Goal: Task Accomplishment & Management: Complete application form

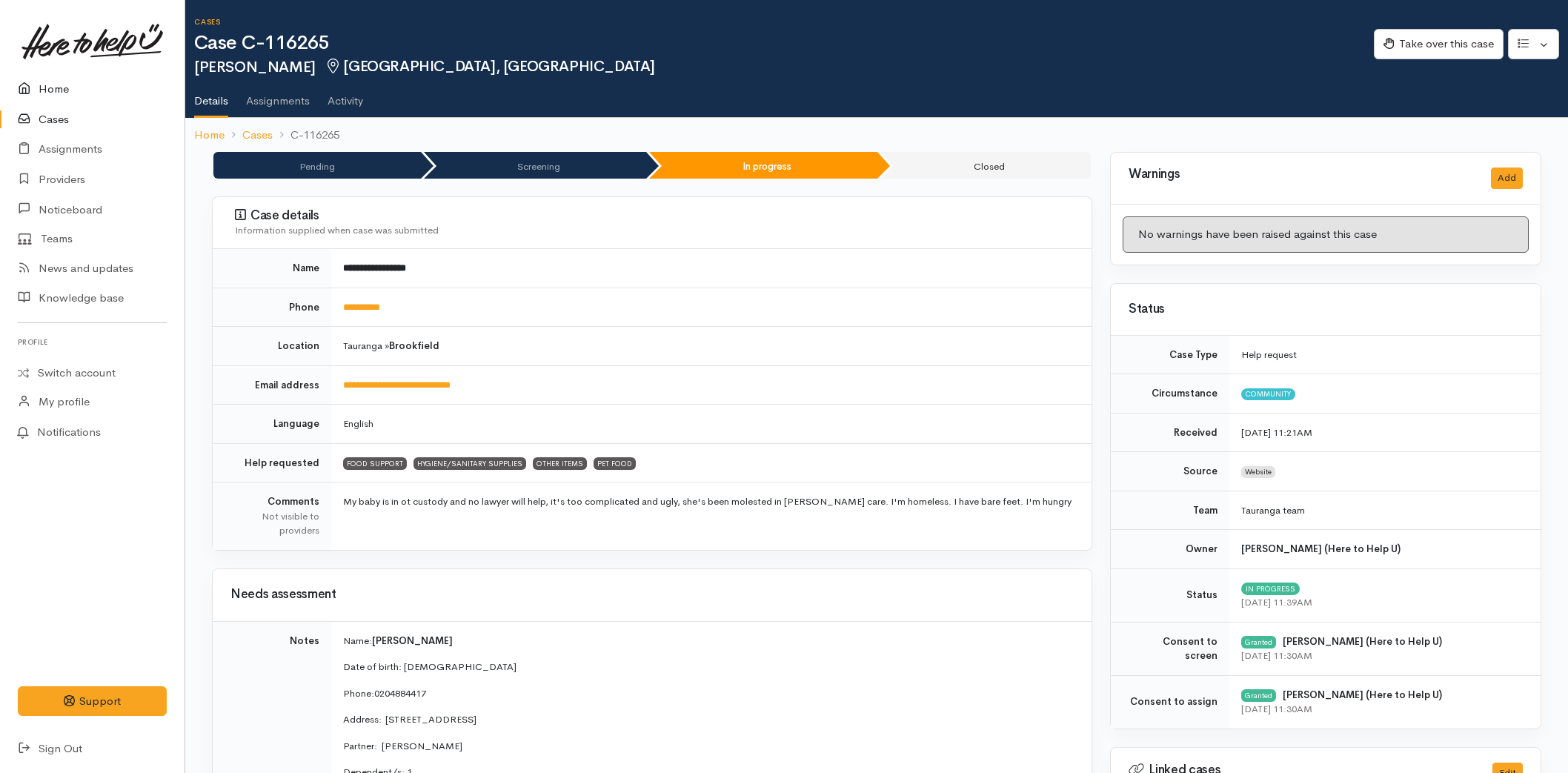
drag, startPoint x: 0, startPoint y: 0, endPoint x: 48, endPoint y: 91, distance: 102.9
click at [57, 77] on link "Home" at bounding box center [92, 88] width 185 height 30
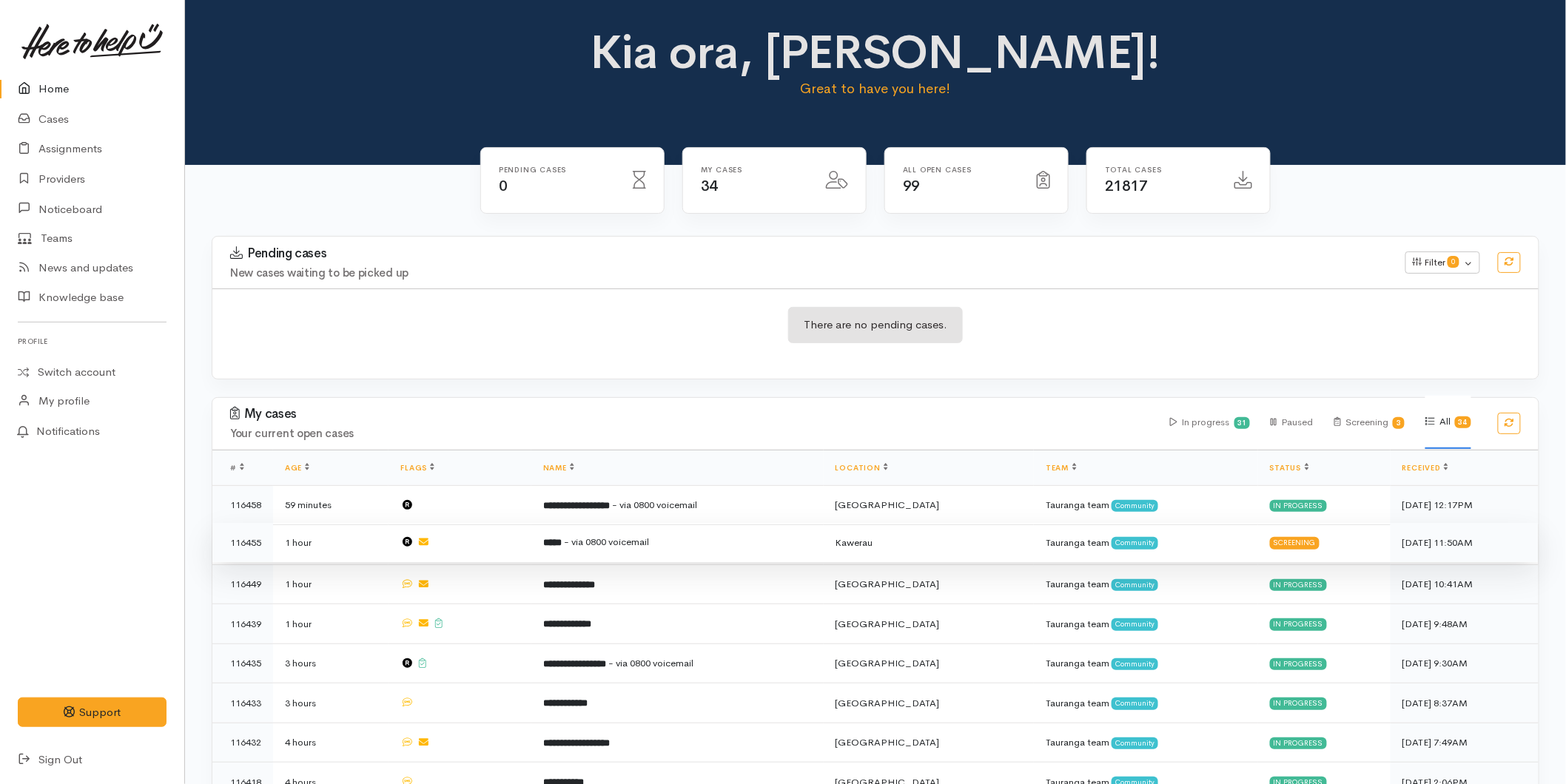
click at [567, 555] on td "***** - via 0800 voicemail" at bounding box center [677, 543] width 292 height 40
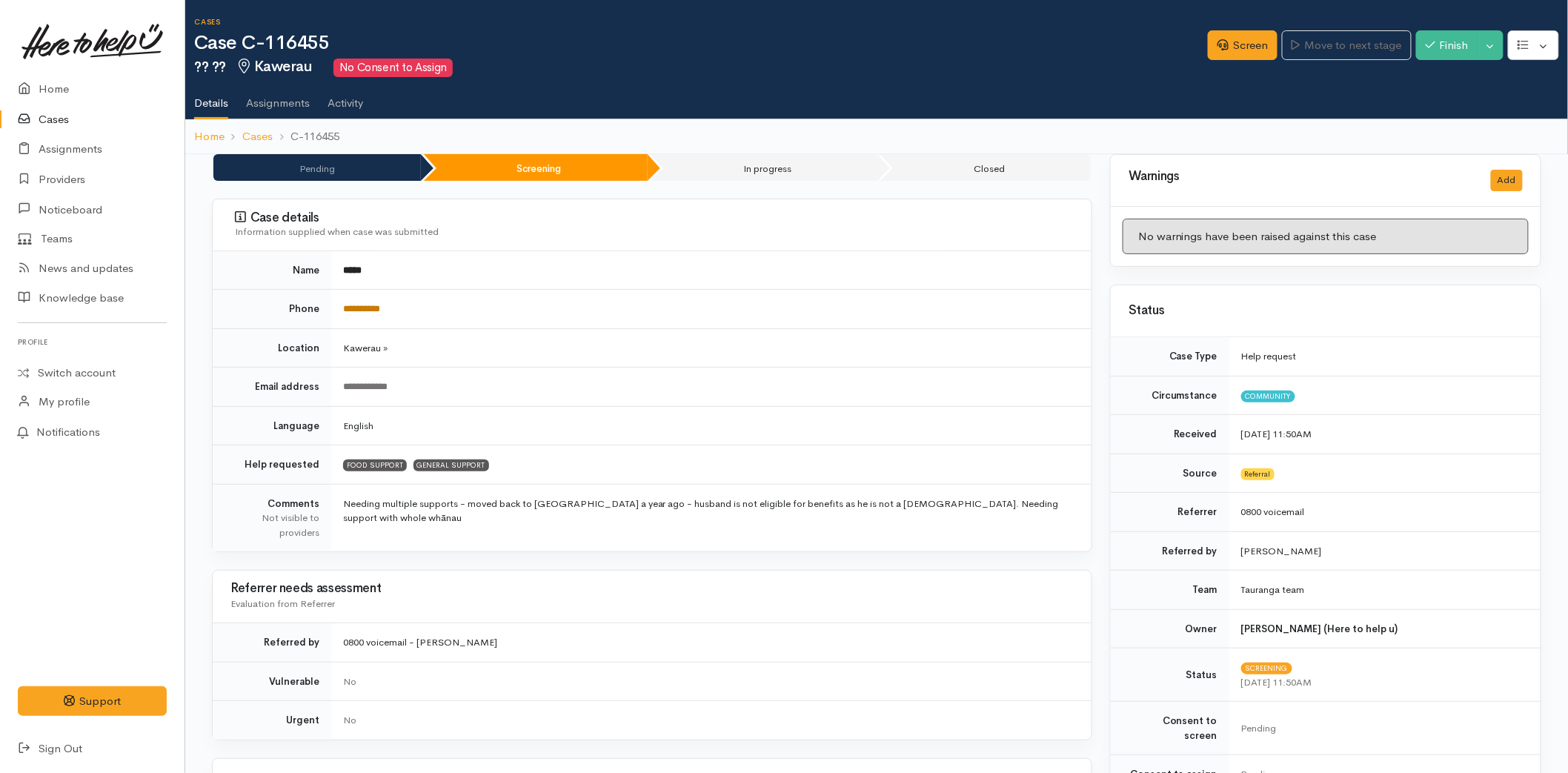
click at [378, 312] on link "**********" at bounding box center [362, 308] width 37 height 10
click at [1226, 37] on link "Screen" at bounding box center [1243, 45] width 69 height 30
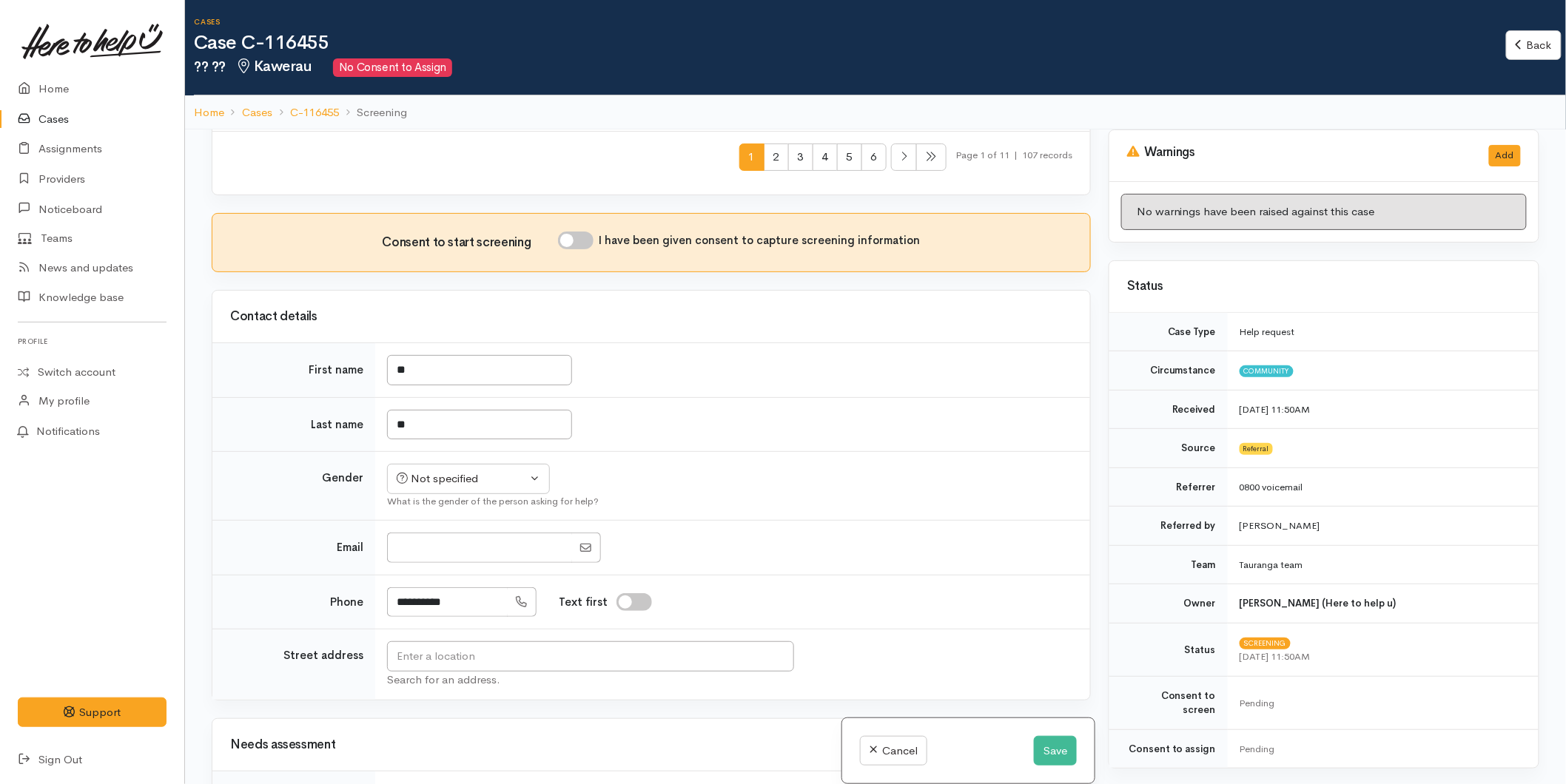
scroll to position [822, 0]
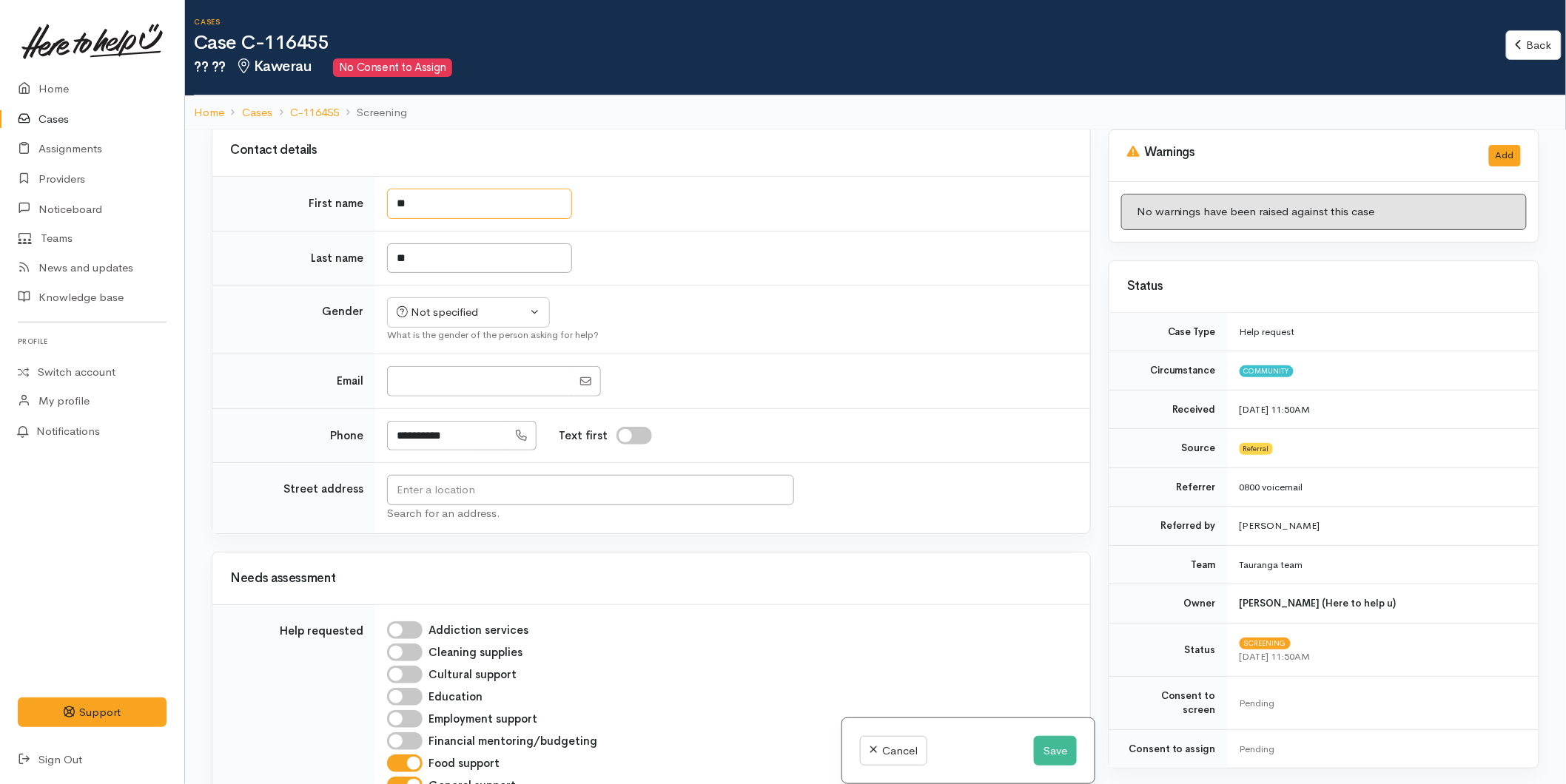
drag, startPoint x: 419, startPoint y: 208, endPoint x: 357, endPoint y: 204, distance: 62.1
click at [357, 204] on tr "First name **" at bounding box center [651, 204] width 878 height 55
type input "*"
type input "*****"
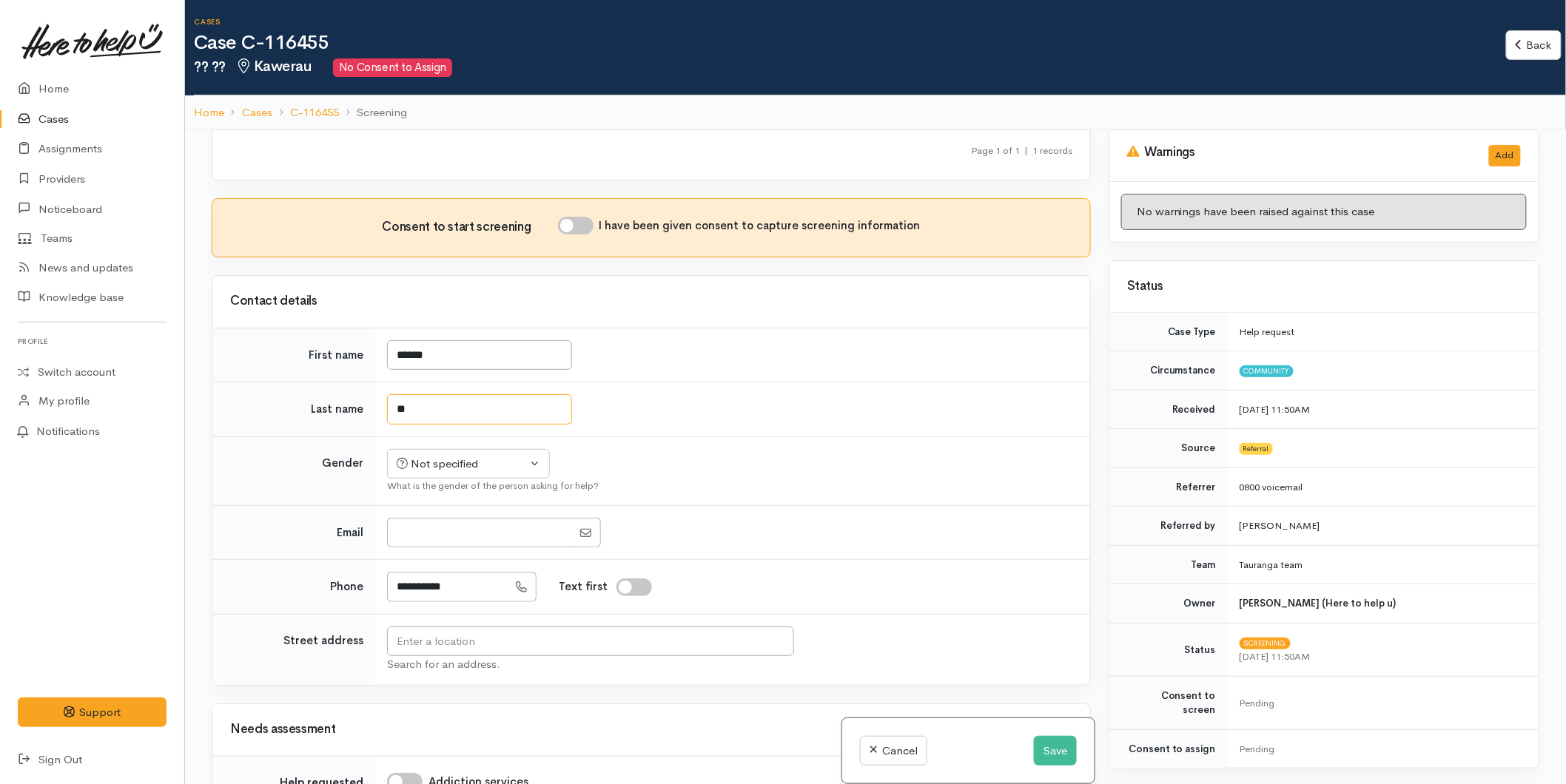
scroll to position [291, 0]
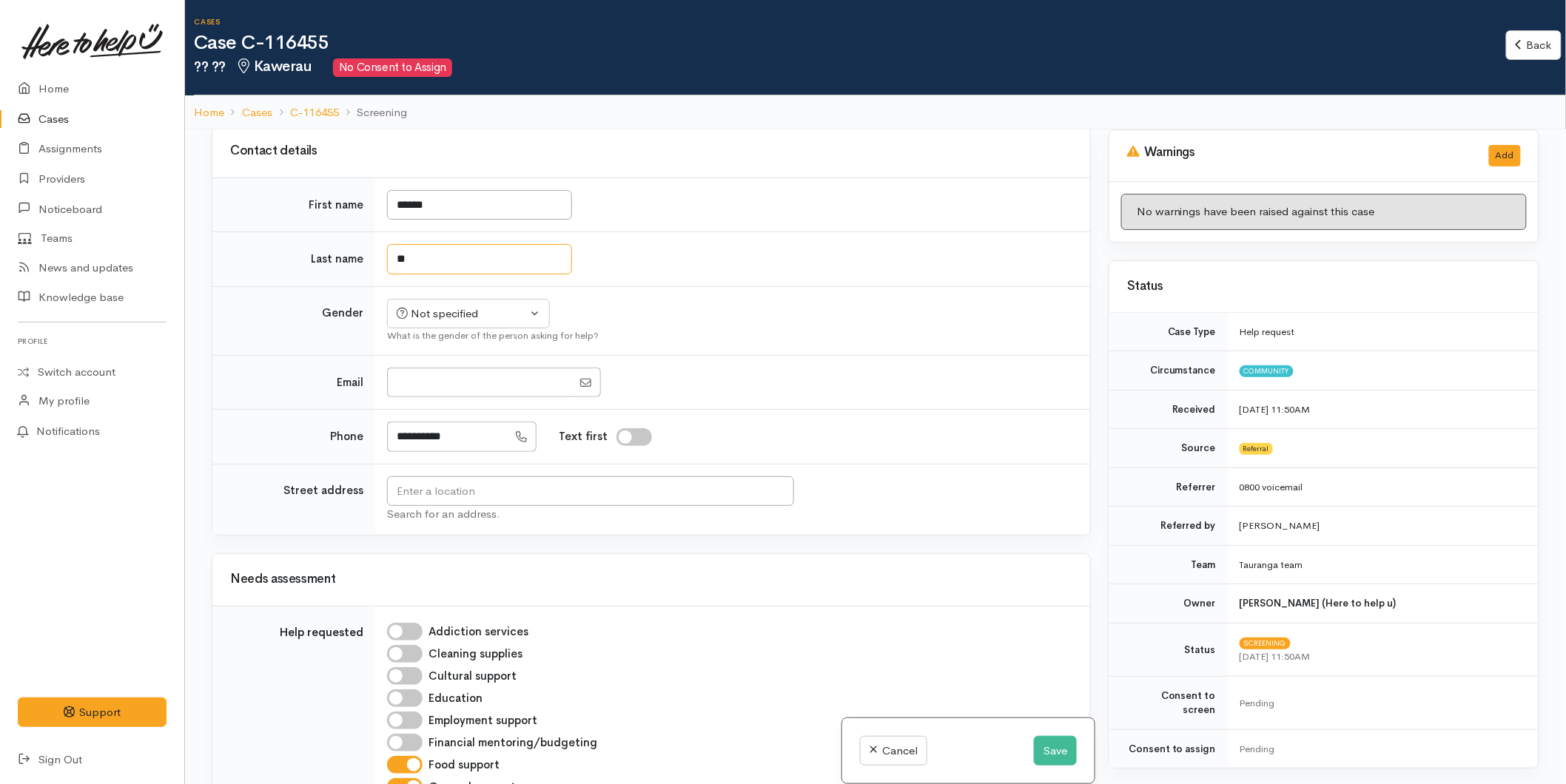
type input "*"
type input "**********"
click at [423, 309] on div "Not specified" at bounding box center [461, 314] width 130 height 17
click at [456, 389] on link "[DEMOGRAPHIC_DATA]" at bounding box center [475, 393] width 175 height 23
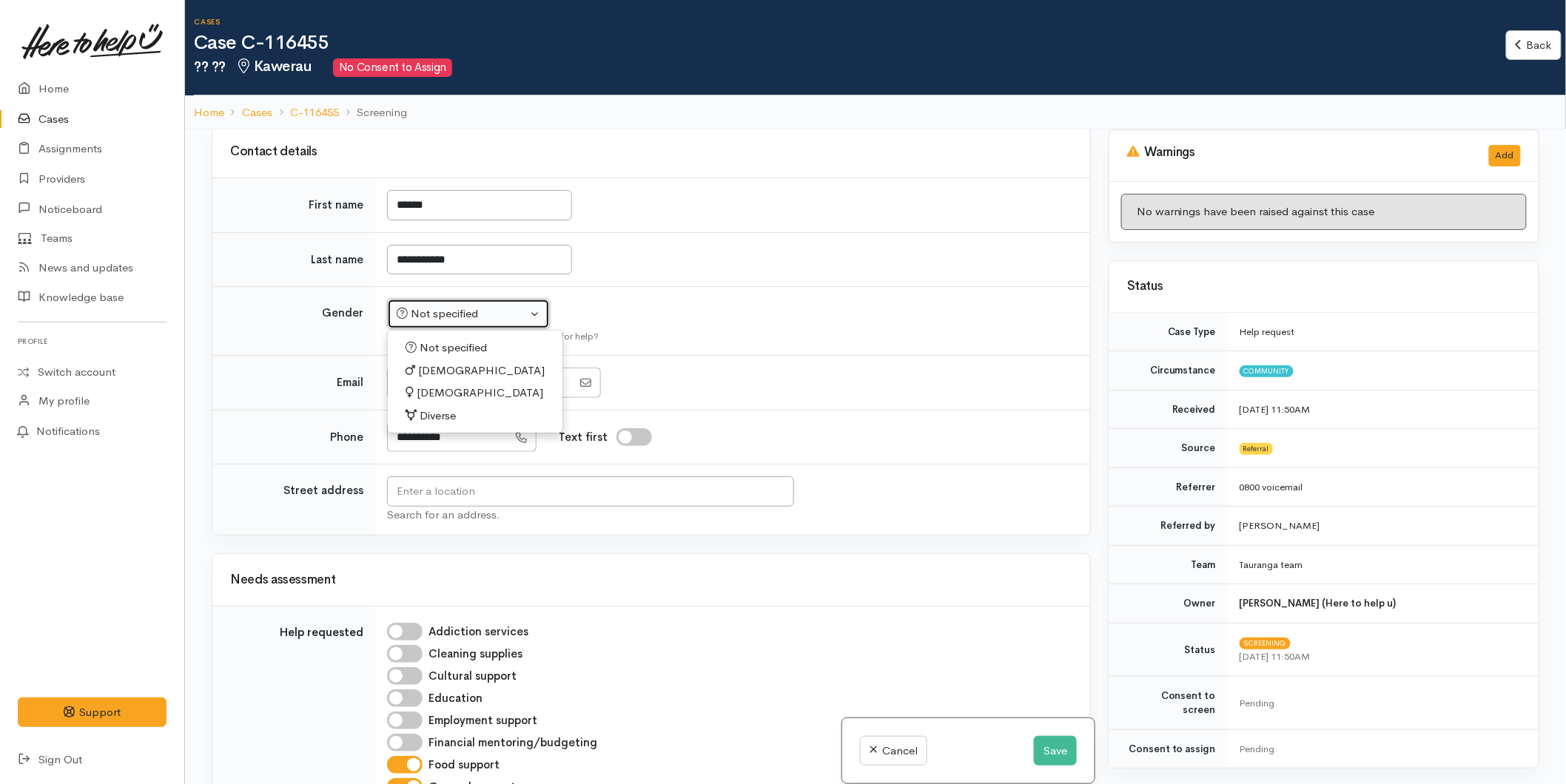
select select "[DEMOGRAPHIC_DATA]"
click at [439, 498] on input "text" at bounding box center [590, 491] width 407 height 30
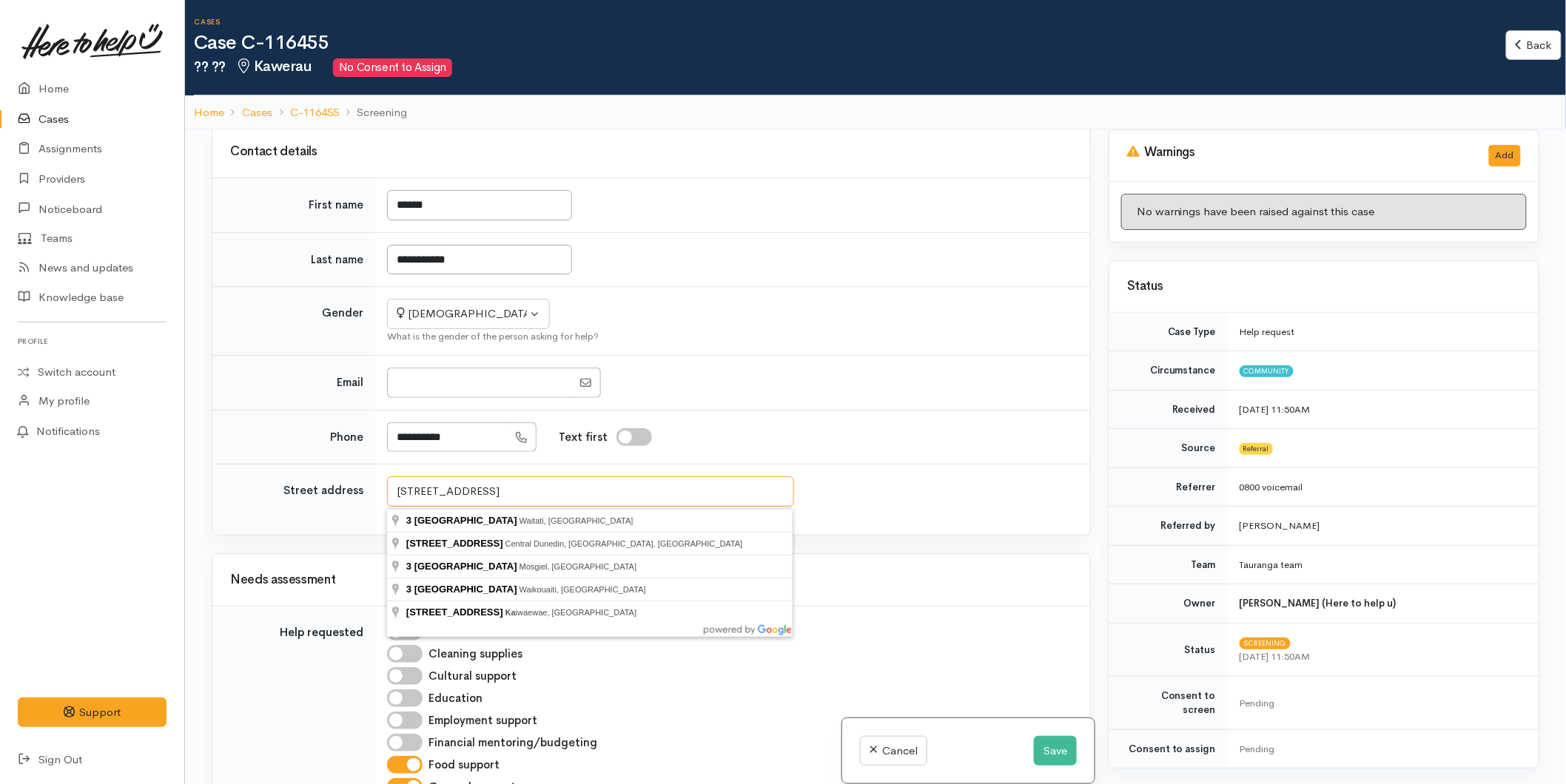
click at [438, 490] on input "3 brown street ka" at bounding box center [590, 491] width 407 height 30
click at [510, 489] on input "3 brownw street ka" at bounding box center [590, 491] width 407 height 30
click at [450, 489] on input "3 brownw street ka" at bounding box center [590, 491] width 407 height 30
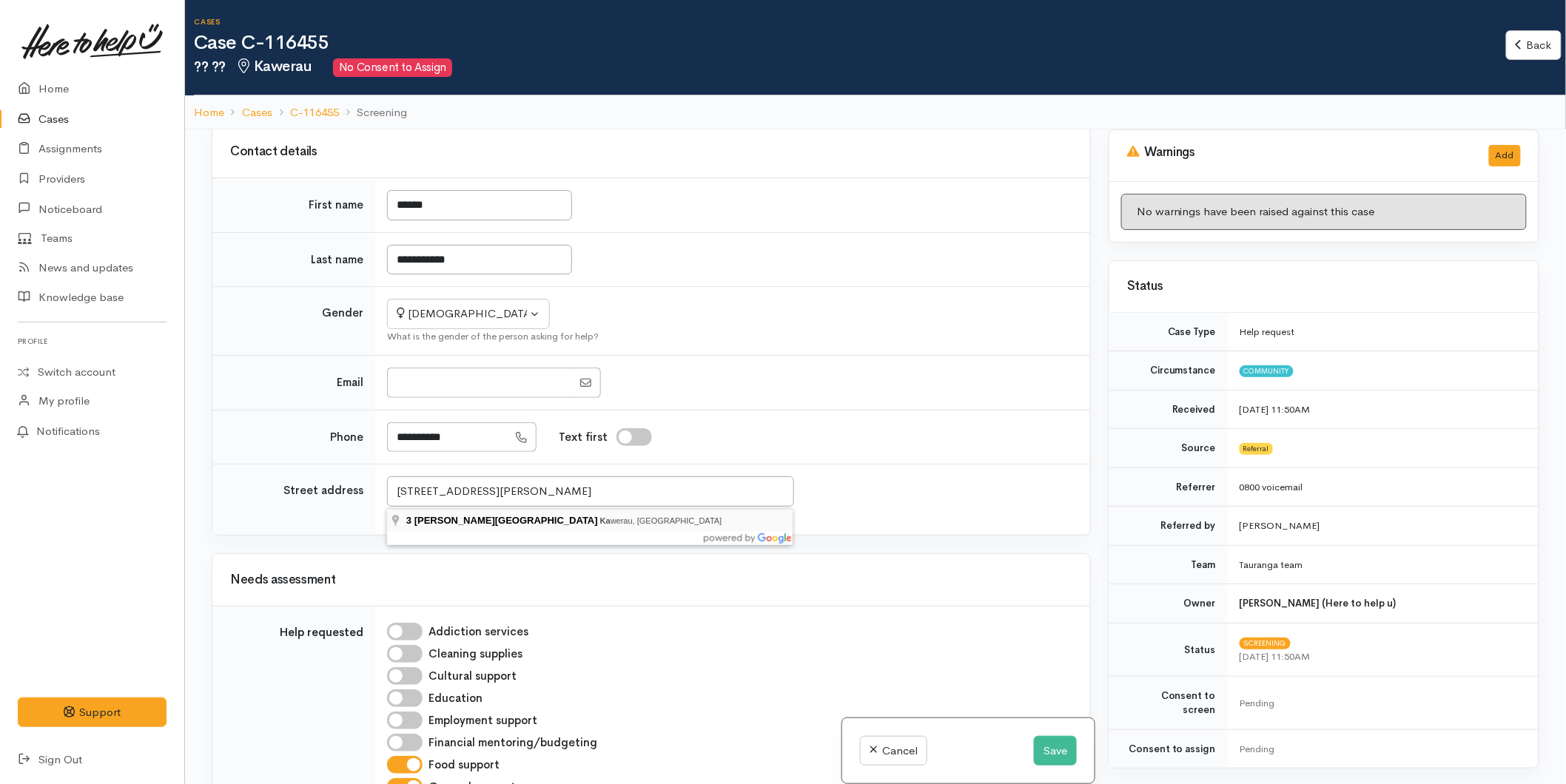
type input "3 Browne Street, Kawerau, New Zealand"
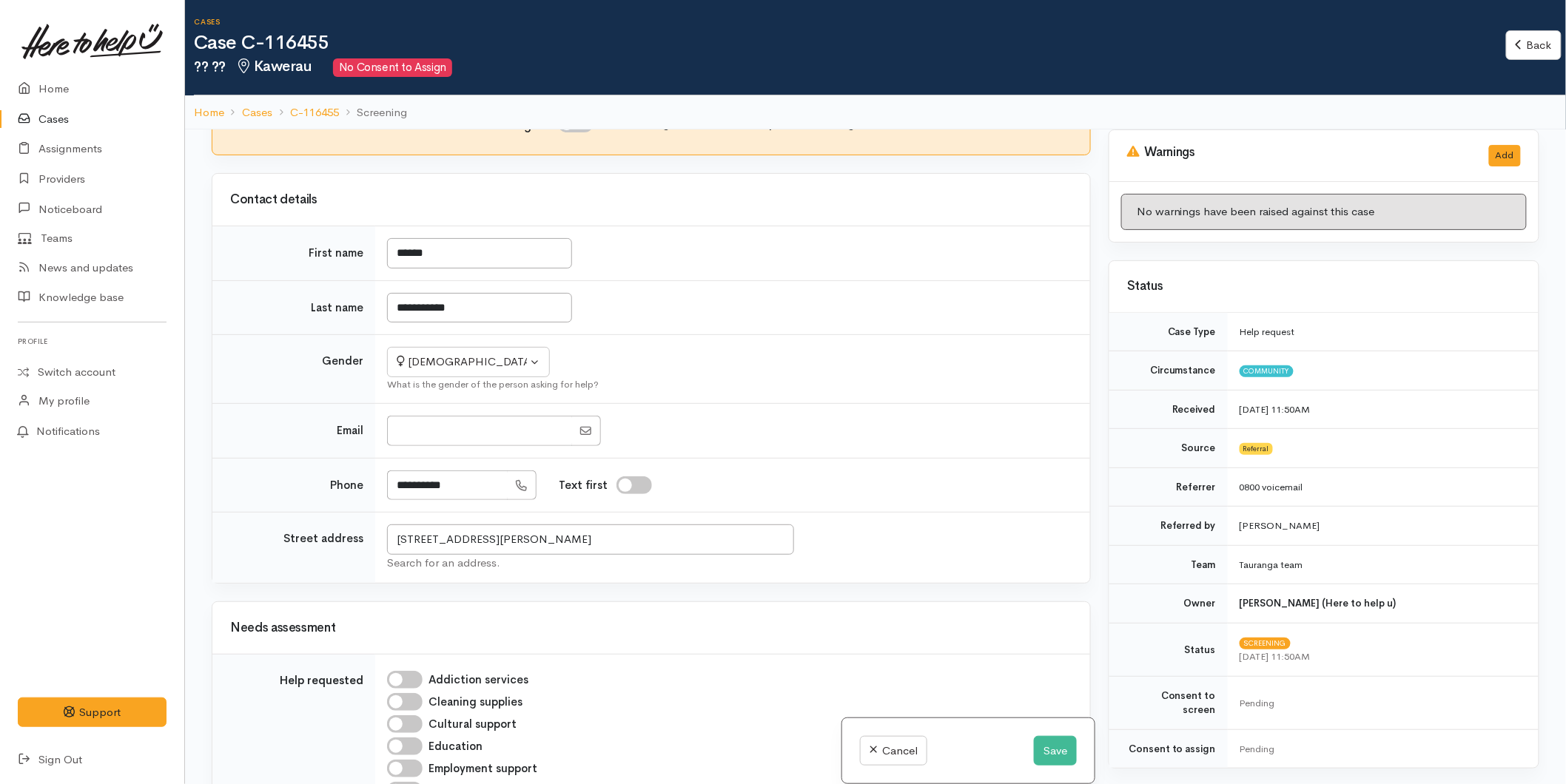
scroll to position [0, 0]
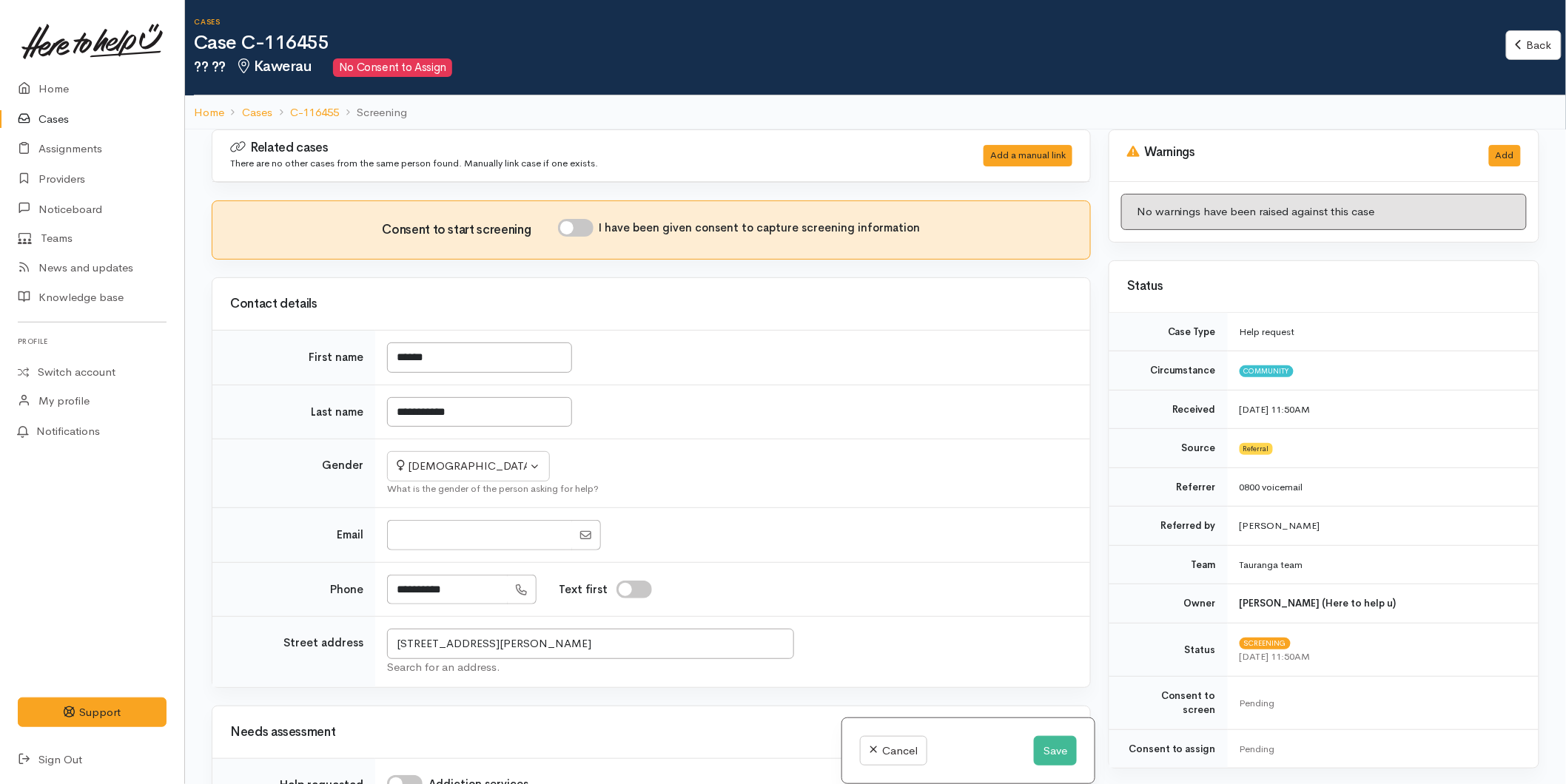
click at [582, 222] on input "I have been given consent to capture screening information" at bounding box center [575, 228] width 35 height 18
checkbox input "true"
drag, startPoint x: 630, startPoint y: 651, endPoint x: 217, endPoint y: 622, distance: 414.0
click at [217, 622] on tr "Street address 3 Browne Street, Kawerau, New Zealand Search for an address." at bounding box center [651, 652] width 878 height 71
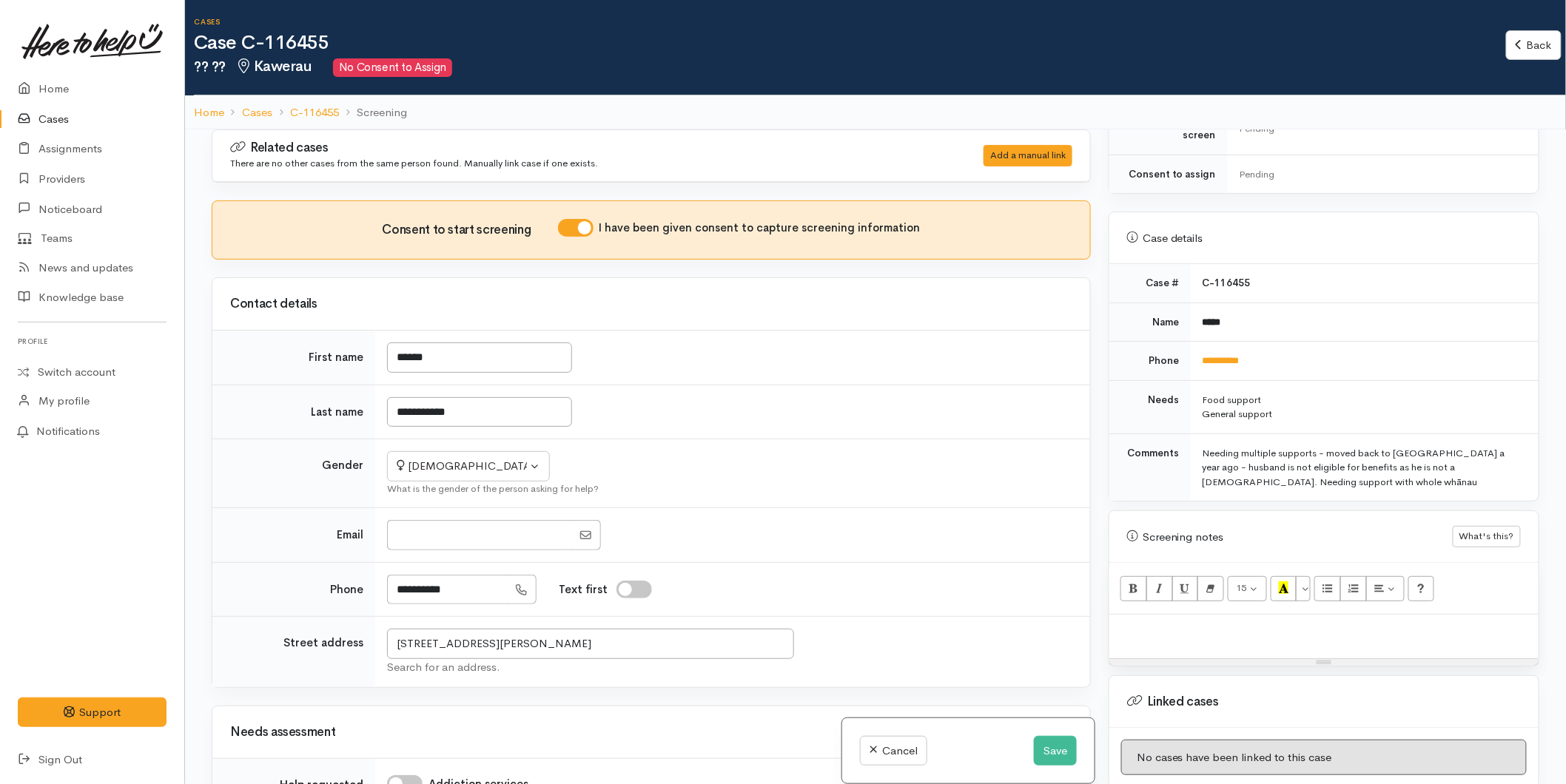
scroll to position [729, 0]
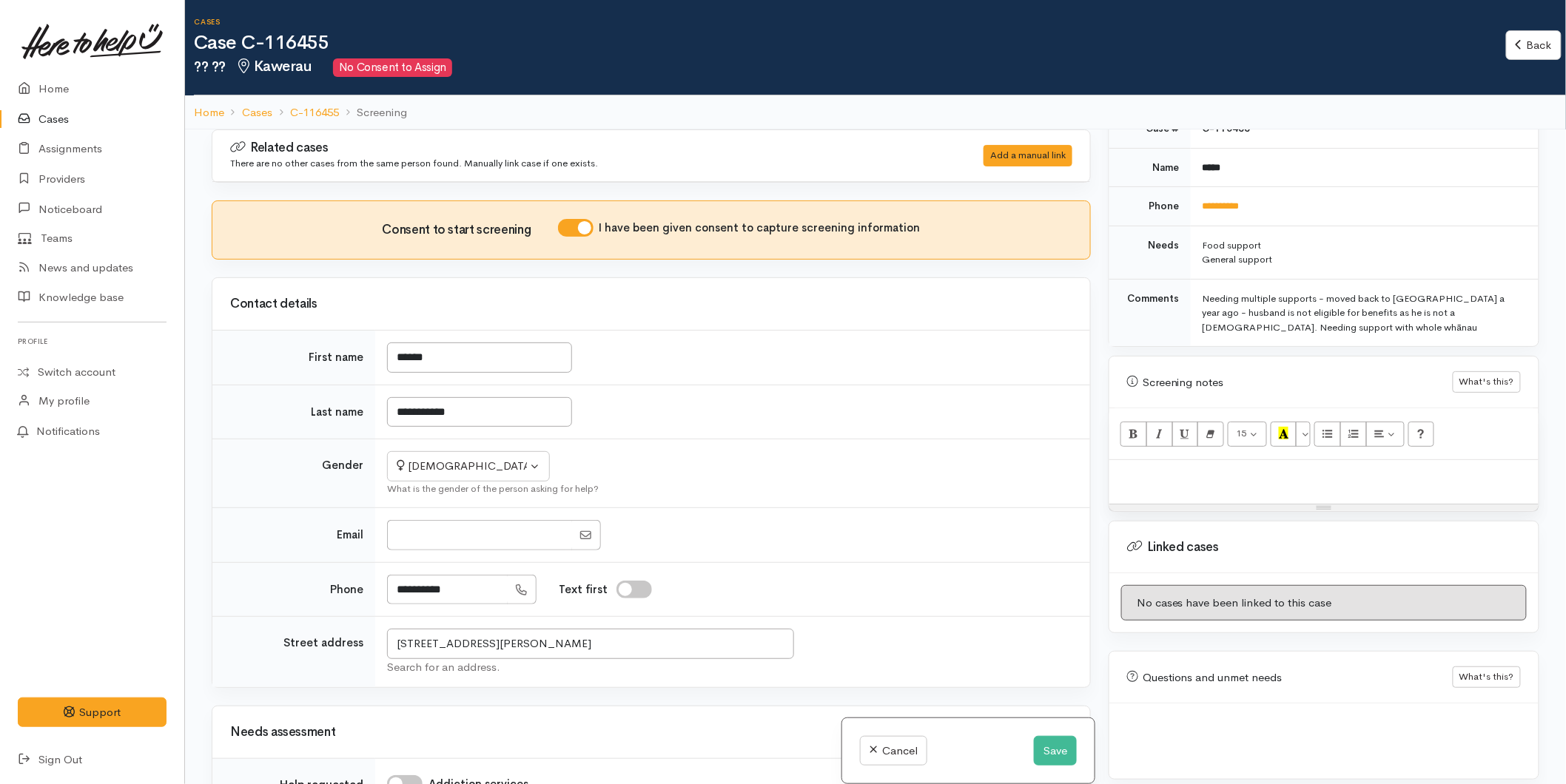
click at [1157, 467] on p at bounding box center [1323, 476] width 414 height 17
paste div
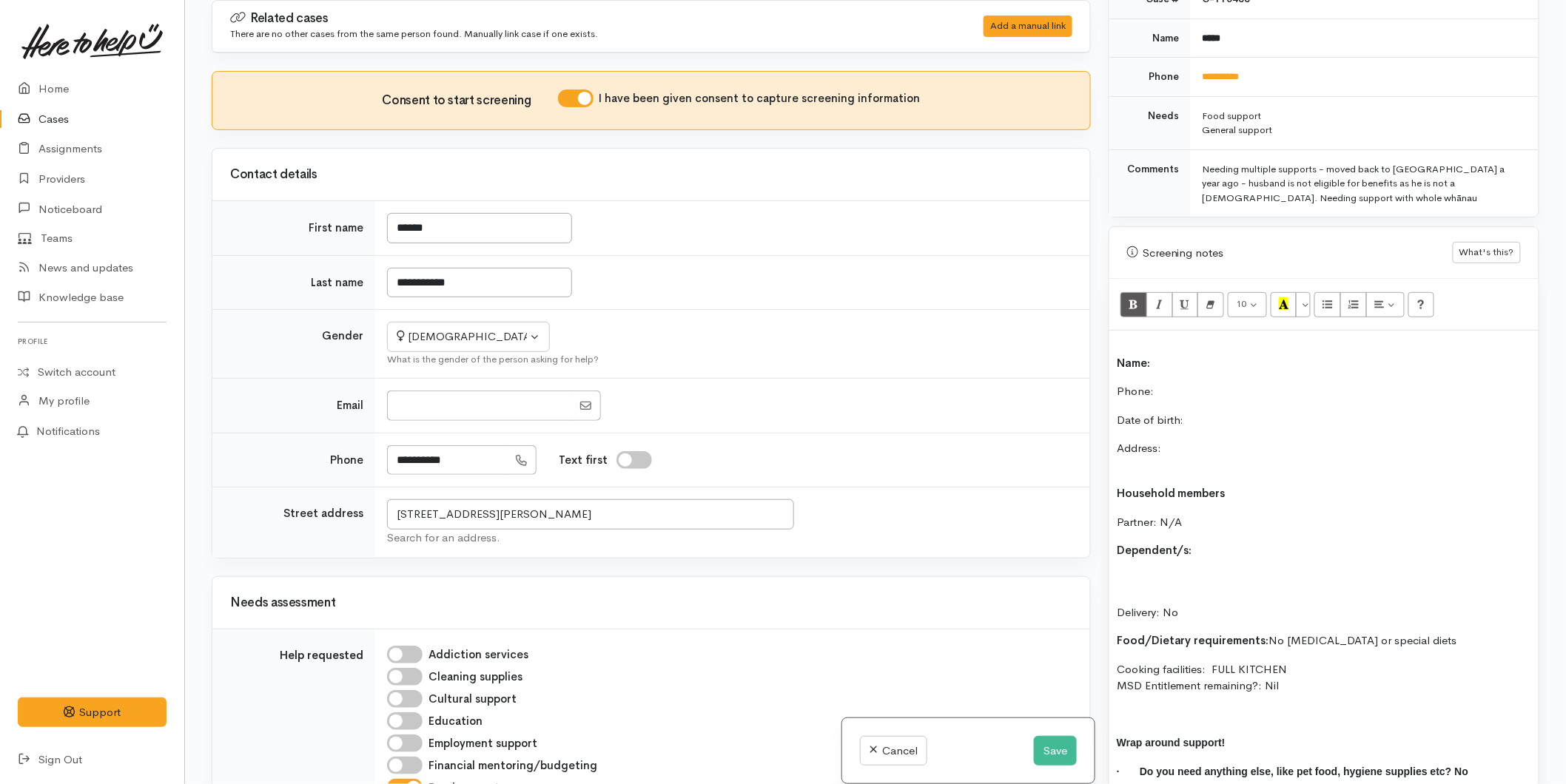
scroll to position [738, 0]
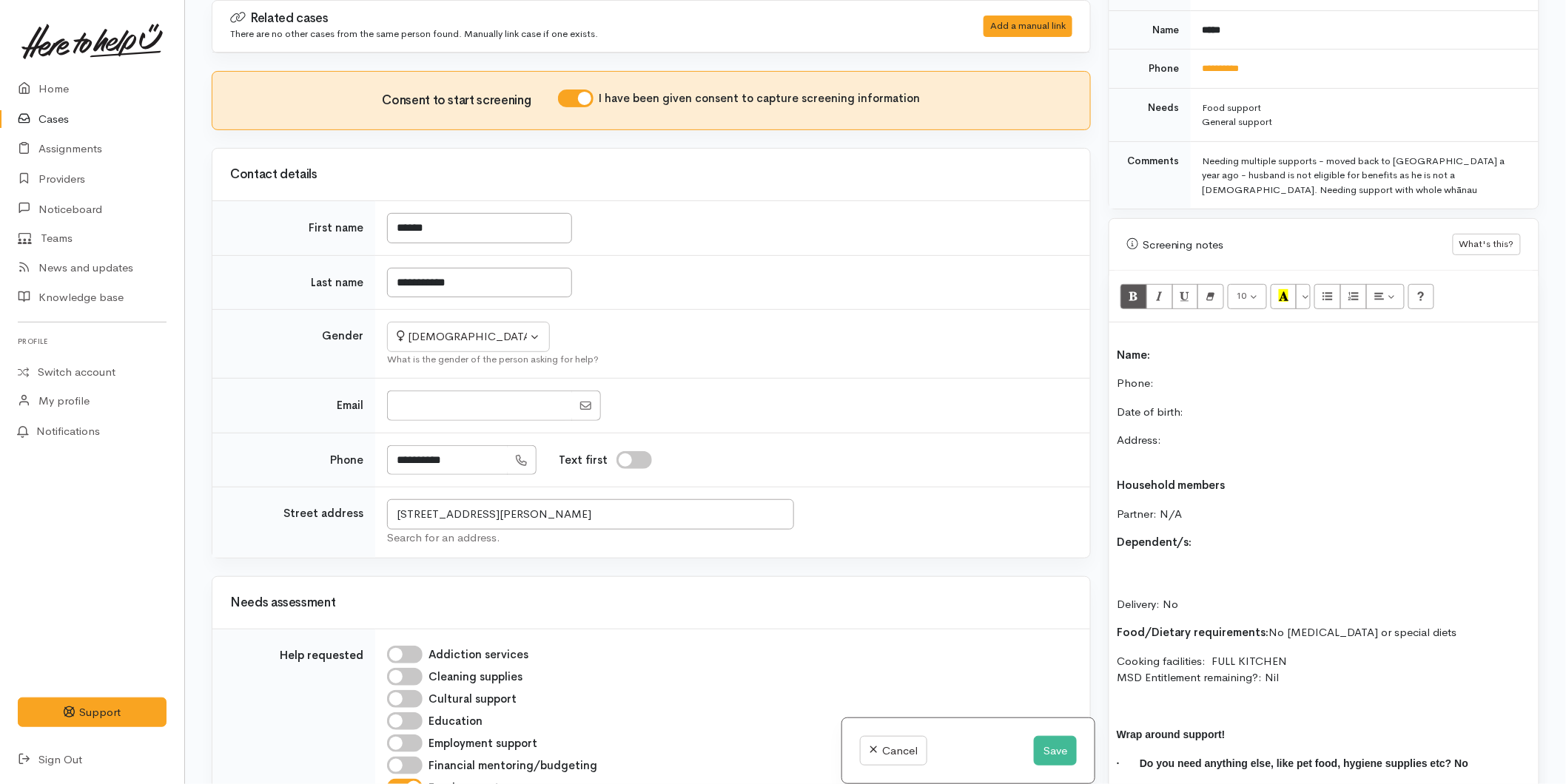
click at [1177, 337] on p "Name:" at bounding box center [1323, 347] width 414 height 34
click at [1217, 375] on p "Phone:" at bounding box center [1323, 383] width 414 height 17
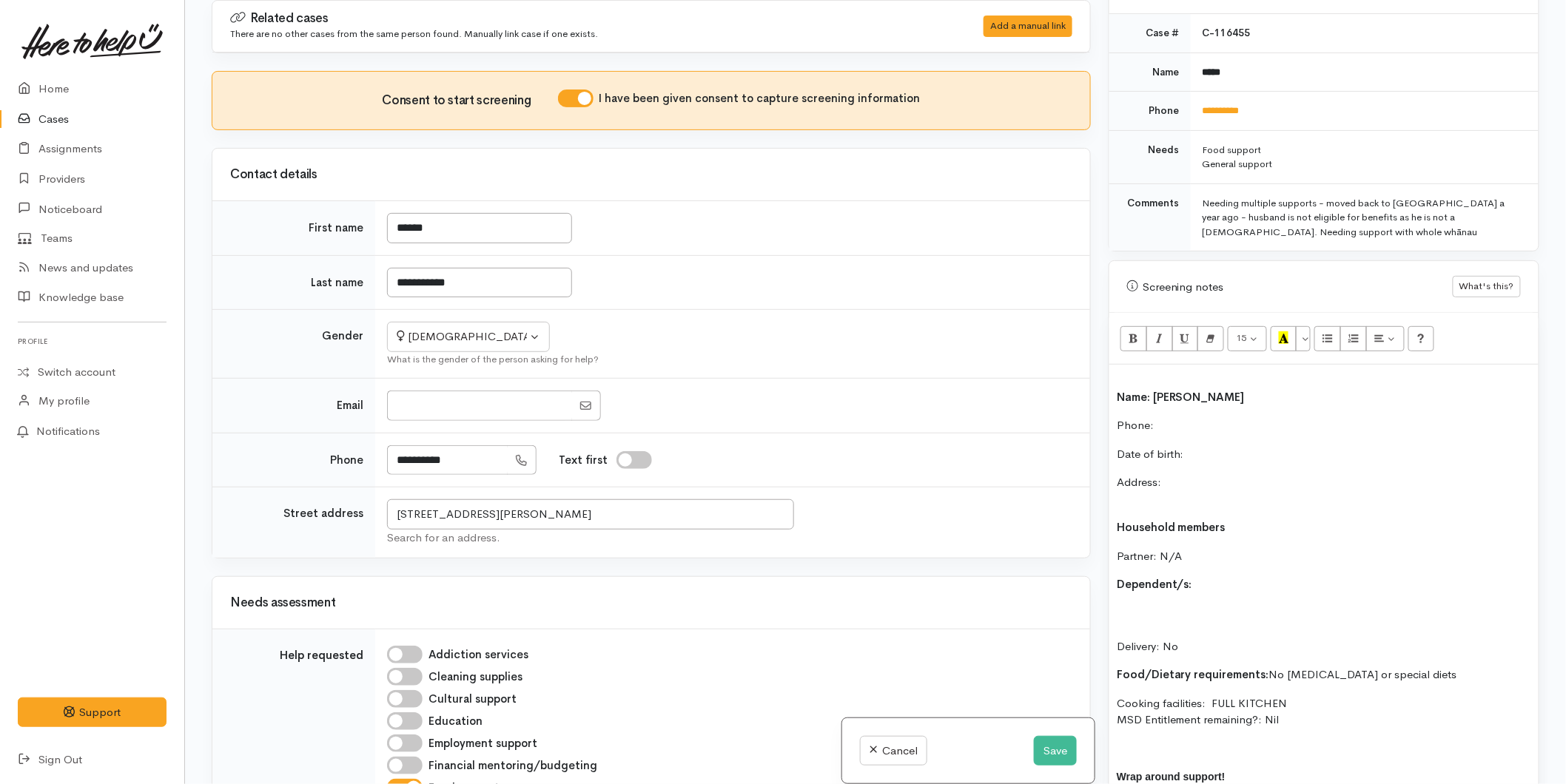
scroll to position [656, 0]
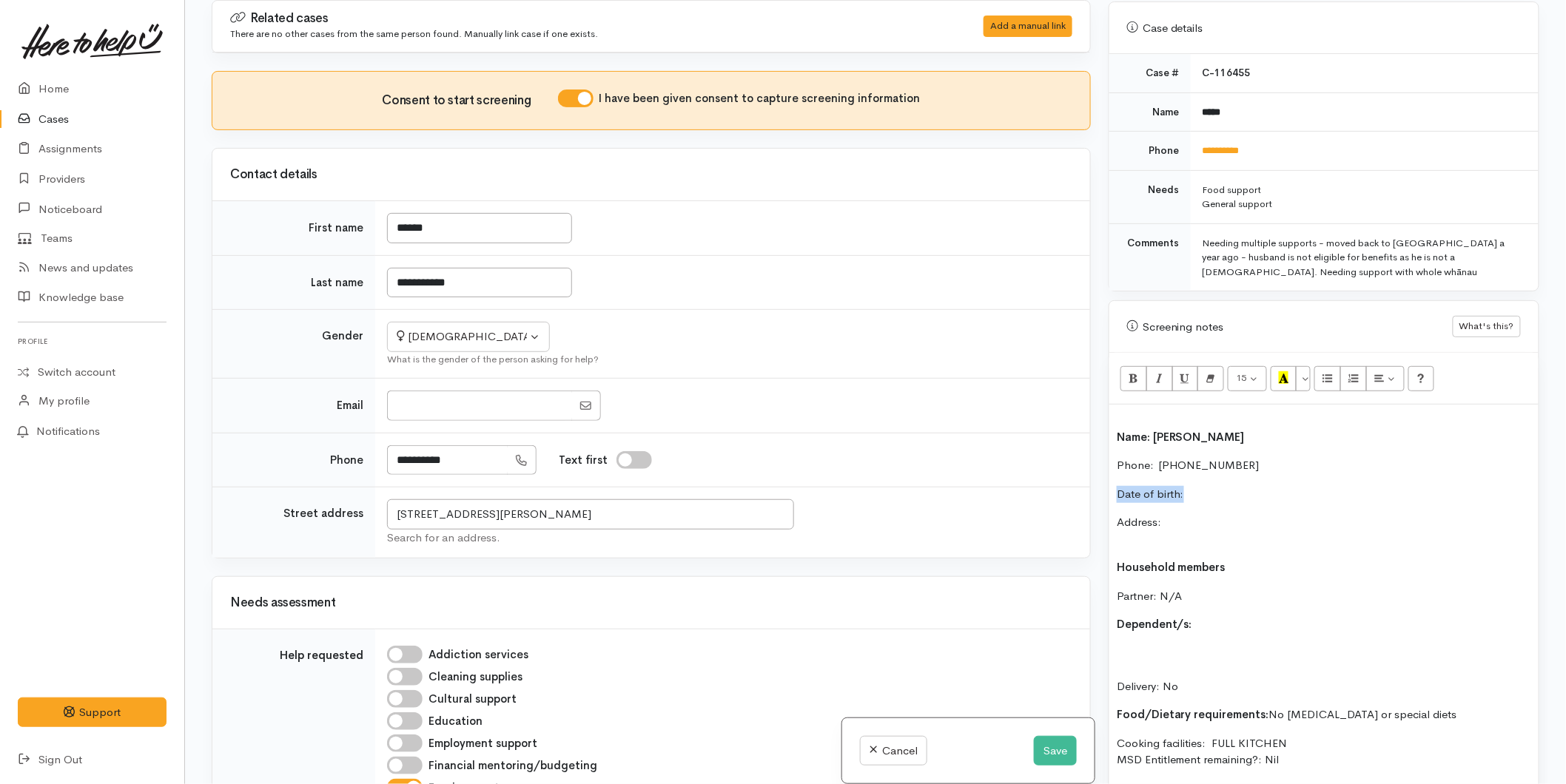
drag, startPoint x: 1211, startPoint y: 477, endPoint x: 1040, endPoint y: 460, distance: 171.8
click at [1047, 477] on div "Related cases There are no other cases from the same person found. Manually lin…" at bounding box center [875, 392] width 1346 height 784
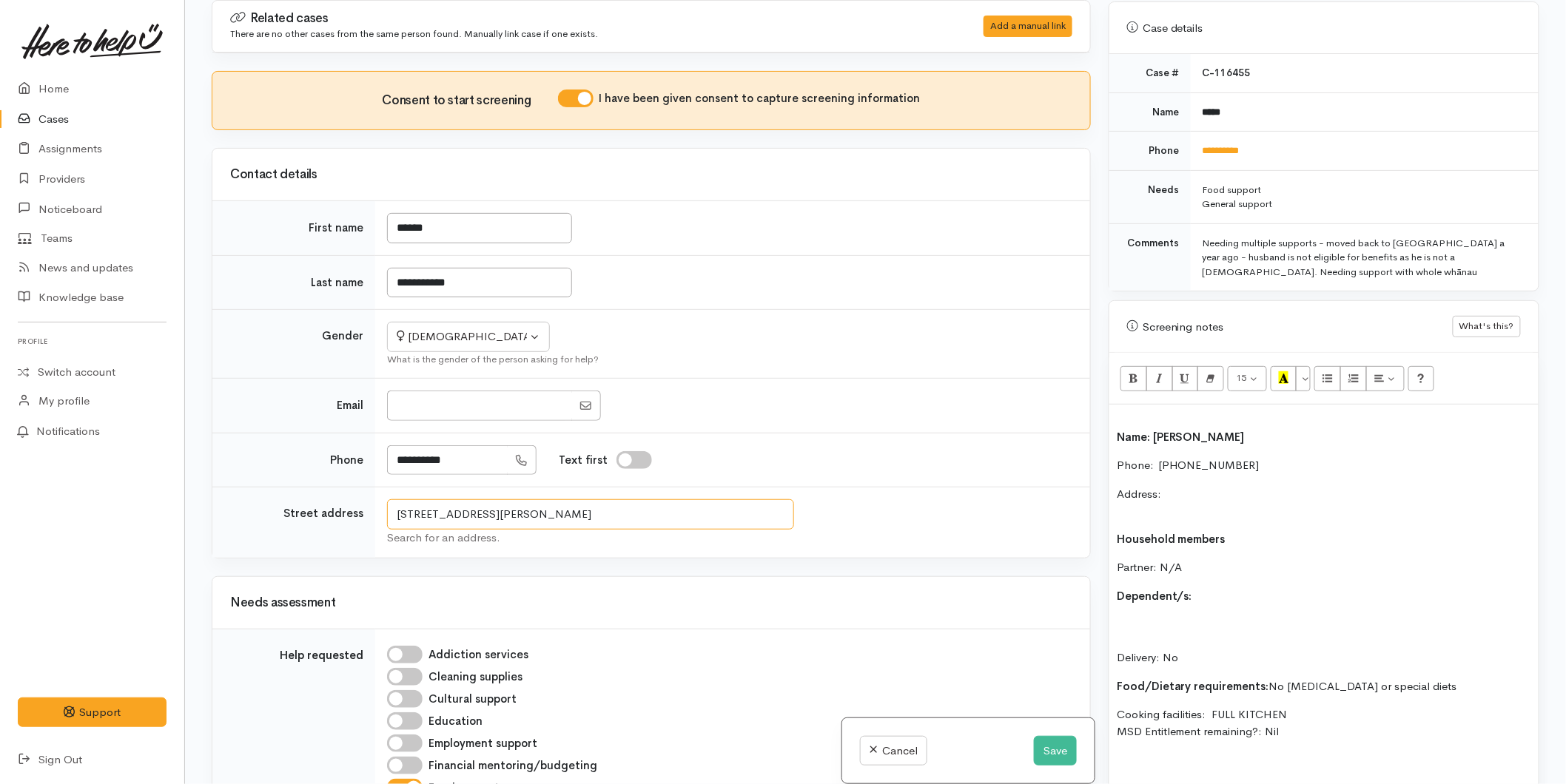
drag, startPoint x: 614, startPoint y: 516, endPoint x: 379, endPoint y: 509, distance: 235.1
click at [379, 509] on td "3 Browne Street, Kawerau, New Zealand Search for an address." at bounding box center [732, 523] width 715 height 71
click at [1171, 486] on p "Address:" at bounding box center [1323, 502] width 414 height 34
click at [1125, 412] on p "Name: [PERSON_NAME]" at bounding box center [1323, 428] width 414 height 34
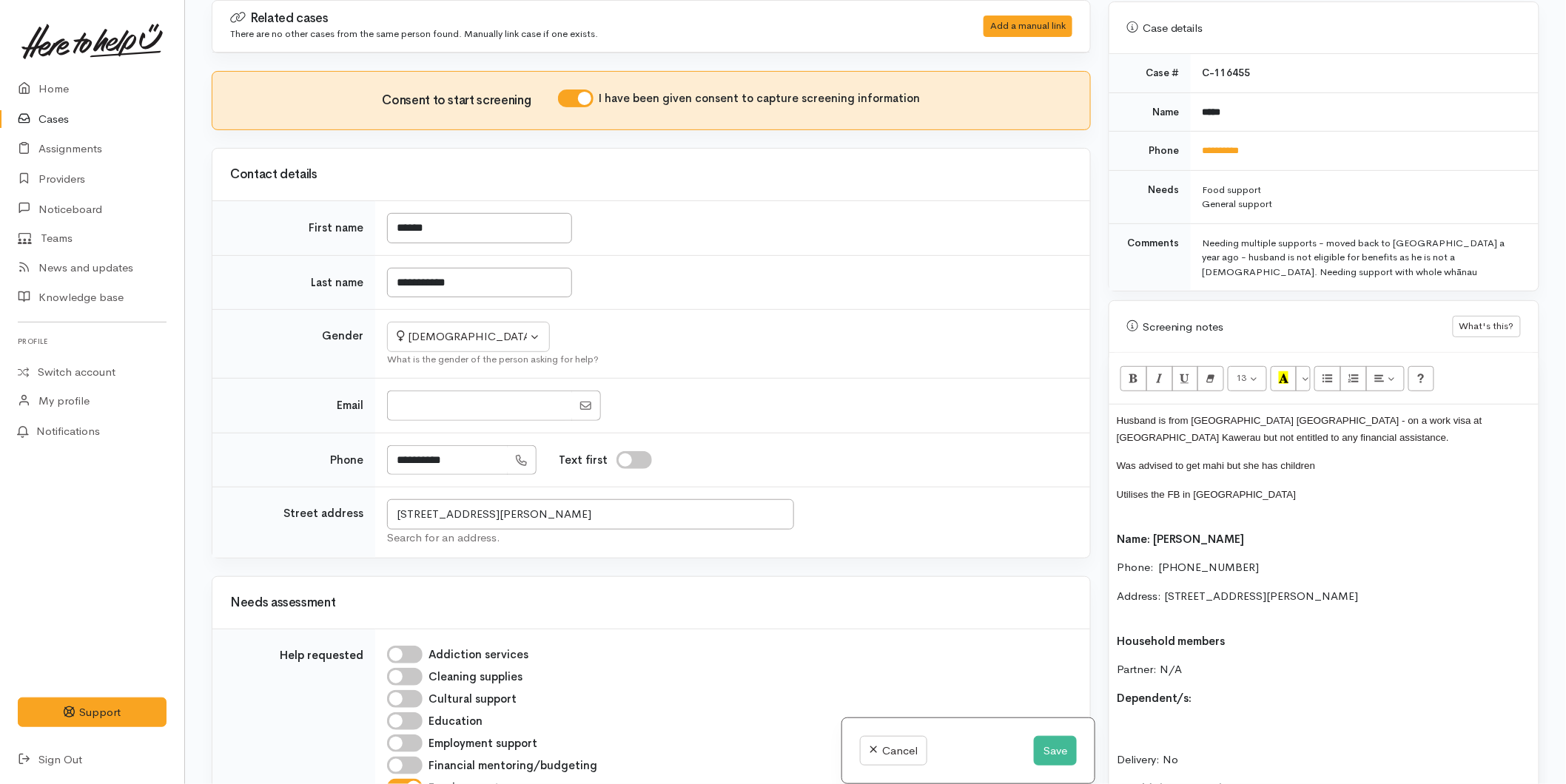
click at [1346, 457] on p "Was advised to get mahi but she has children" at bounding box center [1323, 466] width 414 height 17
click at [490, 395] on input "Email" at bounding box center [479, 405] width 185 height 30
type input "*"
type input "**********"
click at [609, 516] on input "3 Browne Street, Kawerau, New Zealand" at bounding box center [590, 514] width 407 height 30
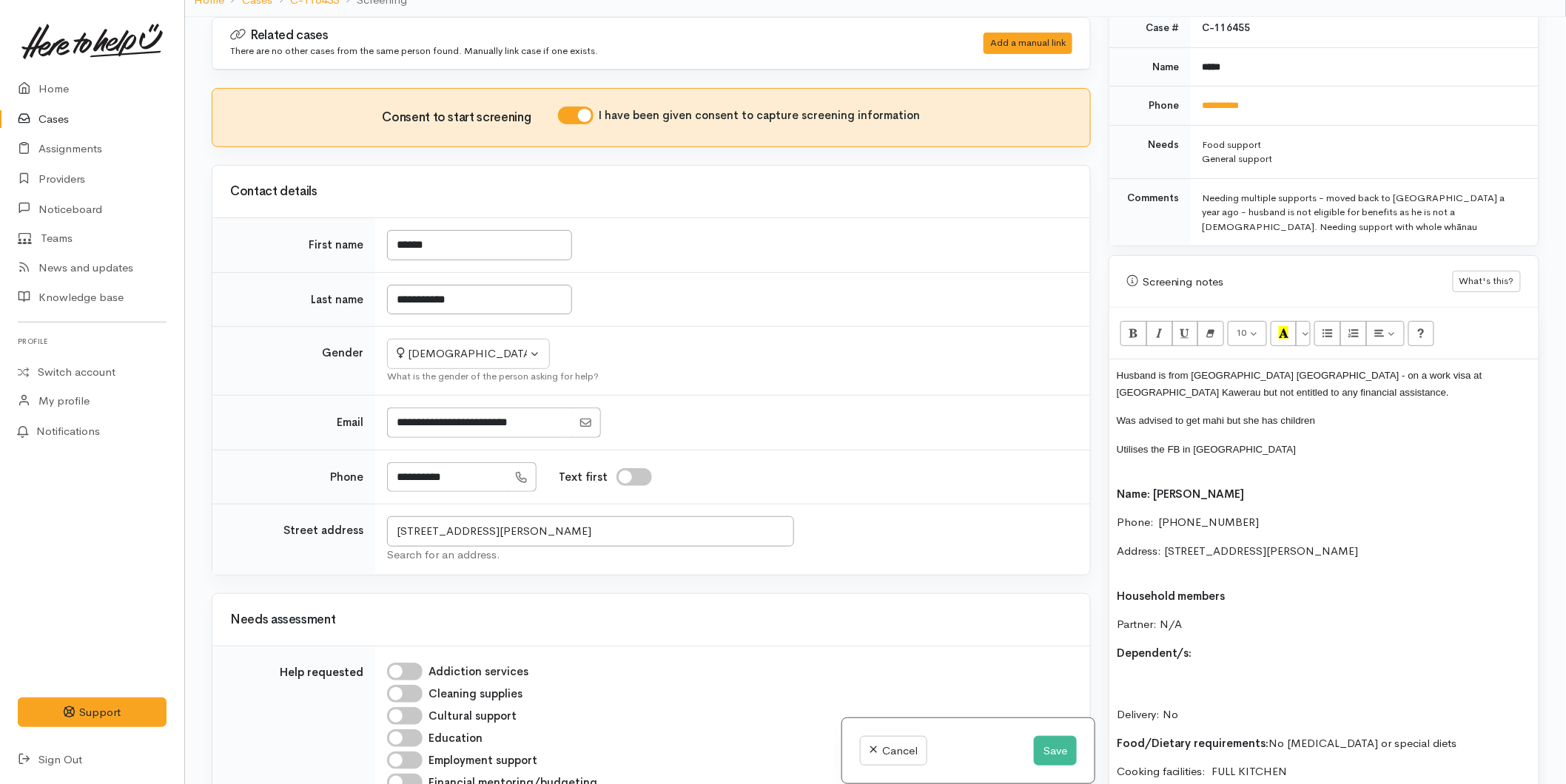
scroll to position [902, 0]
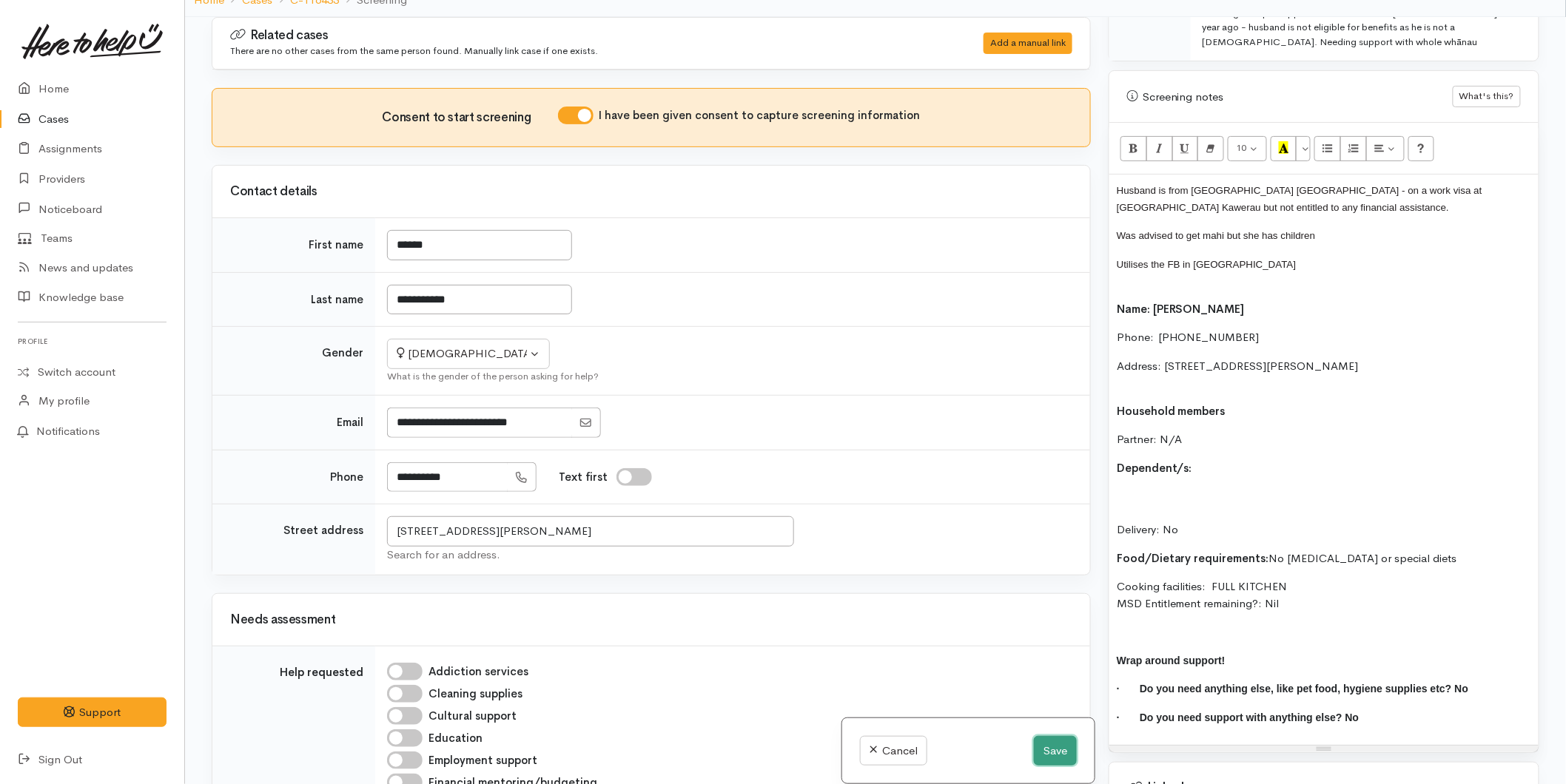
click at [1051, 750] on button "Save" at bounding box center [1055, 750] width 43 height 30
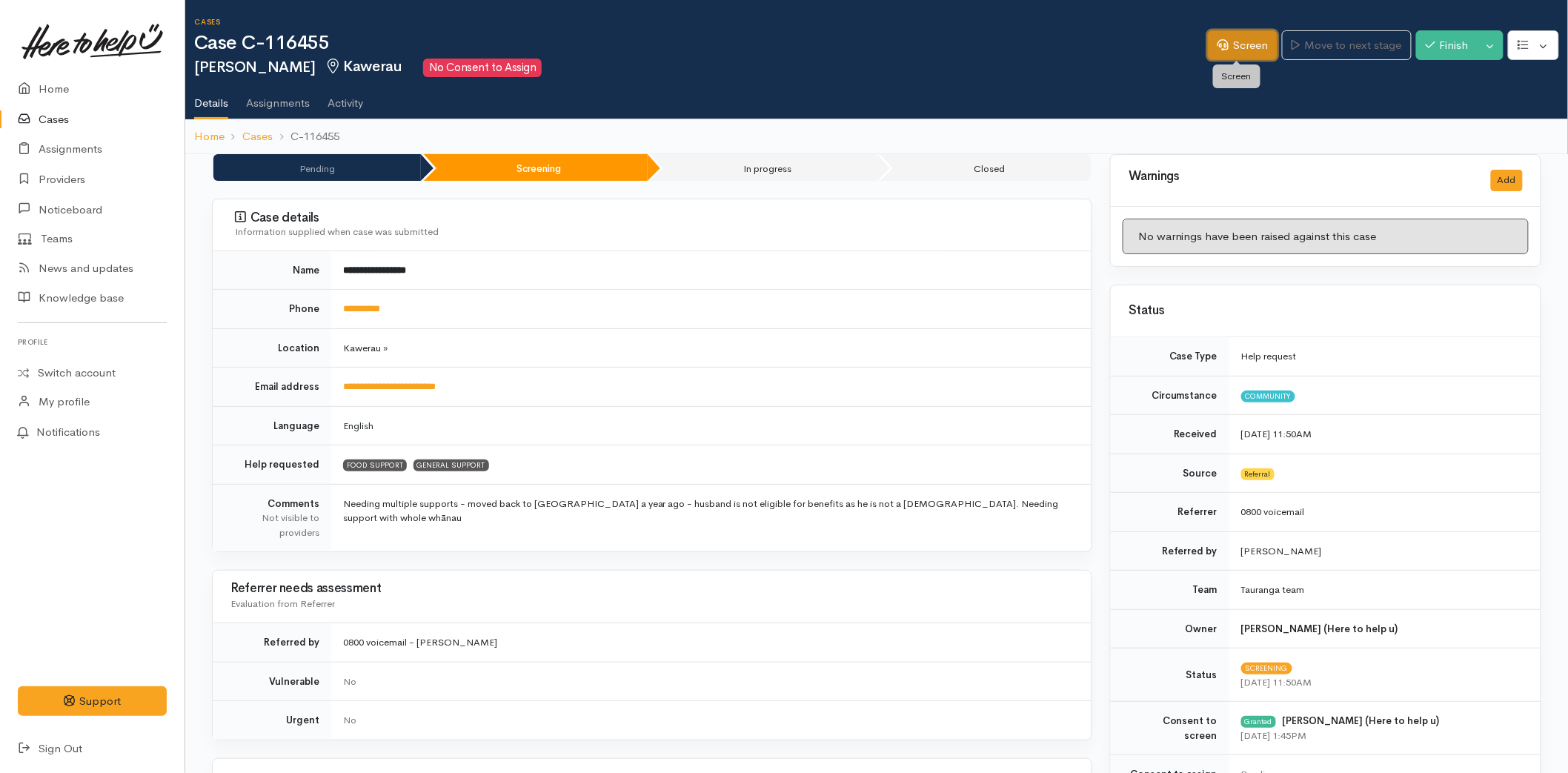
click at [1239, 42] on link "Screen" at bounding box center [1243, 45] width 69 height 30
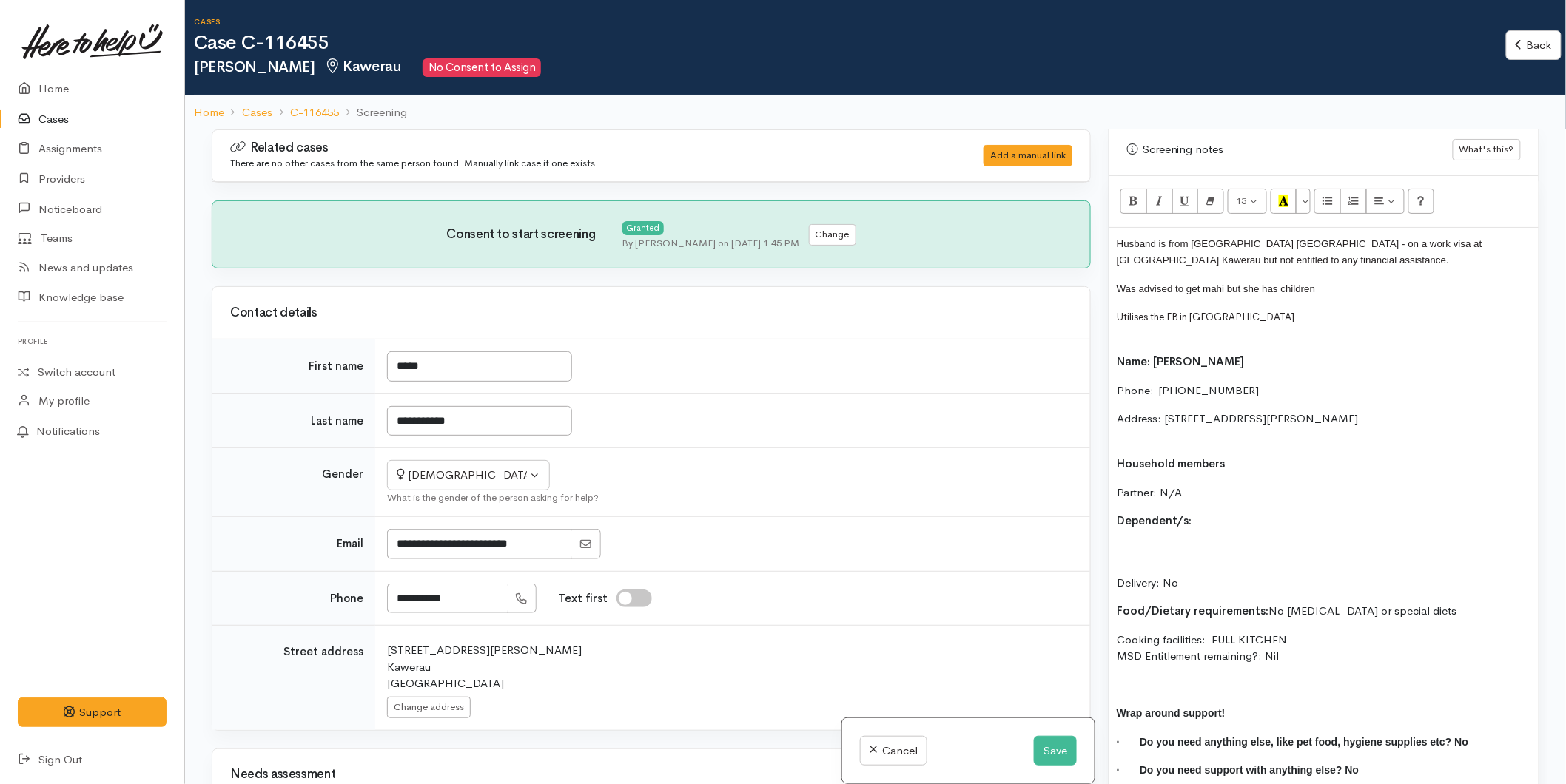
scroll to position [1151, 0]
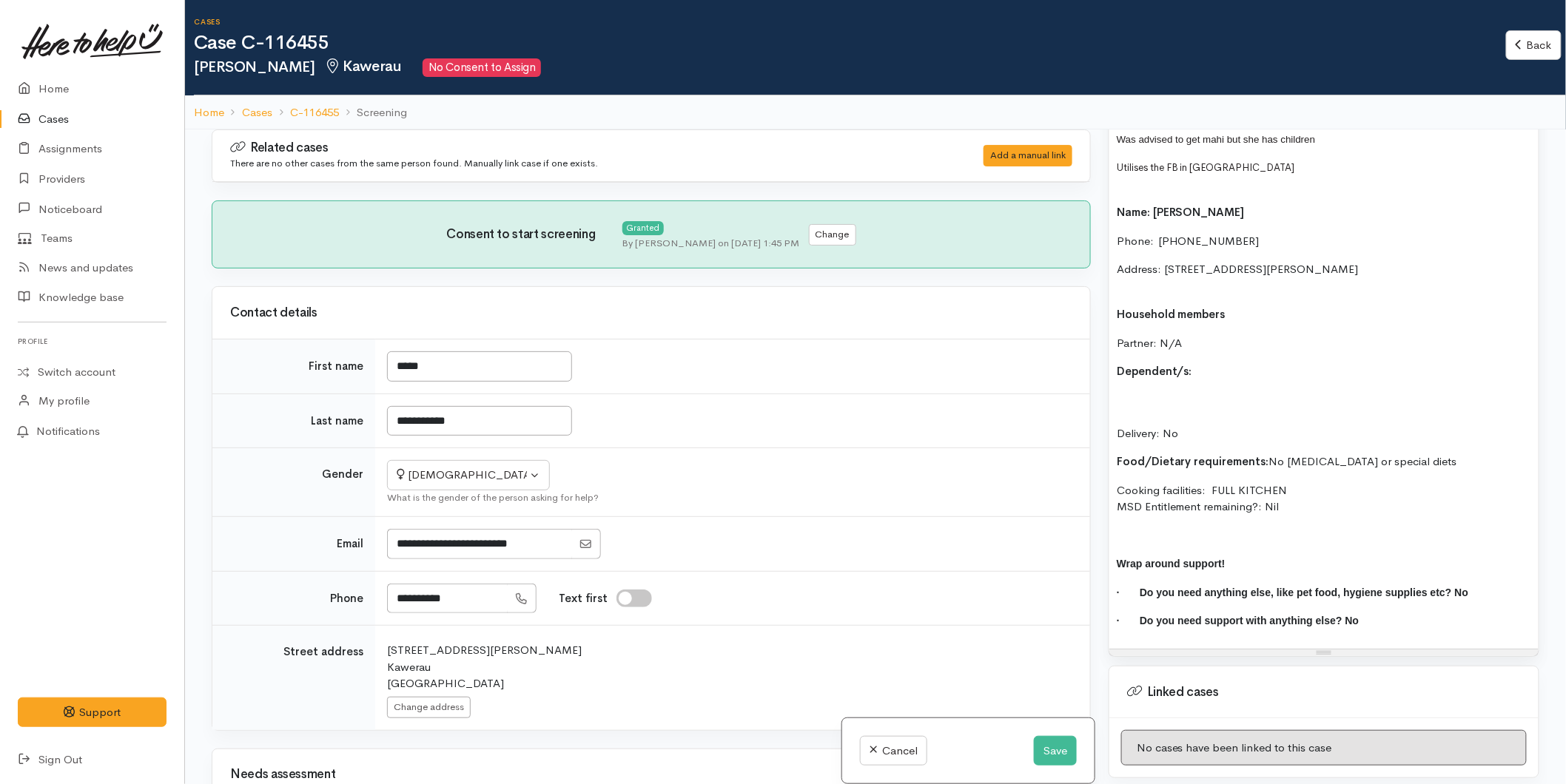
click at [1203, 348] on p "Partner: N/A" at bounding box center [1323, 343] width 414 height 17
click at [1143, 291] on p "Address: [STREET_ADDRESS][PERSON_NAME]" at bounding box center [1323, 277] width 414 height 34
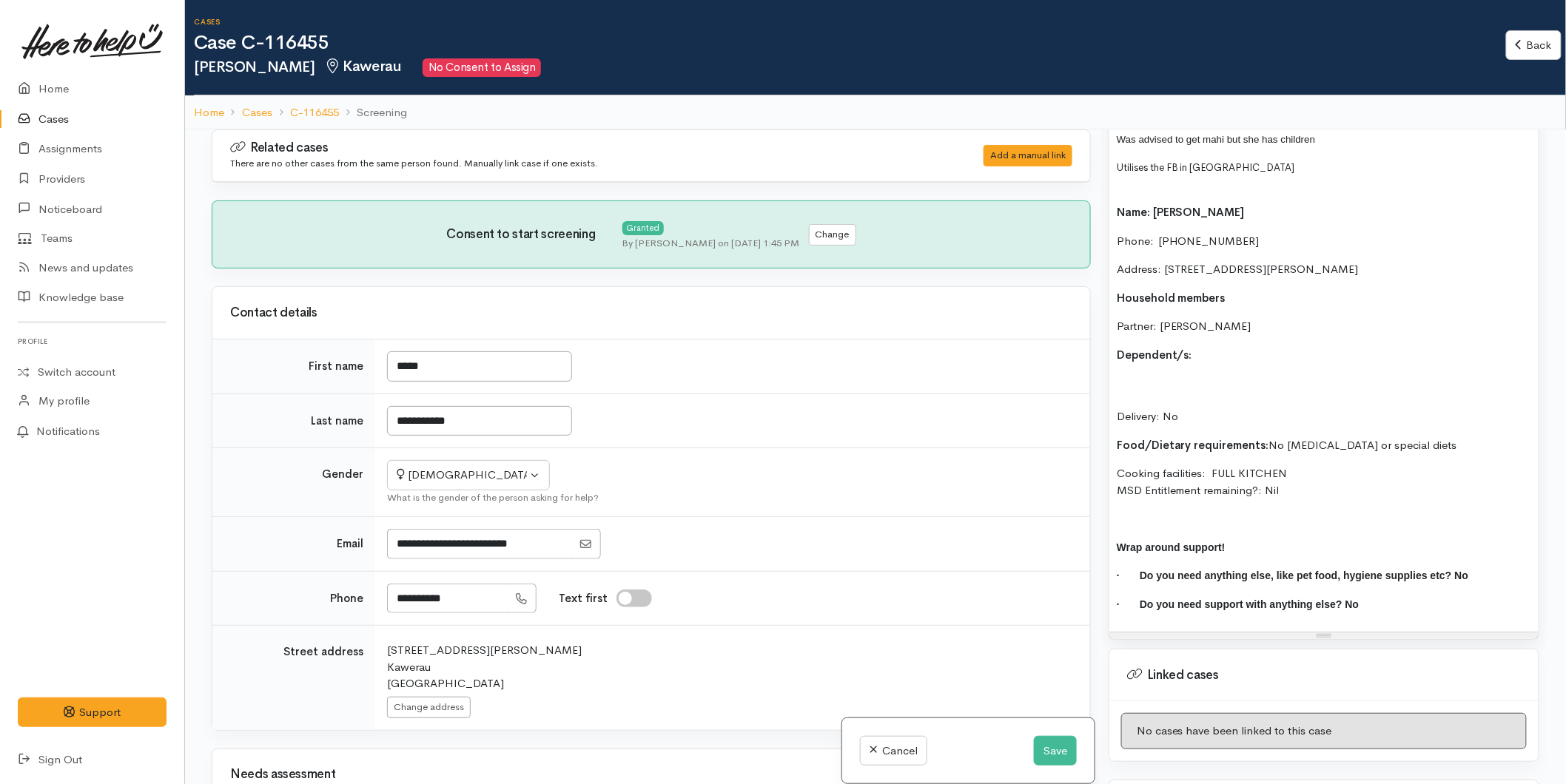
drag, startPoint x: 1212, startPoint y: 464, endPoint x: 1104, endPoint y: 349, distance: 157.8
click at [1104, 349] on div "Warnings Add No warnings have been raised against this case Add Warning Title ●…" at bounding box center [1324, 521] width 449 height 784
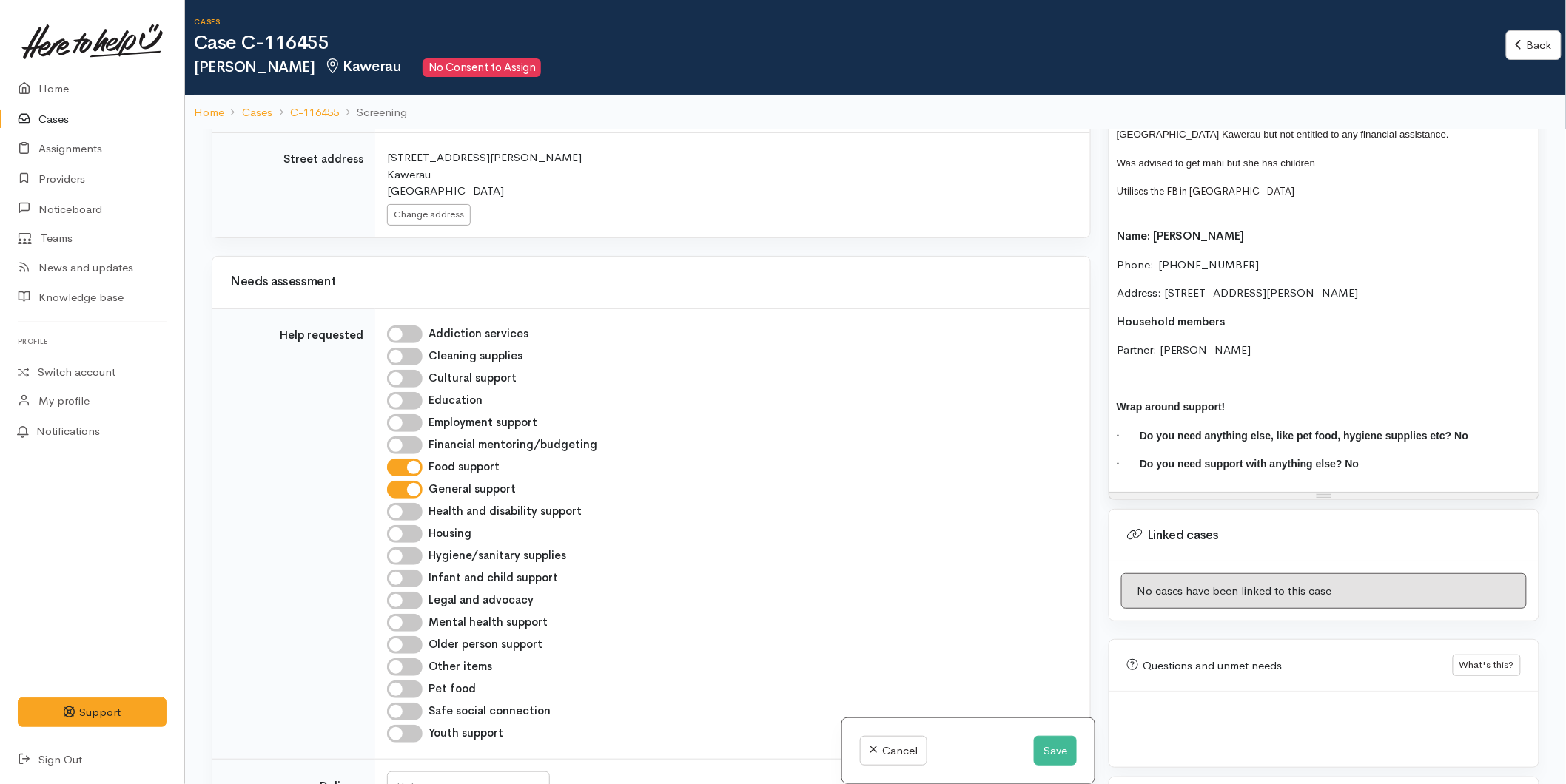
scroll to position [739, 0]
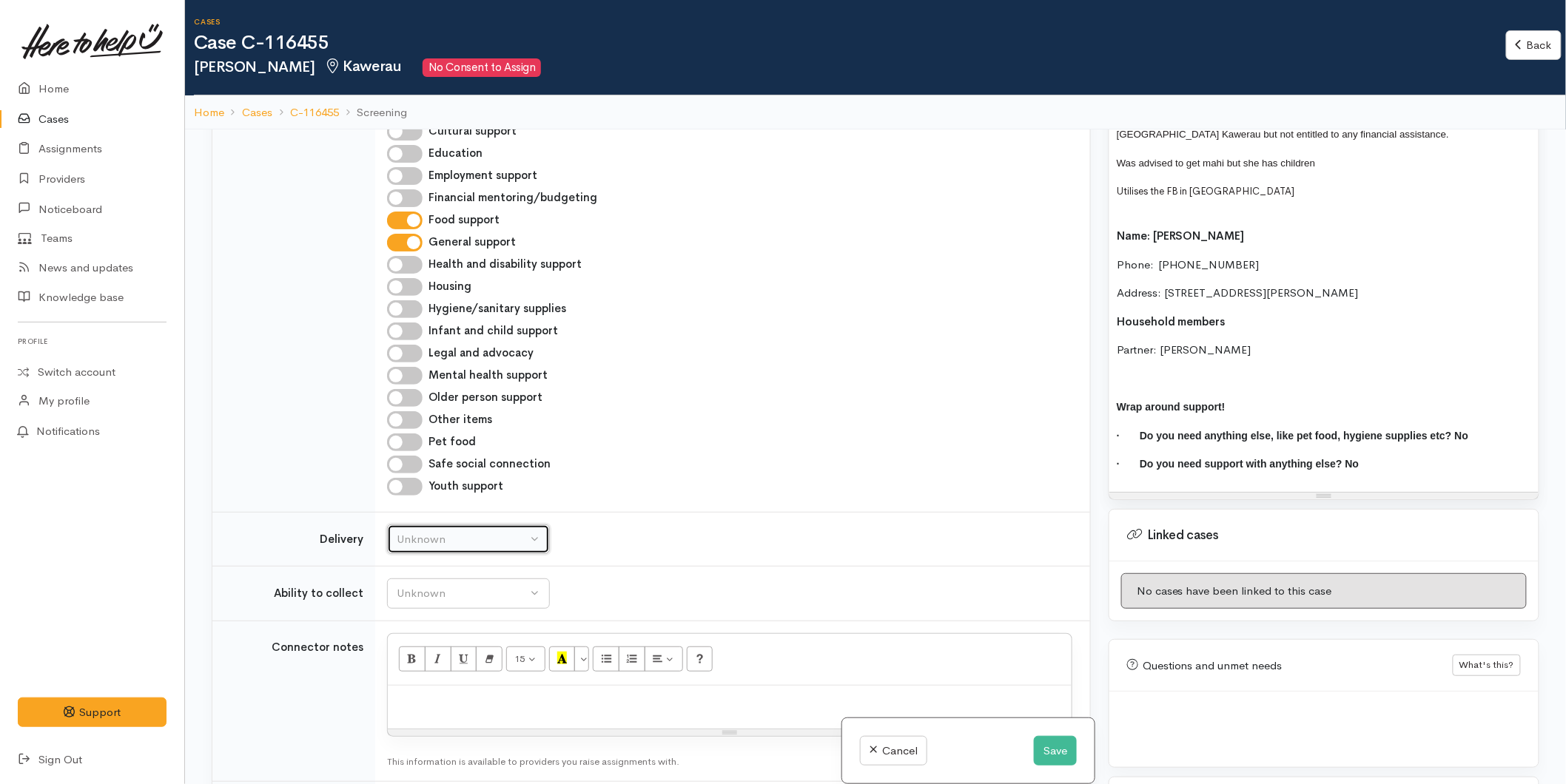
drag, startPoint x: 438, startPoint y: 541, endPoint x: 426, endPoint y: 581, distance: 41.8
click at [438, 543] on div "Unknown" at bounding box center [461, 539] width 130 height 17
drag, startPoint x: 409, startPoint y: 684, endPoint x: 417, endPoint y: 622, distance: 62.5
click at [409, 685] on span "No" at bounding box center [413, 677] width 15 height 17
select select "1"
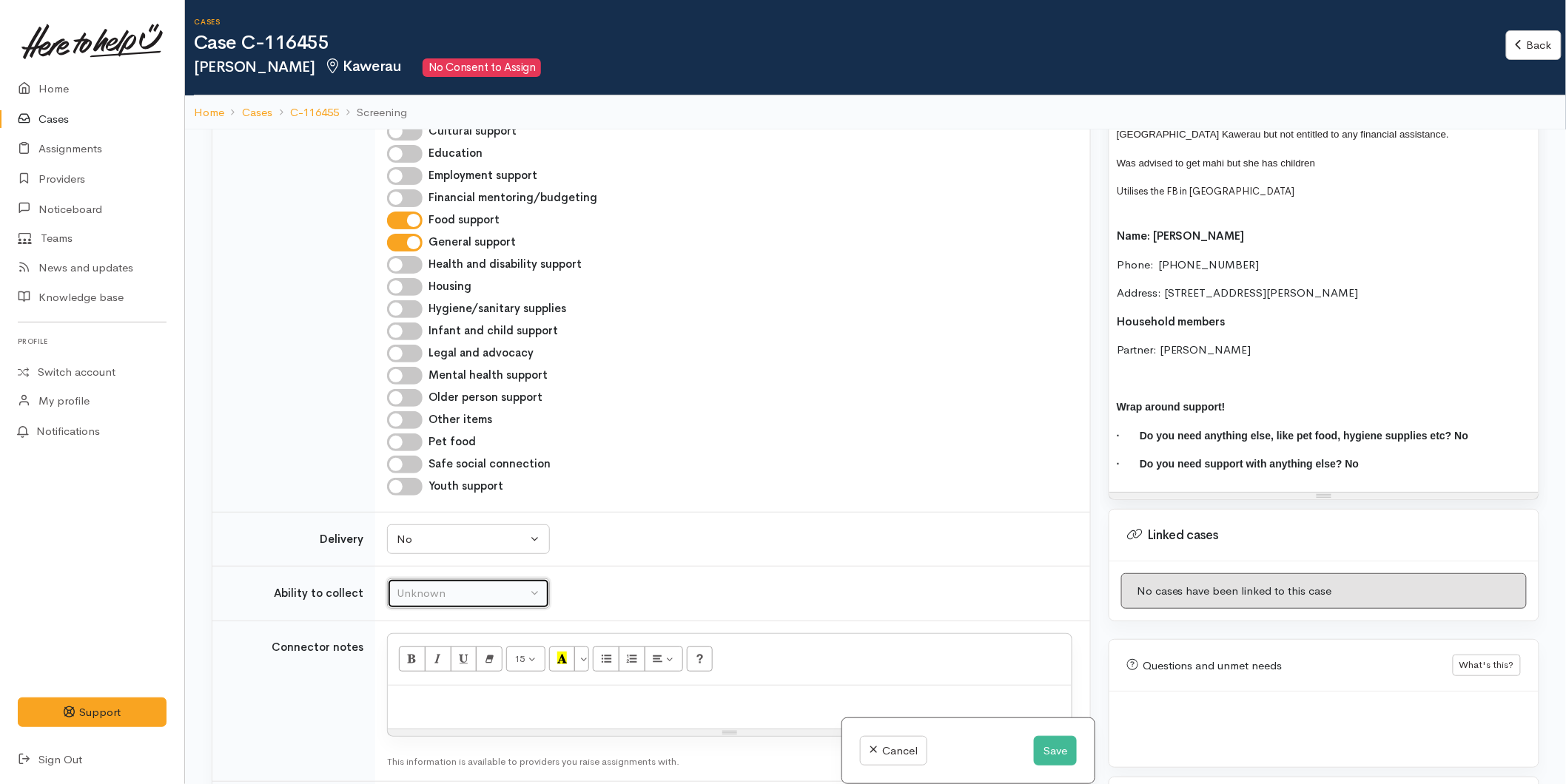
click at [419, 593] on div "Unknown" at bounding box center [461, 593] width 130 height 17
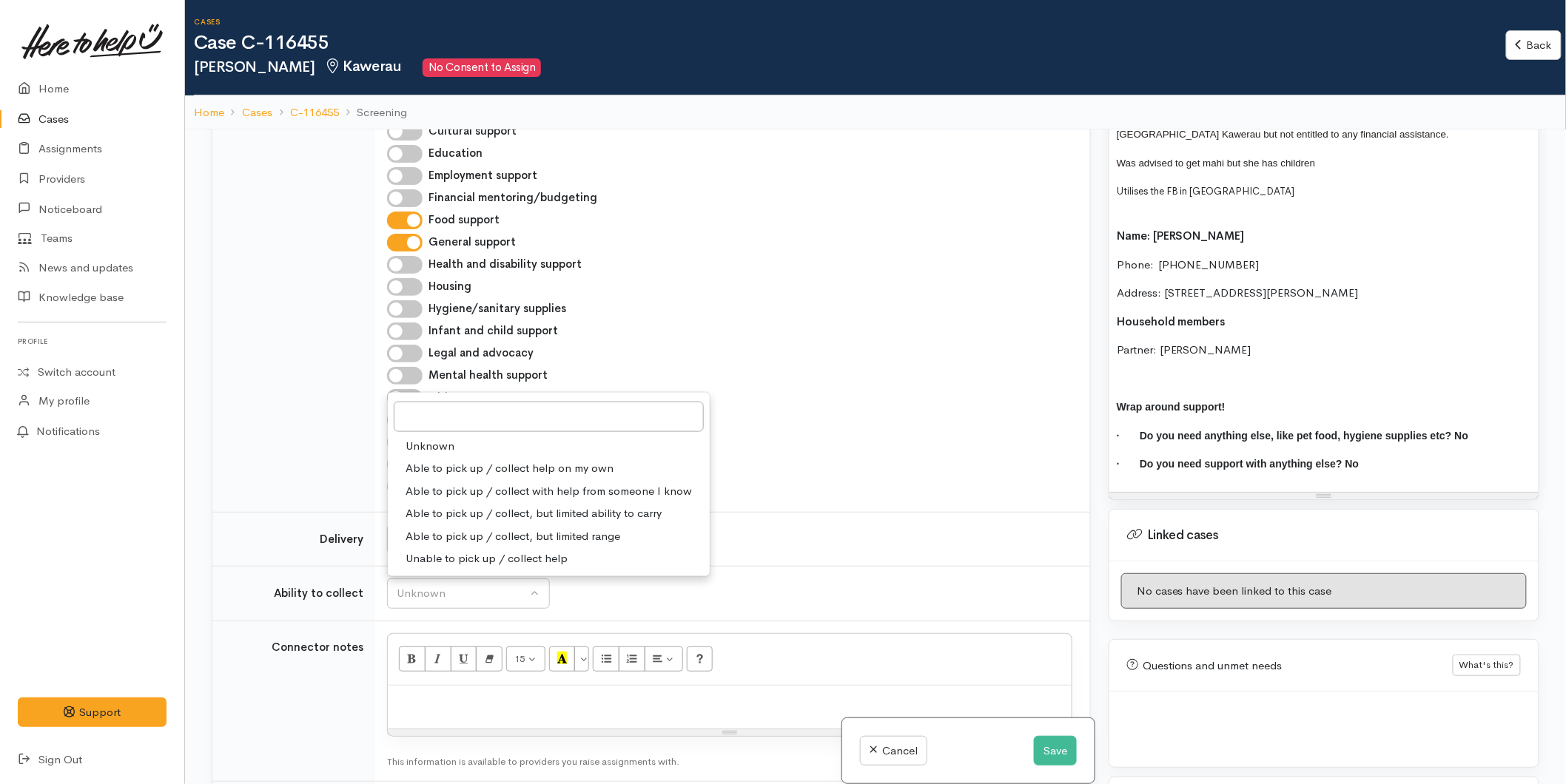
click at [450, 461] on span "Able to pick up / collect help on my own" at bounding box center [510, 468] width 208 height 17
select select "2"
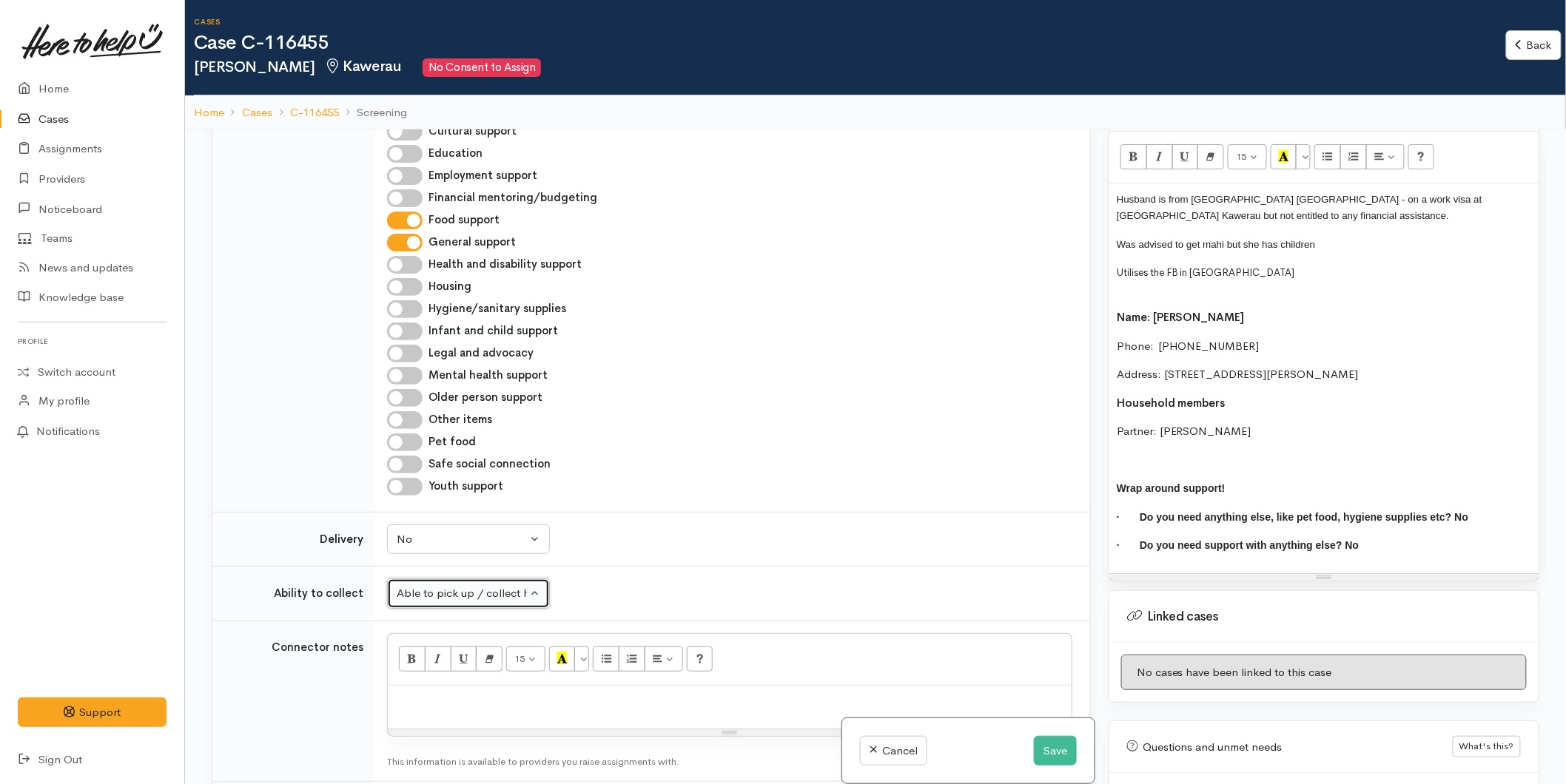
scroll to position [965, 0]
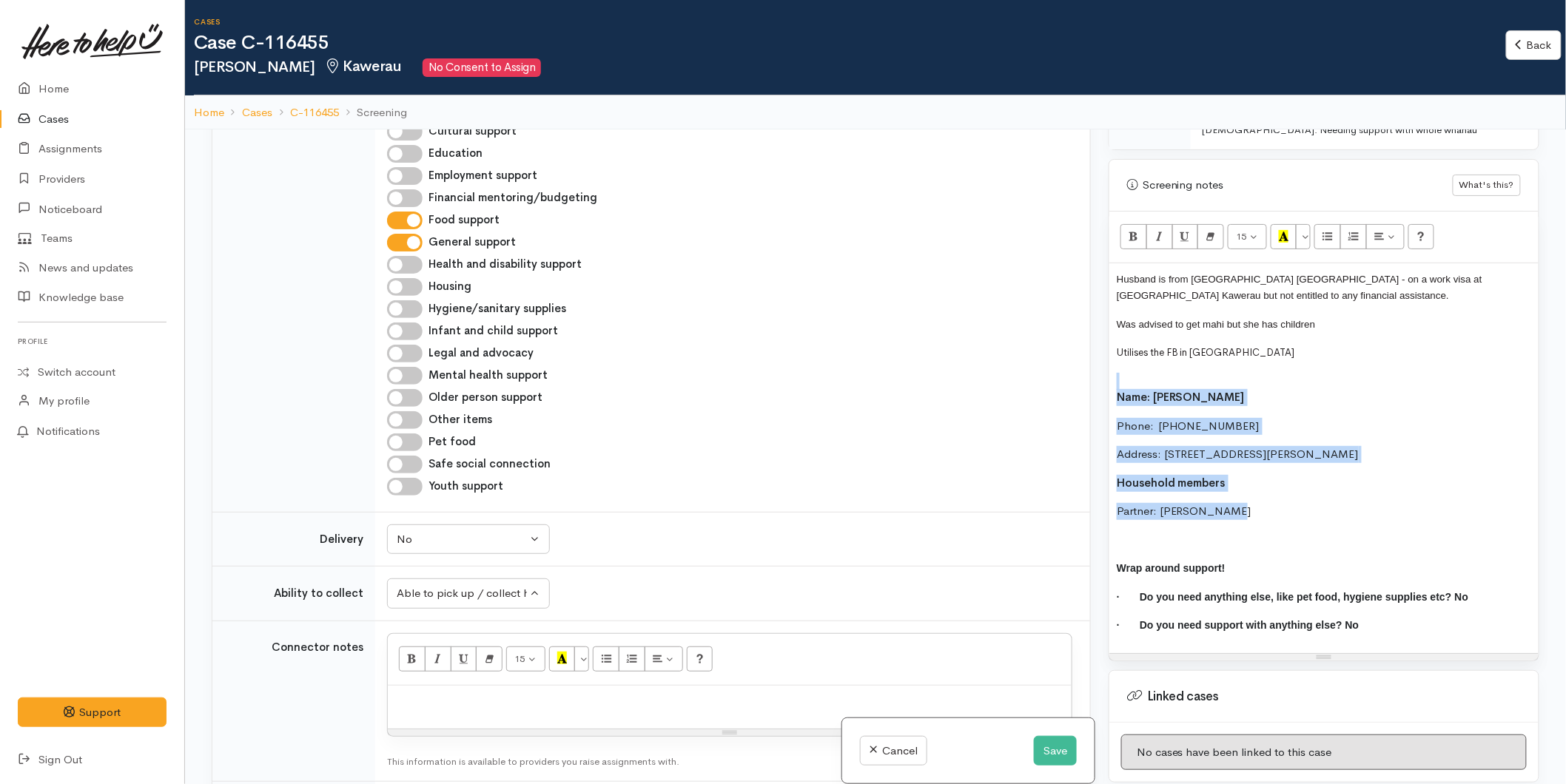
drag, startPoint x: 1180, startPoint y: 501, endPoint x: 1105, endPoint y: 383, distance: 139.8
click at [1105, 383] on div "Warnings Add No warnings have been raised against this case Add Warning Title ●…" at bounding box center [1324, 521] width 449 height 784
copy div "Name: Rangi Wilson-Hill Phone:  0273019405 Address: 3 Browne Street, Kawerau, N…"
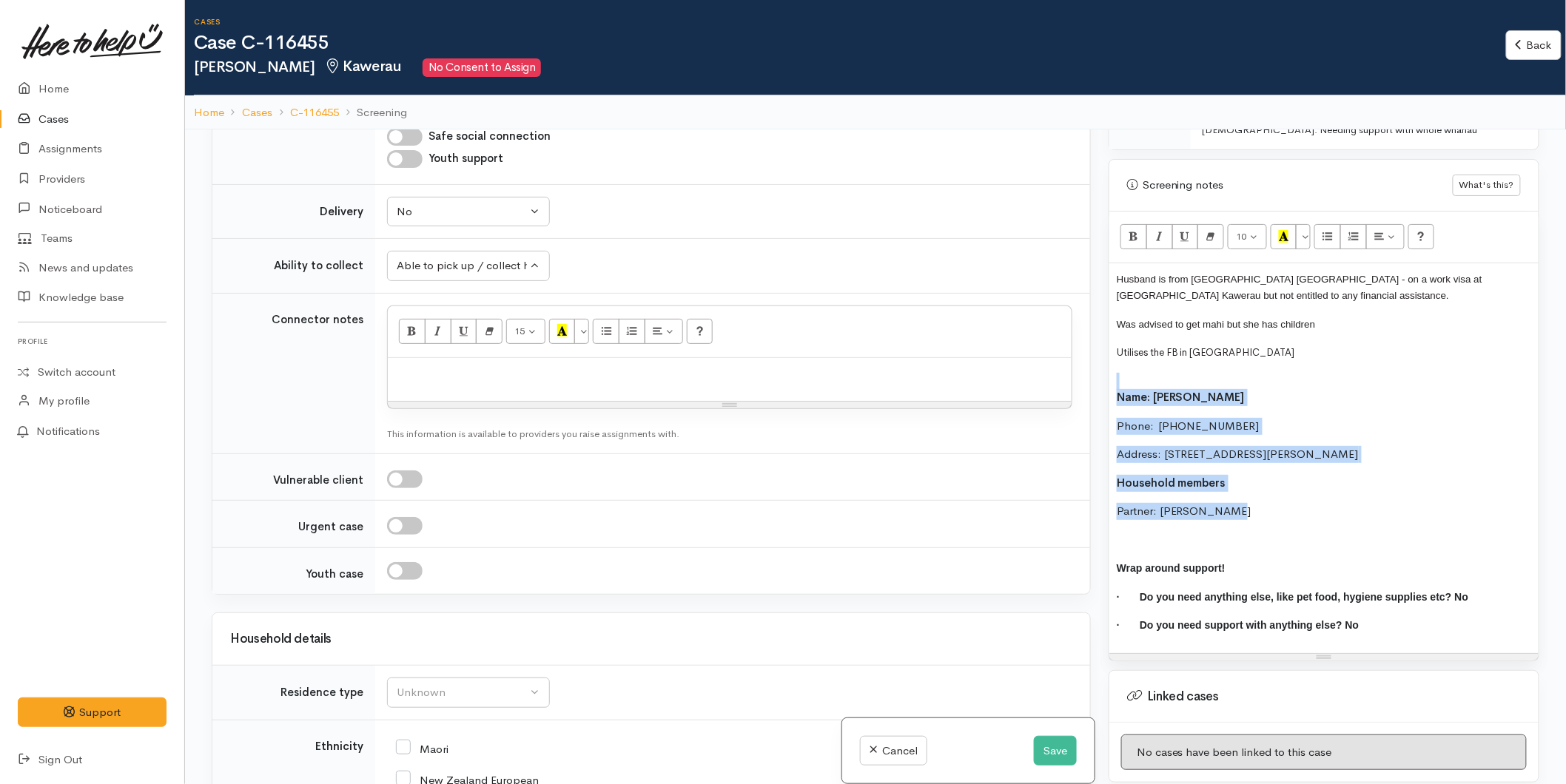
scroll to position [1232, 0]
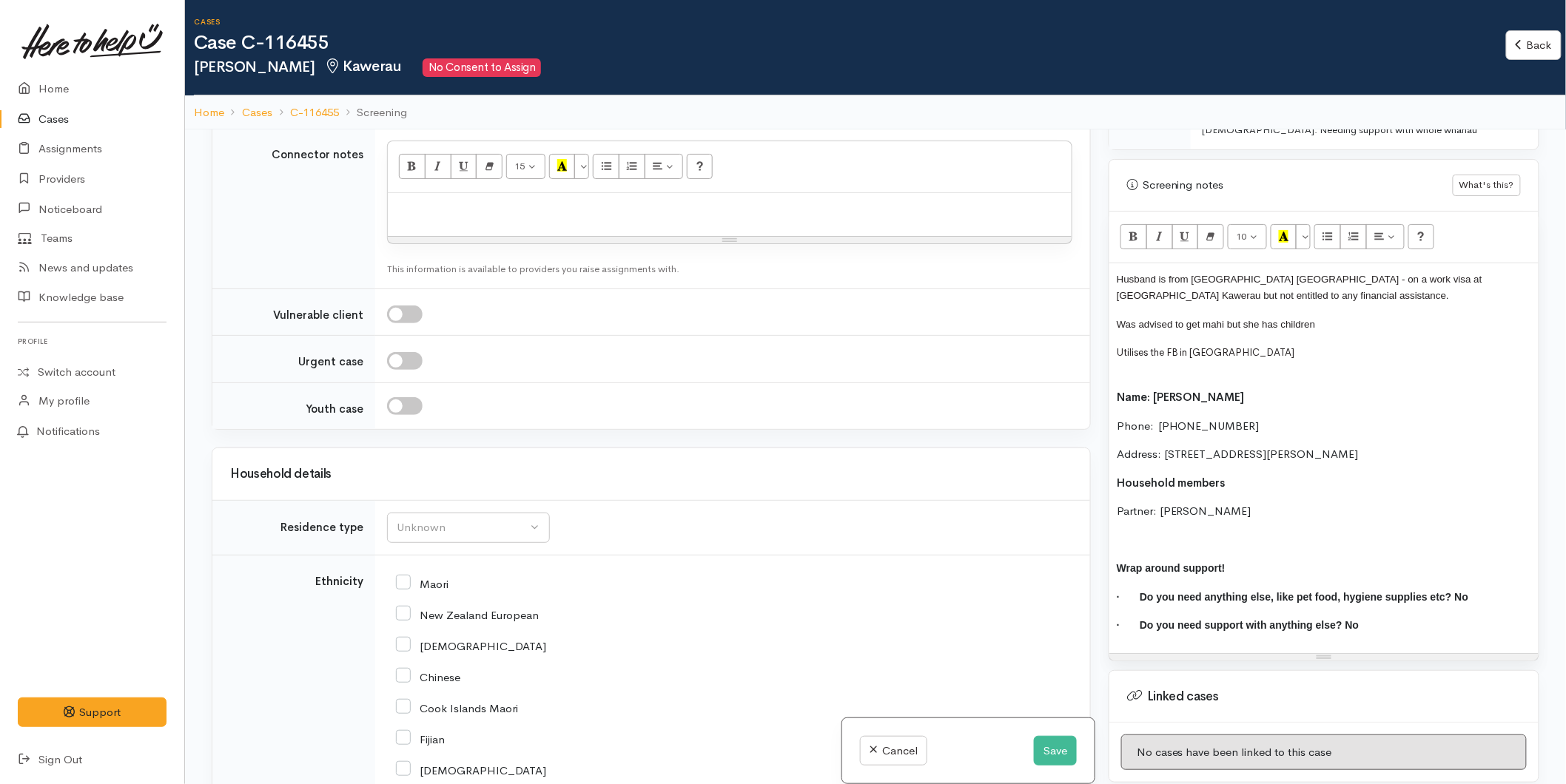
click at [446, 216] on p at bounding box center [729, 208] width 669 height 17
paste div
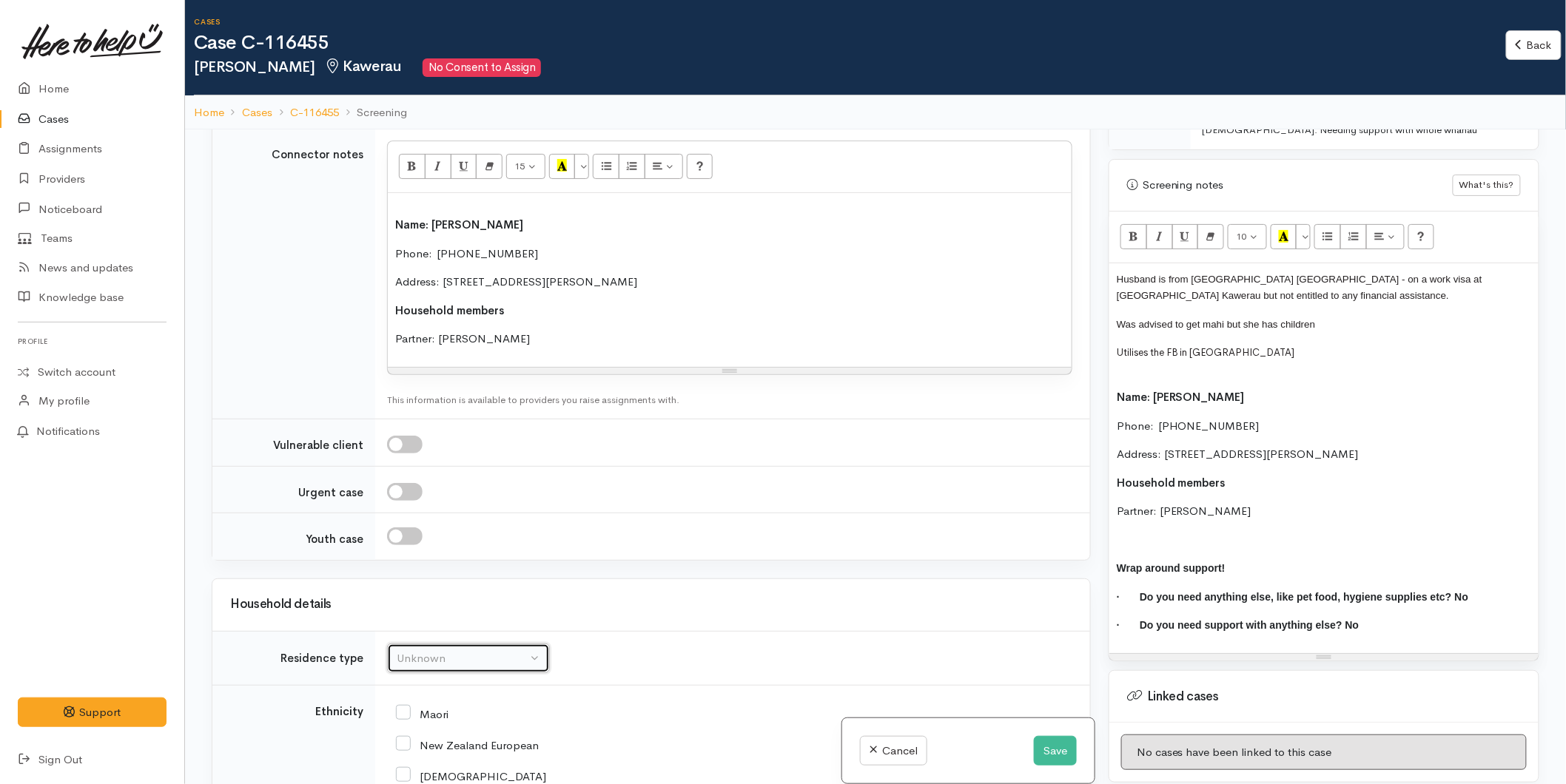
click at [422, 668] on div "Unknown" at bounding box center [461, 658] width 130 height 17
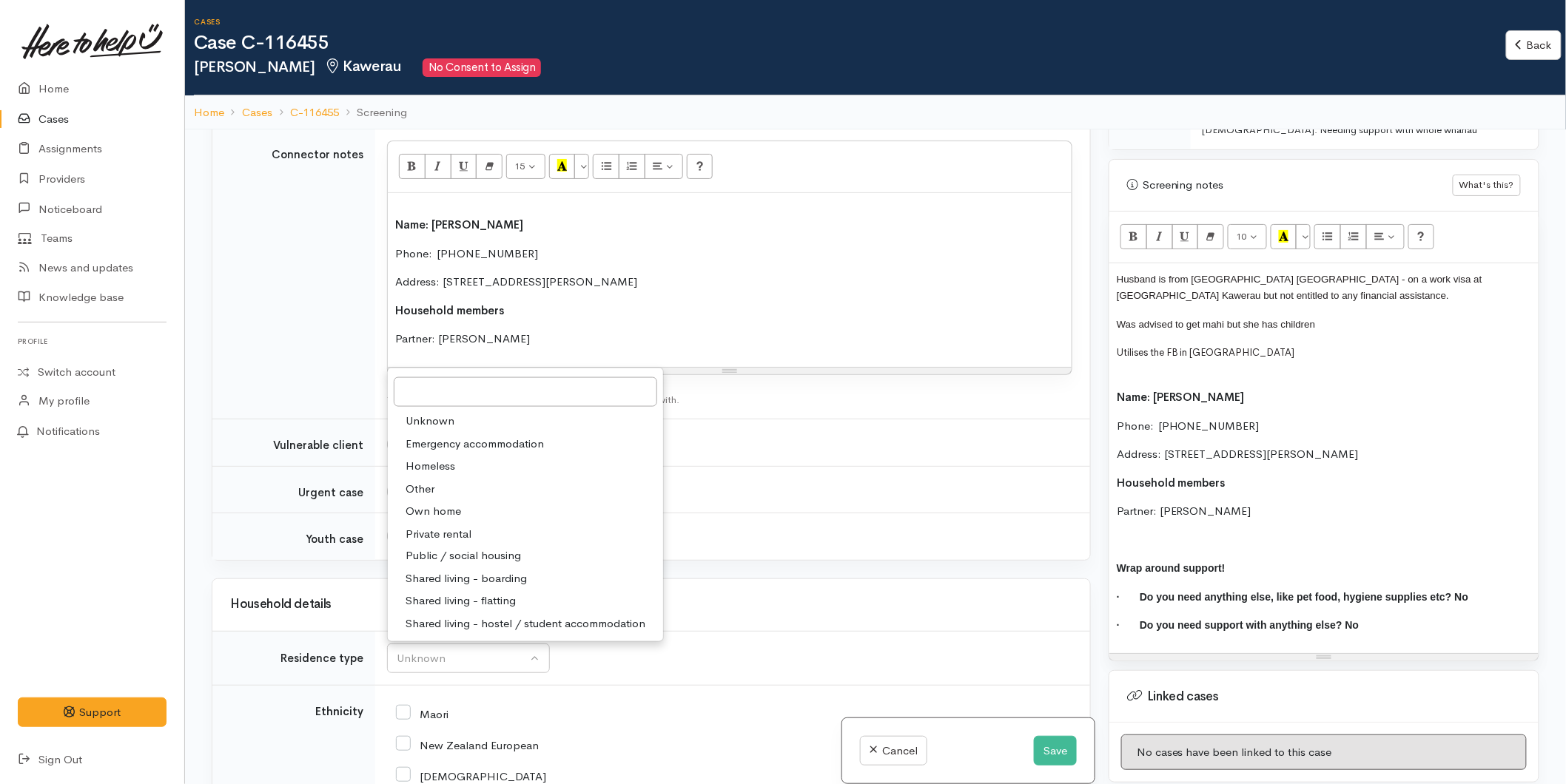
click at [439, 537] on span "Private rental" at bounding box center [439, 533] width 66 height 17
select select "2"
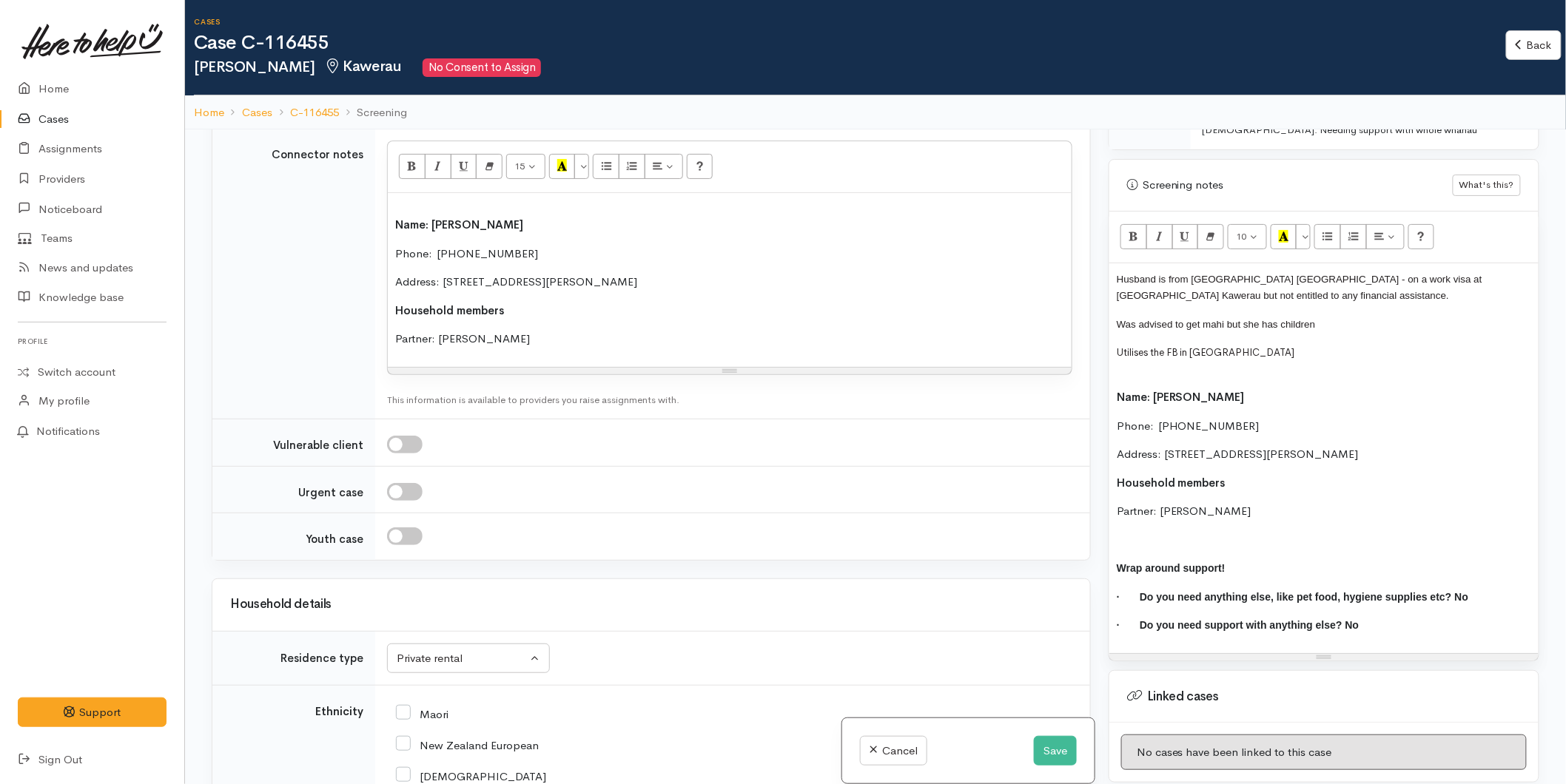
click at [393, 227] on div "Name: Rangi Wilson-Hill Phone:  0273019405 Address: 3 Browne Street, Kawerau, N…" at bounding box center [729, 279] width 683 height 174
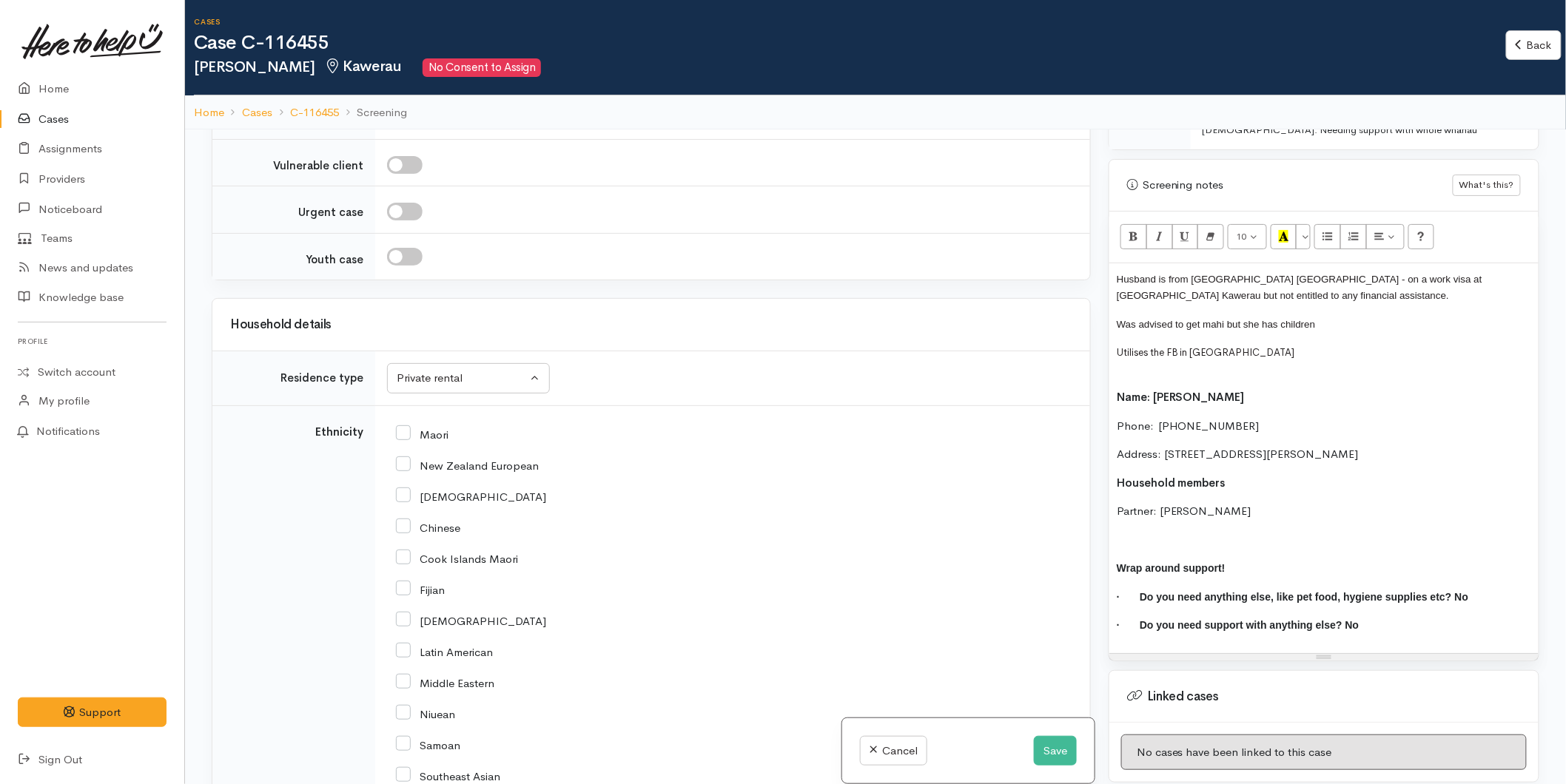
scroll to position [1725, 0]
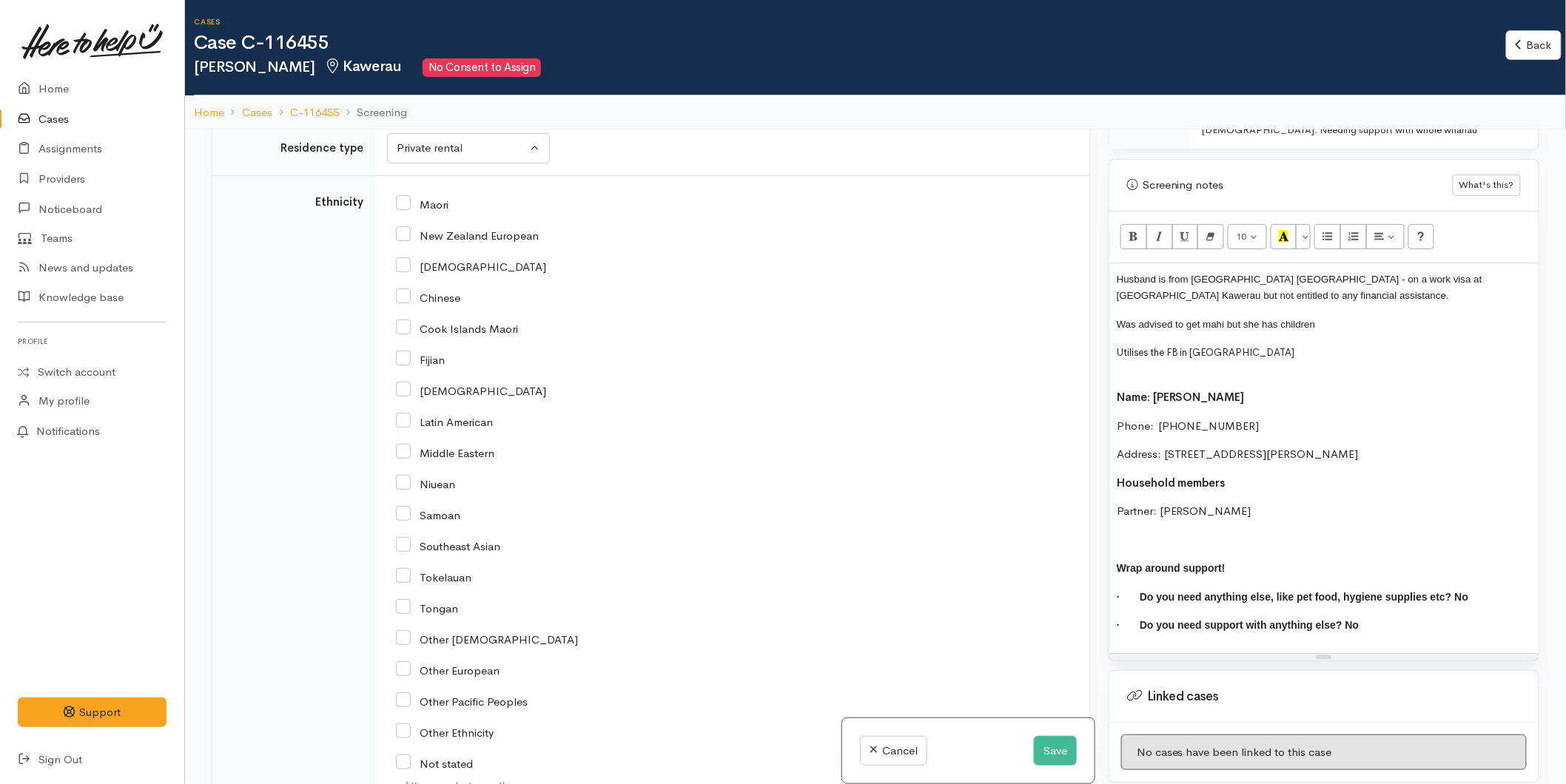
click at [399, 204] on input "Maori" at bounding box center [422, 203] width 53 height 14
checkbox input "true"
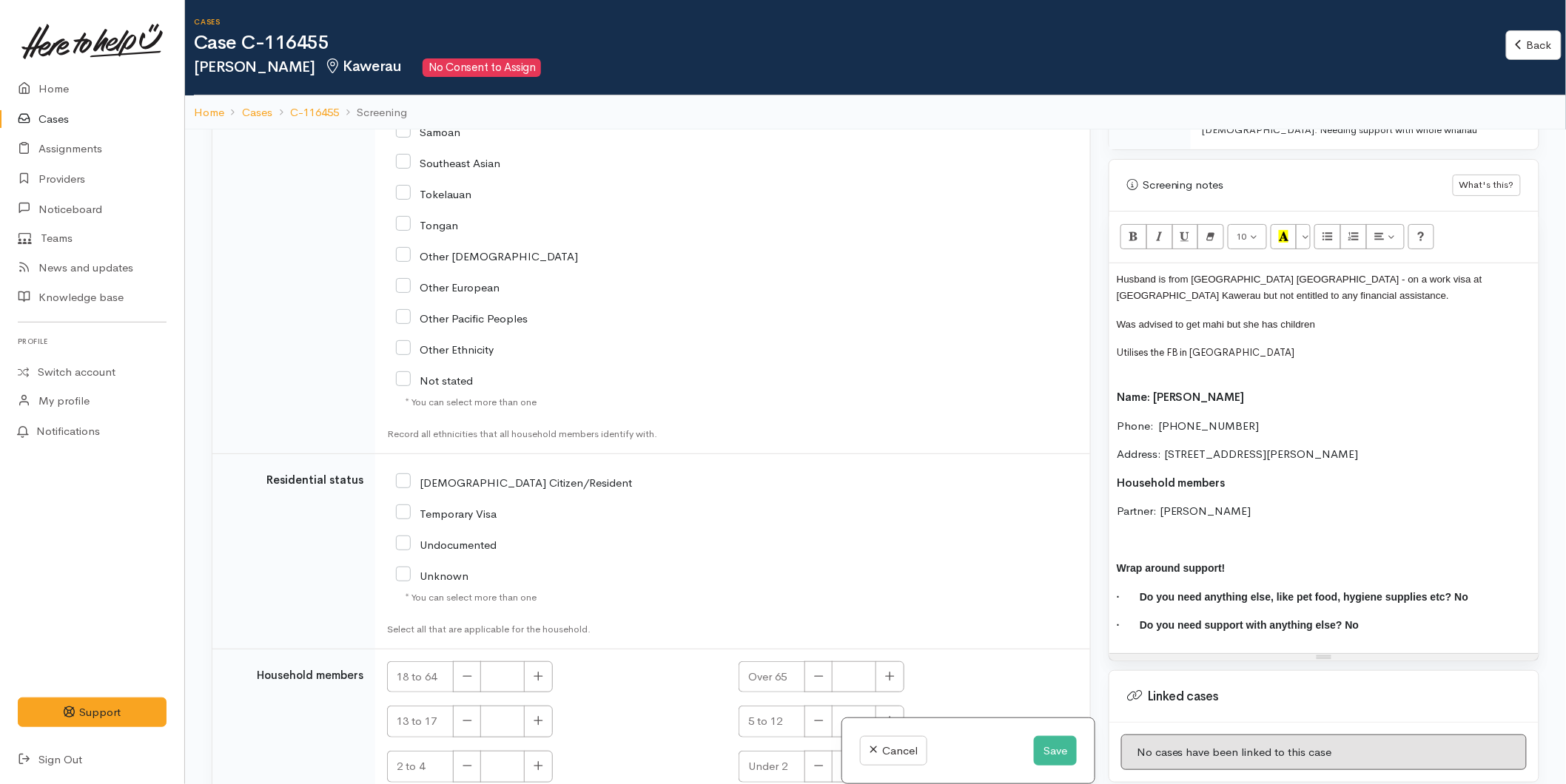
scroll to position [2219, 0]
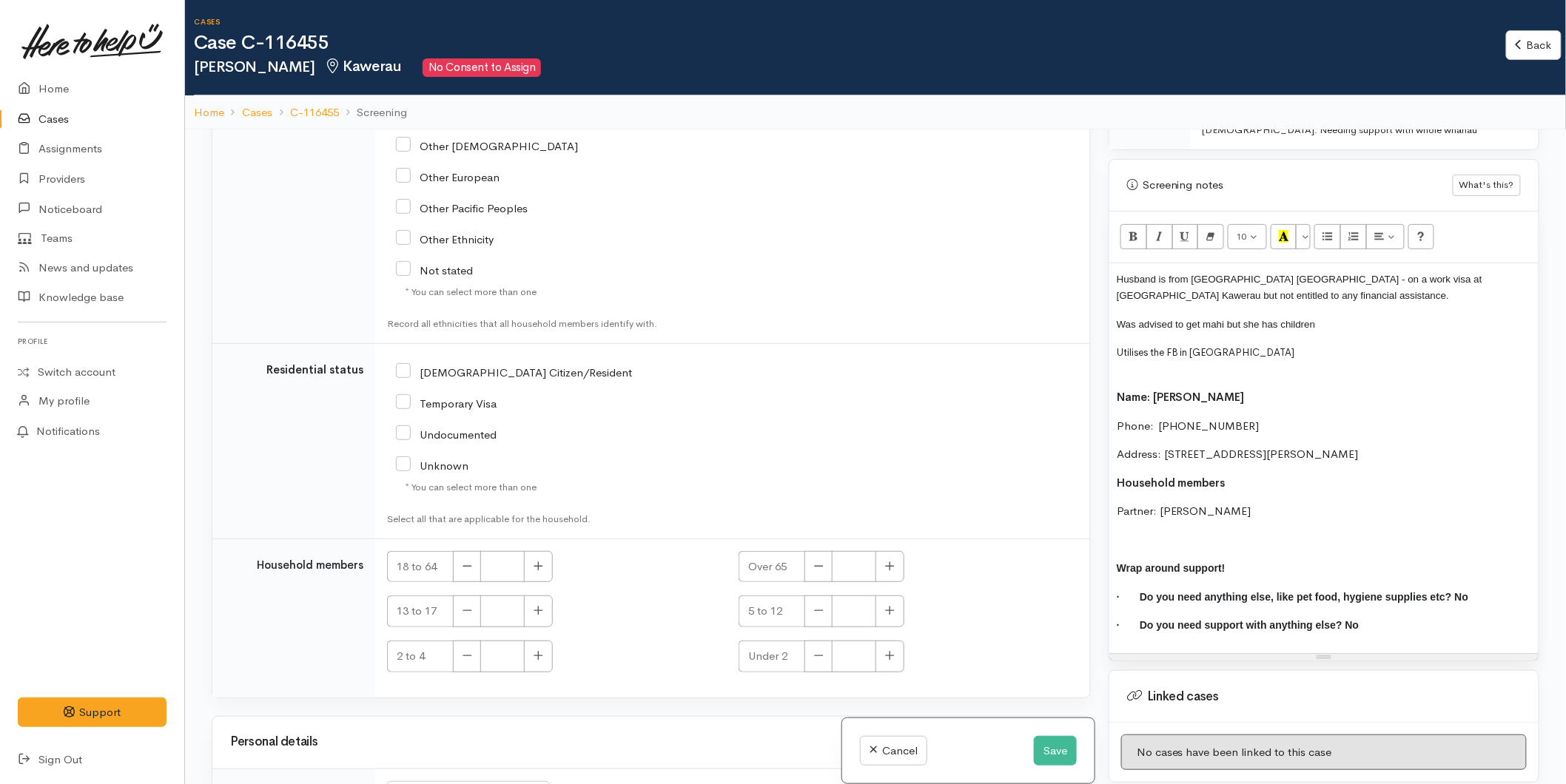
click at [403, 368] on input "[DEMOGRAPHIC_DATA] Citizen/Resident" at bounding box center [513, 371] width 236 height 14
checkbox input "true"
click at [538, 565] on icon "button" at bounding box center [539, 566] width 9 height 9
click at [539, 568] on icon "button" at bounding box center [539, 566] width 9 height 9
type input "2"
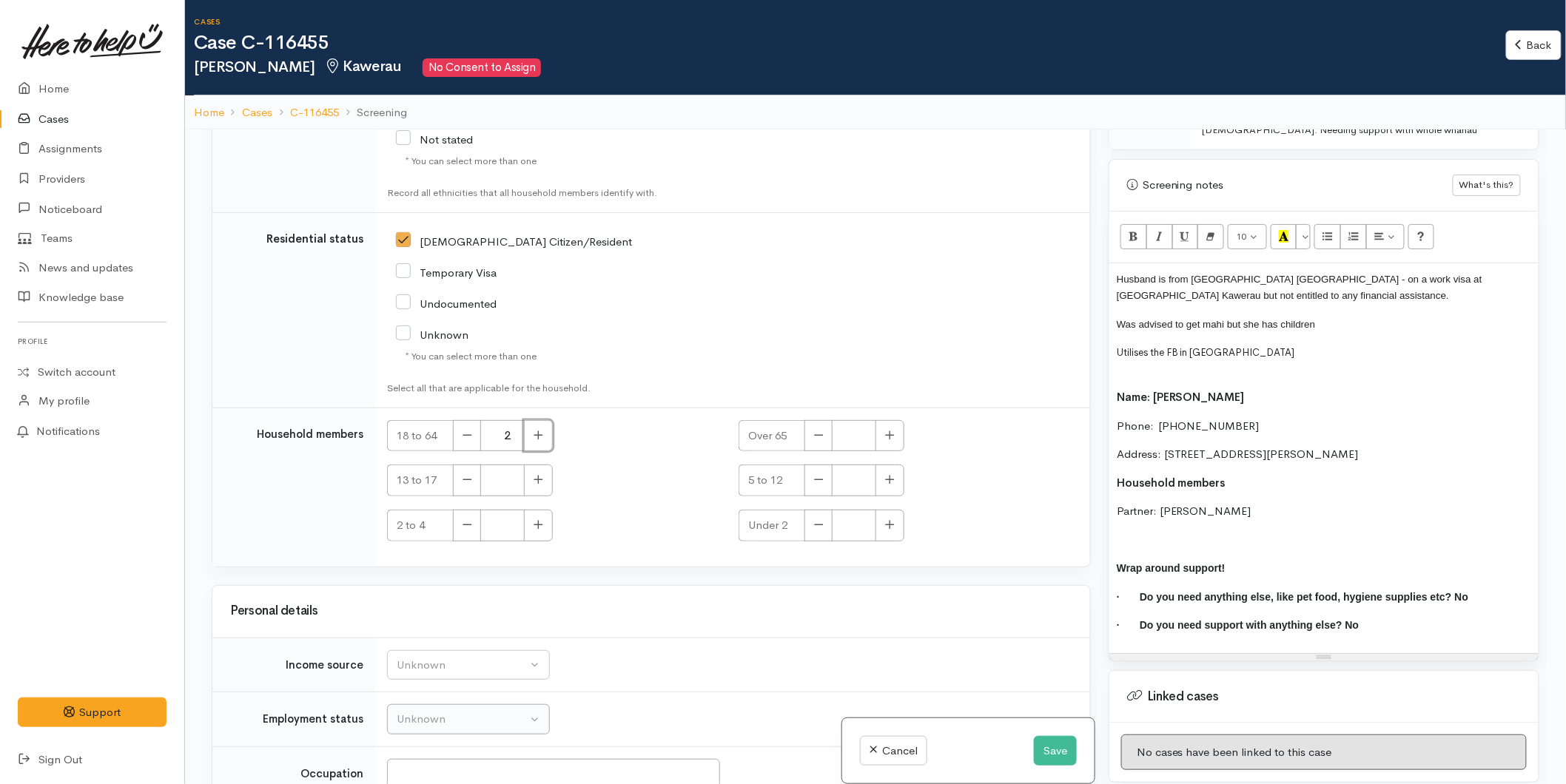
scroll to position [2465, 0]
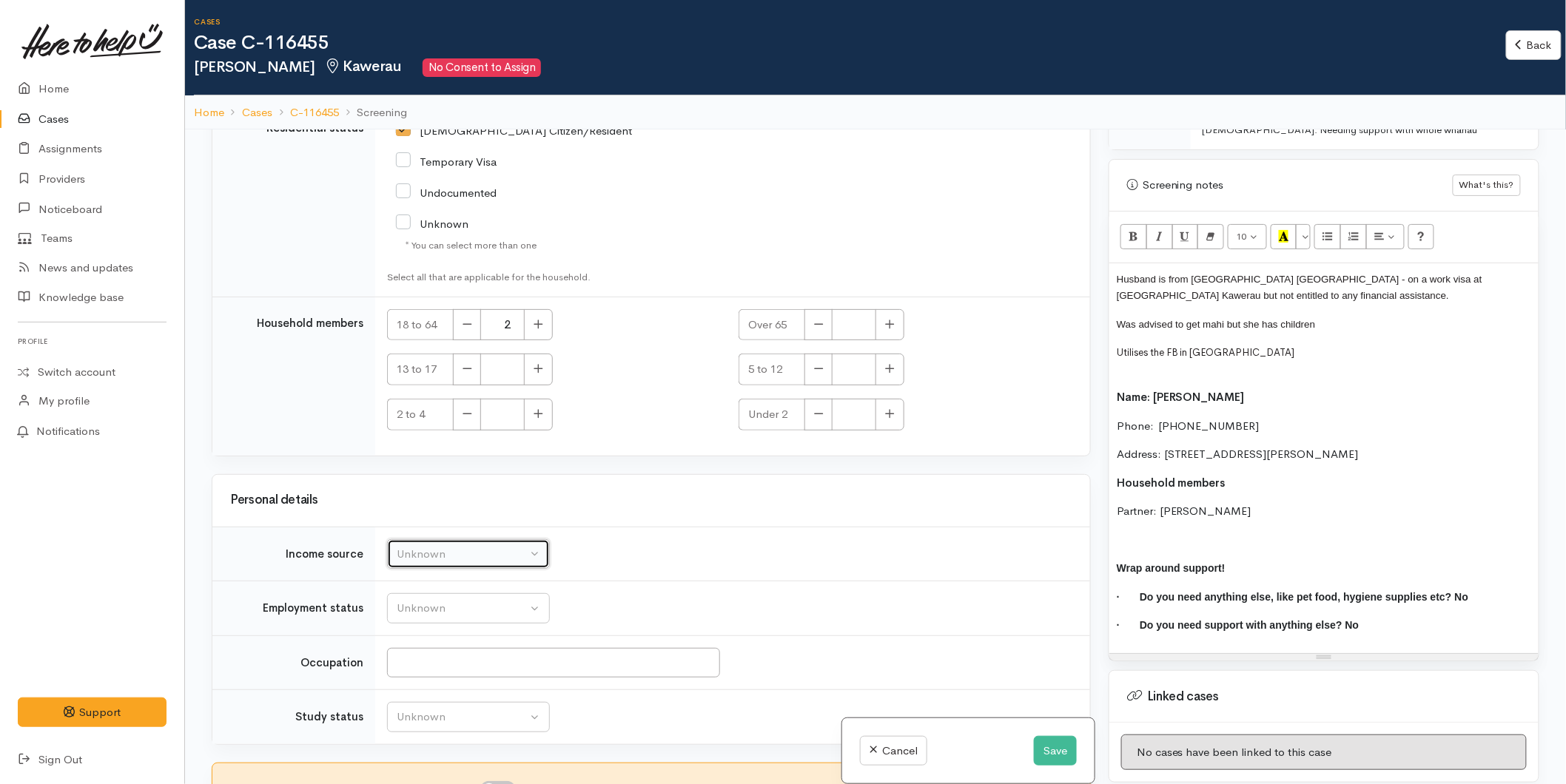
click at [442, 557] on div "Unknown" at bounding box center [461, 554] width 130 height 17
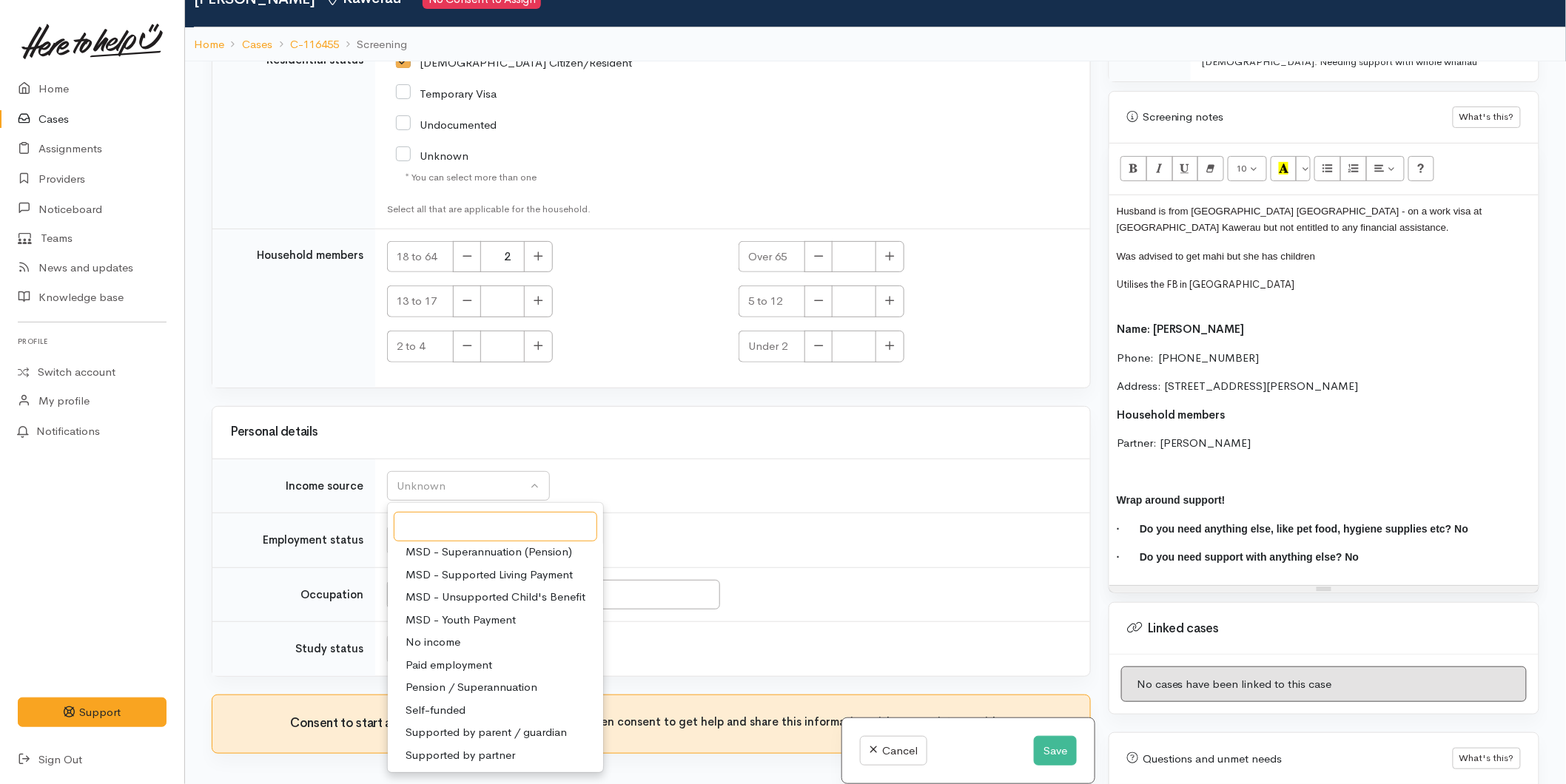
scroll to position [129, 0]
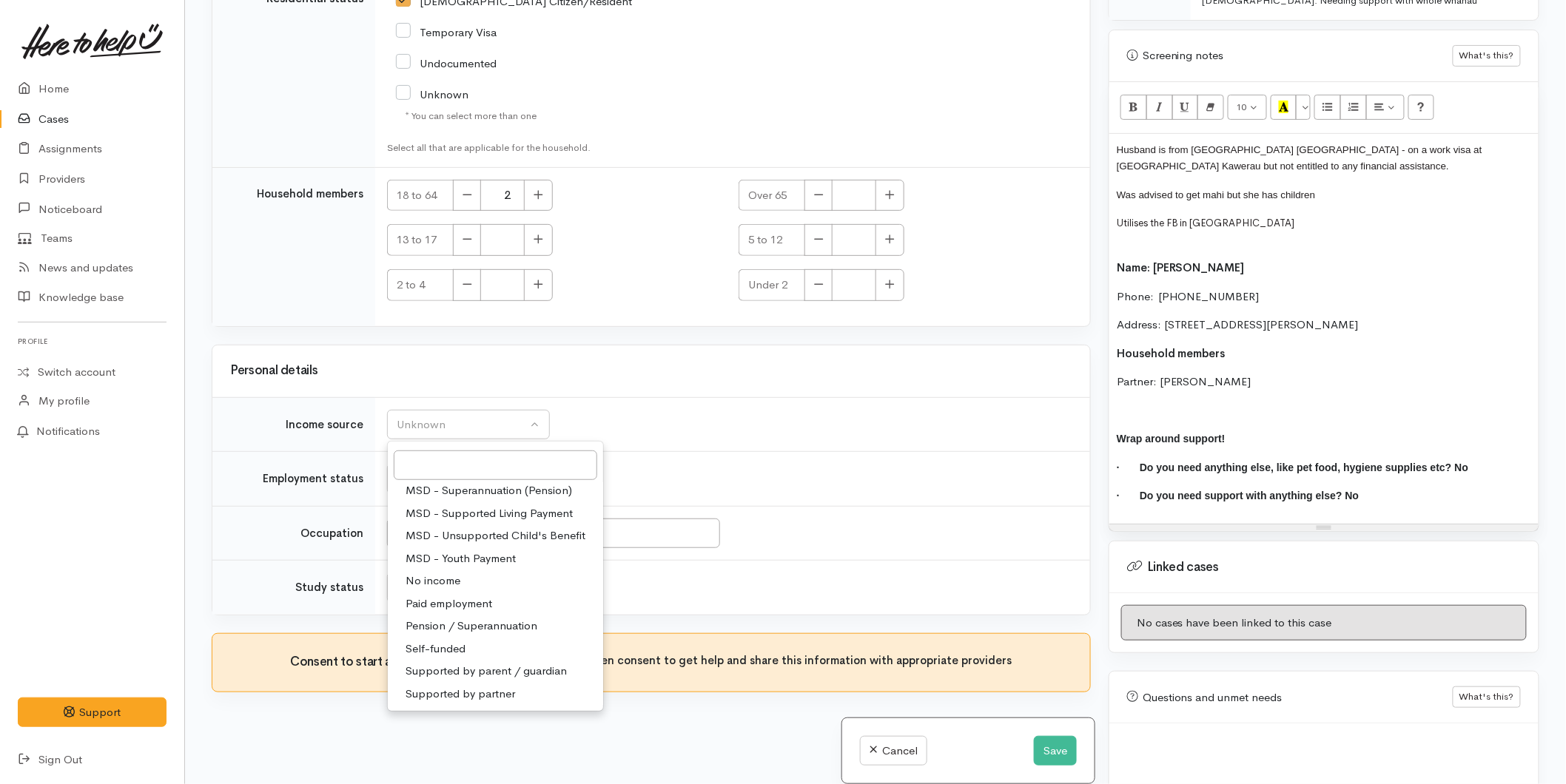
click at [452, 683] on link "Supported by partner" at bounding box center [495, 694] width 216 height 23
select select "17"
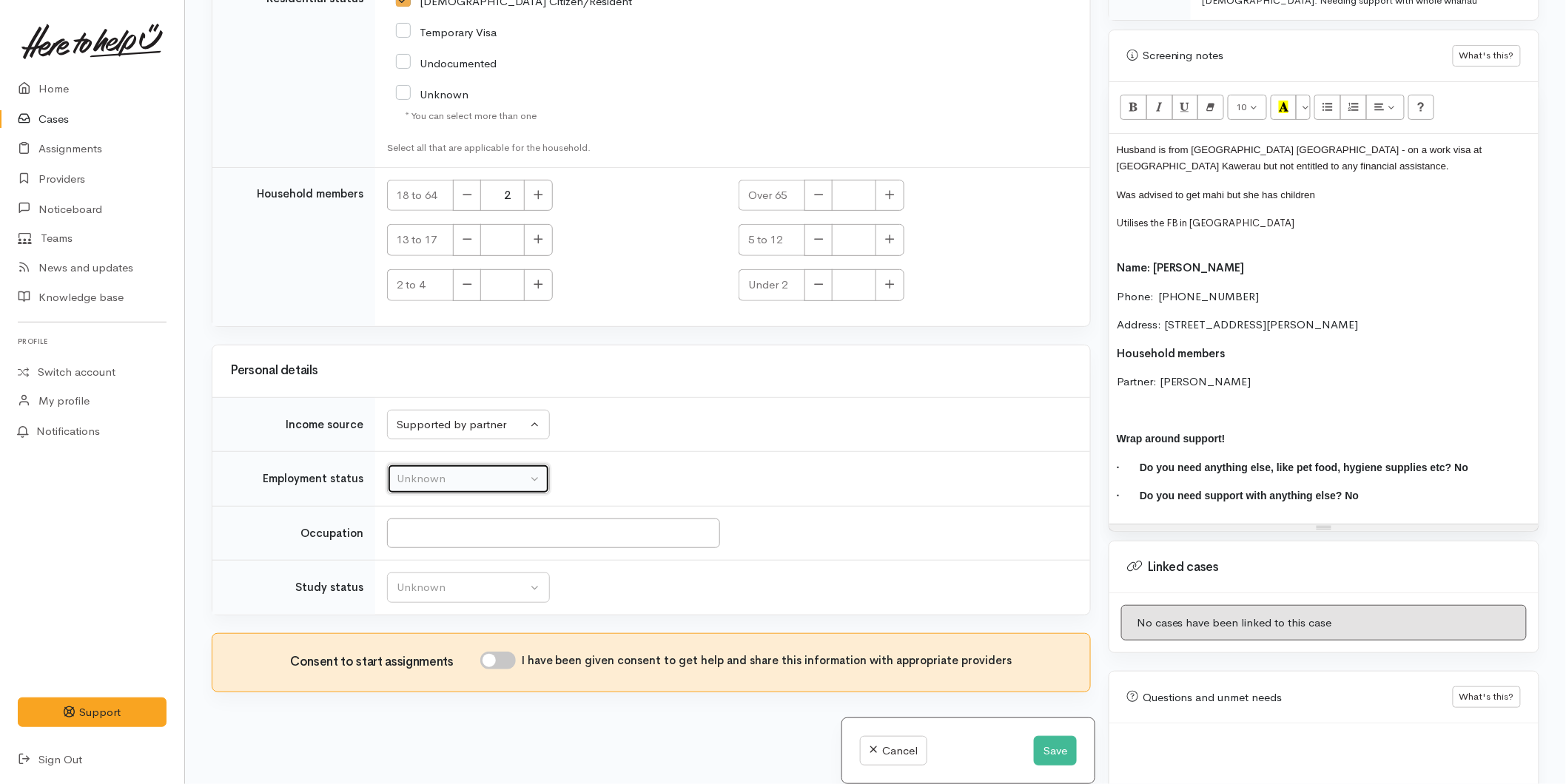
click at [444, 477] on div "Unknown" at bounding box center [461, 478] width 130 height 17
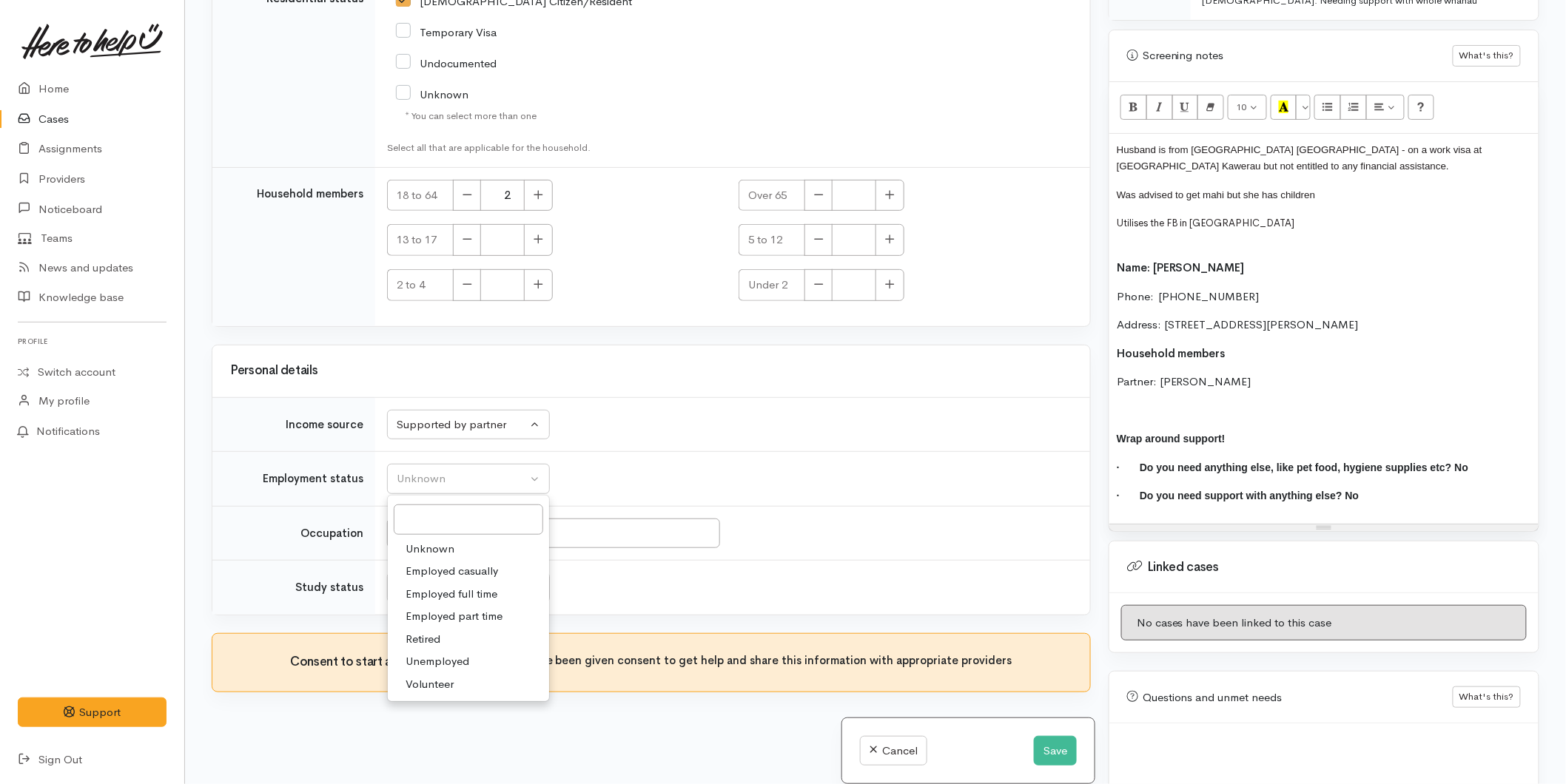
click at [457, 663] on span "Unemployed" at bounding box center [438, 661] width 64 height 17
select select "1"
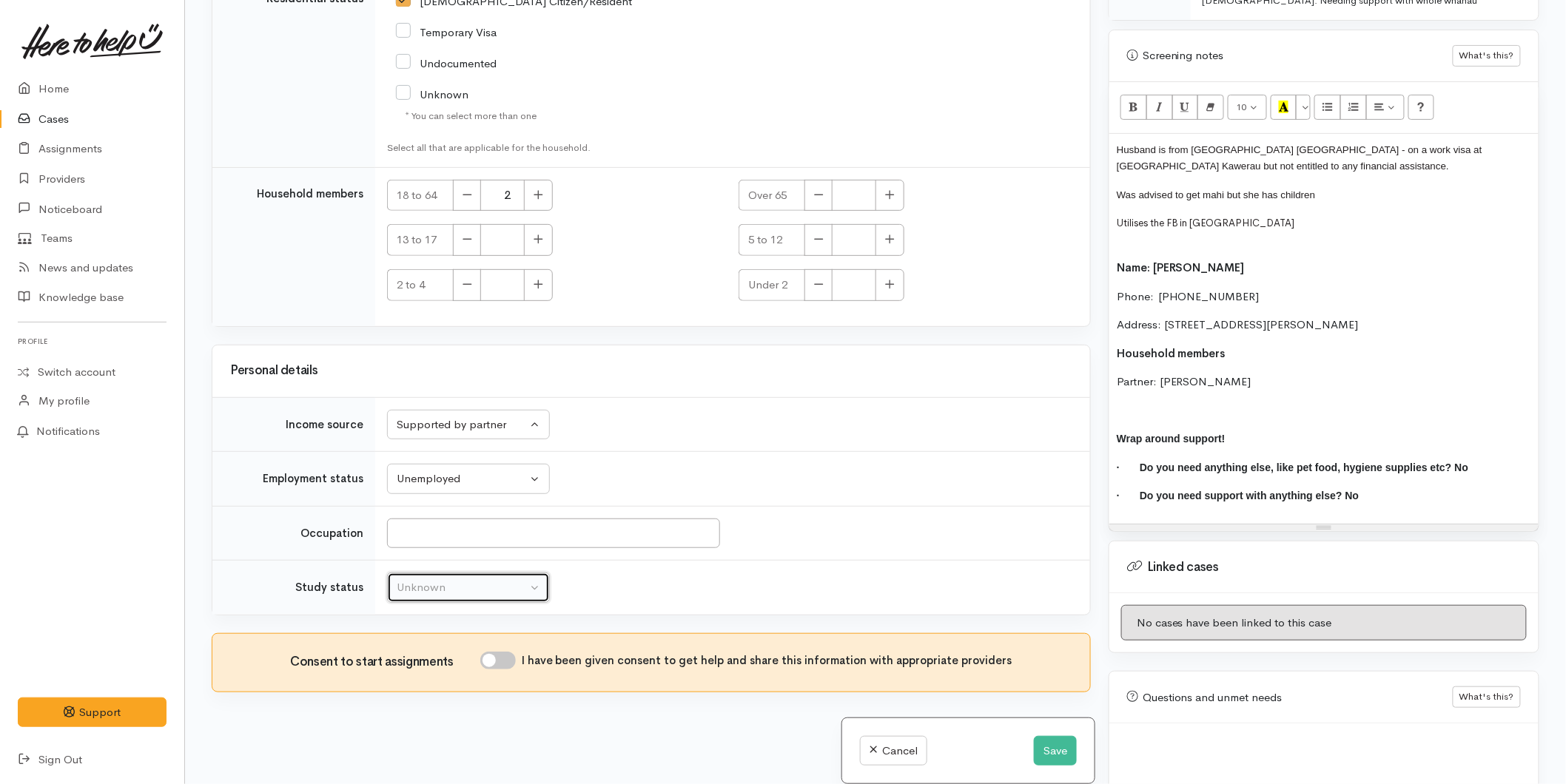
click at [442, 584] on div "Unknown" at bounding box center [461, 588] width 130 height 17
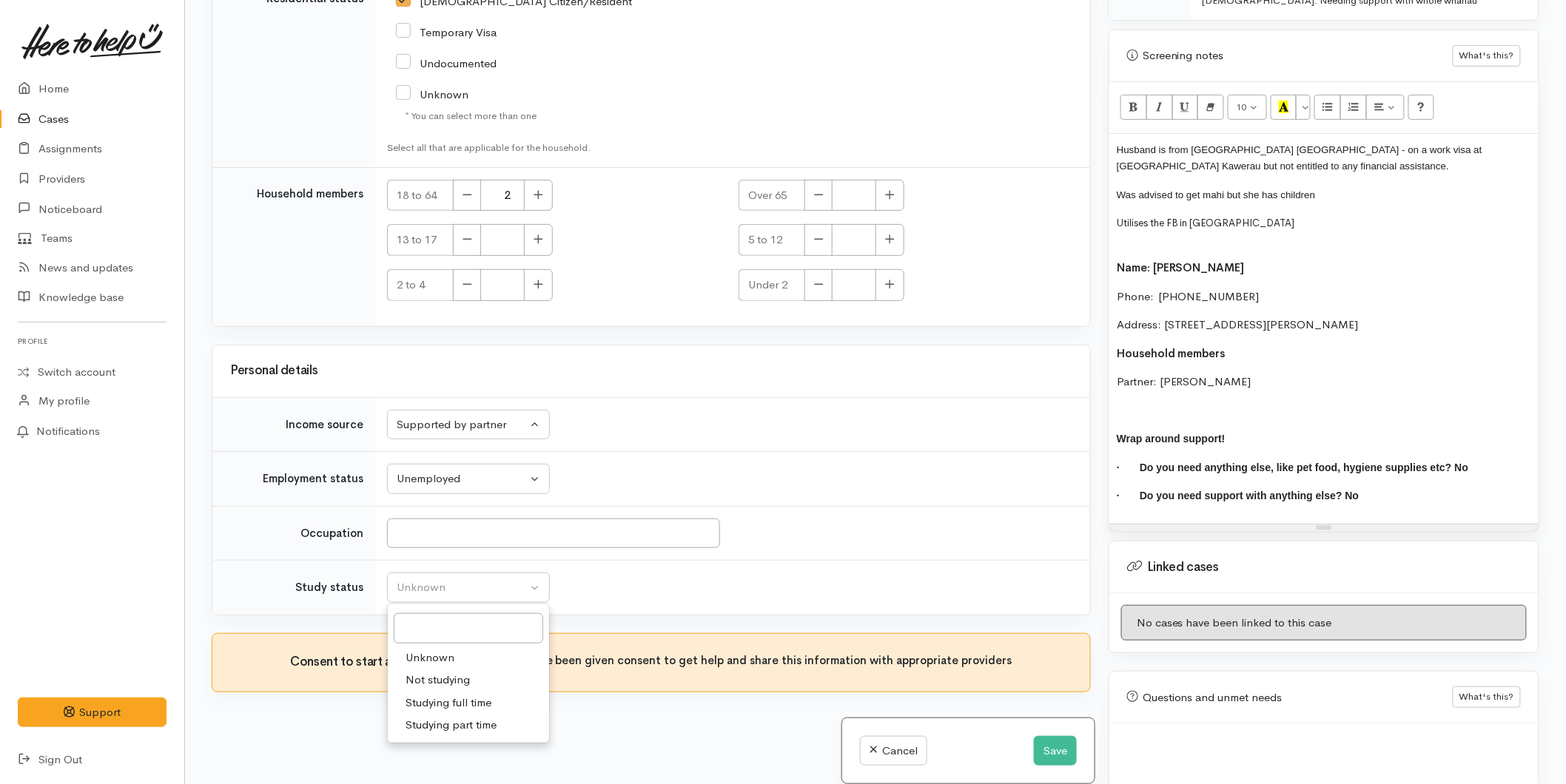
click at [446, 678] on span "Not studying" at bounding box center [438, 679] width 65 height 17
select select "1"
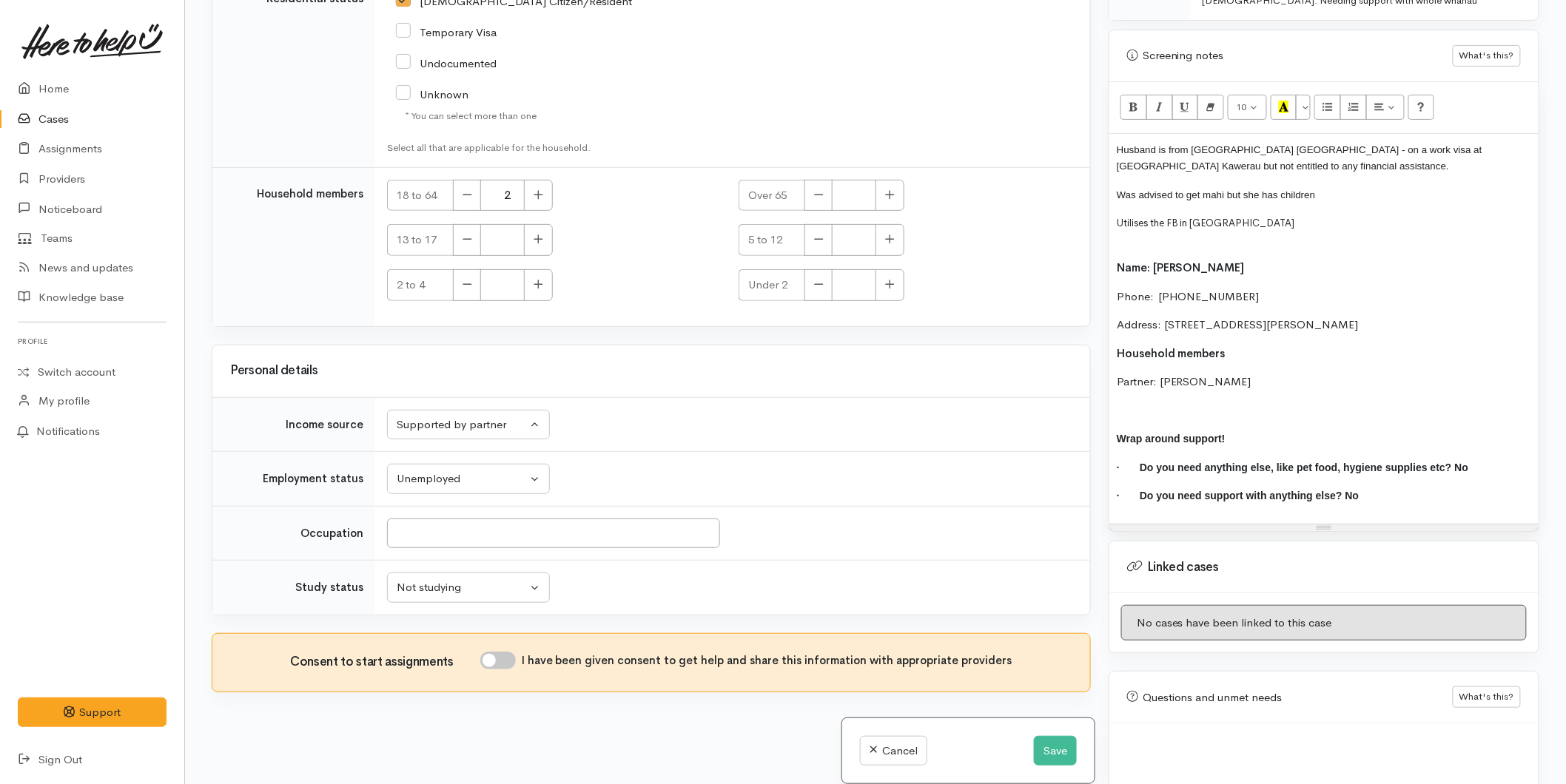
click at [513, 659] on input "I have been given consent to get help and share this information with appropria…" at bounding box center [498, 660] width 35 height 18
checkbox input "true"
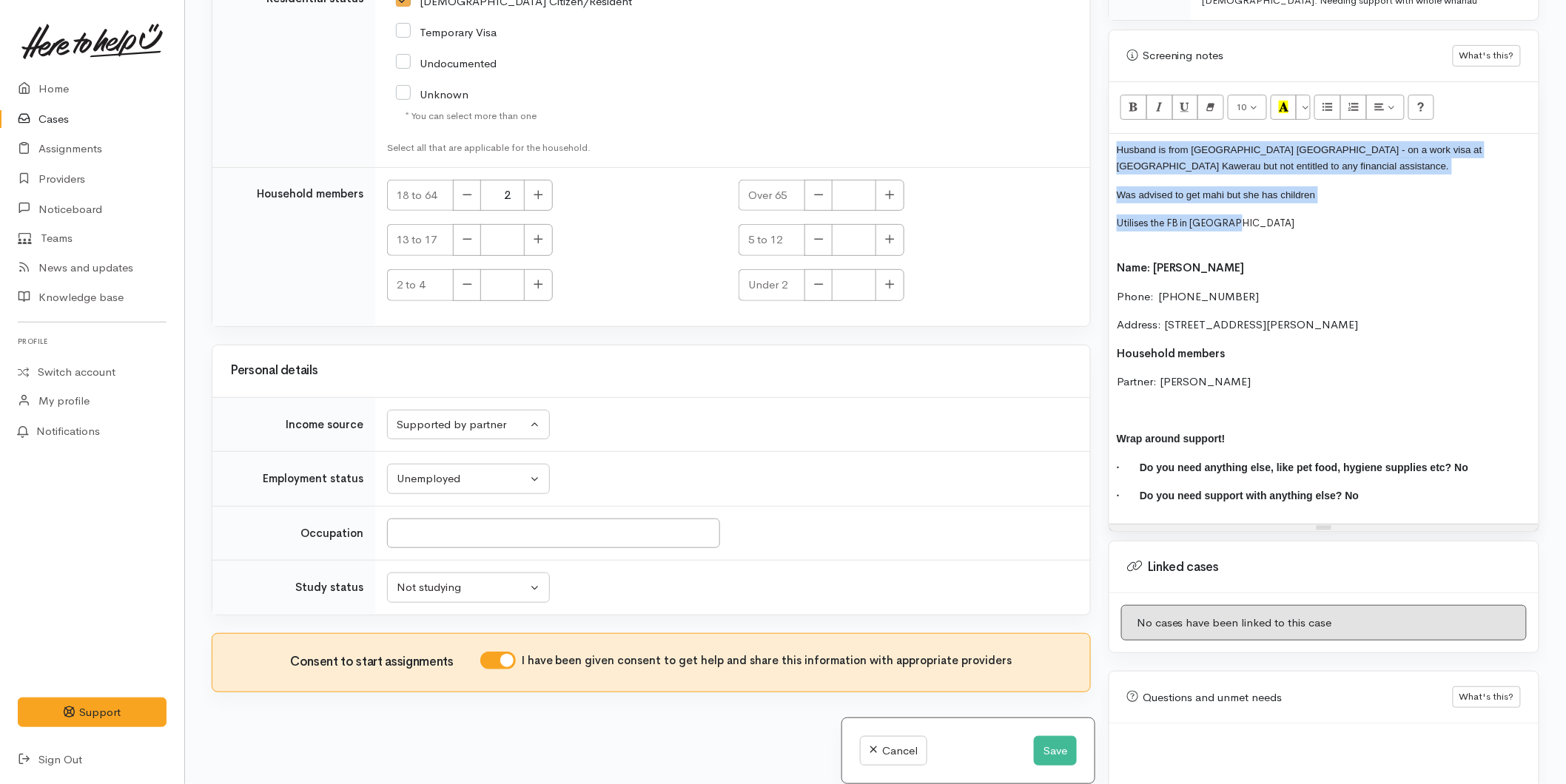
drag, startPoint x: 1137, startPoint y: 204, endPoint x: 1096, endPoint y: 126, distance: 88.1
click at [1096, 126] on div "Related cases There are no other cases from the same person found. Manually lin…" at bounding box center [875, 392] width 1346 height 784
copy div "Husband is from Punjab India - on a work visa at New World Kawerau but not enti…"
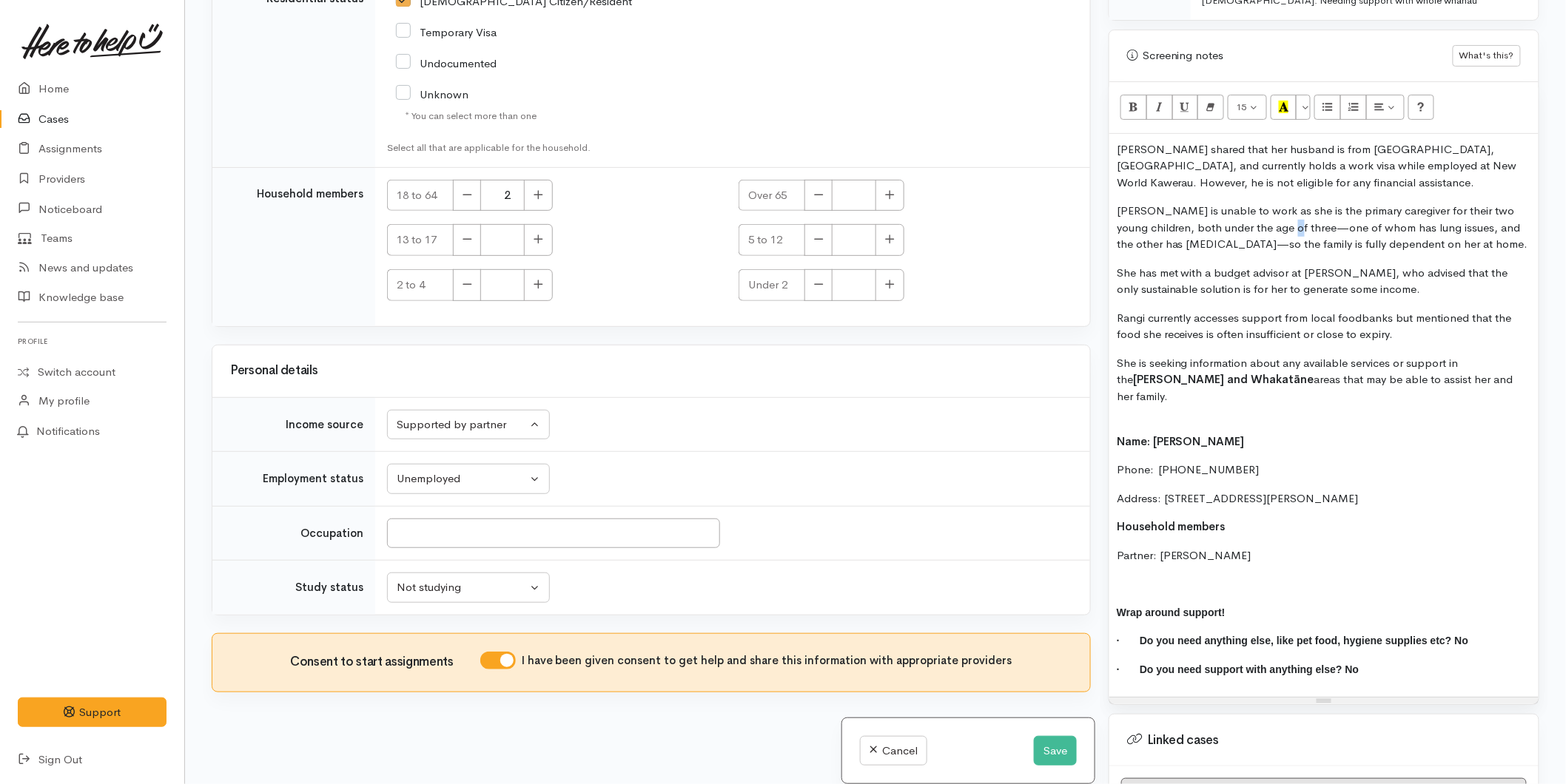
drag, startPoint x: 1311, startPoint y: 224, endPoint x: 1303, endPoint y: 229, distance: 9.4
click at [1303, 229] on p "Rangi is unable to work as she is the primary caregiver for their two young chi…" at bounding box center [1323, 227] width 414 height 50
drag, startPoint x: 1214, startPoint y: 244, endPoint x: 1200, endPoint y: 247, distance: 14.3
click at [1200, 247] on p "Rangi is unable to work as she is the primary caregiver for their two young chi…" at bounding box center [1323, 227] width 414 height 50
drag, startPoint x: 1301, startPoint y: 331, endPoint x: 1244, endPoint y: 334, distance: 57.1
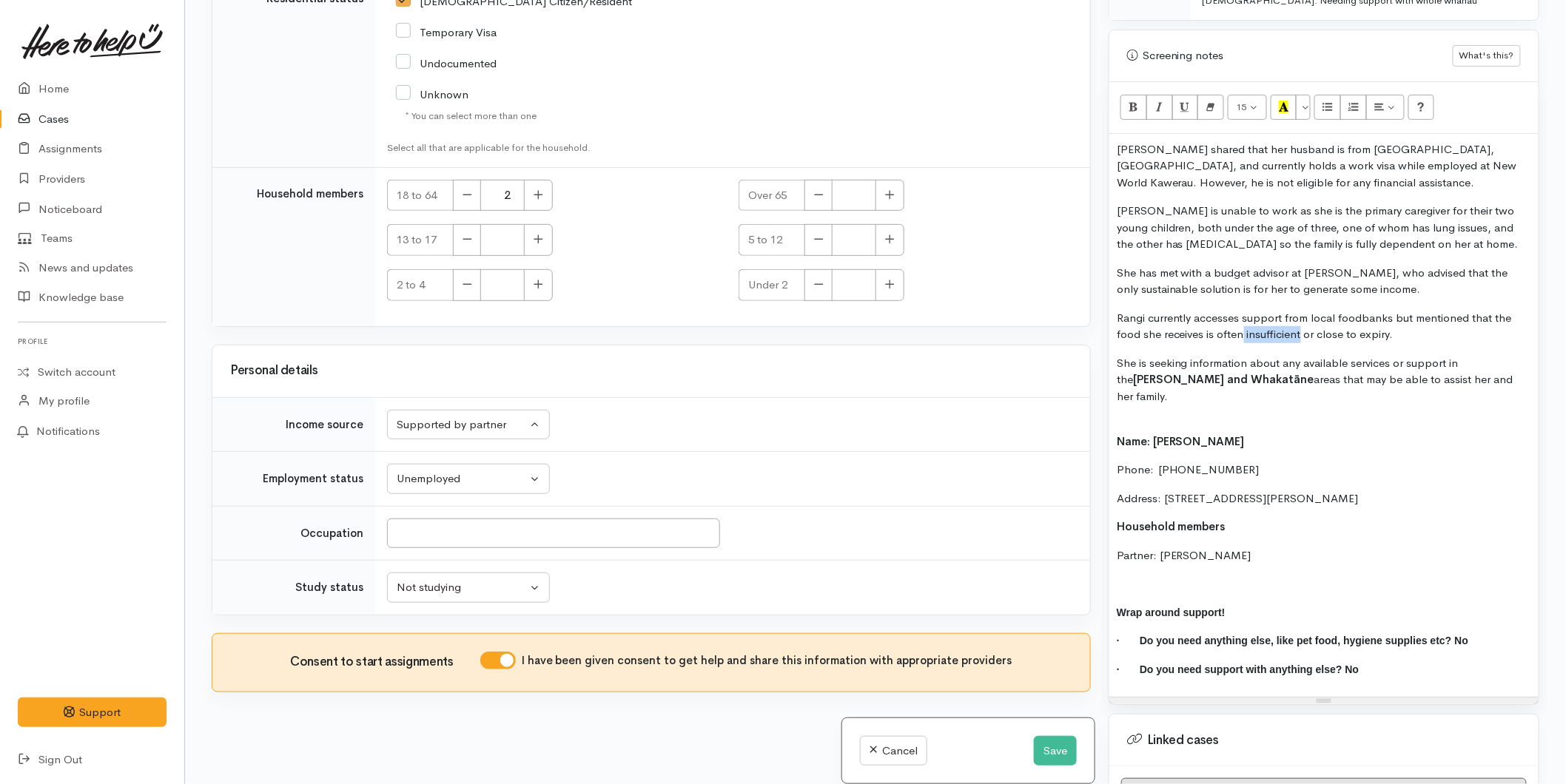
click at [1244, 334] on p "Rangi currently accesses support from local foodbanks but mentioned that the fo…" at bounding box center [1323, 327] width 414 height 34
drag, startPoint x: 1460, startPoint y: 375, endPoint x: 1083, endPoint y: 360, distance: 377.3
click at [1083, 360] on div "Related cases There are no other cases from the same person found. Manually lin…" at bounding box center [875, 392] width 1346 height 784
click at [1126, 105] on button "Bold (CTRL+B)" at bounding box center [1133, 107] width 26 height 25
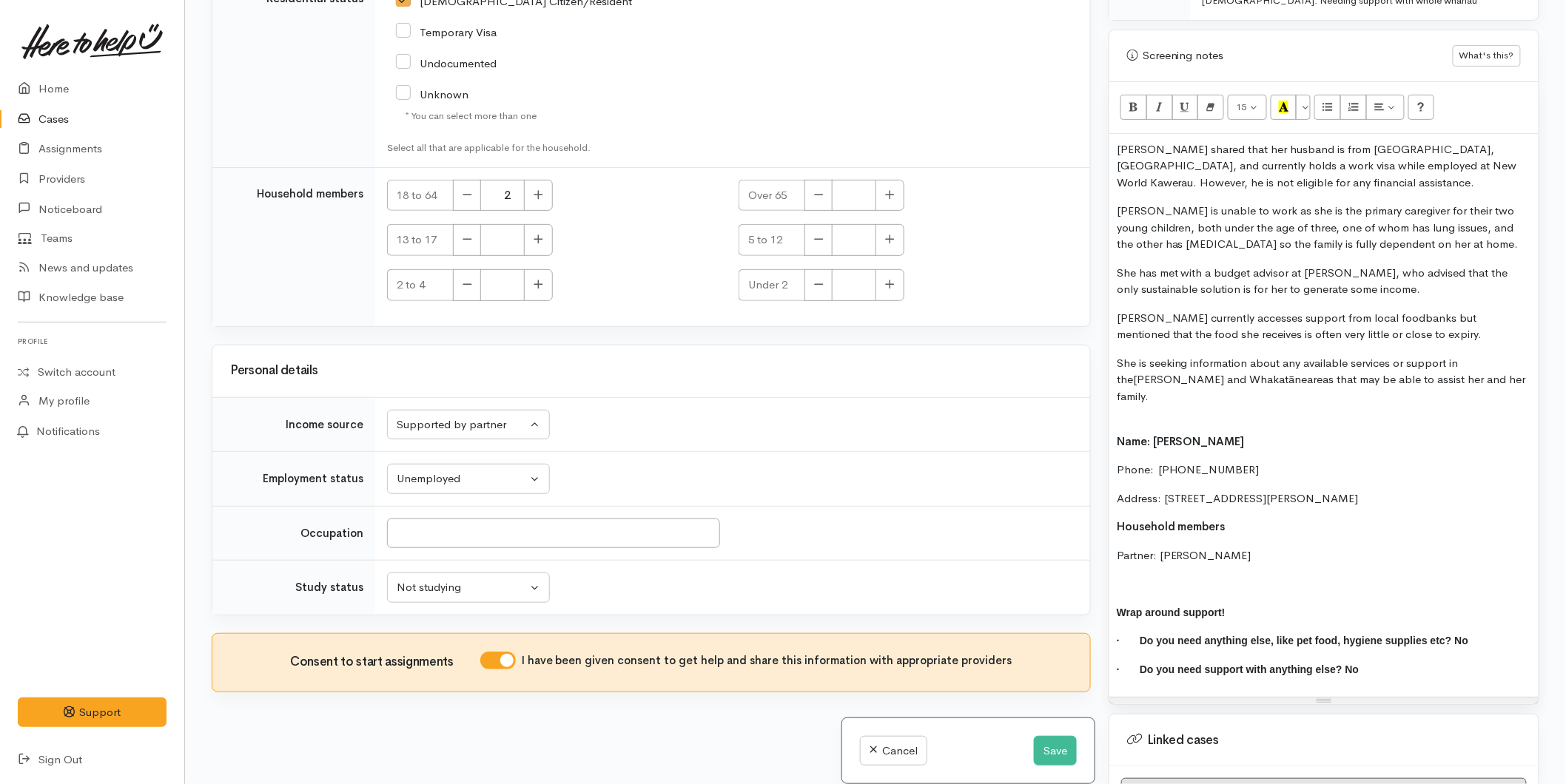
click at [1288, 376] on p "She is seeking information about any available services or support in the Kawer…" at bounding box center [1323, 379] width 414 height 50
click at [1401, 381] on p "She is seeking information about any available services or support in the Kawer…" at bounding box center [1323, 379] width 414 height 50
click at [1386, 342] on p "Rangi currently accesses support from local foodbanks but mentioned that the fo…" at bounding box center [1323, 327] width 414 height 34
click at [1113, 212] on div "Rangi shared that her husband is from Punjab, India, and currently holds a work…" at bounding box center [1324, 416] width 429 height 564
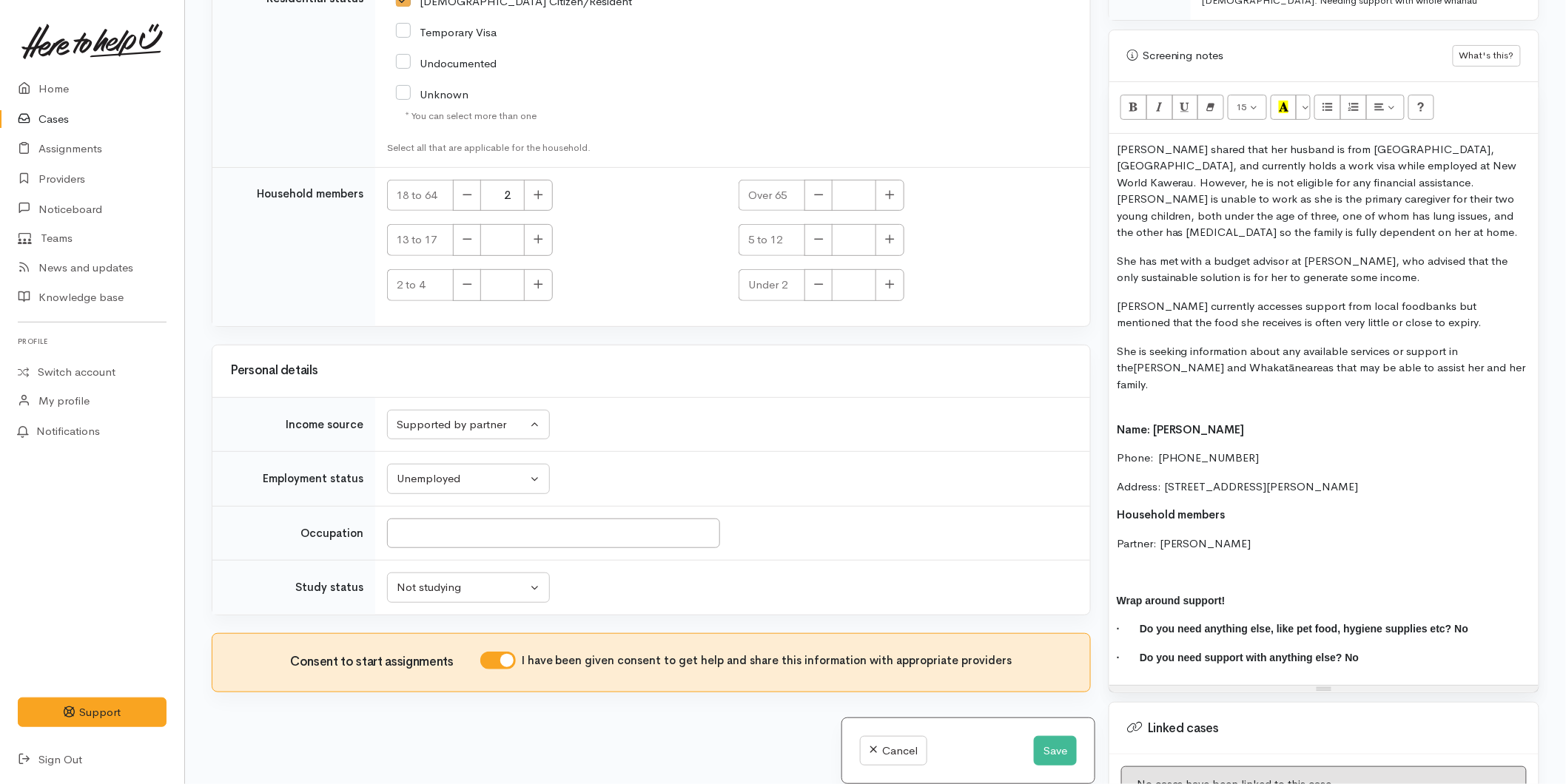
click at [1116, 256] on p "She has met with a budget advisor at Koha ki Kawerau, who advised that the only…" at bounding box center [1323, 269] width 414 height 34
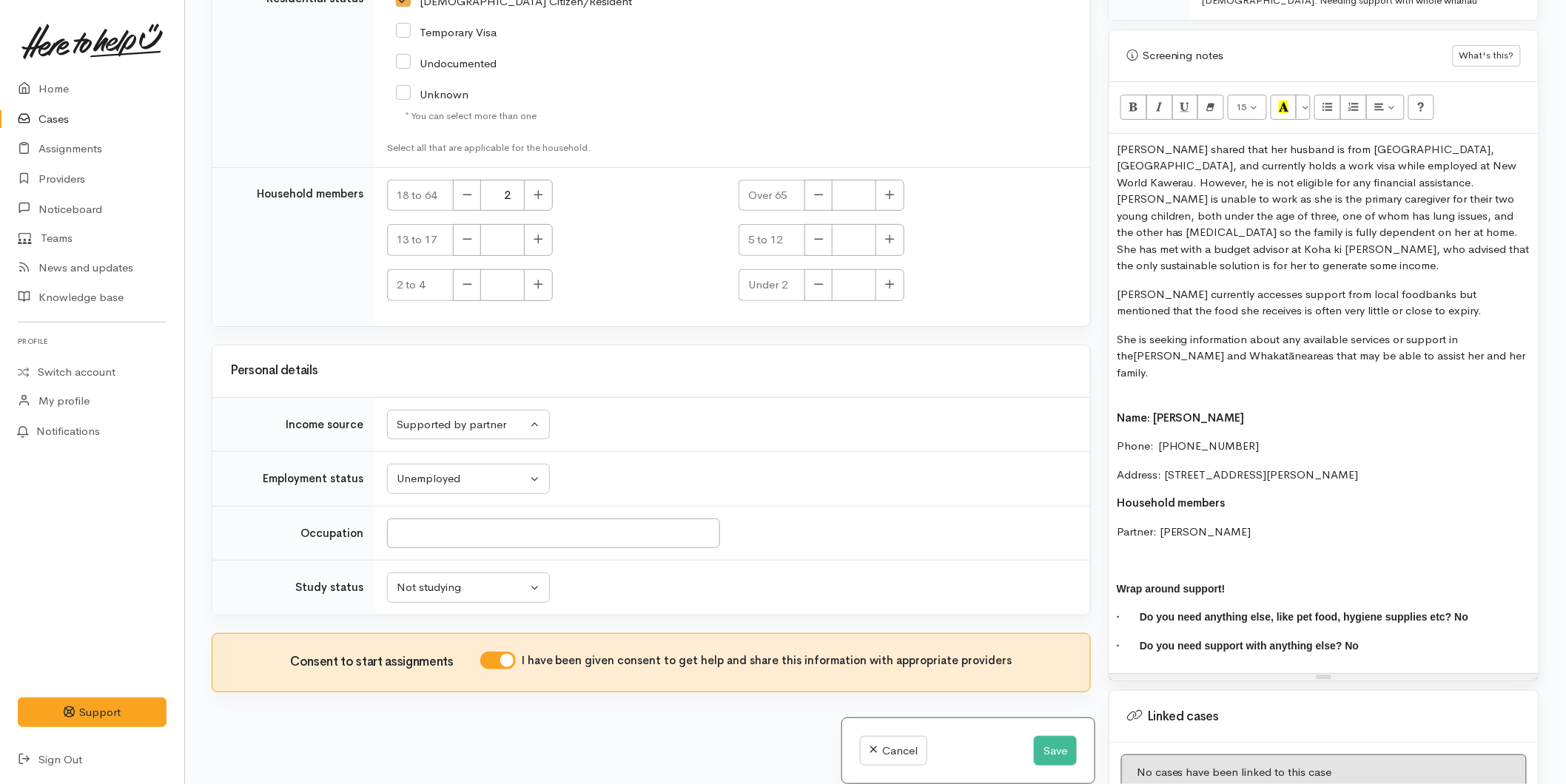
click at [1112, 276] on div "Rangi shared that her husband is from Punjab, India, and currently holds a work…" at bounding box center [1324, 404] width 429 height 540
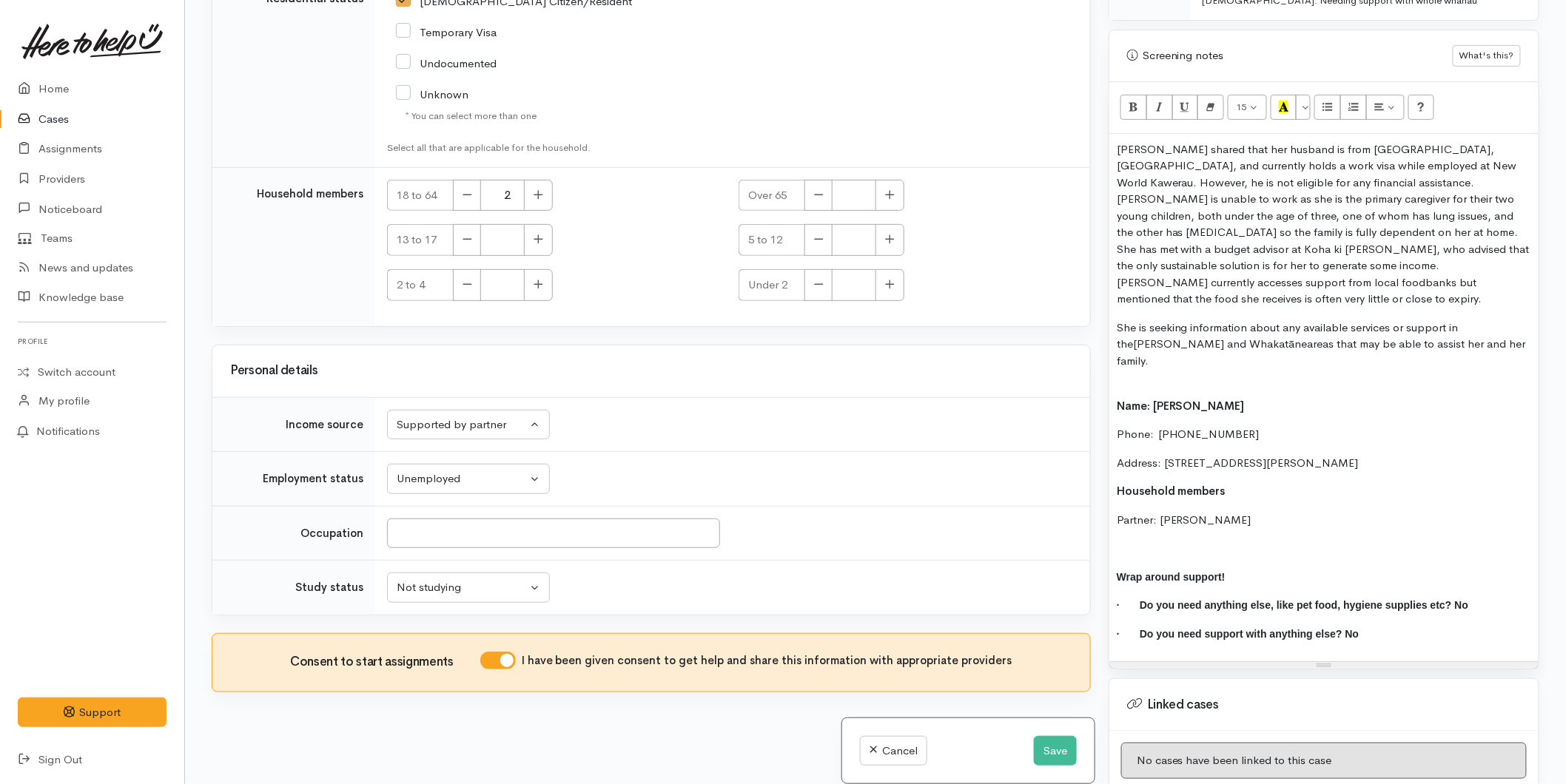
click at [1125, 347] on div "Rangi shared that her husband is from Punjab, India, and currently holds a work…" at bounding box center [1324, 397] width 429 height 528
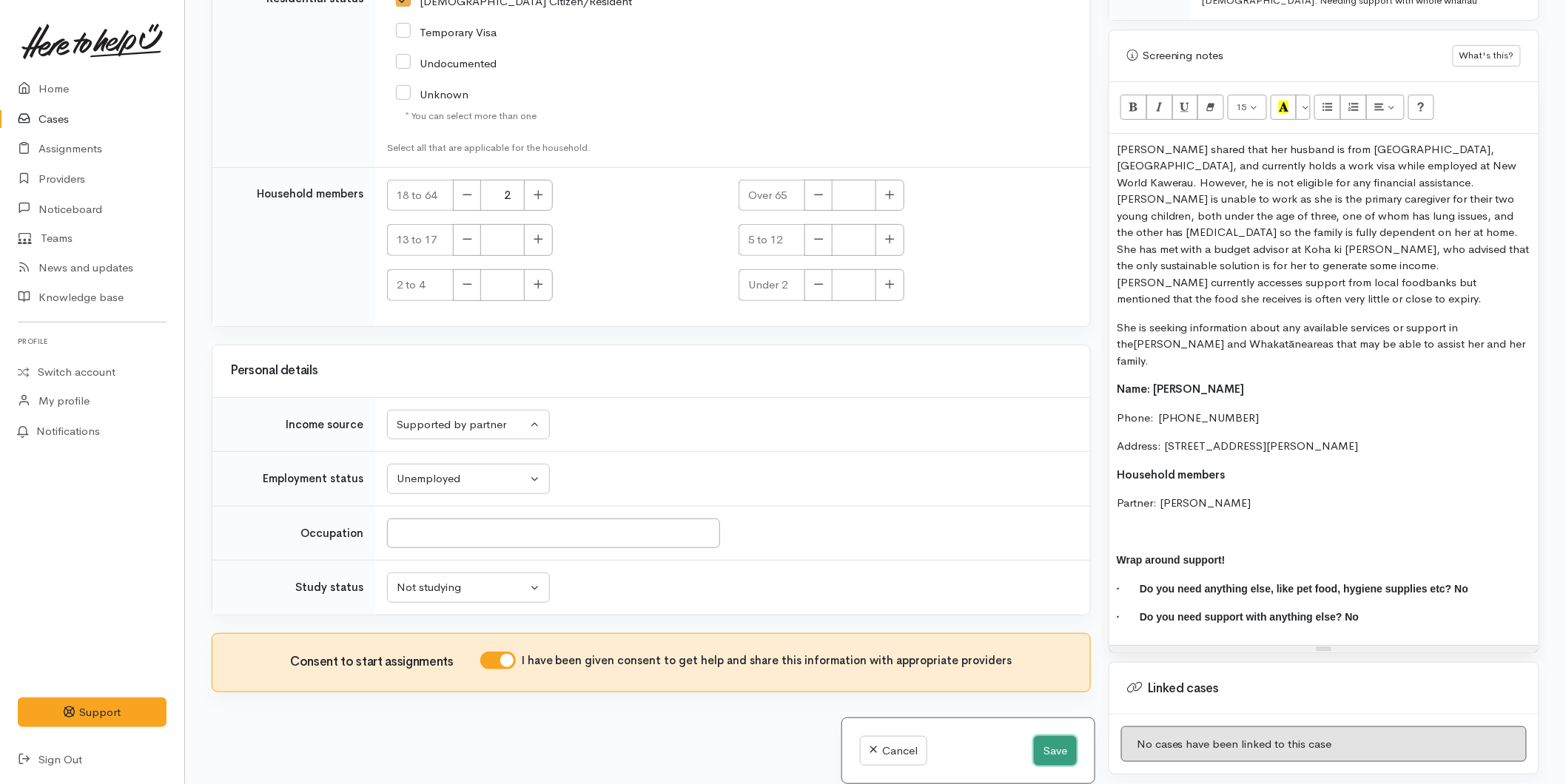
click at [1048, 749] on button "Save" at bounding box center [1055, 750] width 43 height 30
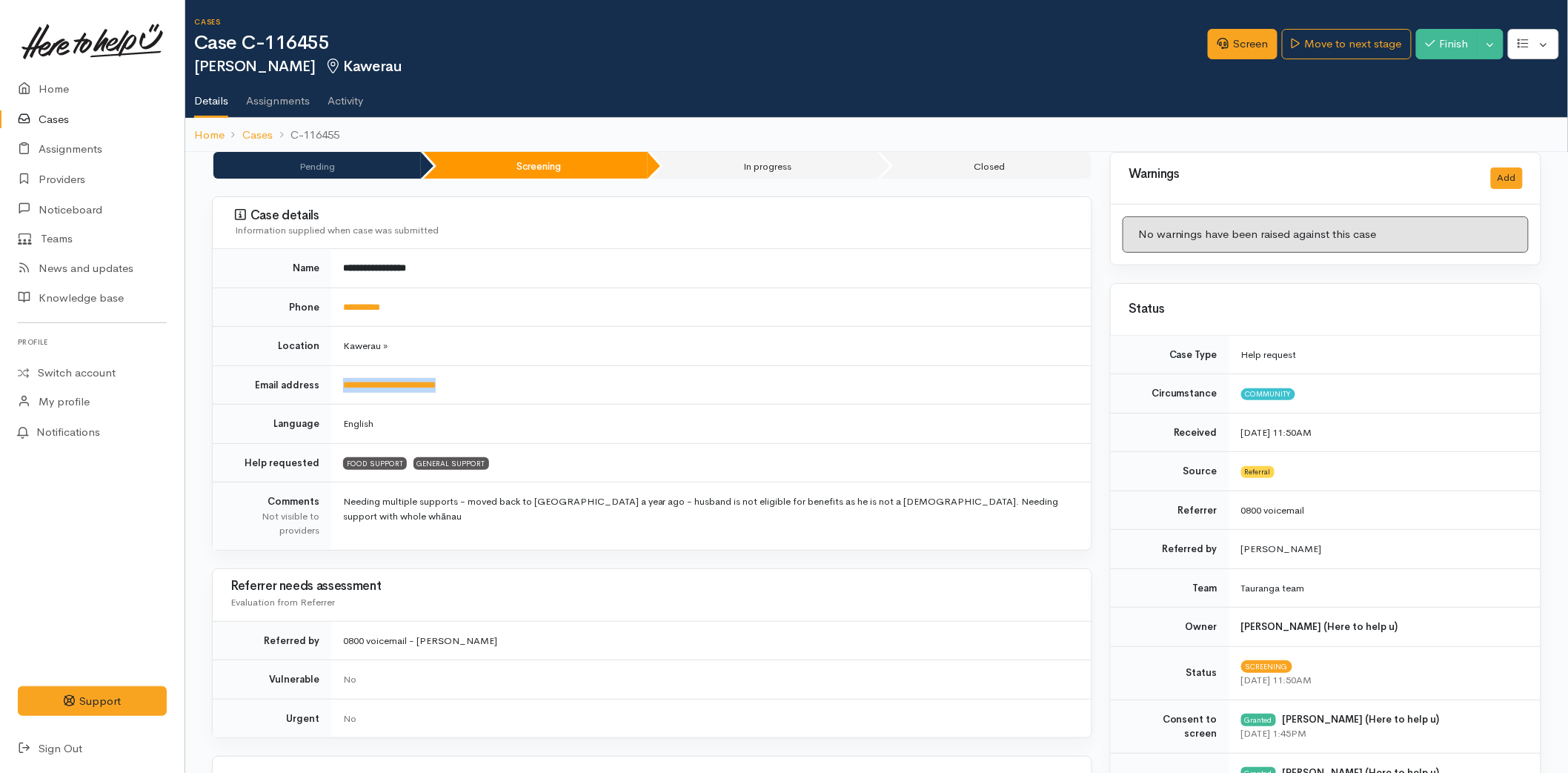
drag, startPoint x: 438, startPoint y: 381, endPoint x: 334, endPoint y: 387, distance: 104.2
click at [334, 387] on td "**********" at bounding box center [712, 385] width 760 height 39
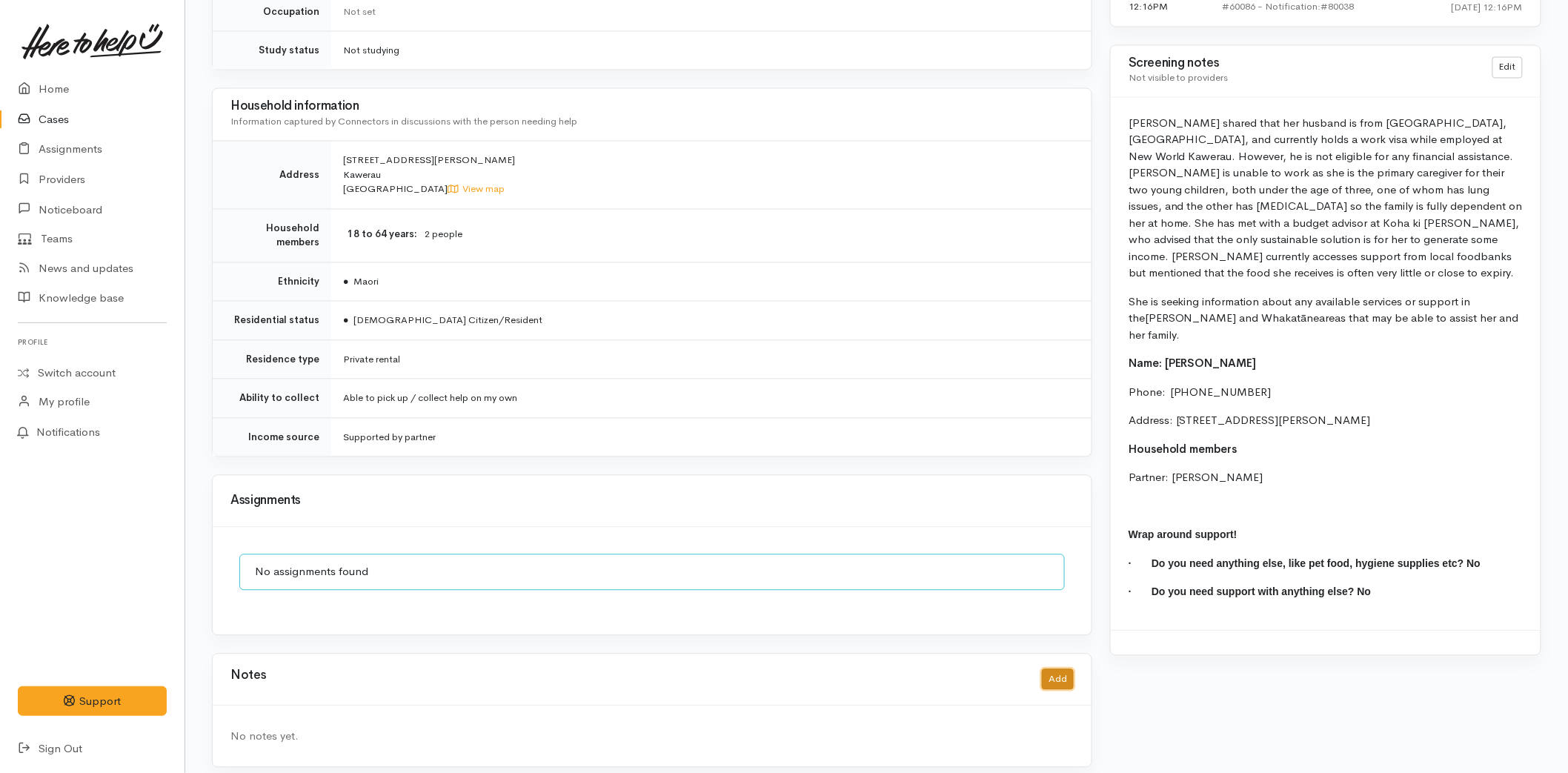
click at [1047, 669] on button "Add" at bounding box center [1057, 680] width 32 height 22
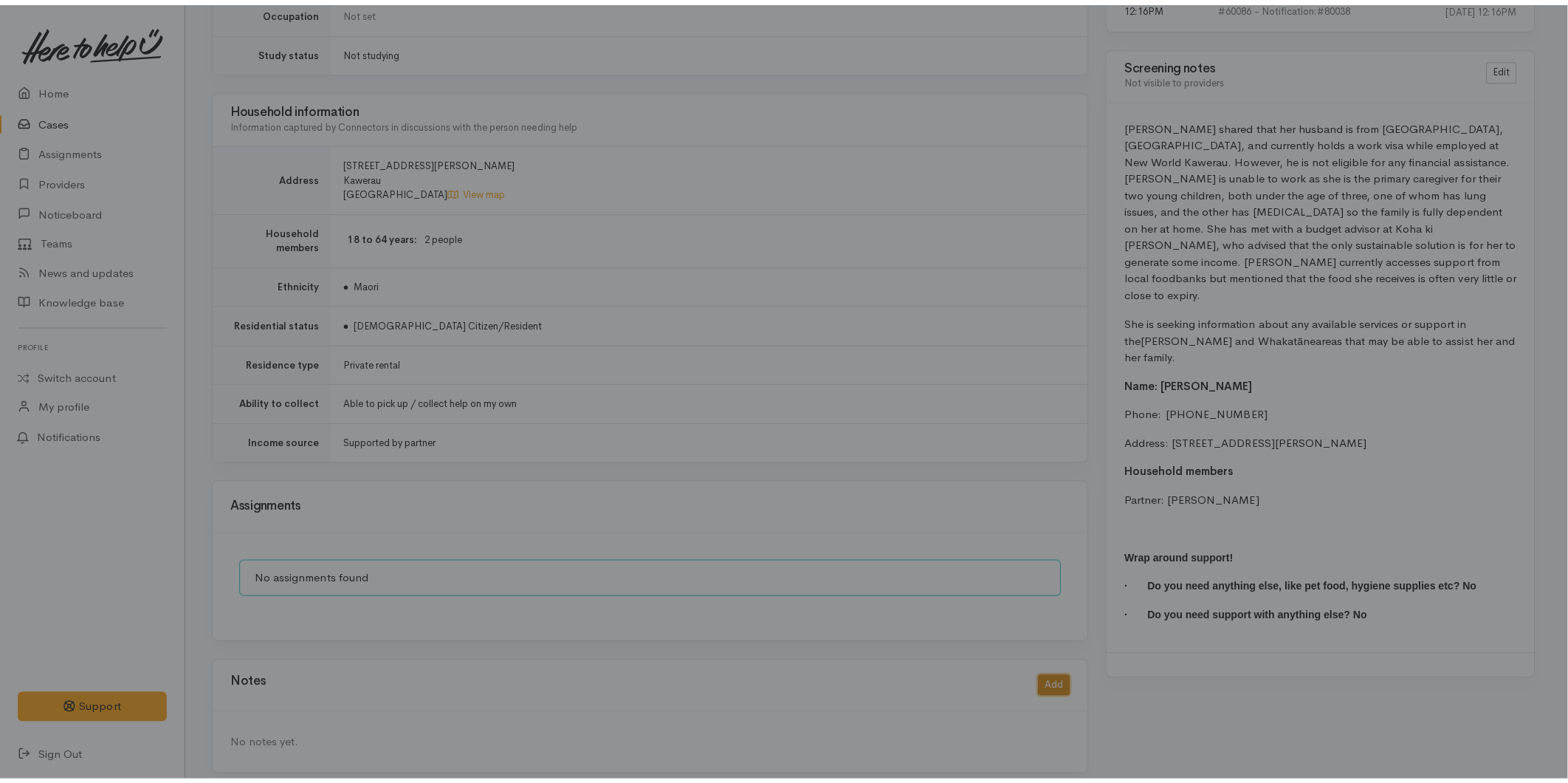
scroll to position [1120, 0]
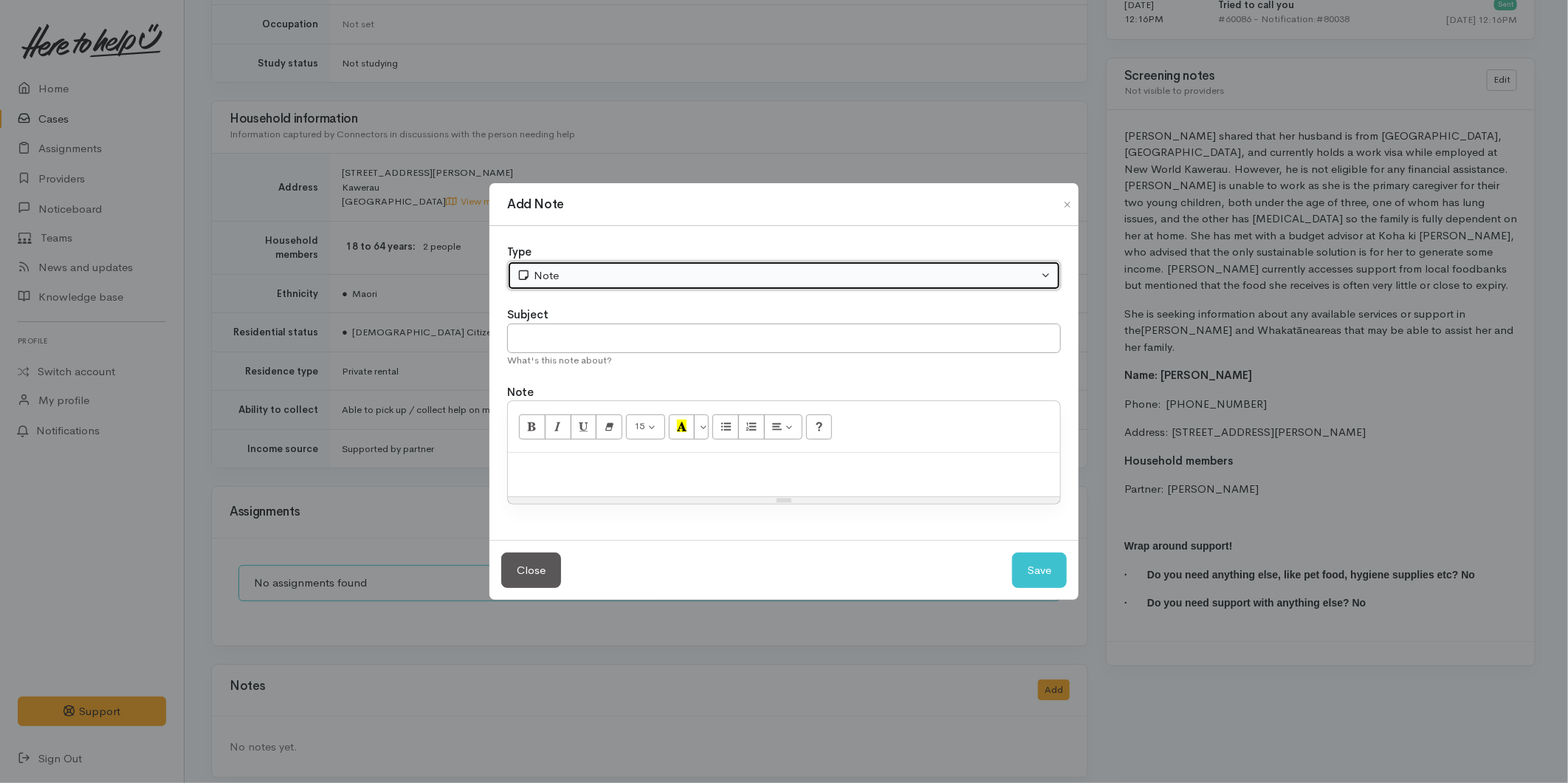
click at [547, 269] on div "Note" at bounding box center [777, 275] width 521 height 17
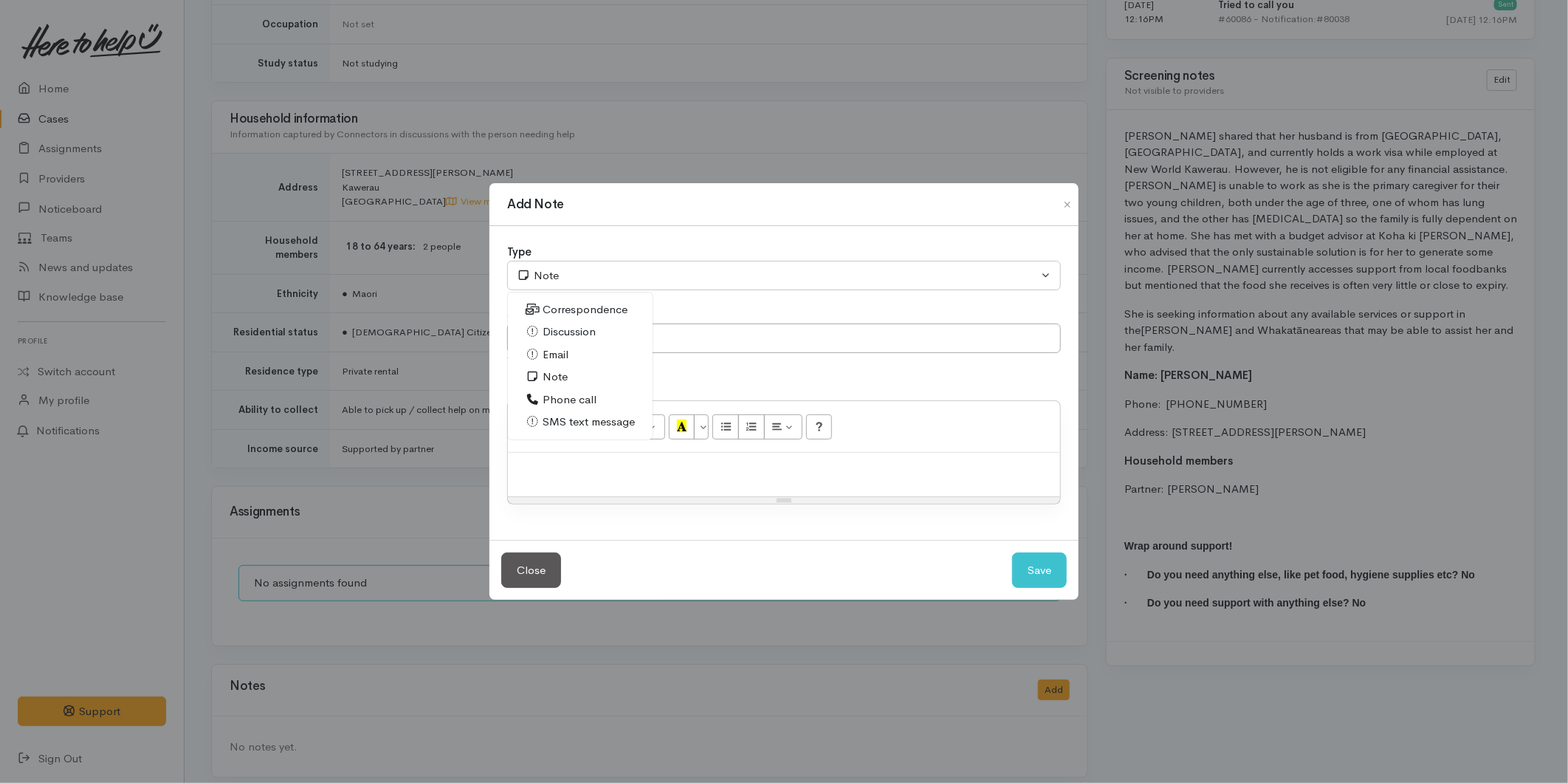
click at [555, 356] on span "Email" at bounding box center [556, 354] width 25 height 17
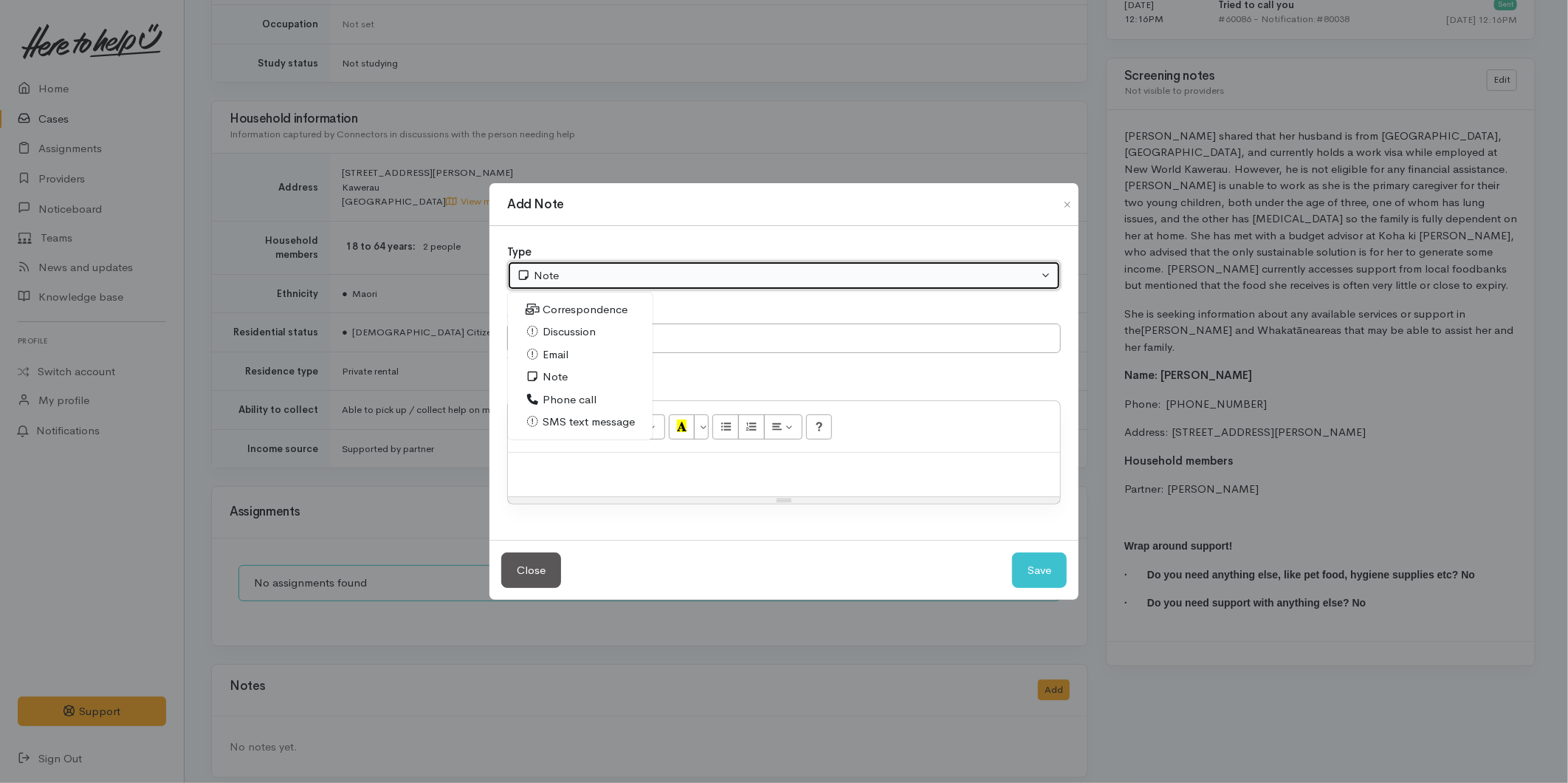
select select "2"
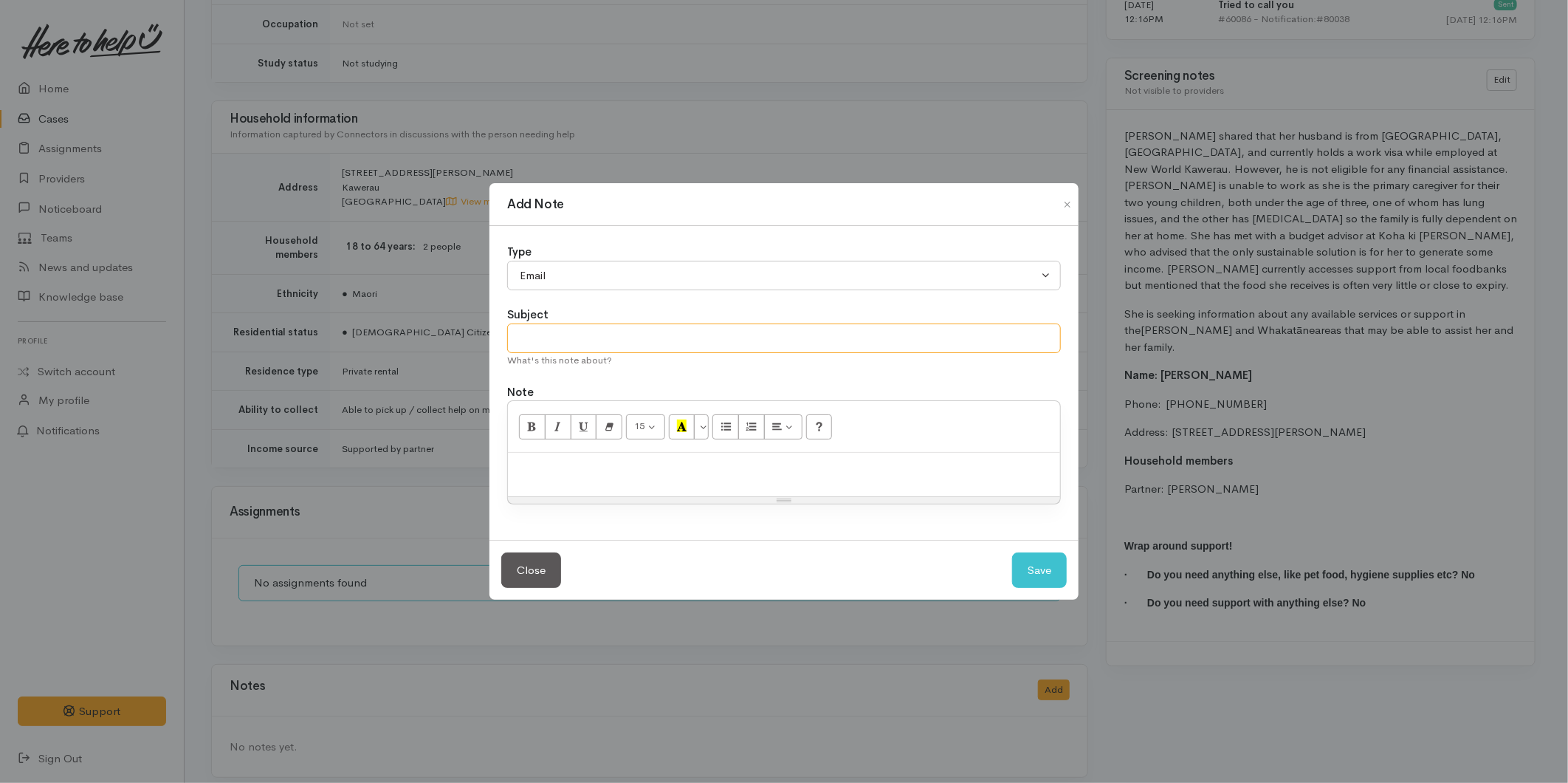
click at [547, 330] on input "text" at bounding box center [784, 338] width 554 height 30
type input "Provider details"
paste div
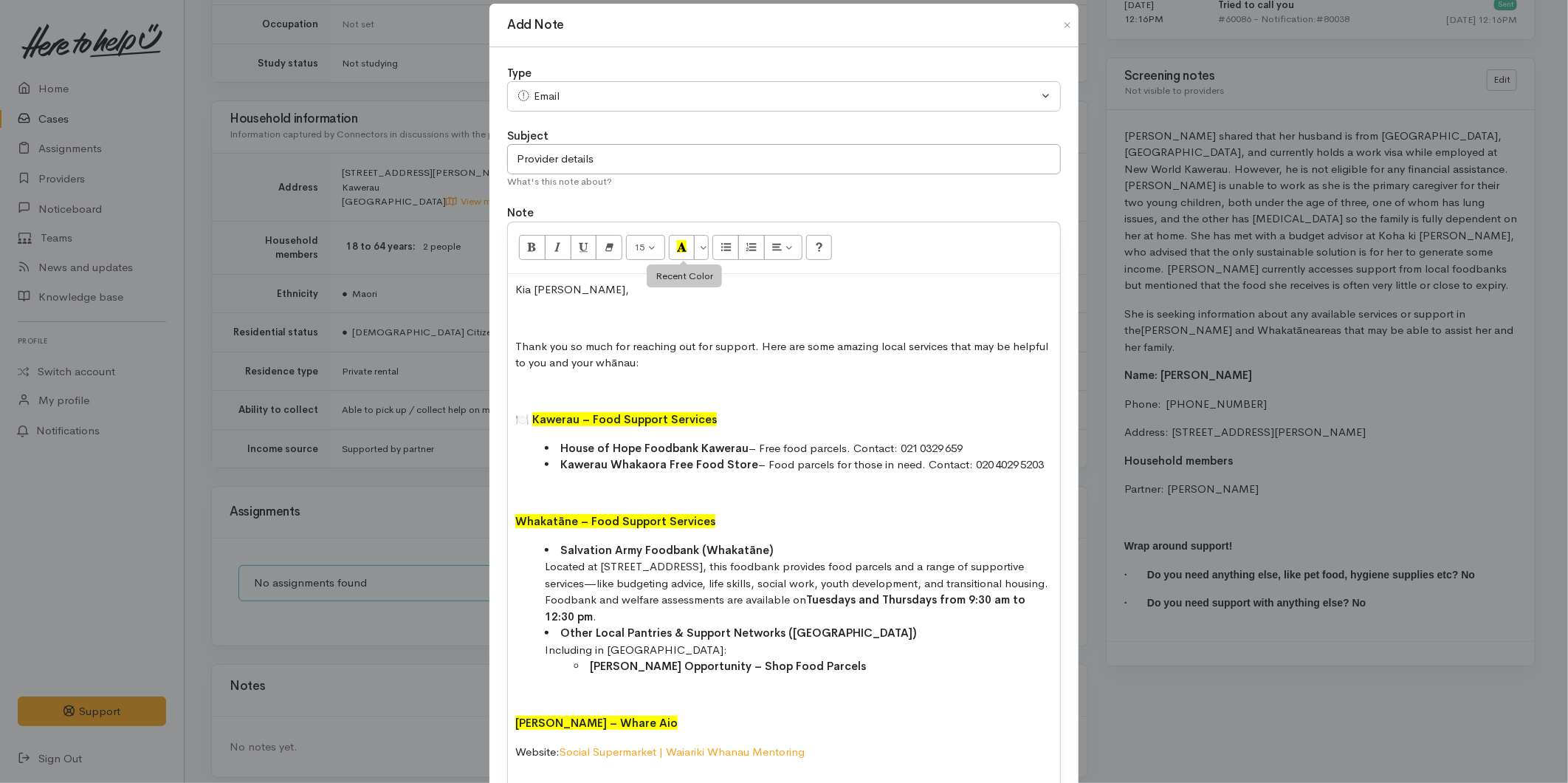
scroll to position [0, 0]
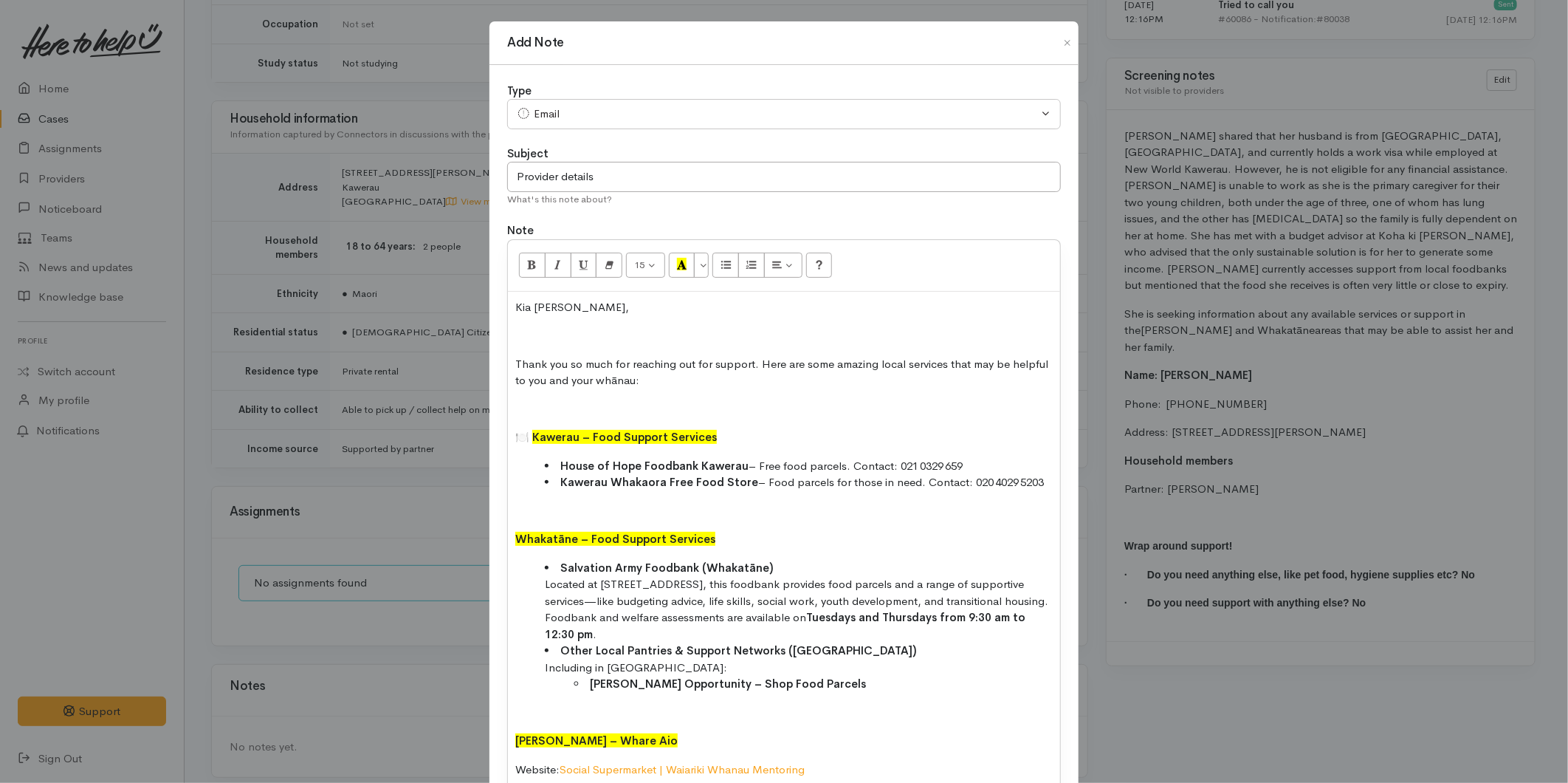
click at [532, 331] on p at bounding box center [784, 335] width 537 height 17
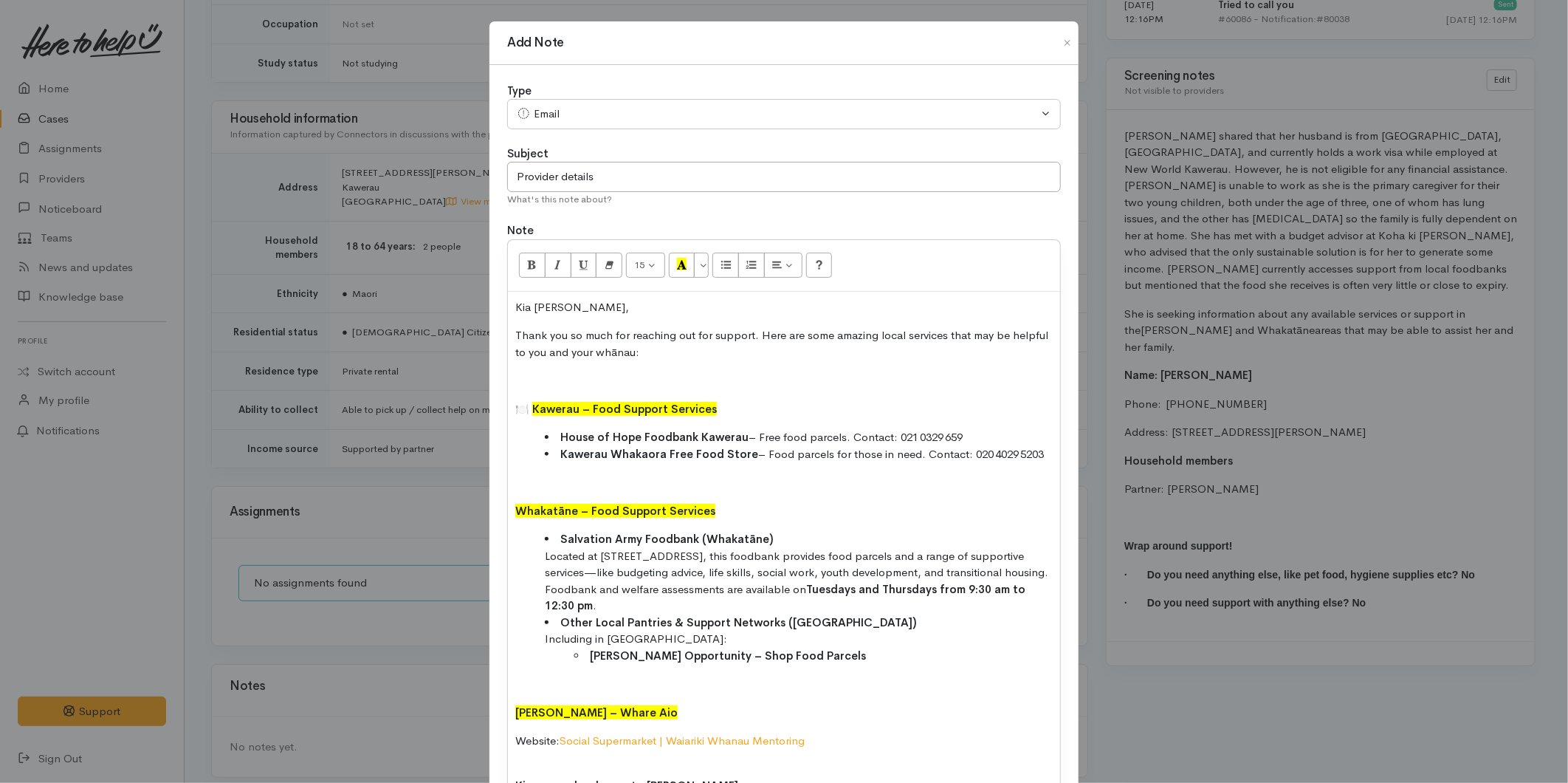
click at [537, 374] on p at bounding box center [784, 381] width 537 height 17
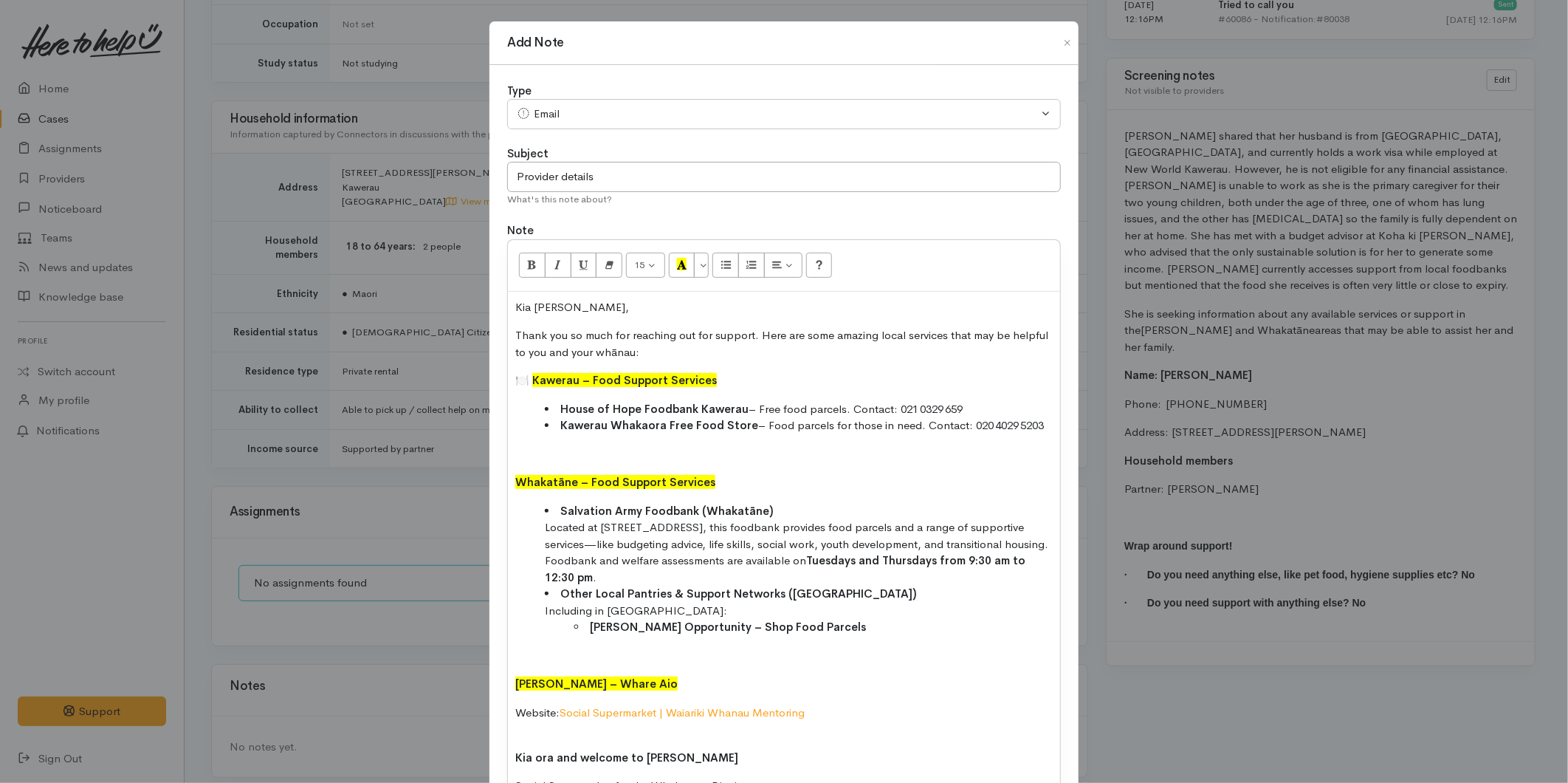
click at [535, 454] on p at bounding box center [784, 454] width 537 height 17
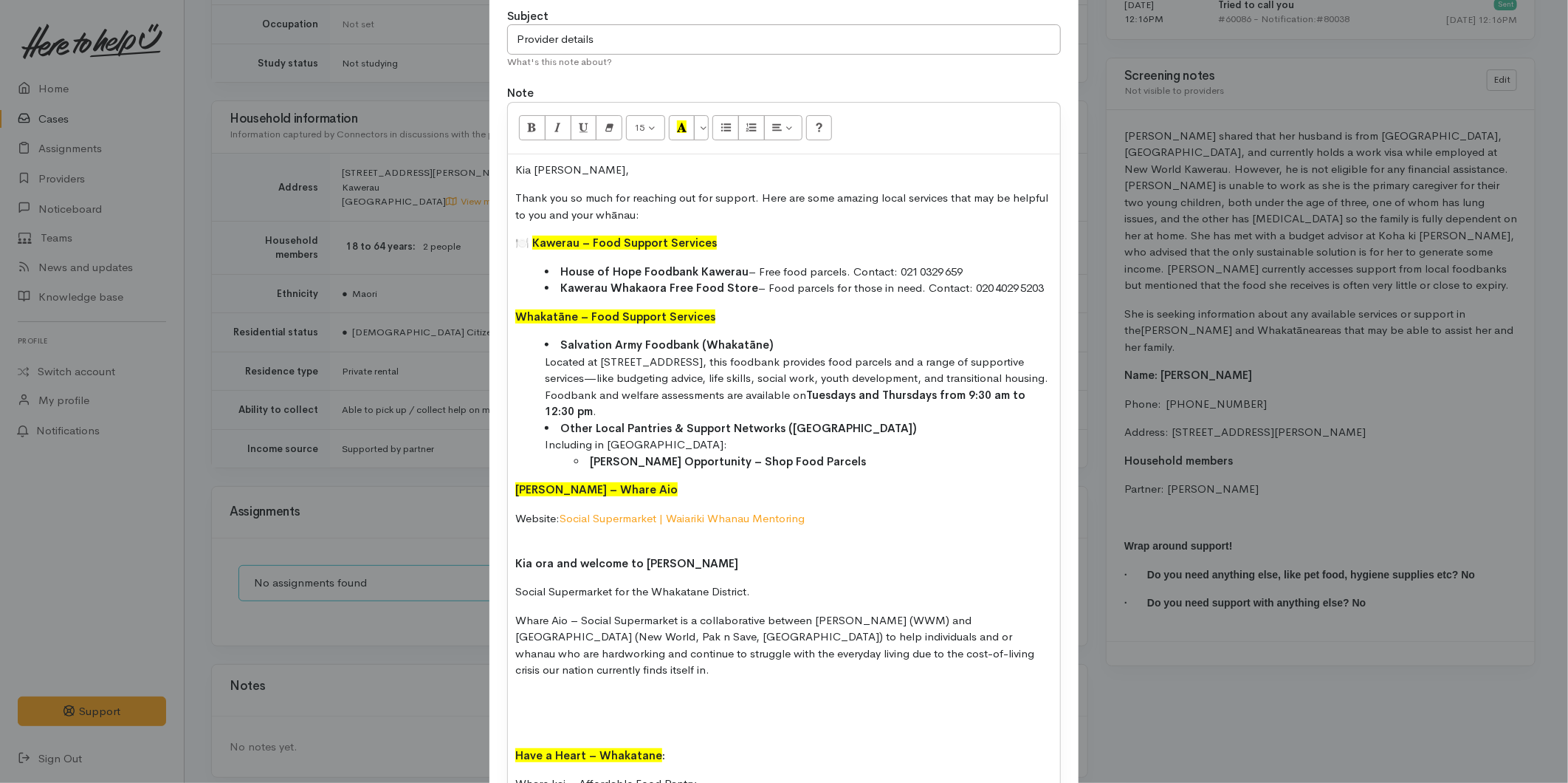
scroll to position [164, 0]
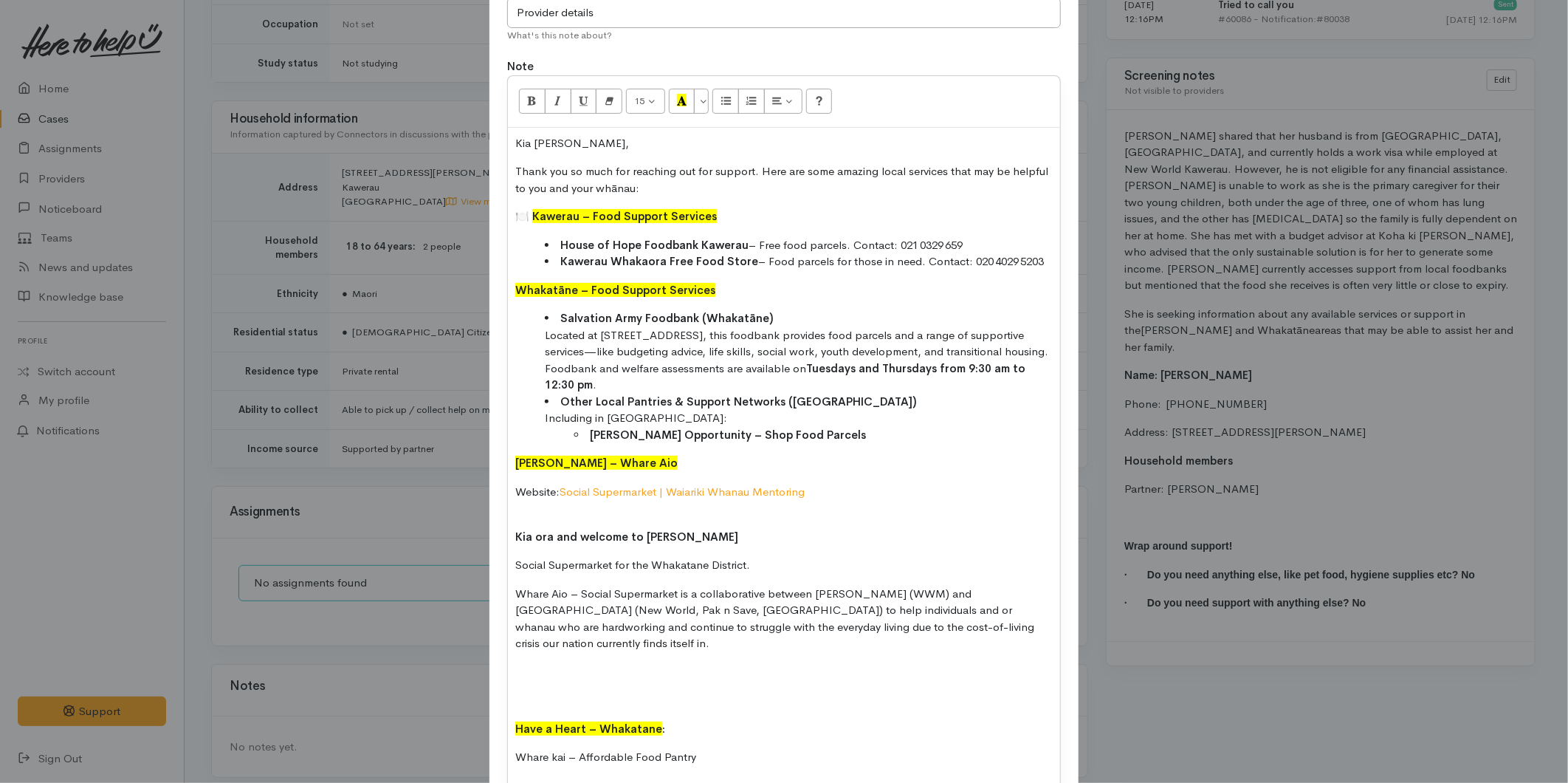
click at [547, 512] on p "Kia ora and welcome to Whare Aio" at bounding box center [784, 529] width 537 height 34
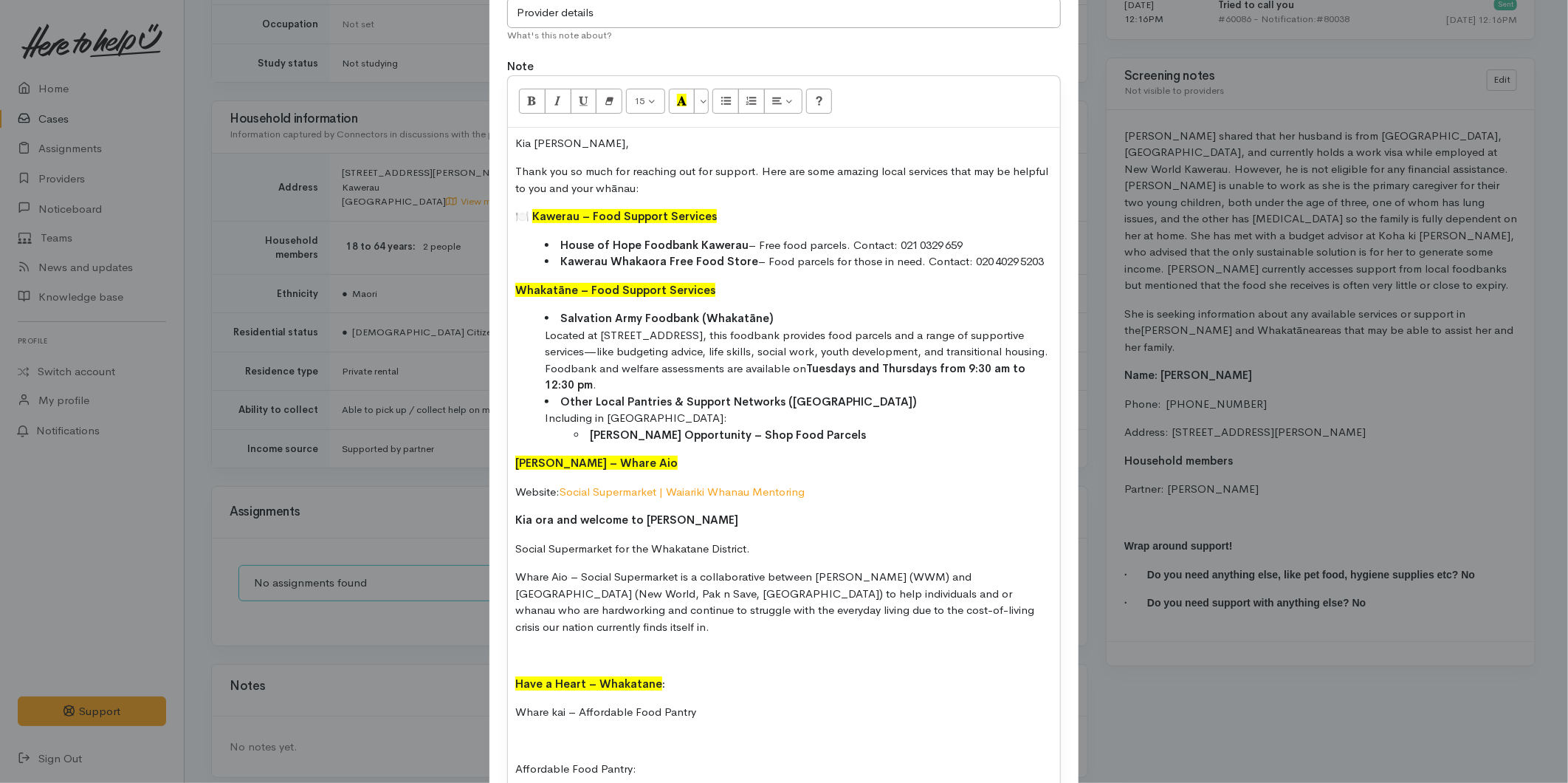
scroll to position [328, 0]
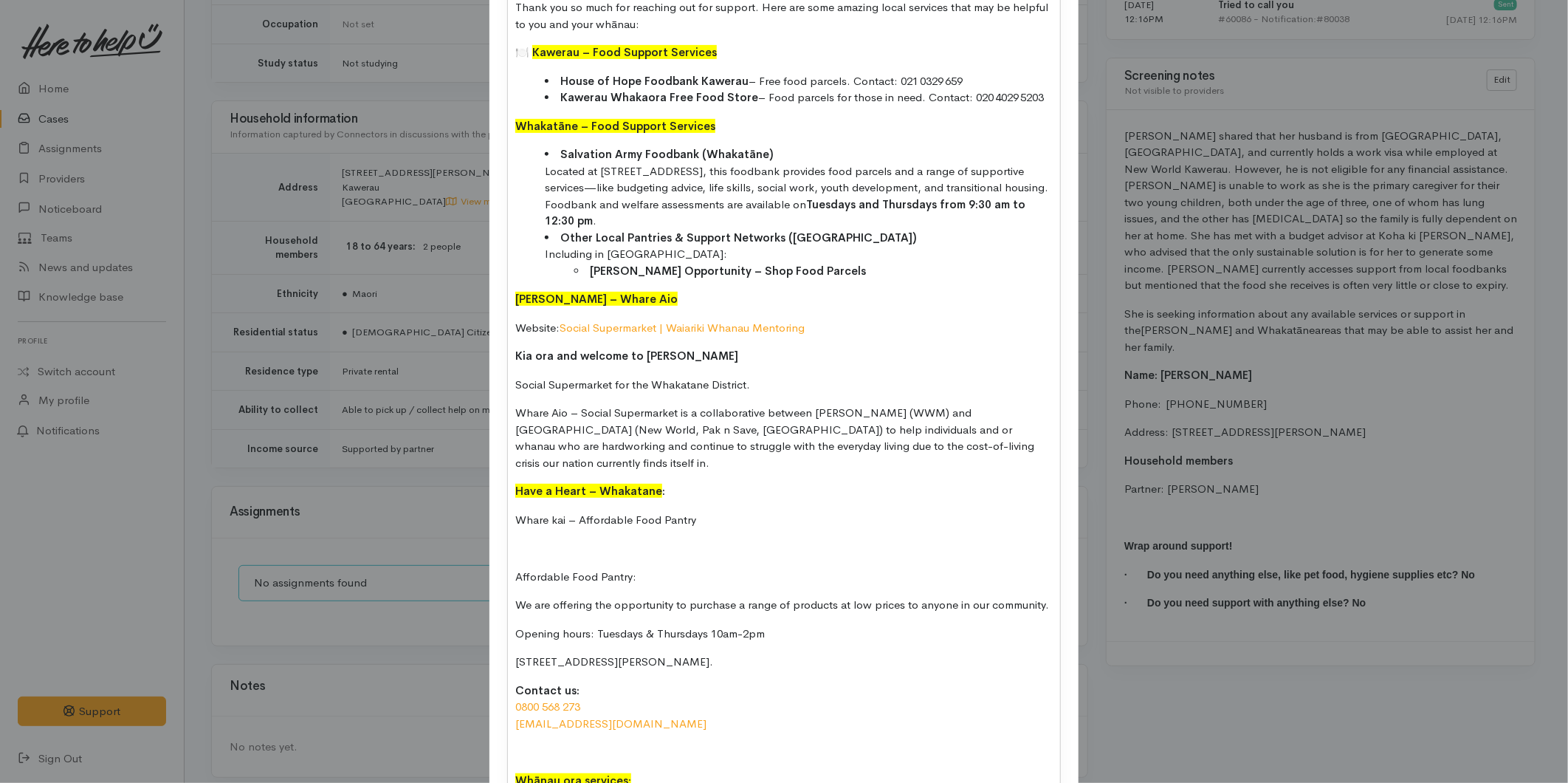
click at [534, 540] on p at bounding box center [784, 548] width 537 height 17
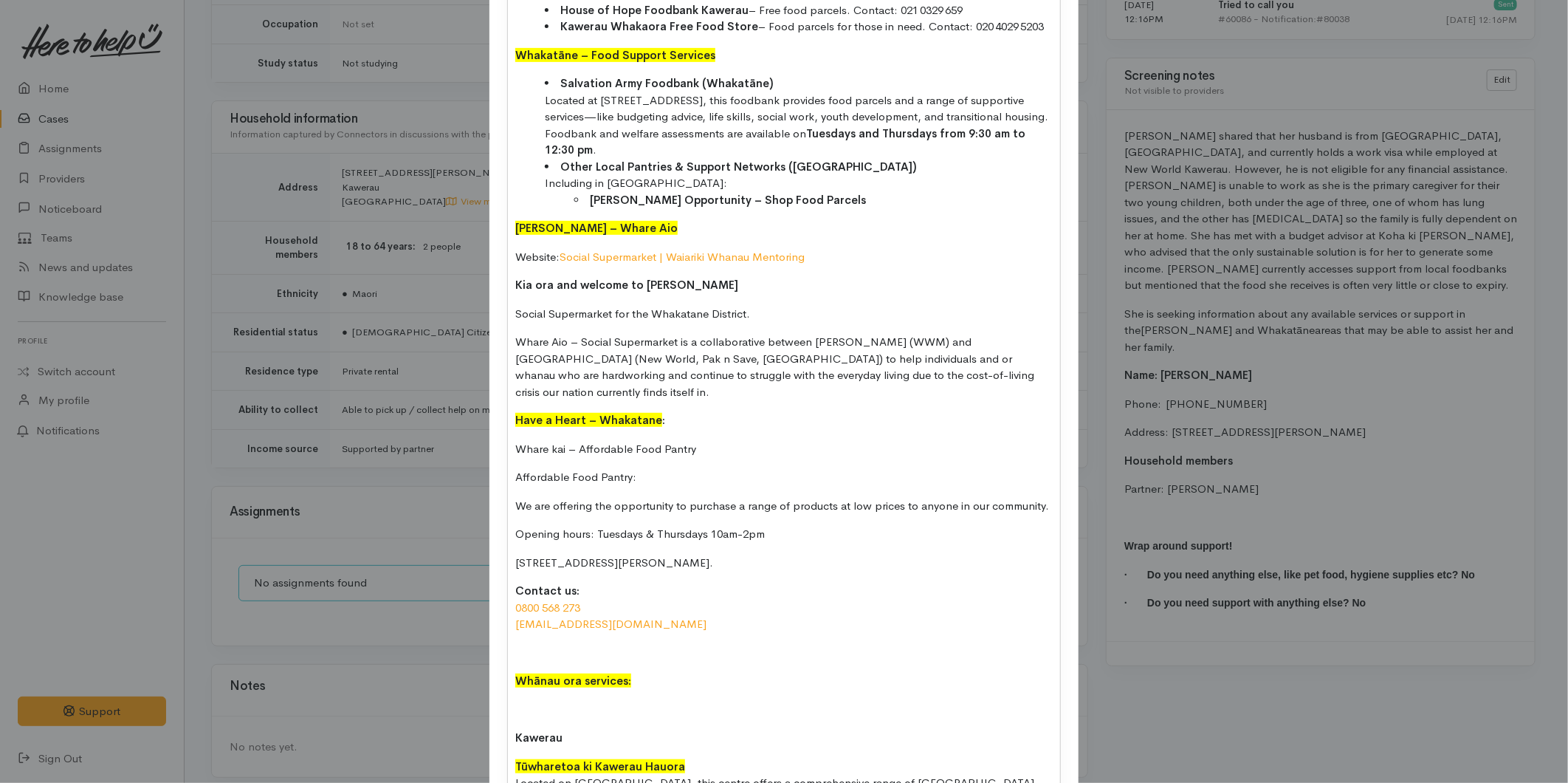
scroll to position [738, 0]
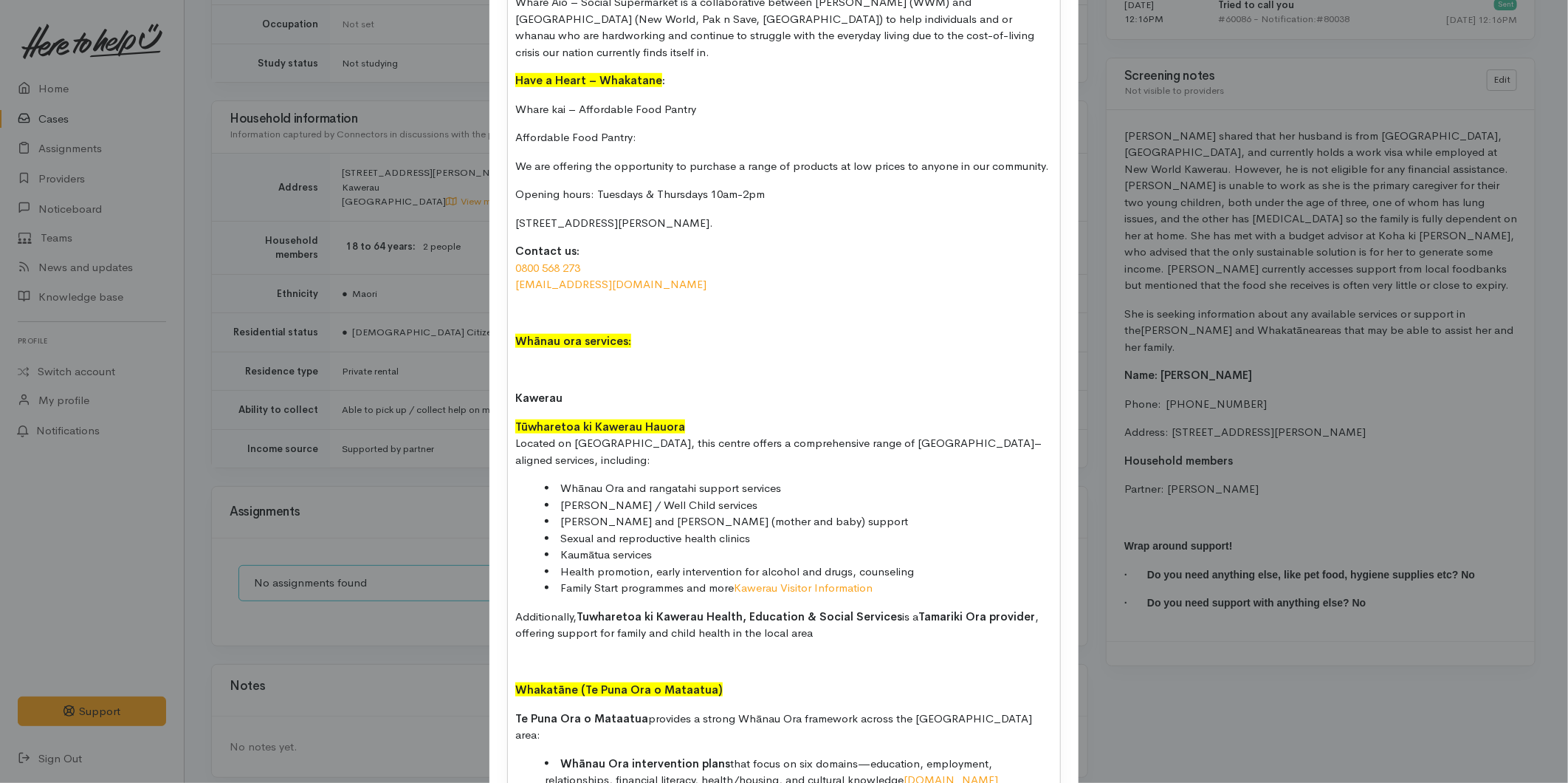
click at [566, 288] on div "Kia ora Rangi, Thank you so much for reaching out for support. Here are some am…" at bounding box center [784, 539] width 552 height 1972
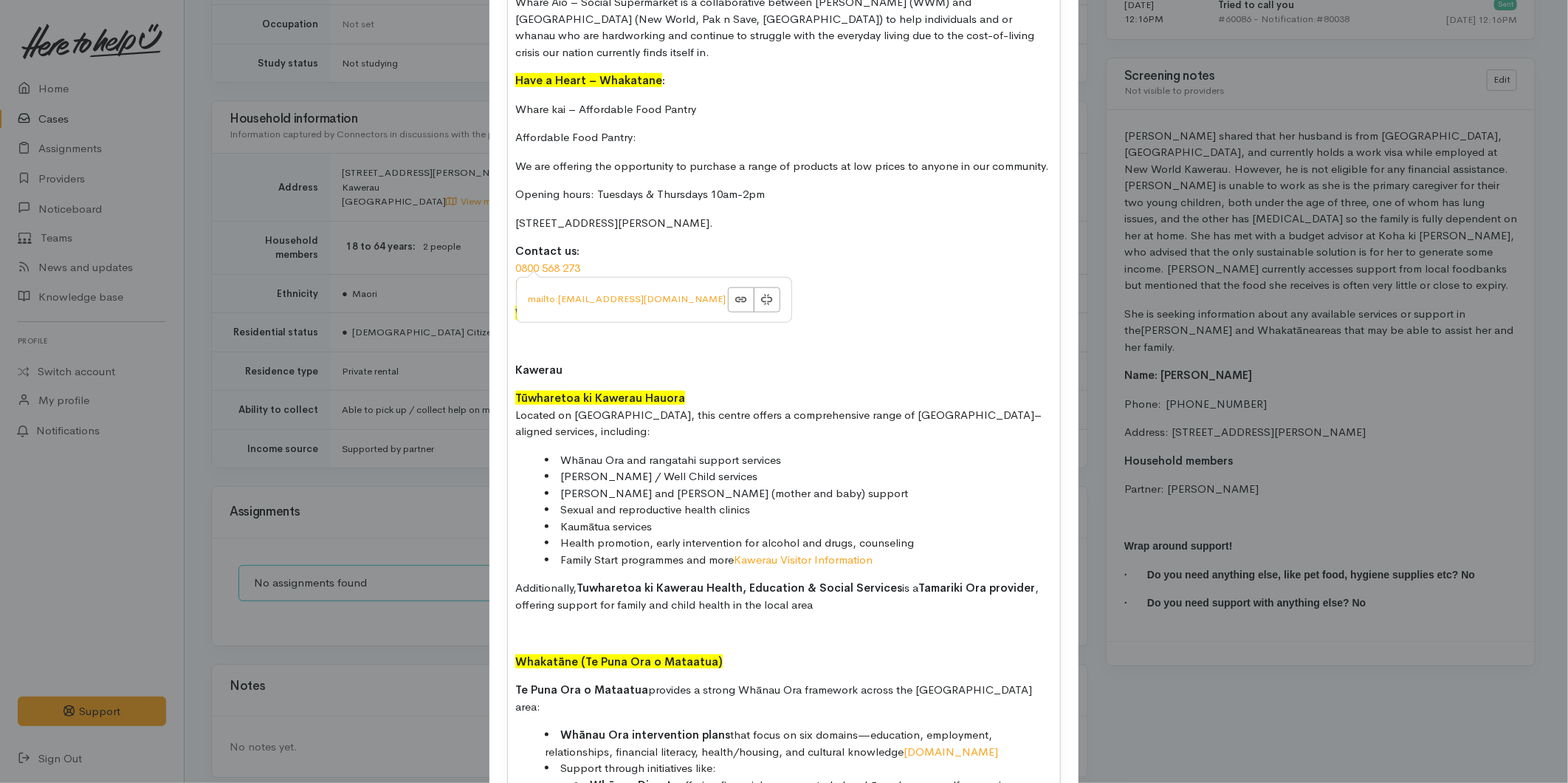
click at [552, 341] on div "Kia ora Rangi, Thank you so much for reaching out for support. Here are some am…" at bounding box center [784, 525] width 552 height 1944
click at [545, 318] on div "Kia ora Rangi, Thank you so much for reaching out for support. Here are some am…" at bounding box center [784, 525] width 552 height 1944
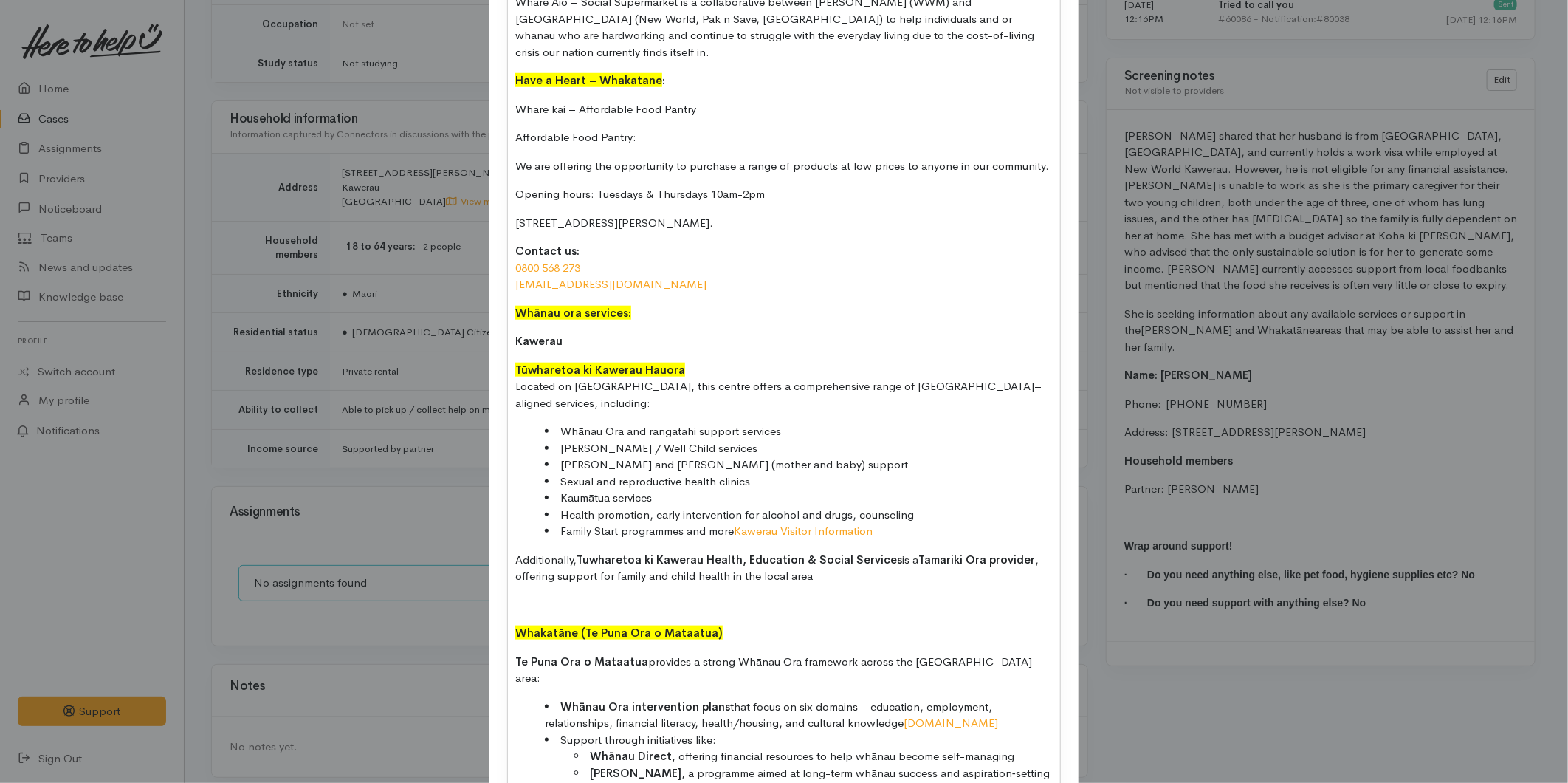
click at [562, 576] on div "Kia ora Rangi, Thank you so much for reaching out for support. Here are some am…" at bounding box center [784, 510] width 552 height 1915
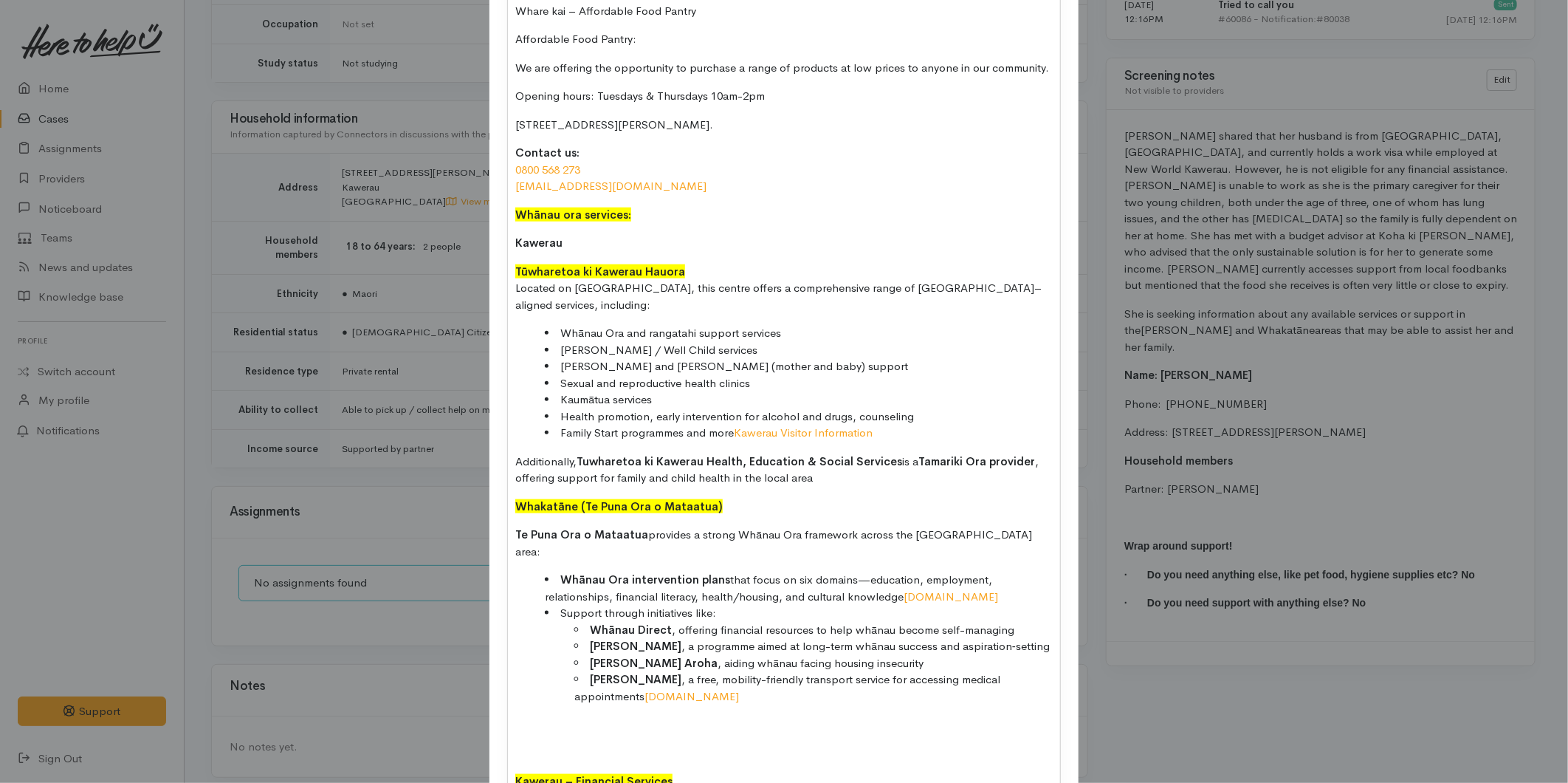
scroll to position [1149, 0]
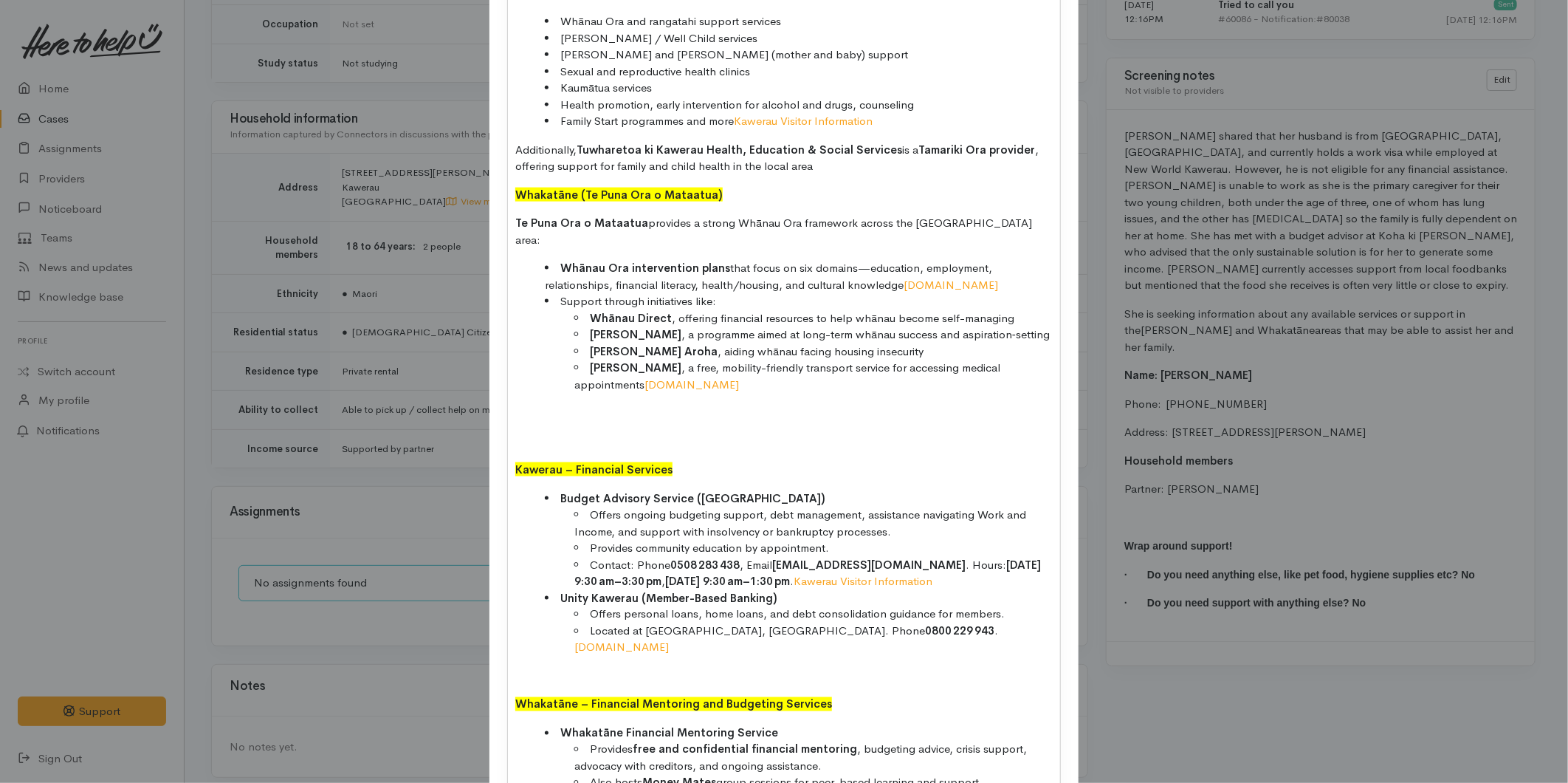
click at [550, 433] on p at bounding box center [784, 441] width 537 height 17
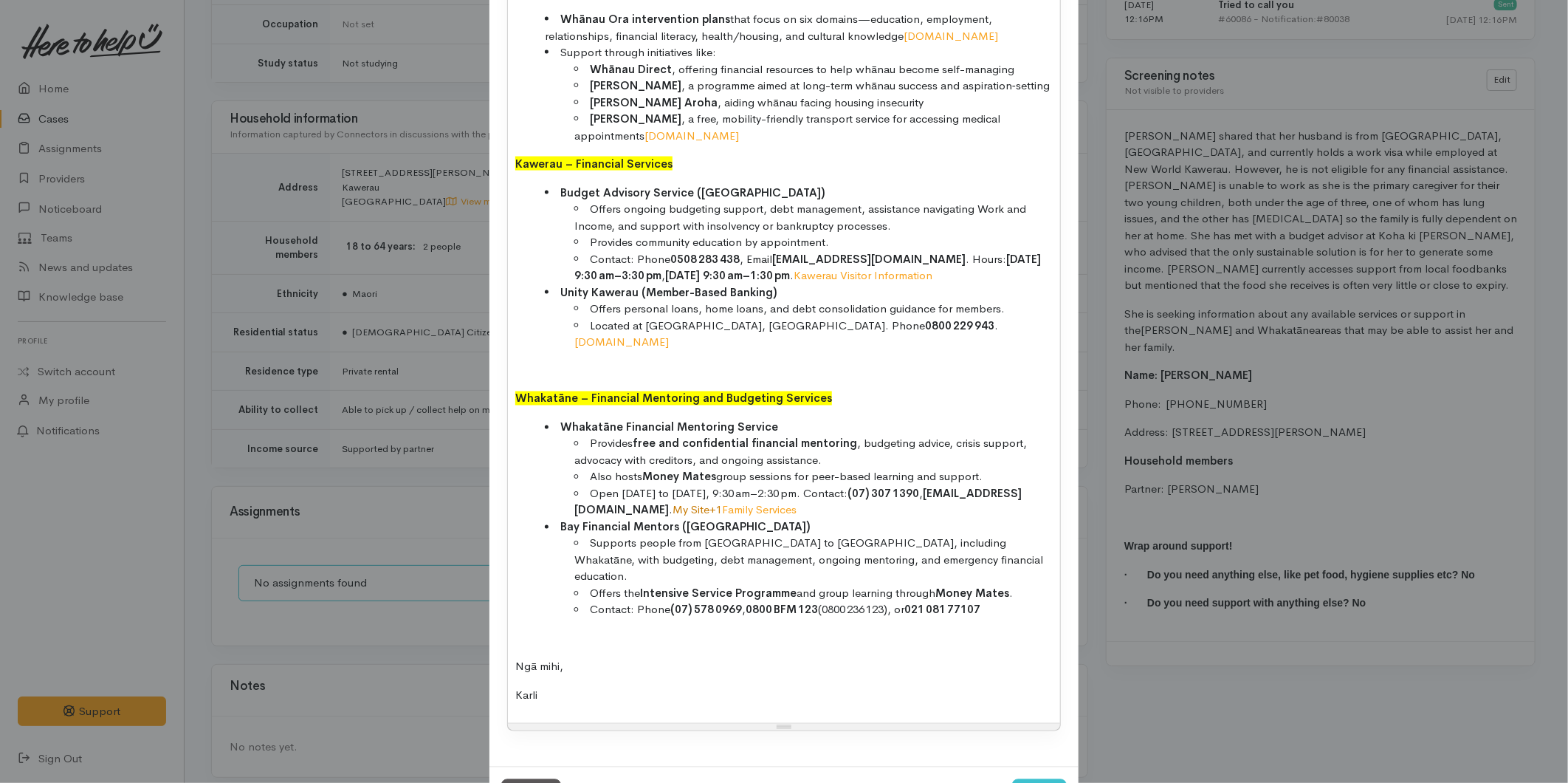
scroll to position [1399, 0]
click at [562, 630] on p at bounding box center [784, 639] width 537 height 17
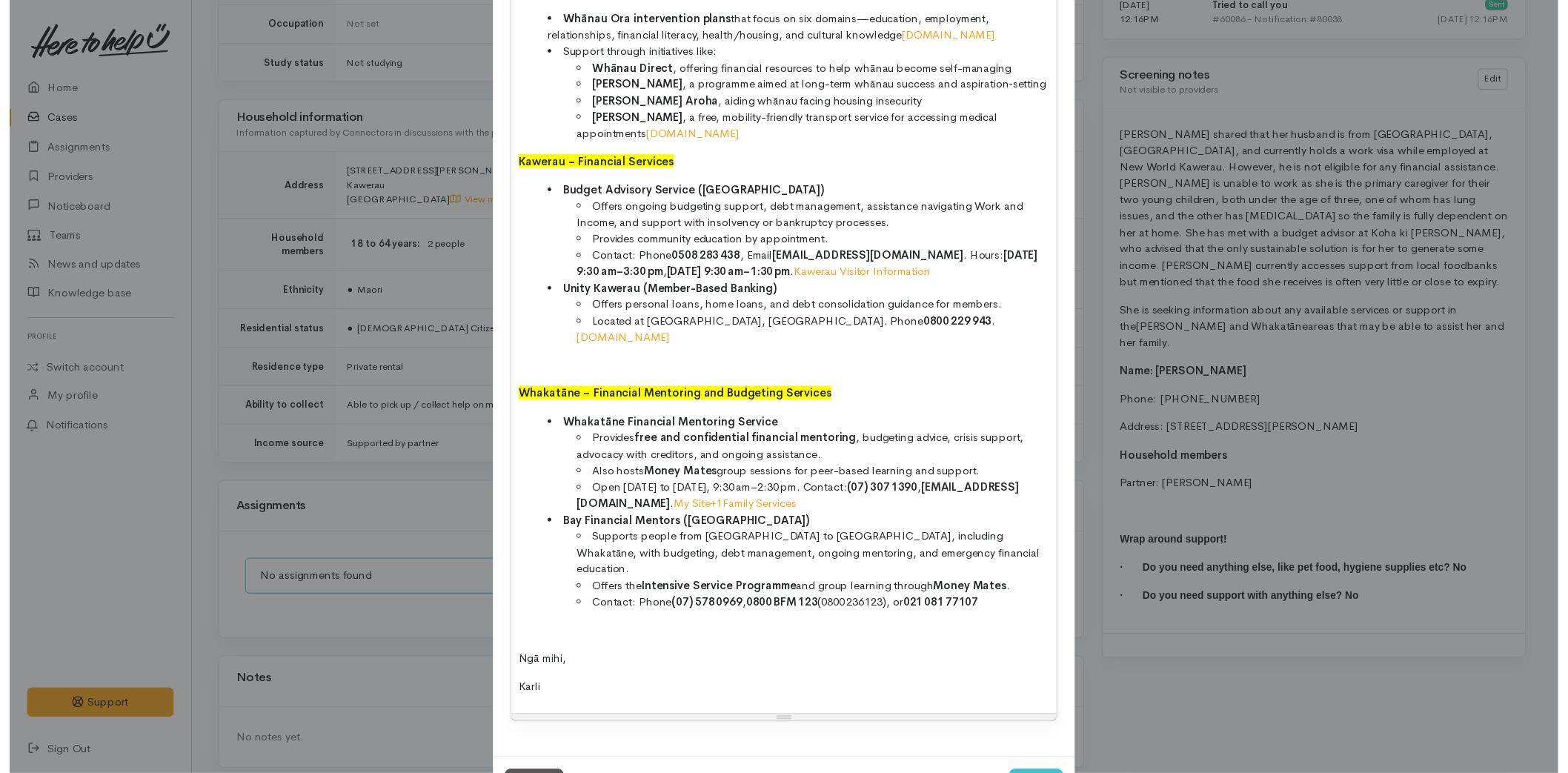
scroll to position [1376, 0]
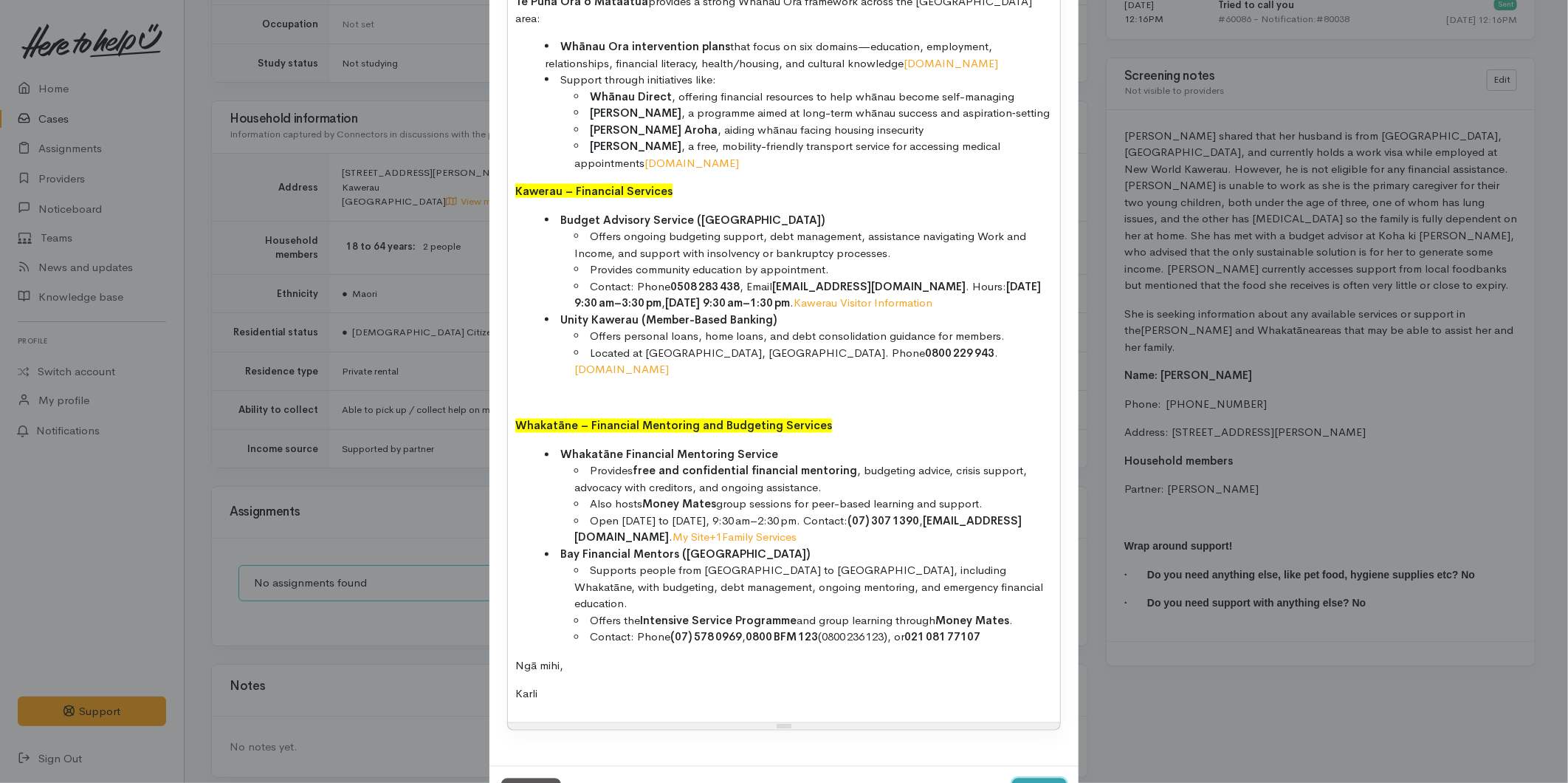
click at [1027, 769] on button "Save" at bounding box center [1040, 797] width 54 height 36
select select "1"
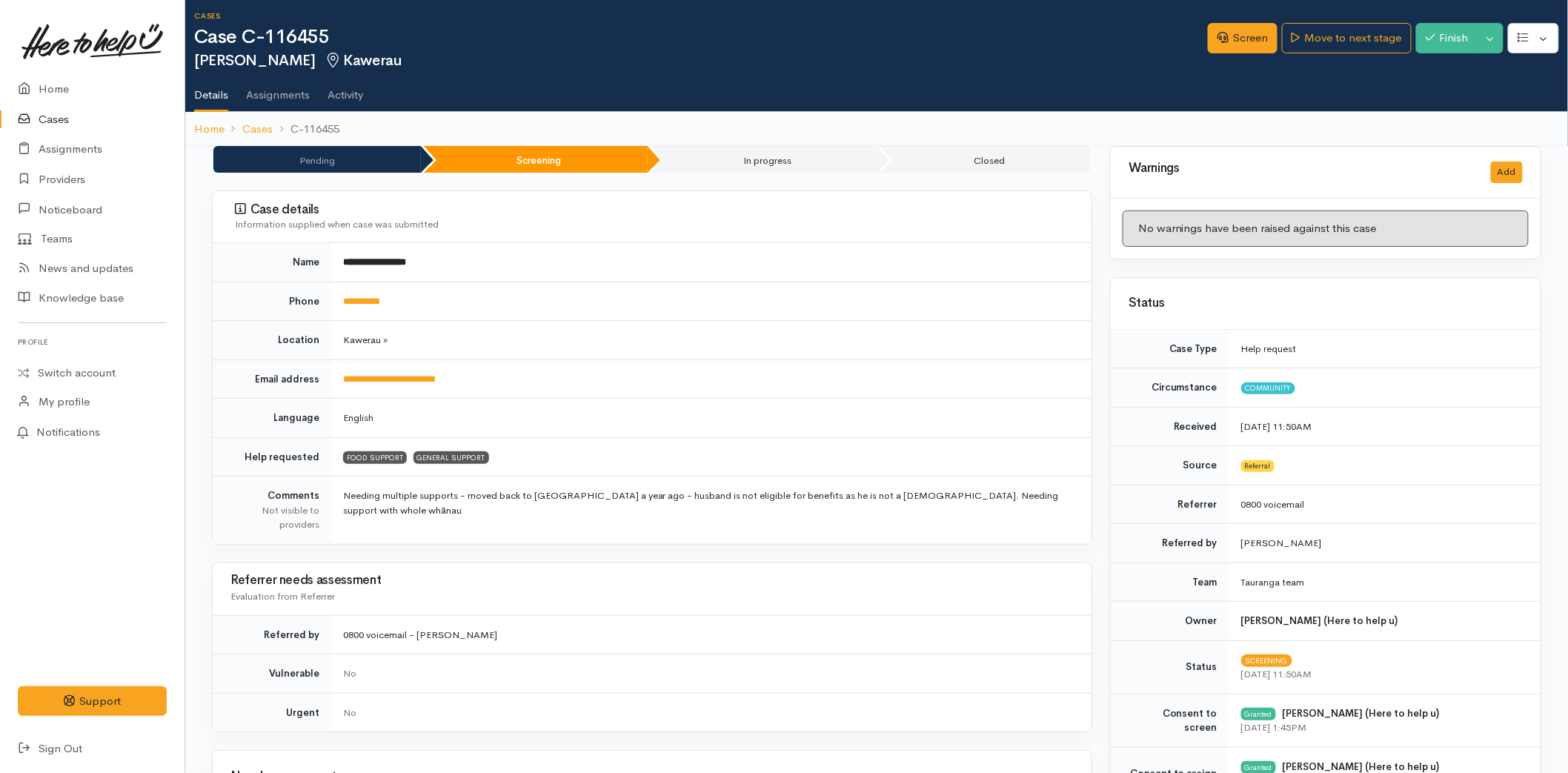
scroll to position [0, 0]
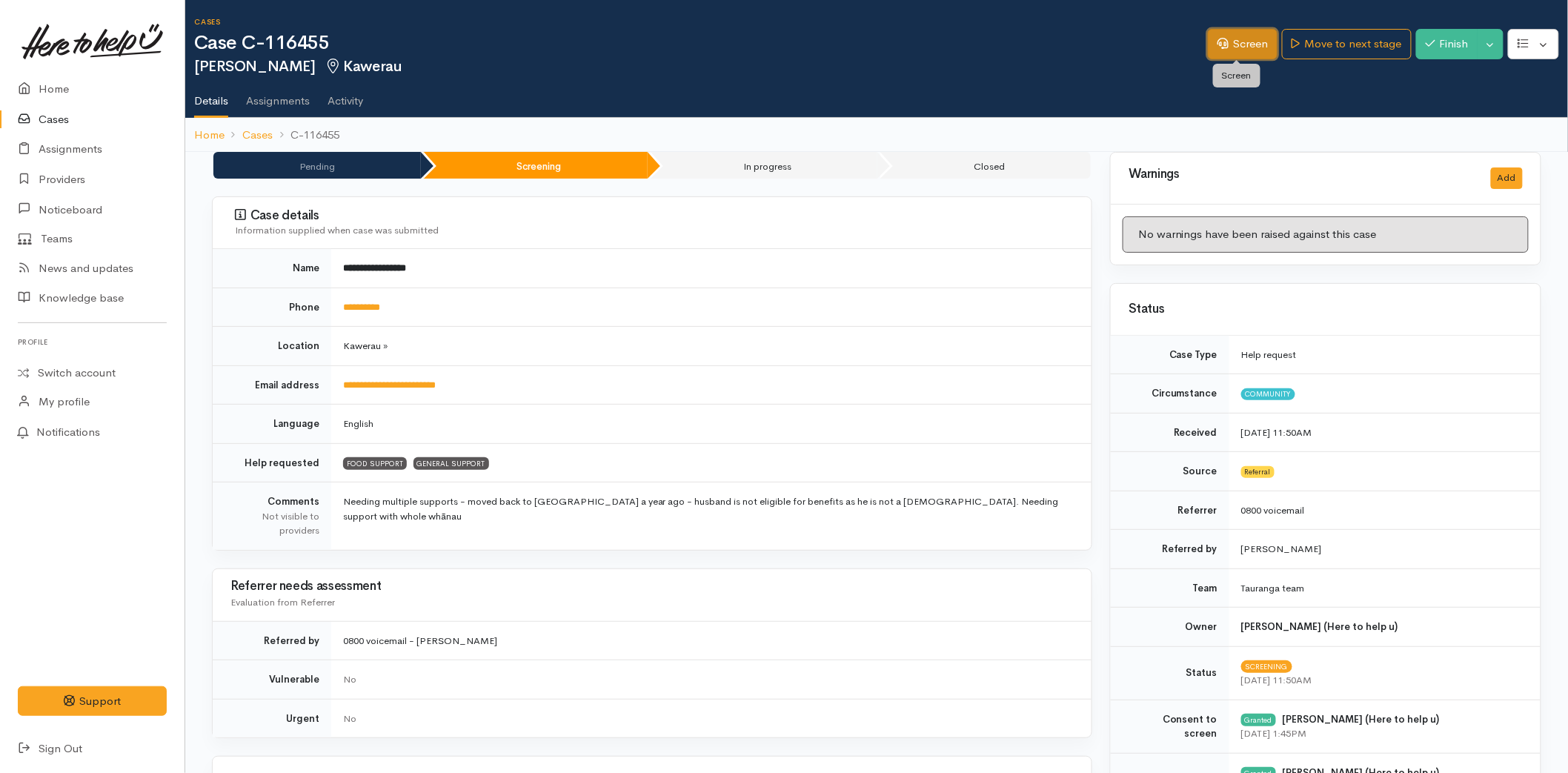
click at [1225, 37] on link "Screen" at bounding box center [1243, 44] width 69 height 30
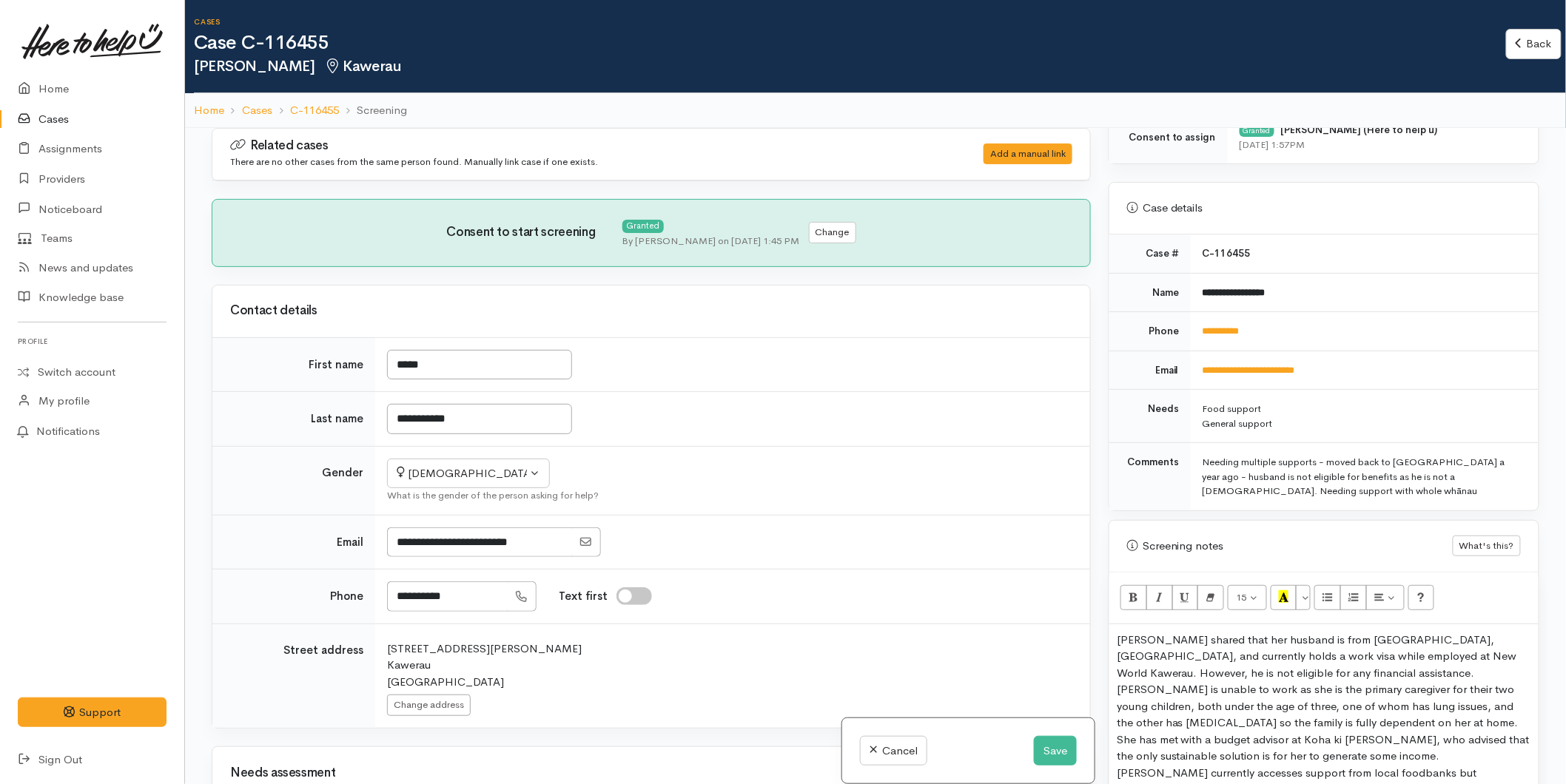
scroll to position [1068, 0]
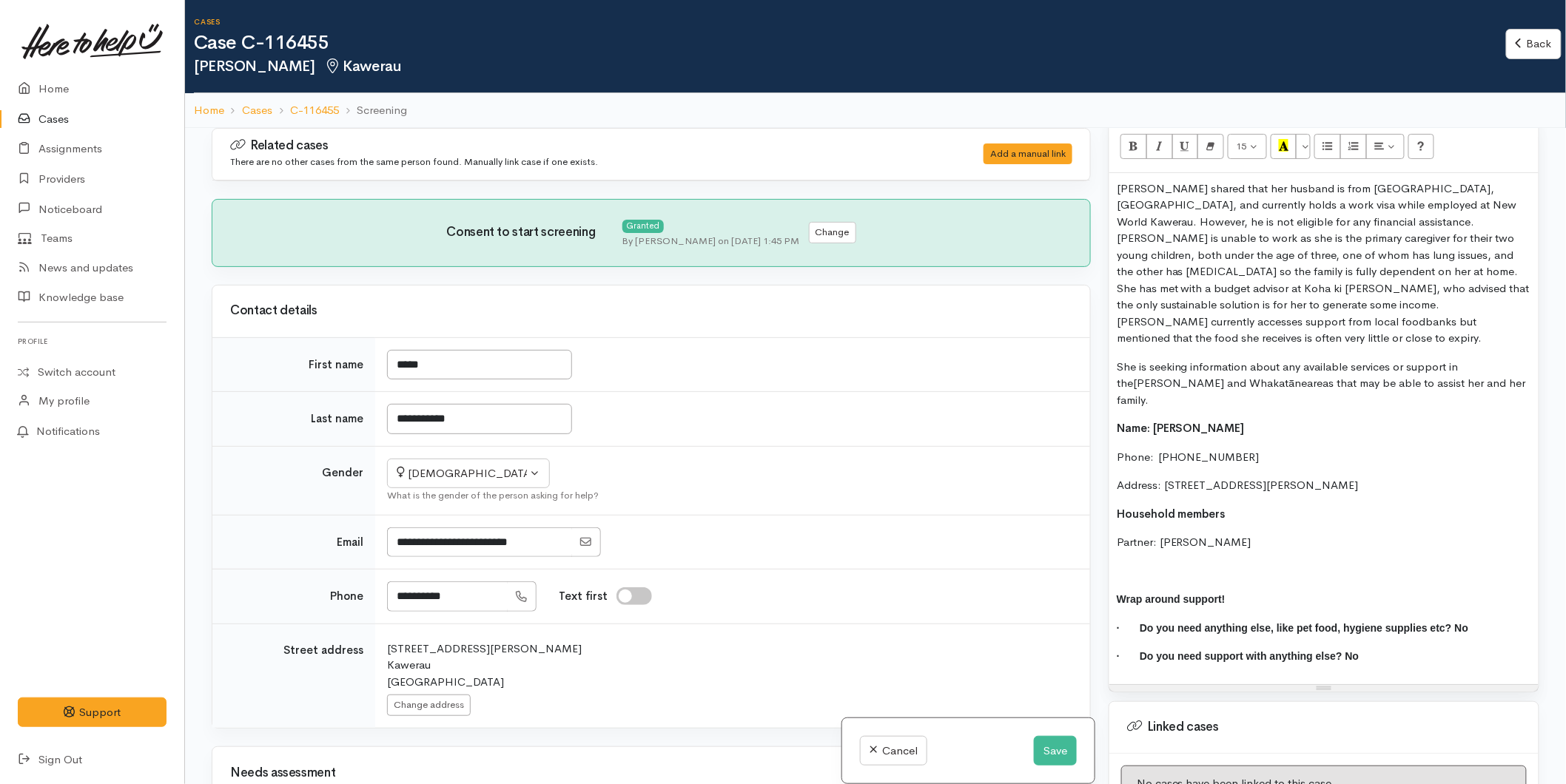
click at [1195, 563] on p at bounding box center [1323, 571] width 414 height 17
drag, startPoint x: 1167, startPoint y: 521, endPoint x: 1097, endPoint y: 180, distance: 348.1
click at [1097, 180] on div "Related cases There are no other cases from the same person found. Manually lin…" at bounding box center [875, 520] width 1346 height 784
copy div "[PERSON_NAME] shared that her husband is from [GEOGRAPHIC_DATA], [GEOGRAPHIC_DA…"
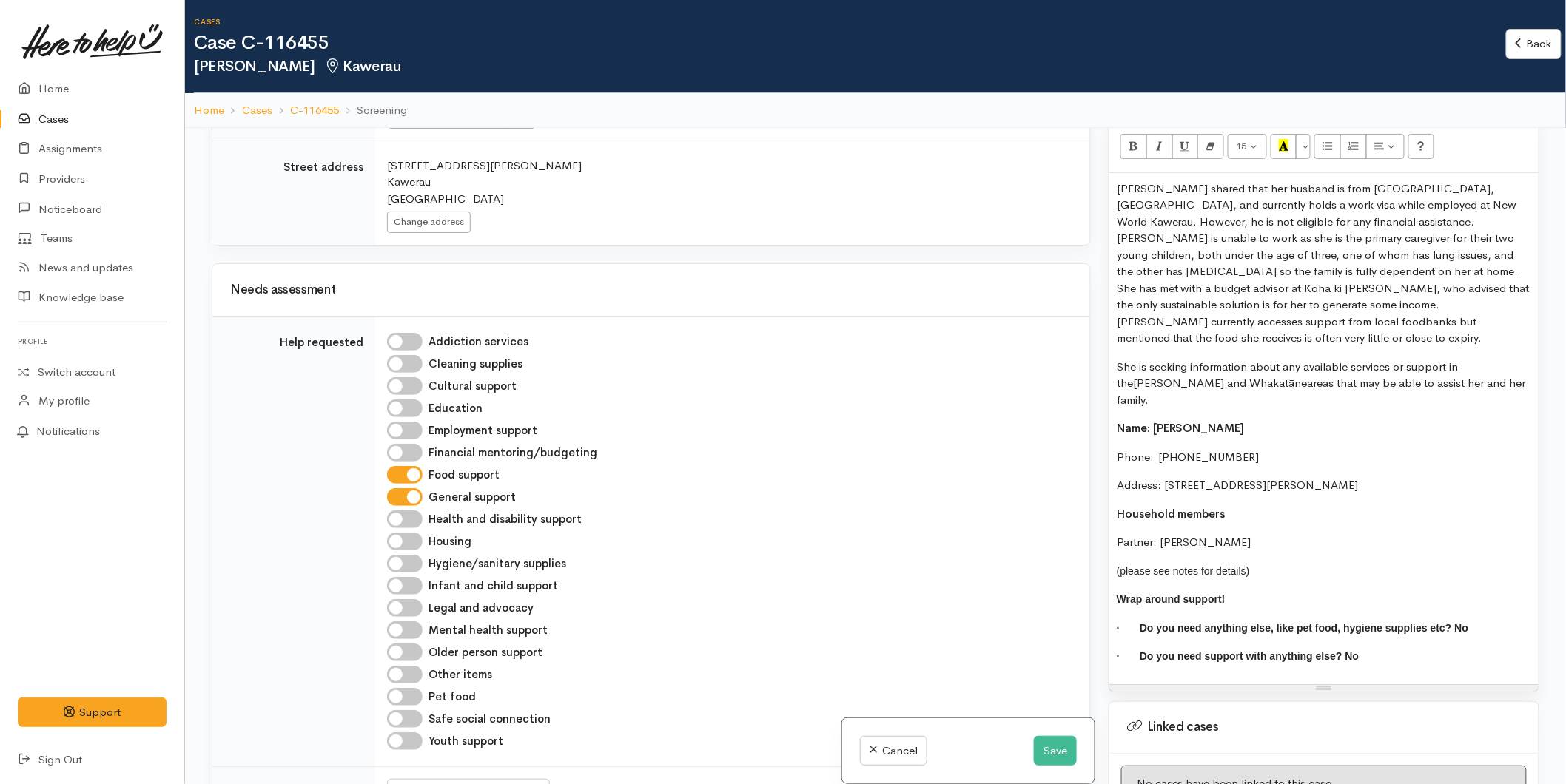
scroll to position [657, 0]
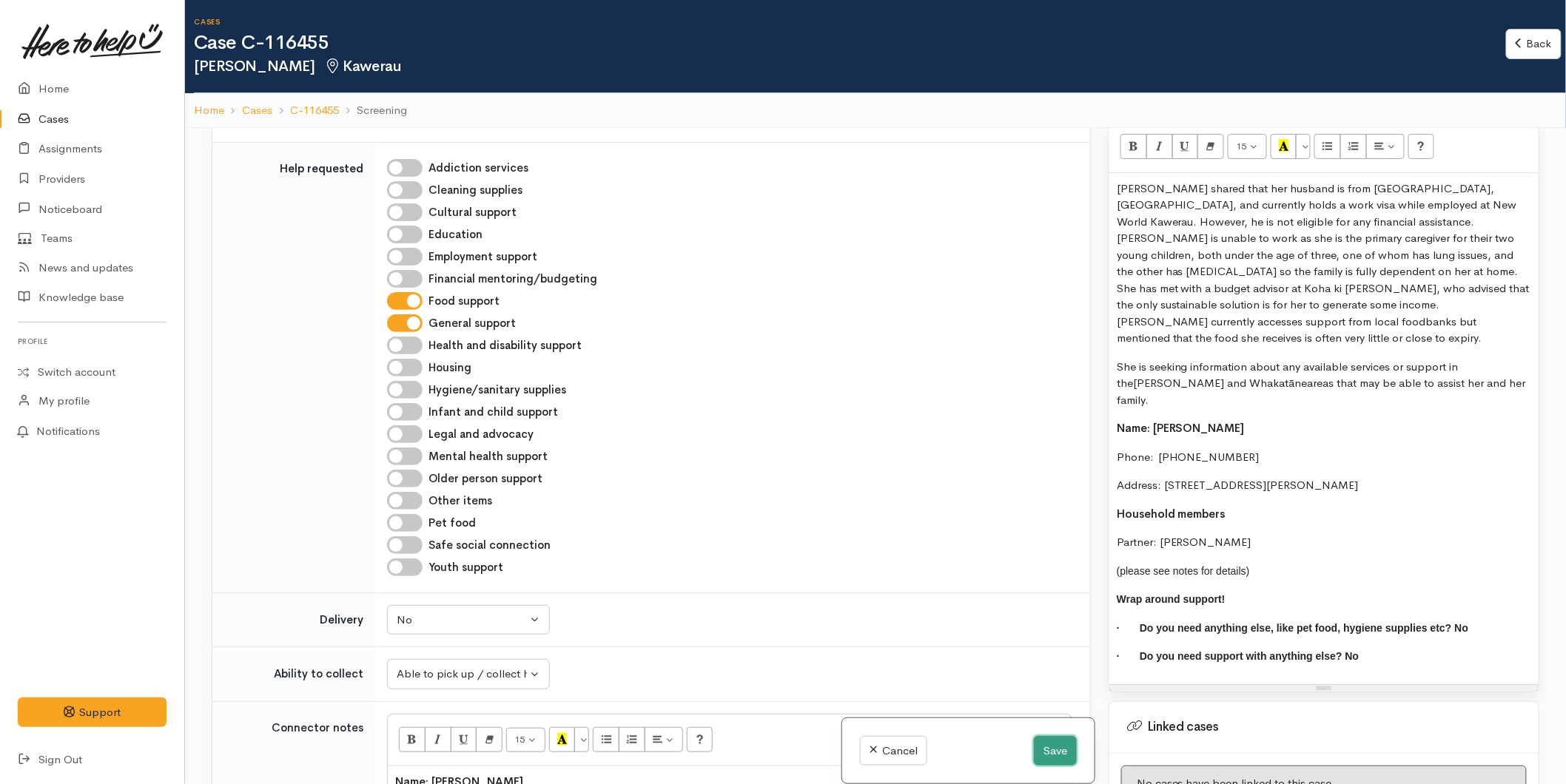
click at [1046, 745] on button "Save" at bounding box center [1055, 750] width 43 height 30
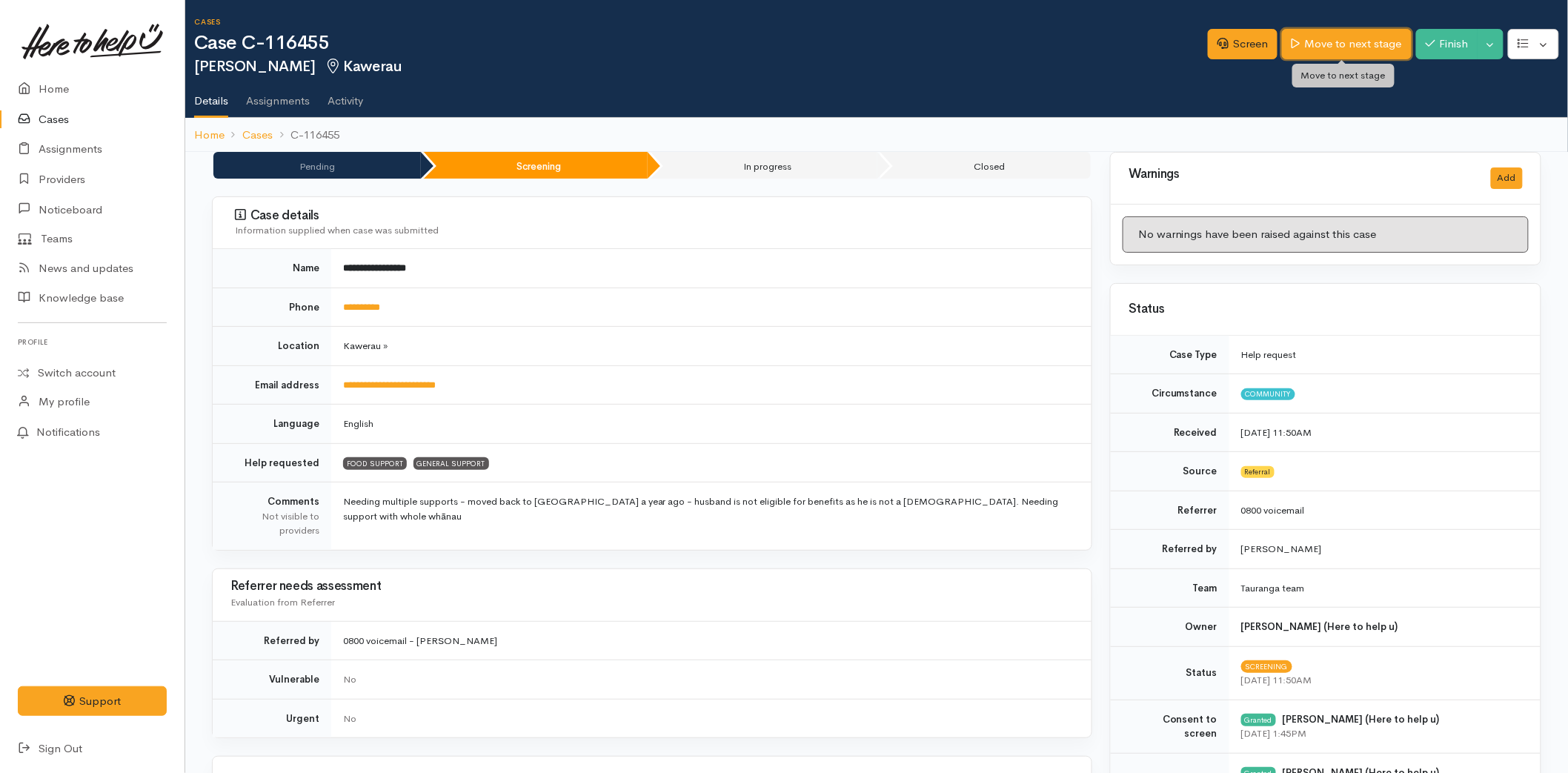
click at [1308, 37] on link "Move to next stage" at bounding box center [1347, 44] width 129 height 30
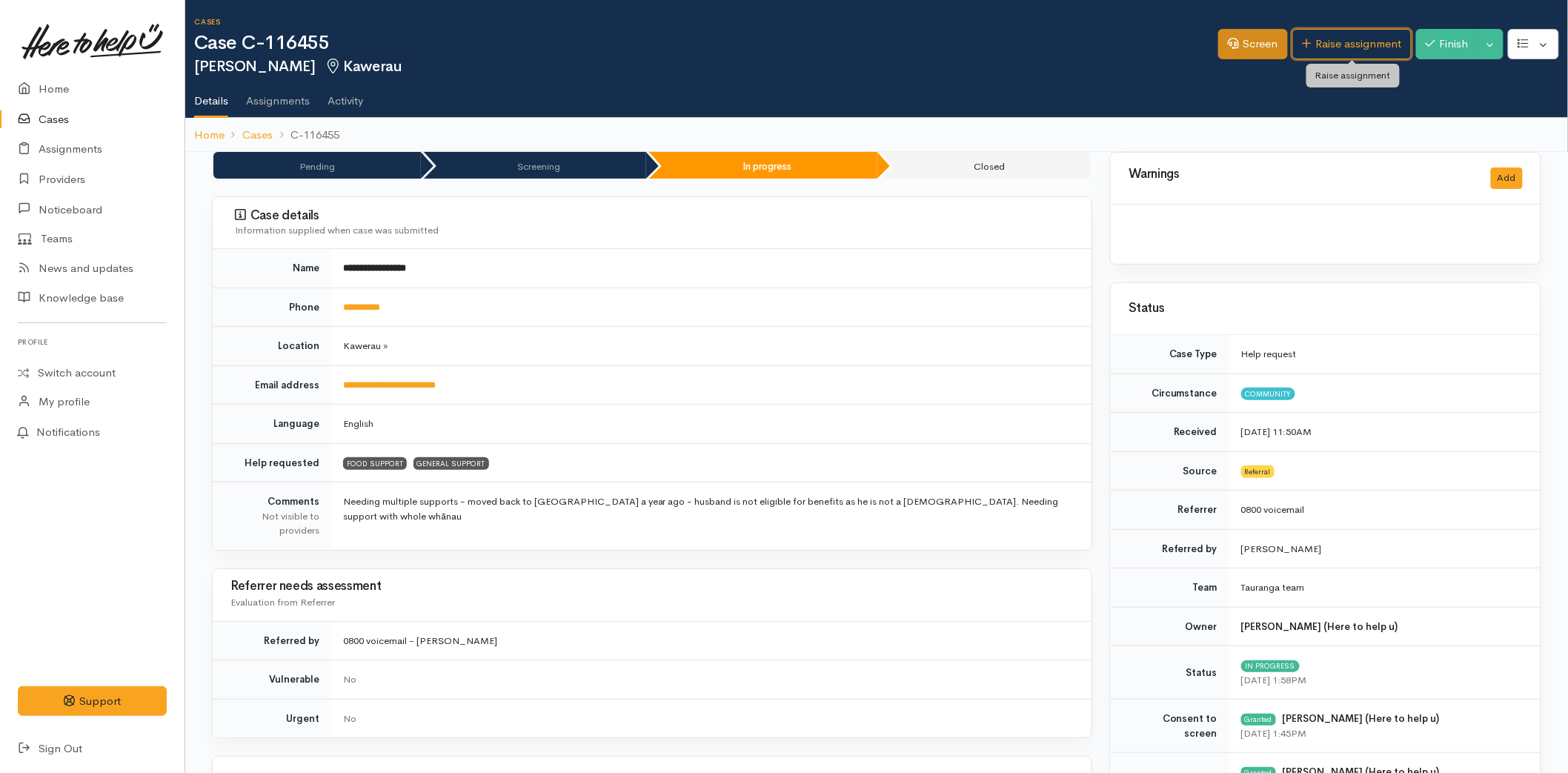
click at [1321, 37] on link "Raise assignment" at bounding box center [1351, 44] width 119 height 30
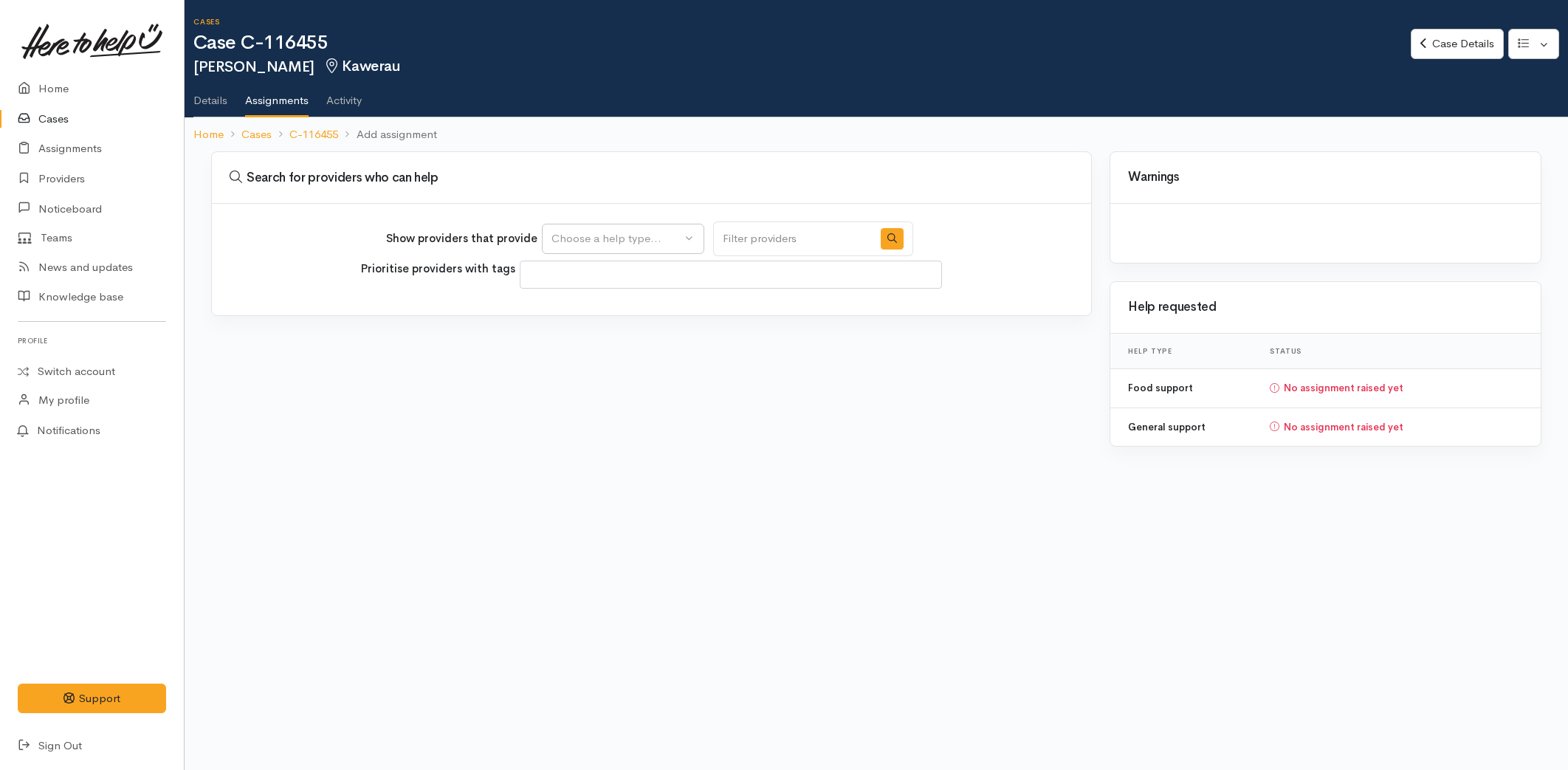
select select
click at [611, 233] on div "Choose a help type..." at bounding box center [616, 239] width 130 height 17
click at [611, 314] on span "Food support" at bounding box center [595, 309] width 69 height 17
select select "3"
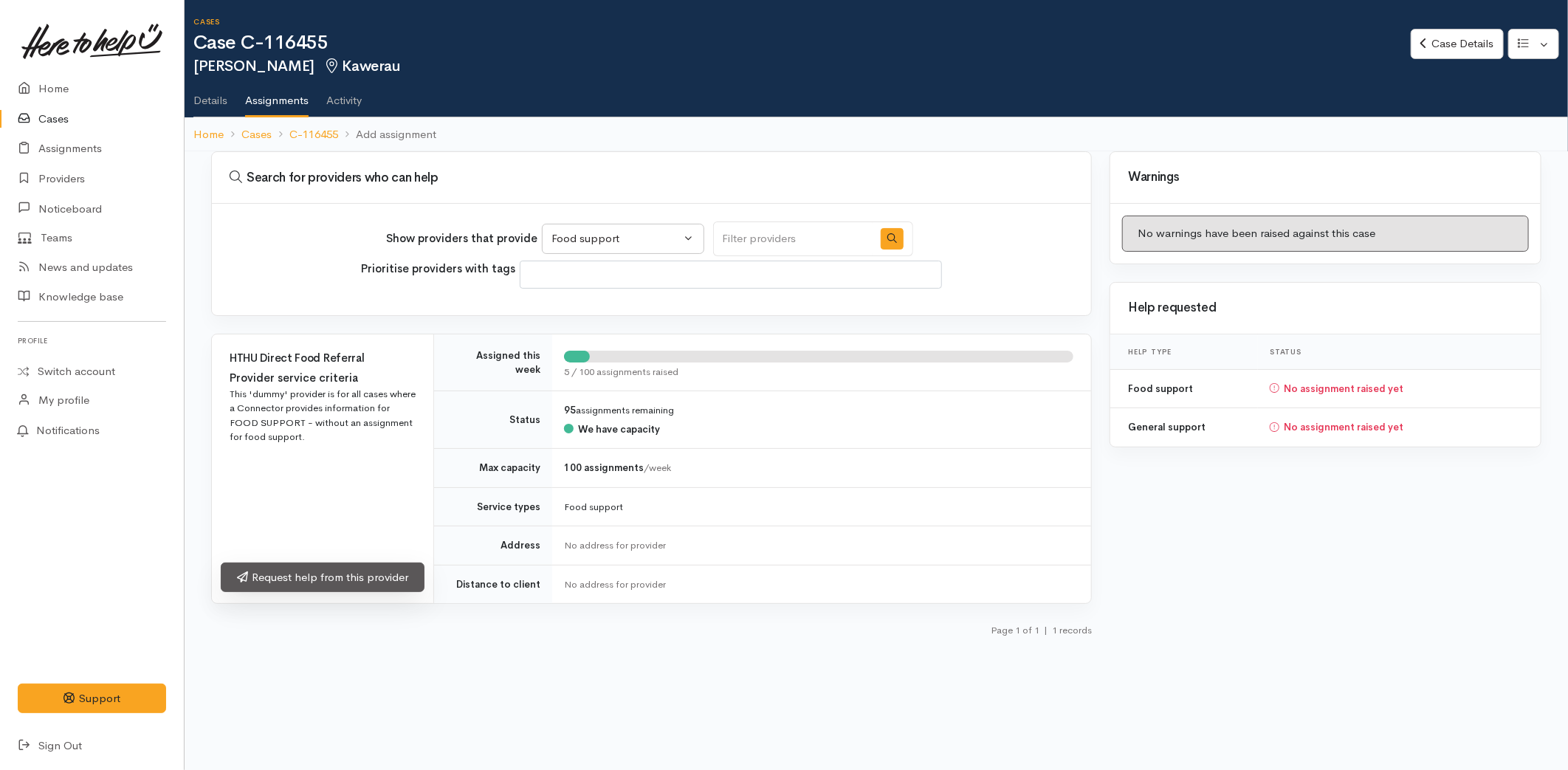
click at [307, 579] on link "Request help from this provider" at bounding box center [322, 578] width 203 height 30
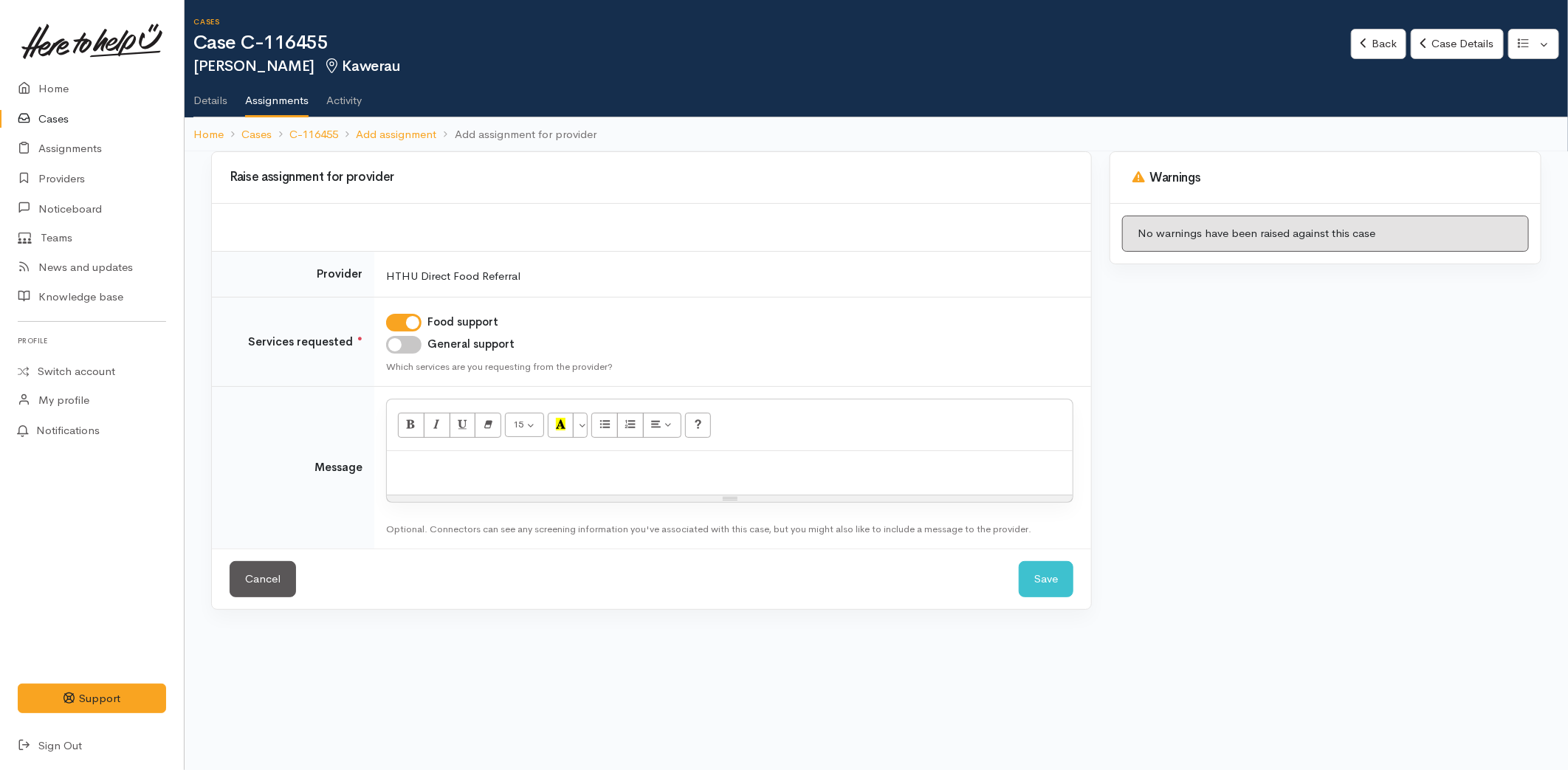
drag, startPoint x: 401, startPoint y: 343, endPoint x: 429, endPoint y: 477, distance: 136.9
click at [401, 343] on input "General support" at bounding box center [403, 345] width 35 height 18
checkbox input "true"
click at [429, 482] on div at bounding box center [730, 473] width 686 height 44
paste div
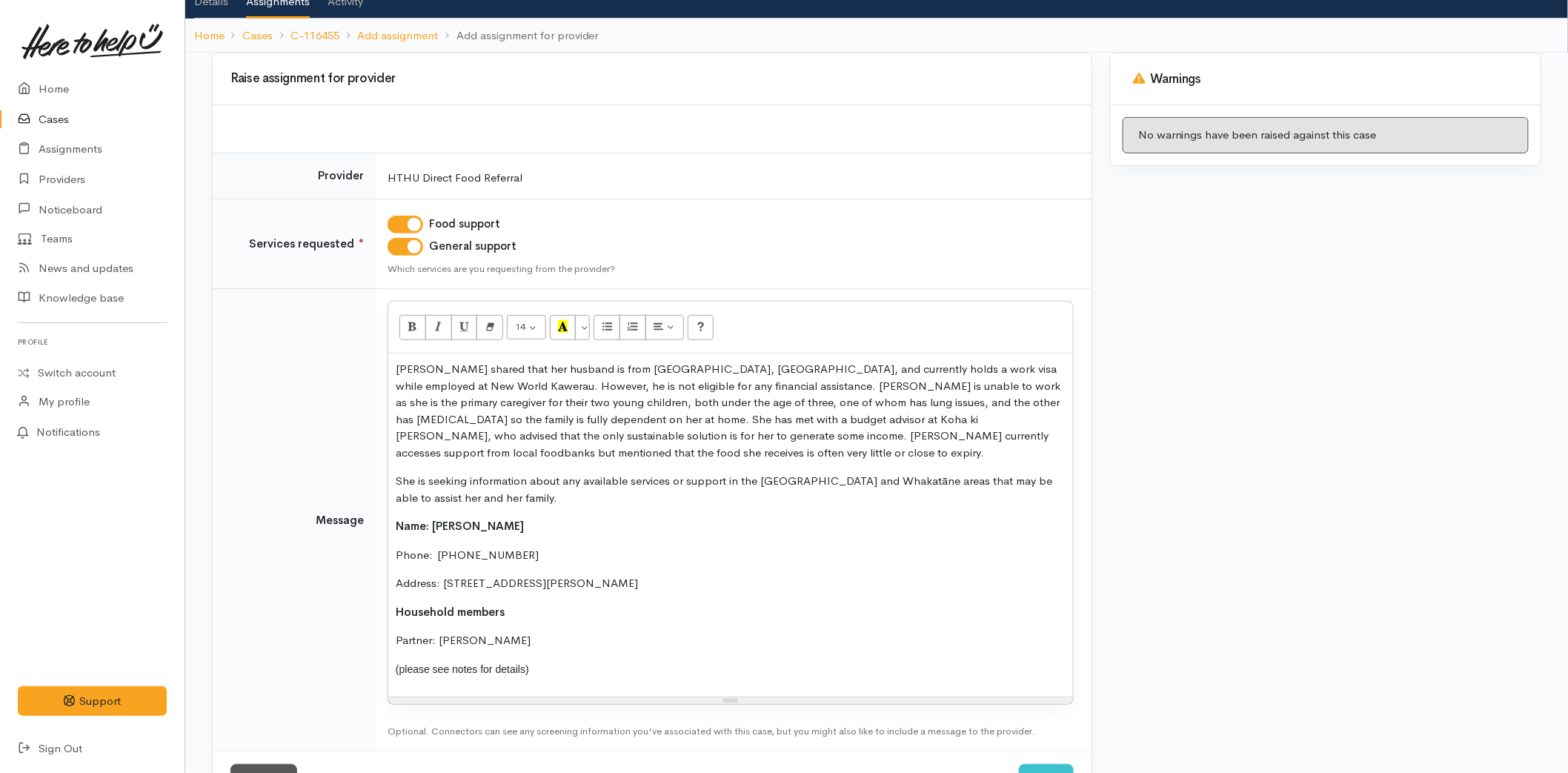
scroll to position [158, 0]
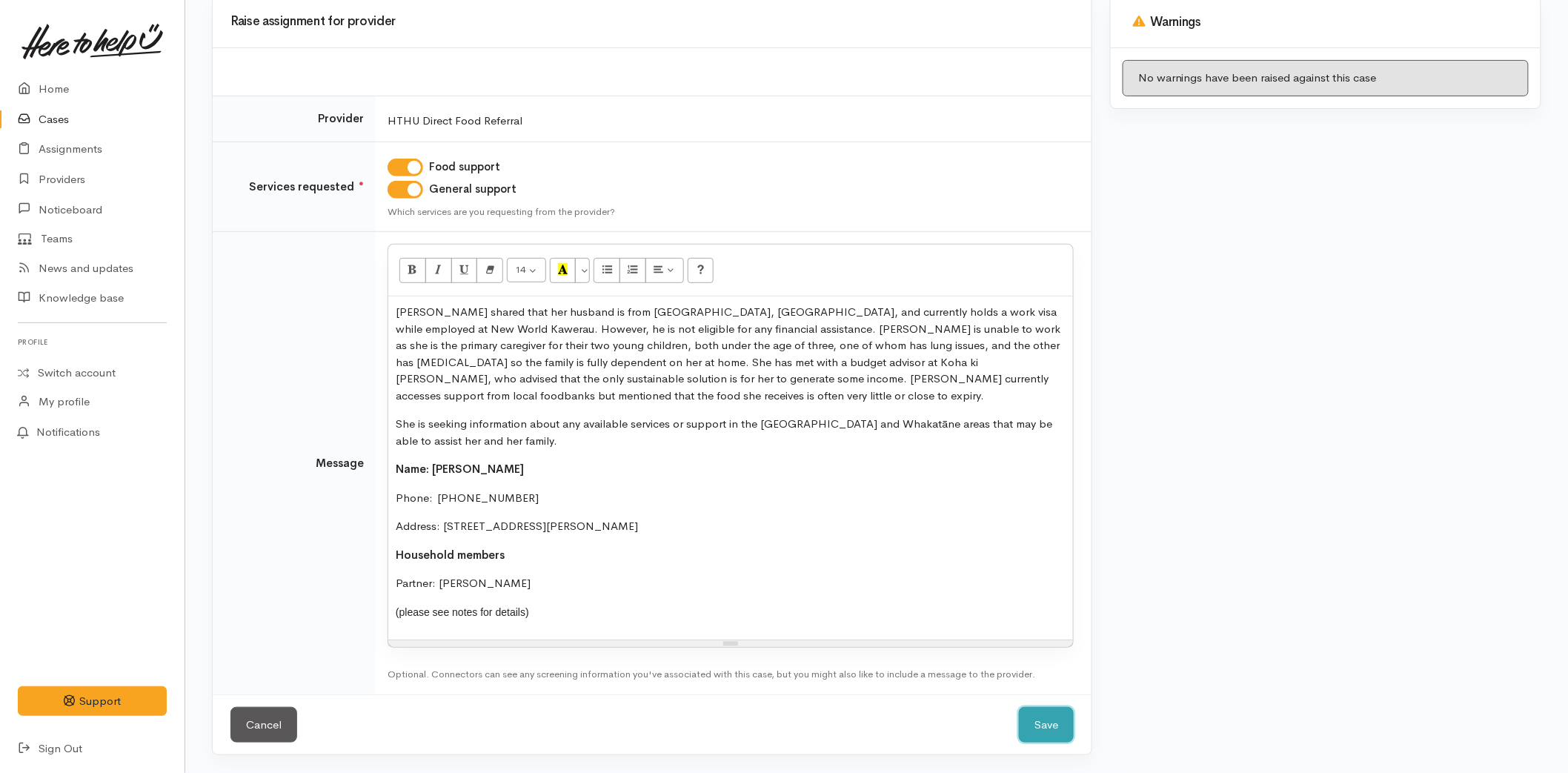
click at [1041, 727] on button "Save" at bounding box center [1046, 726] width 55 height 36
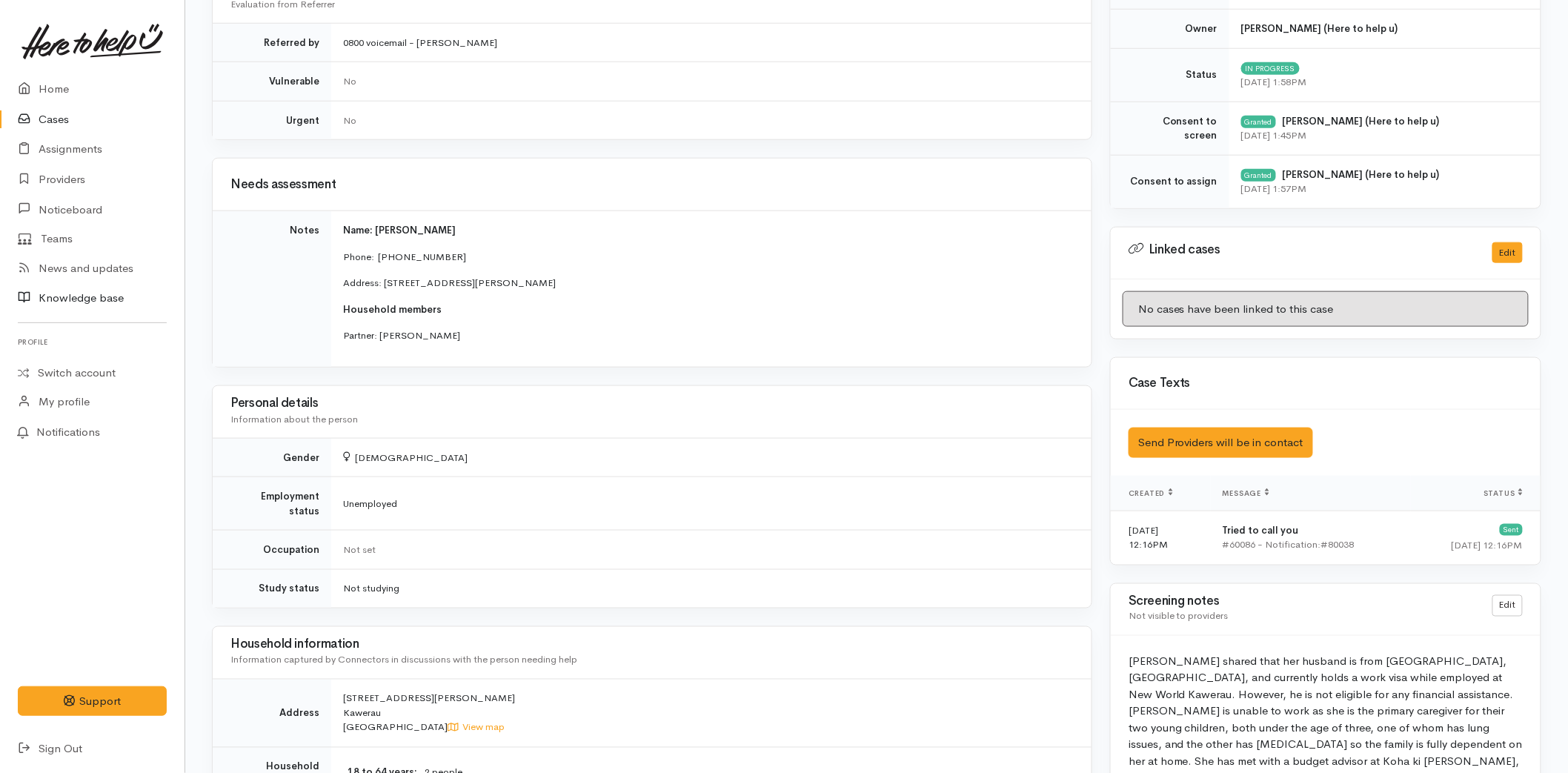
scroll to position [1153, 0]
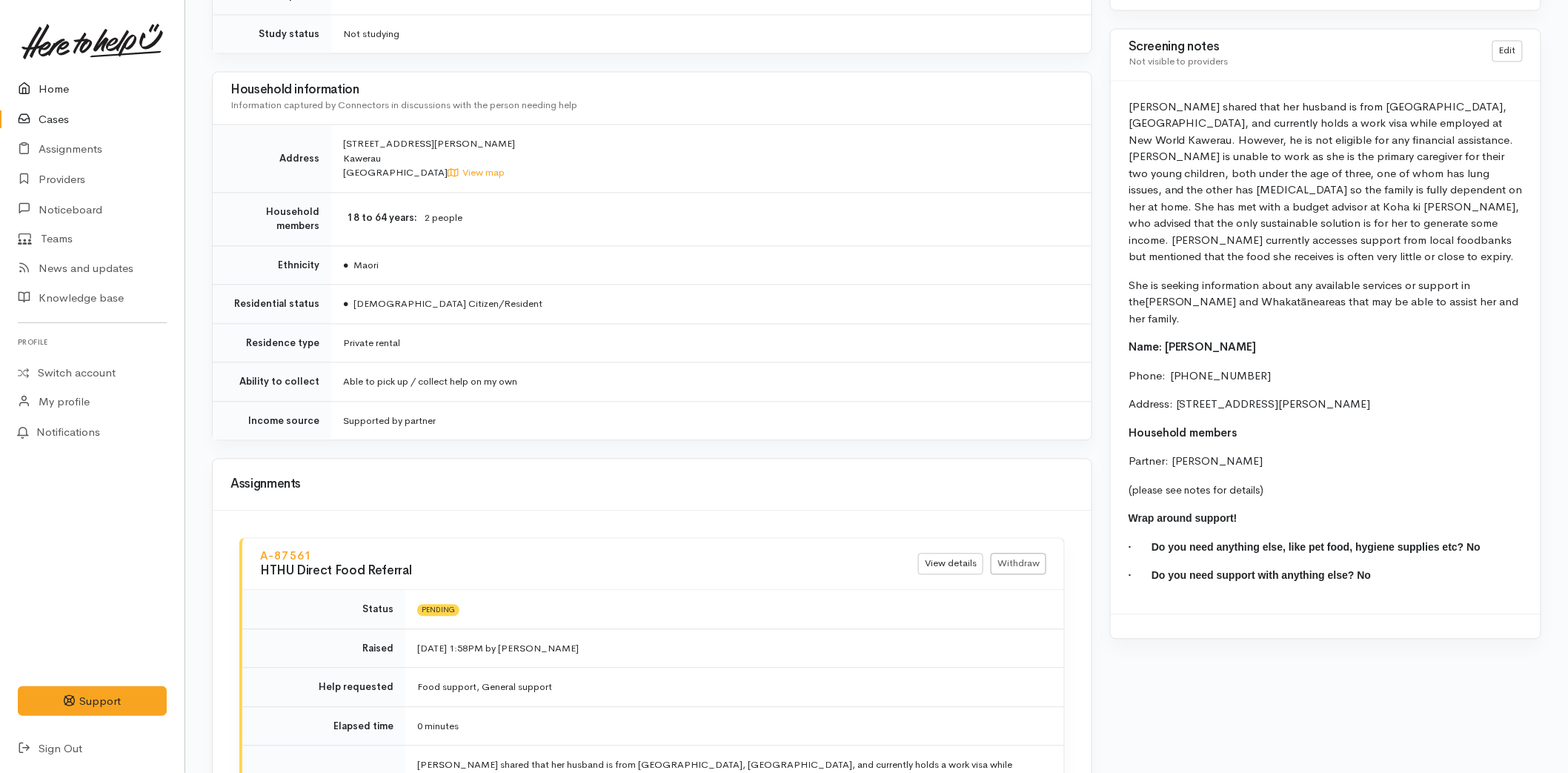
click at [78, 85] on link "Home" at bounding box center [92, 88] width 185 height 30
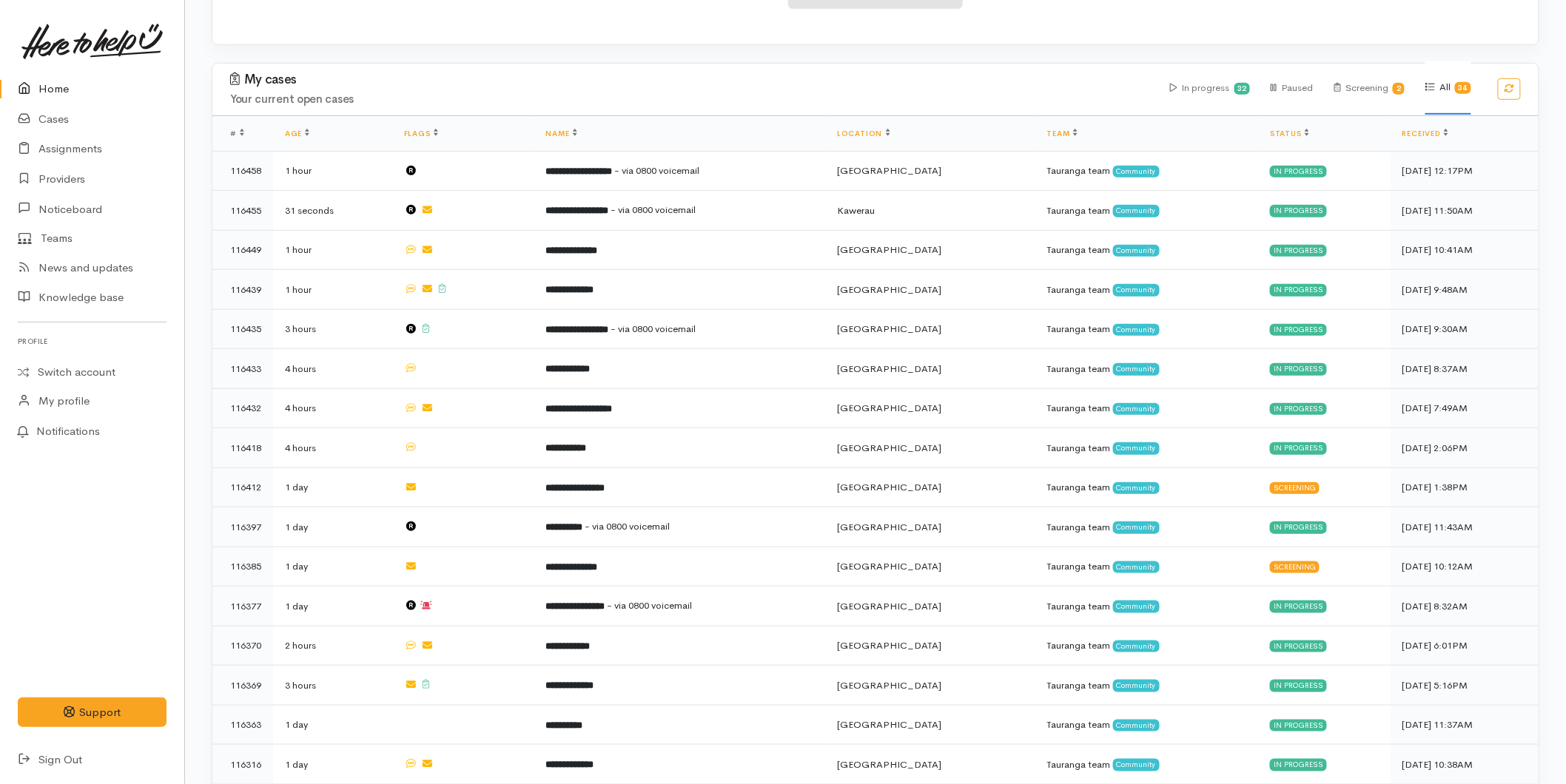
scroll to position [328, 0]
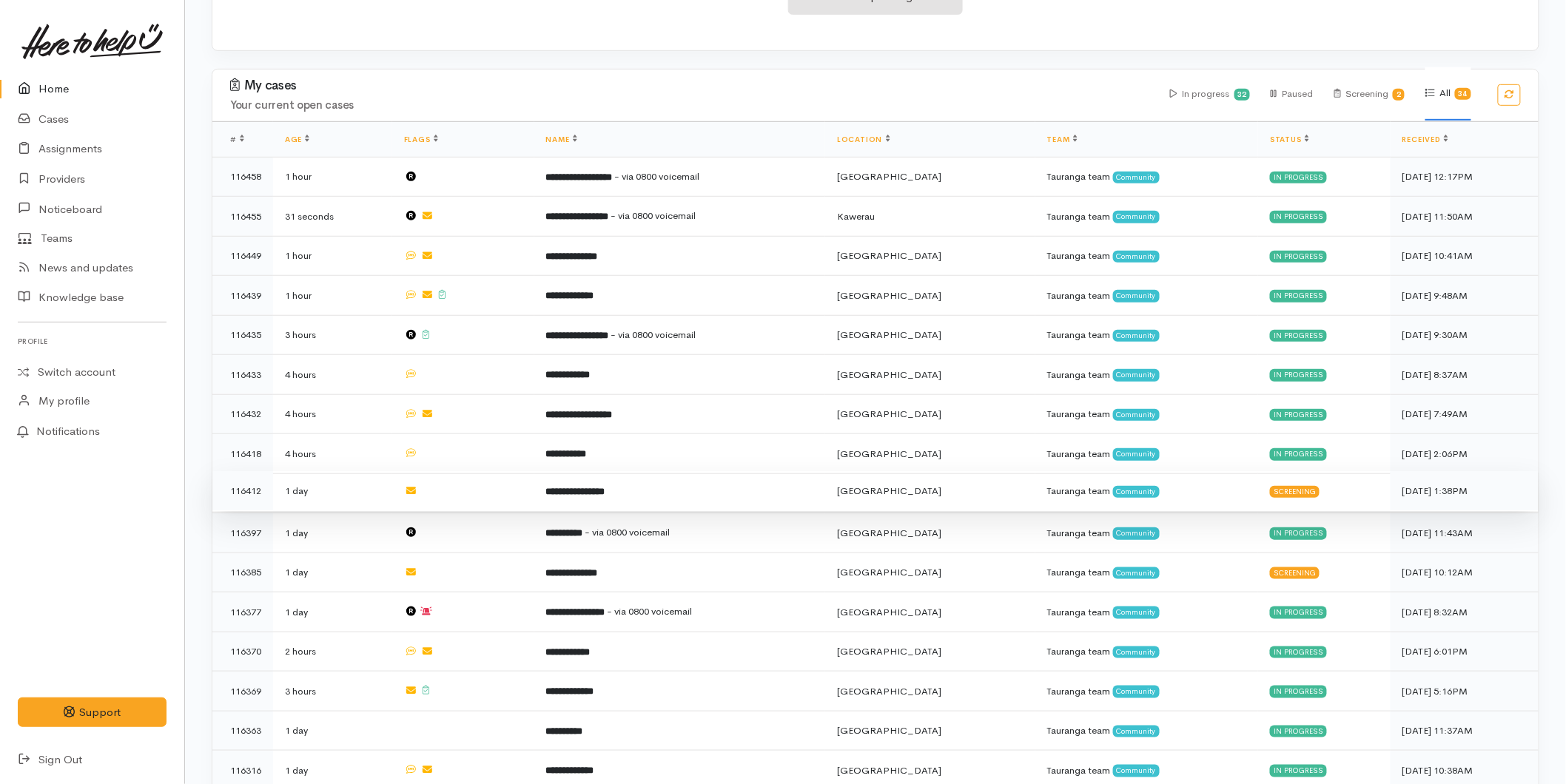
click at [605, 491] on b "**********" at bounding box center [575, 491] width 59 height 10
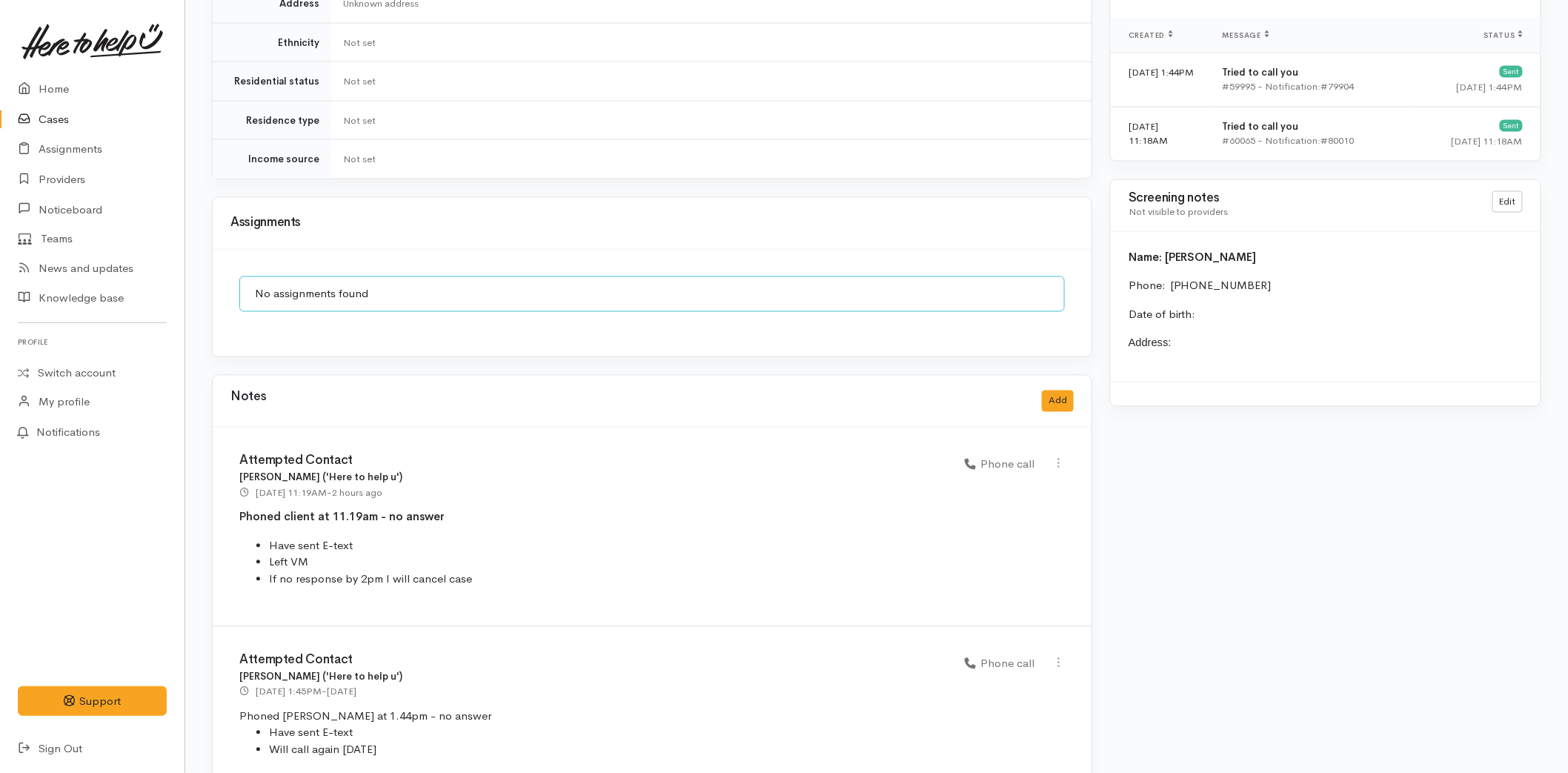
scroll to position [1024, 0]
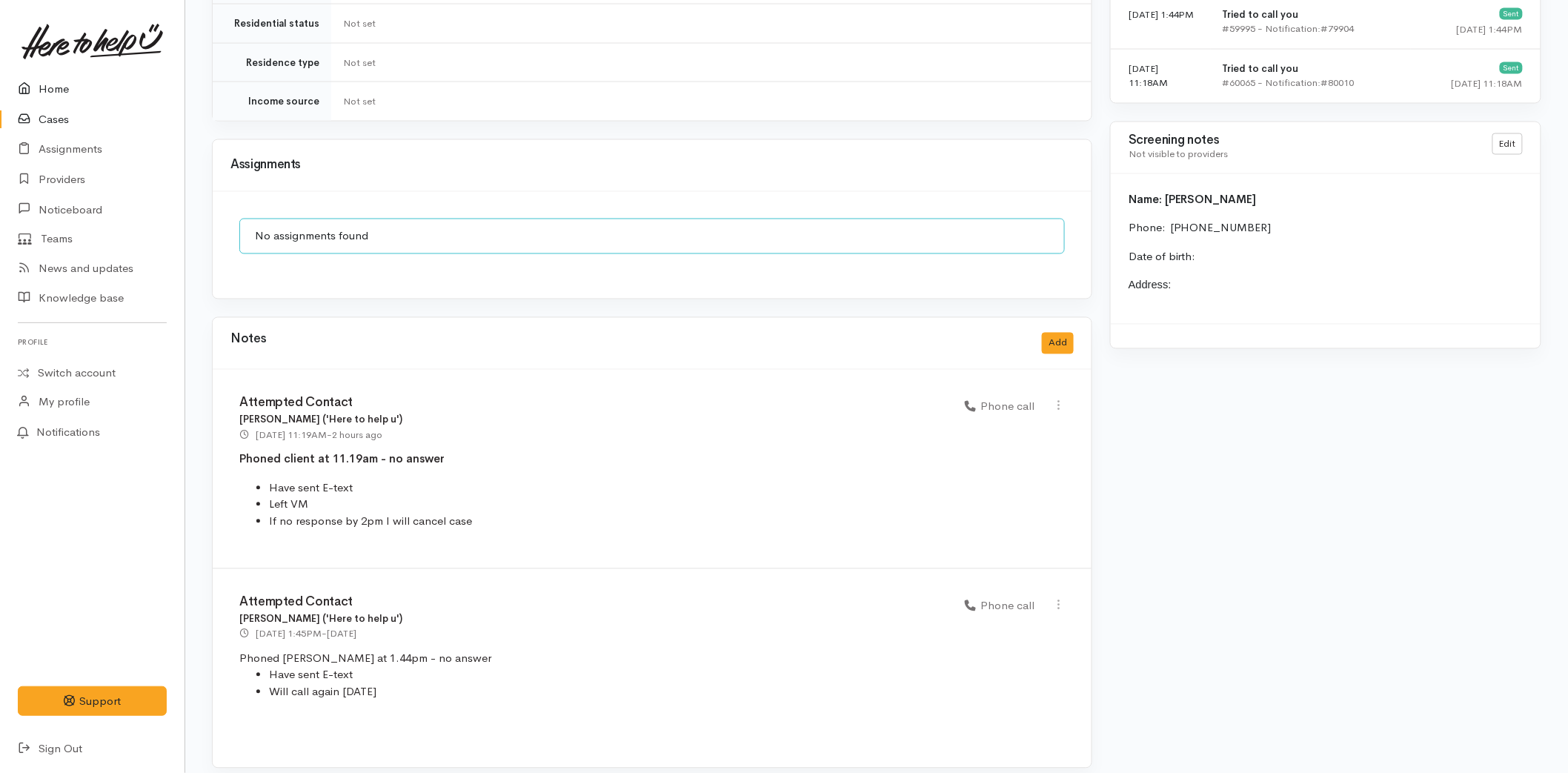
click at [62, 82] on link "Home" at bounding box center [92, 88] width 185 height 30
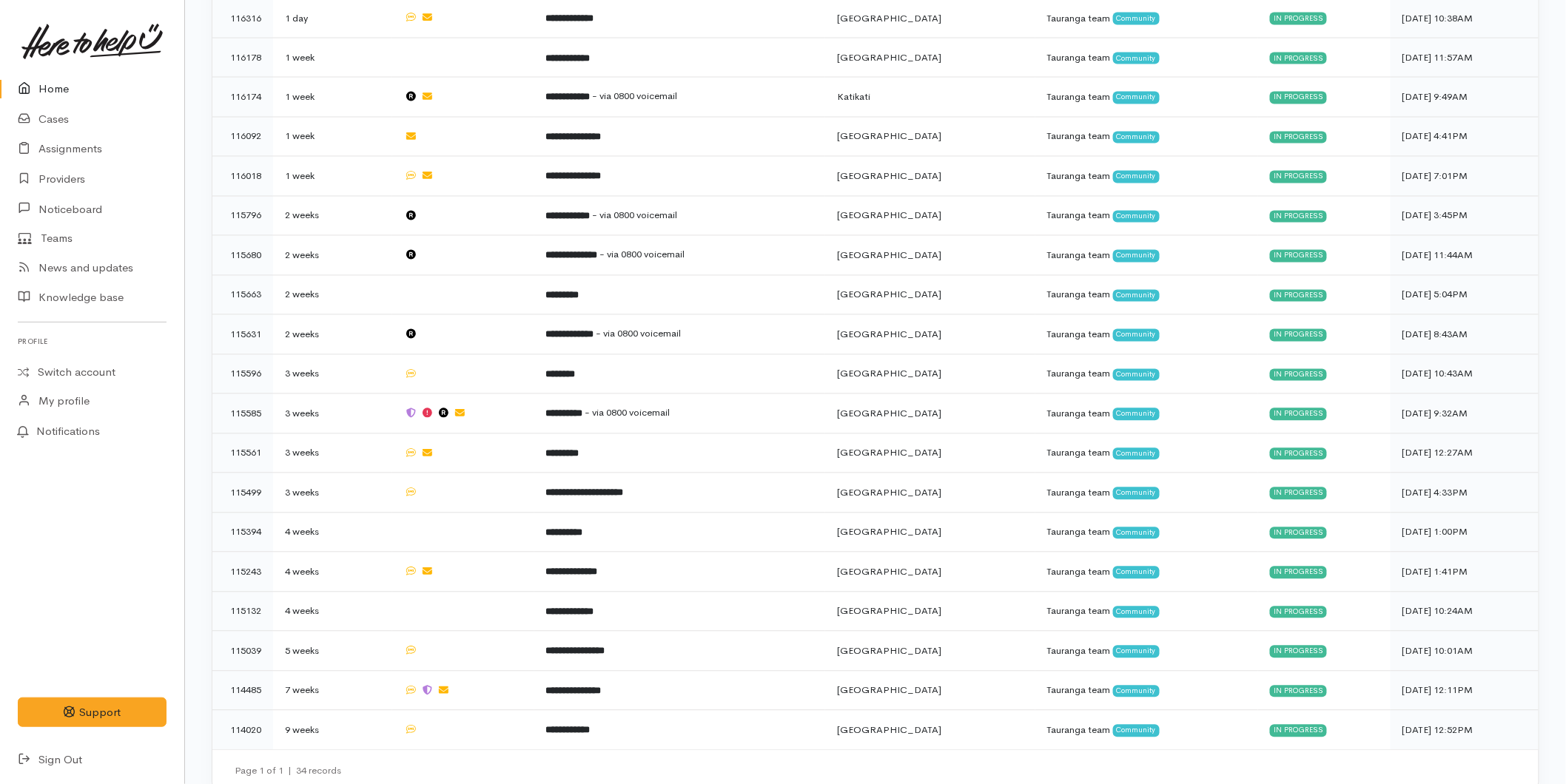
scroll to position [423, 0]
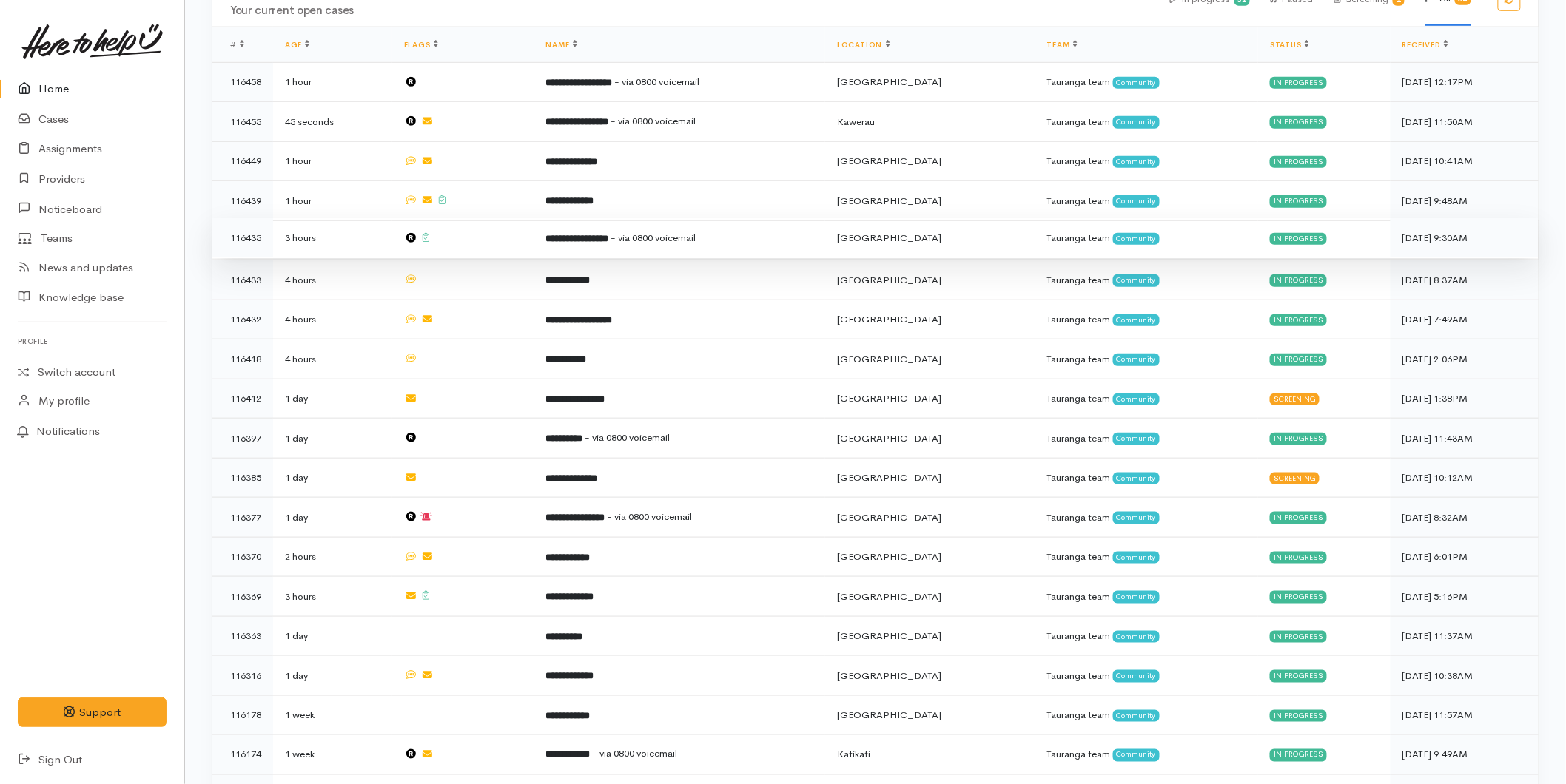
click at [534, 238] on td at bounding box center [463, 238] width 142 height 40
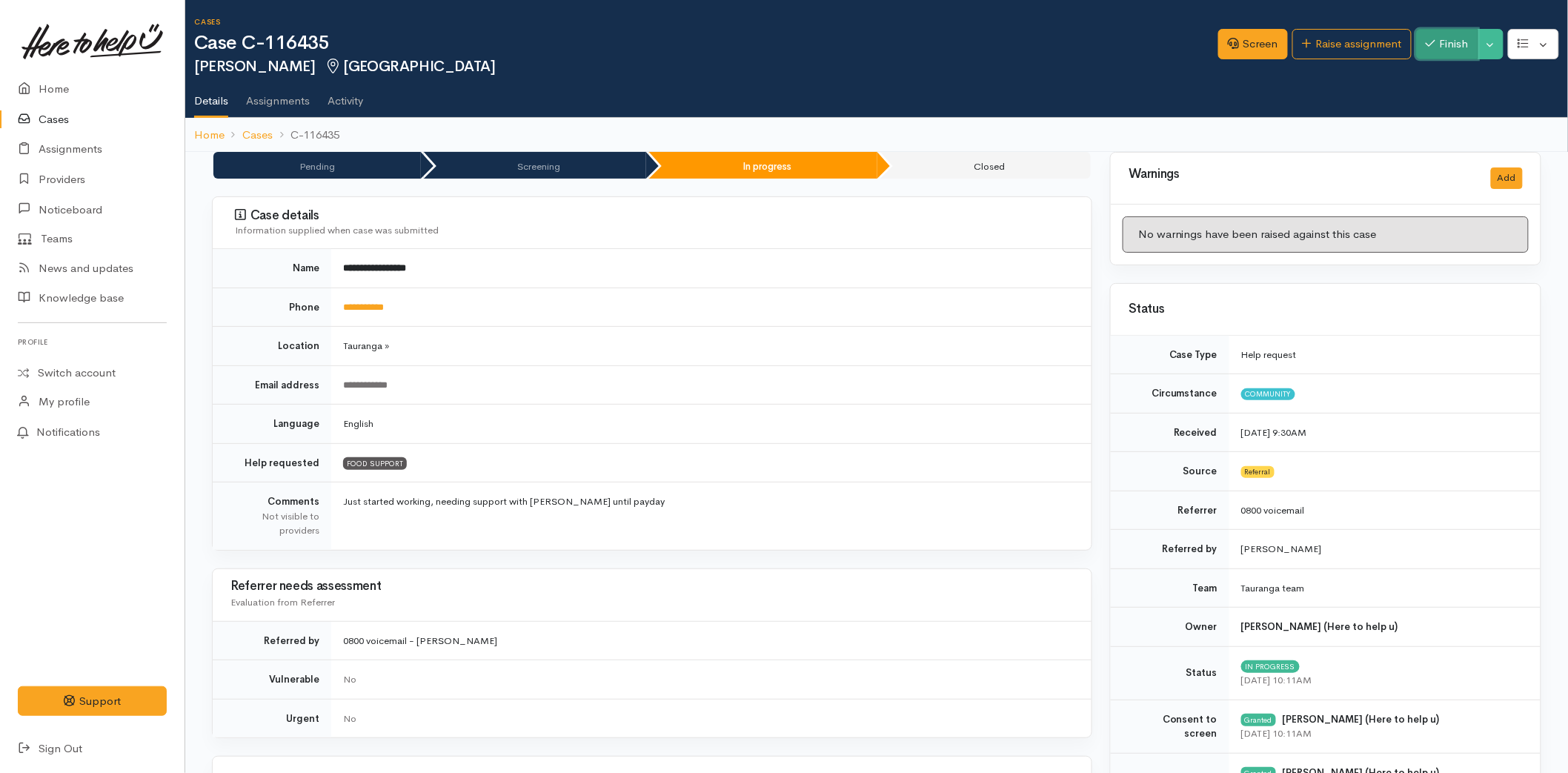
click at [1440, 54] on button "Finish" at bounding box center [1447, 44] width 62 height 30
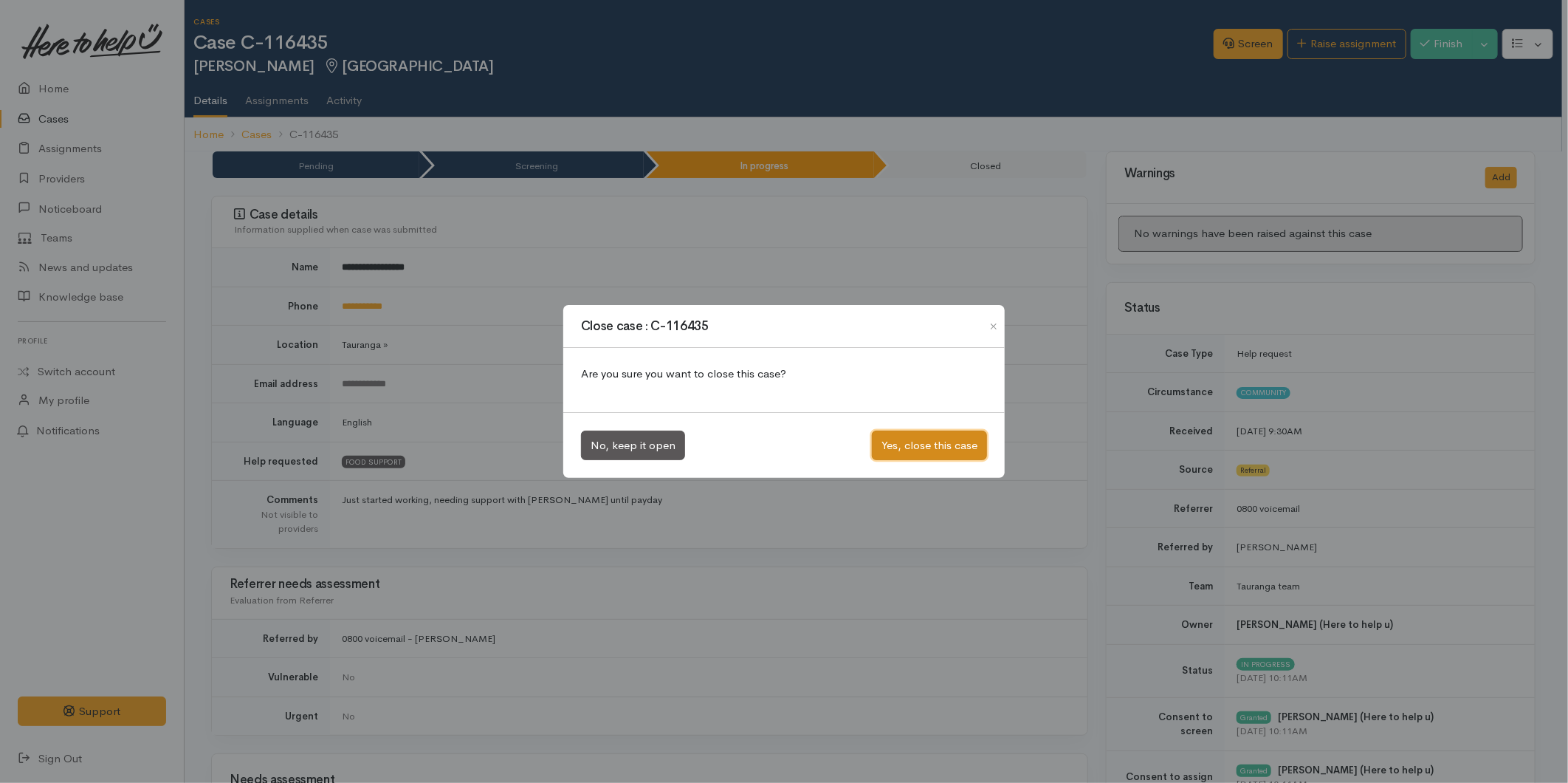
click at [939, 444] on button "Yes, close this case" at bounding box center [929, 445] width 115 height 30
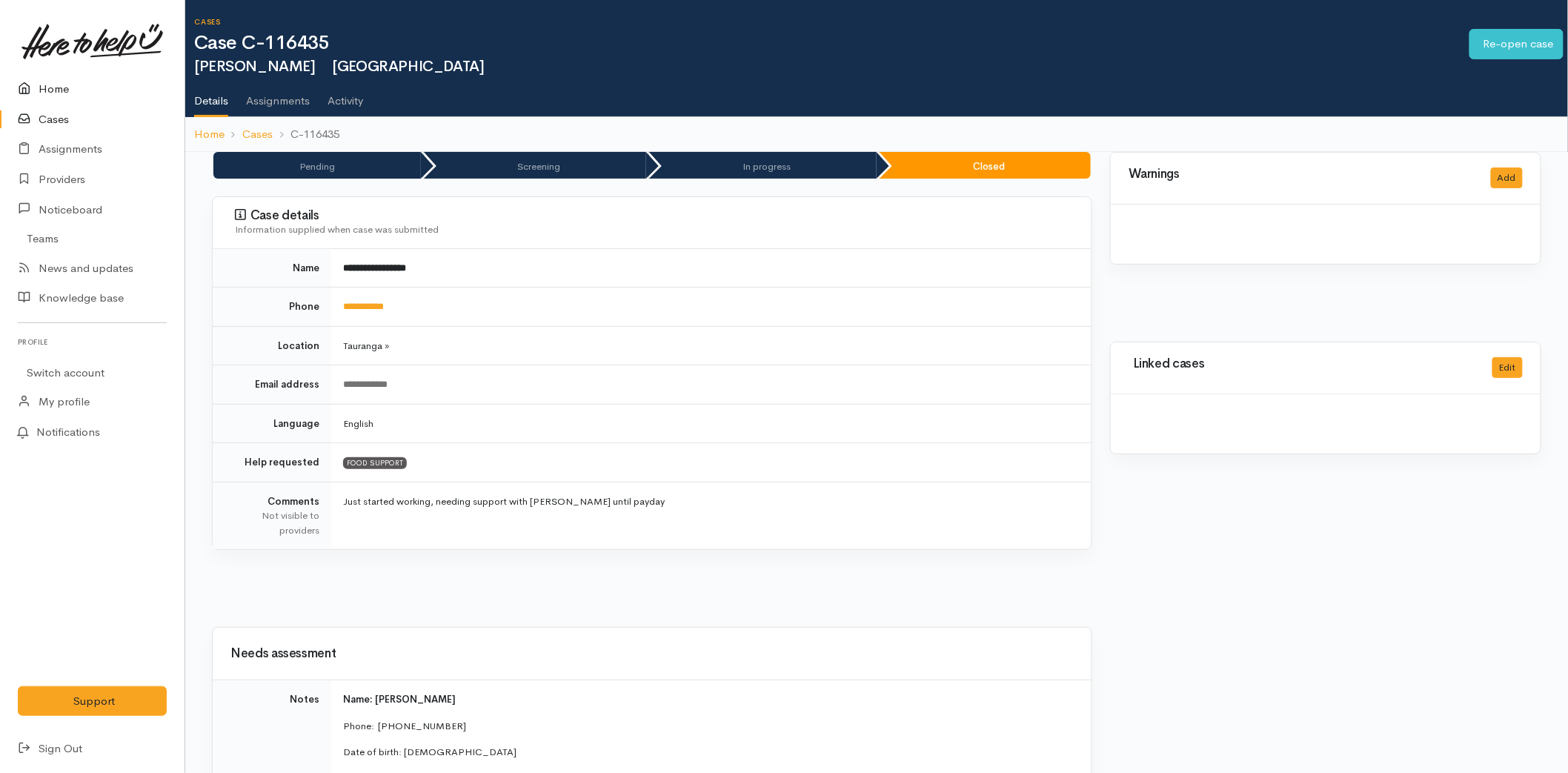
click at [71, 94] on link "Home" at bounding box center [92, 88] width 185 height 30
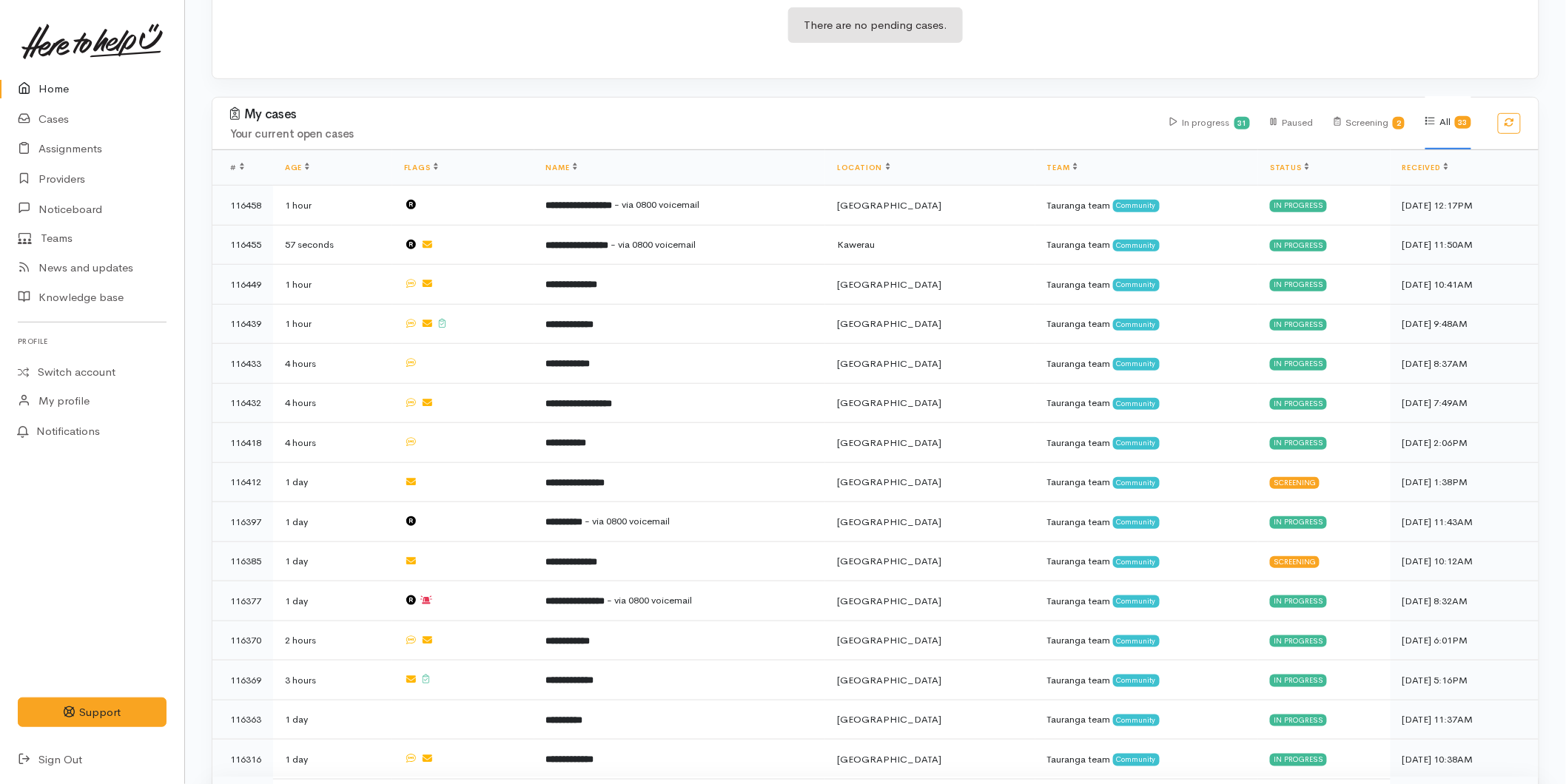
scroll to position [657, 0]
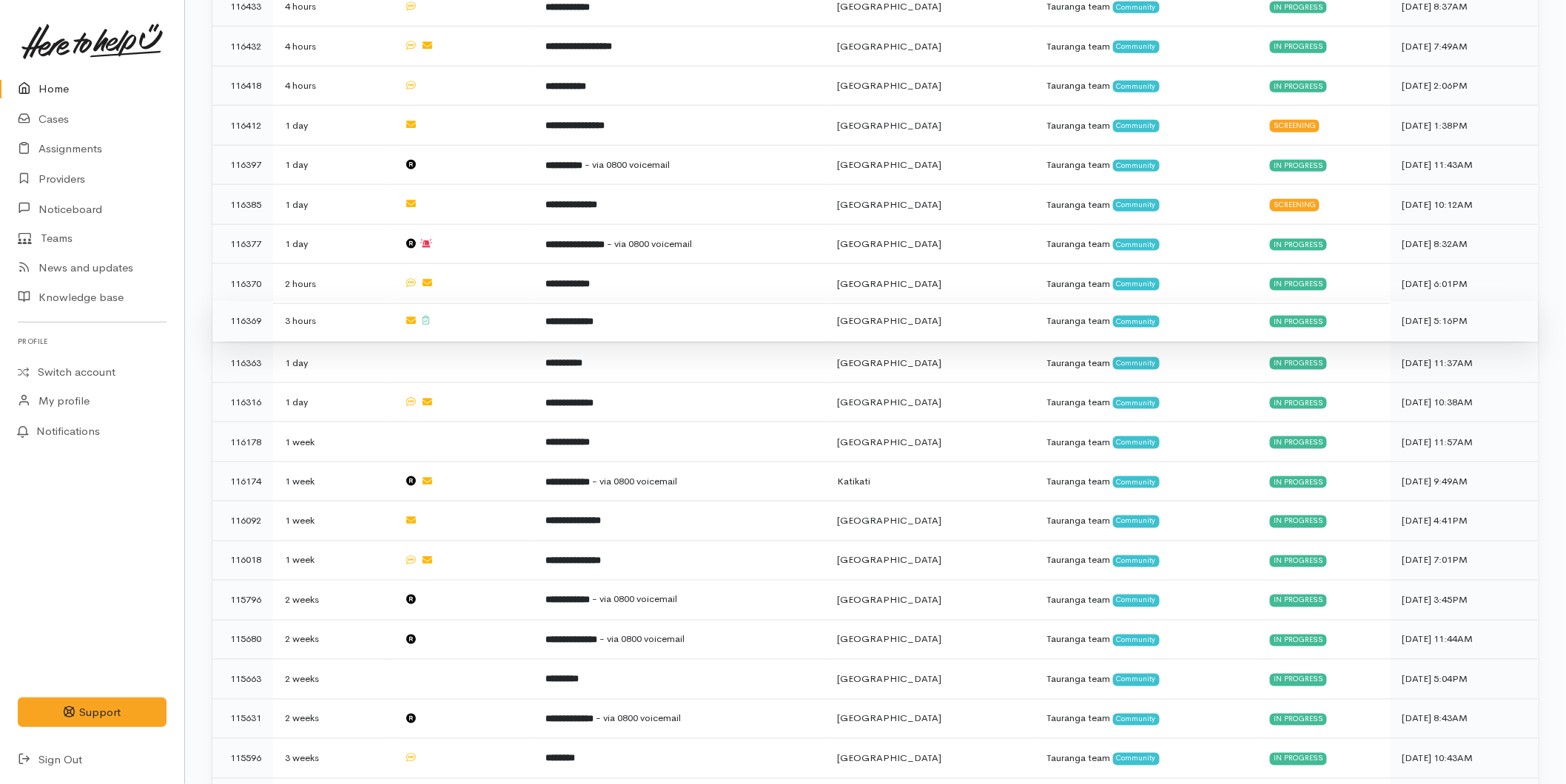
click at [557, 323] on td "**********" at bounding box center [680, 321] width 291 height 40
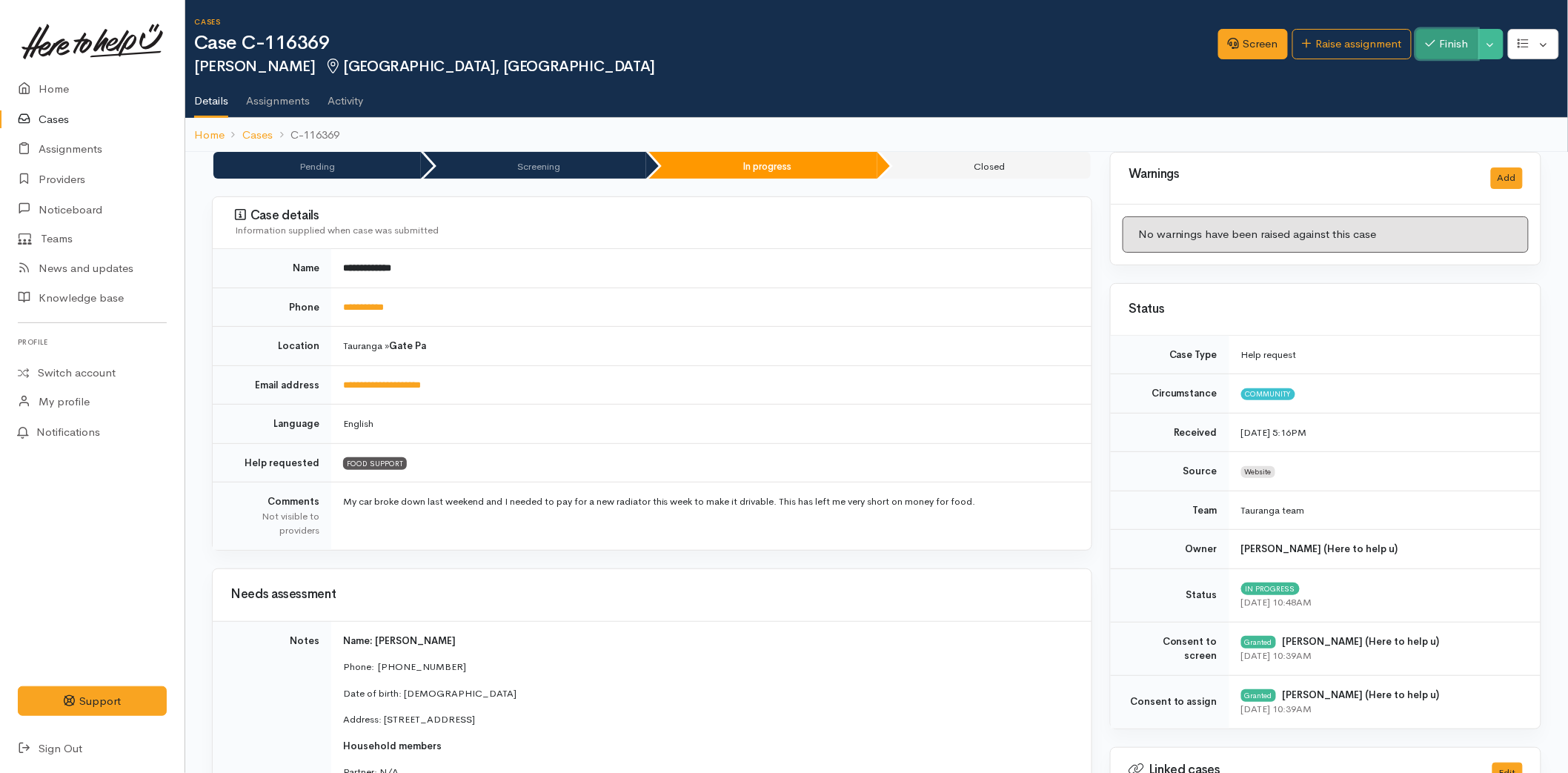
click at [1454, 47] on button "Finish" at bounding box center [1447, 44] width 62 height 30
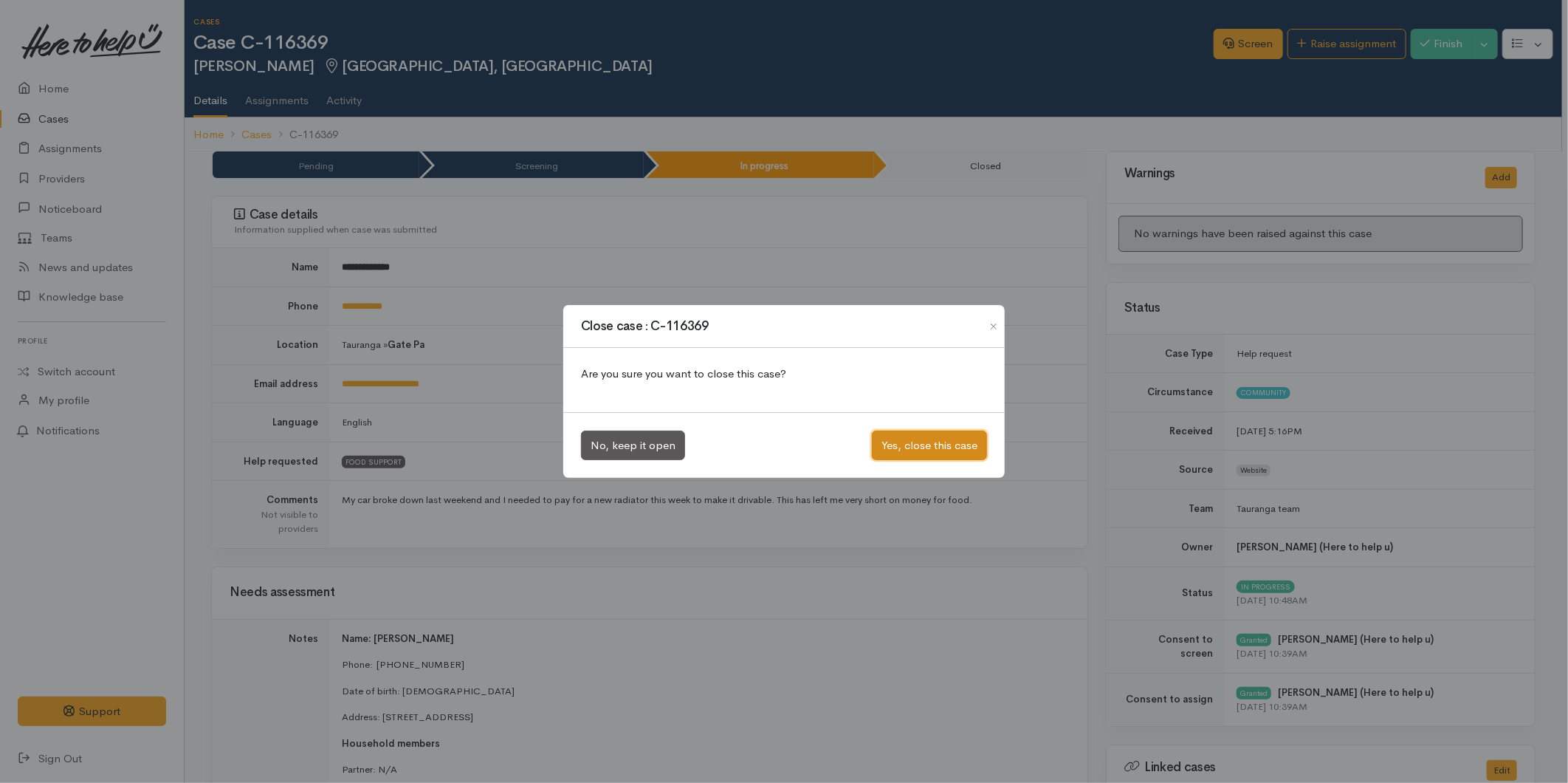
click at [928, 443] on button "Yes, close this case" at bounding box center [929, 445] width 115 height 30
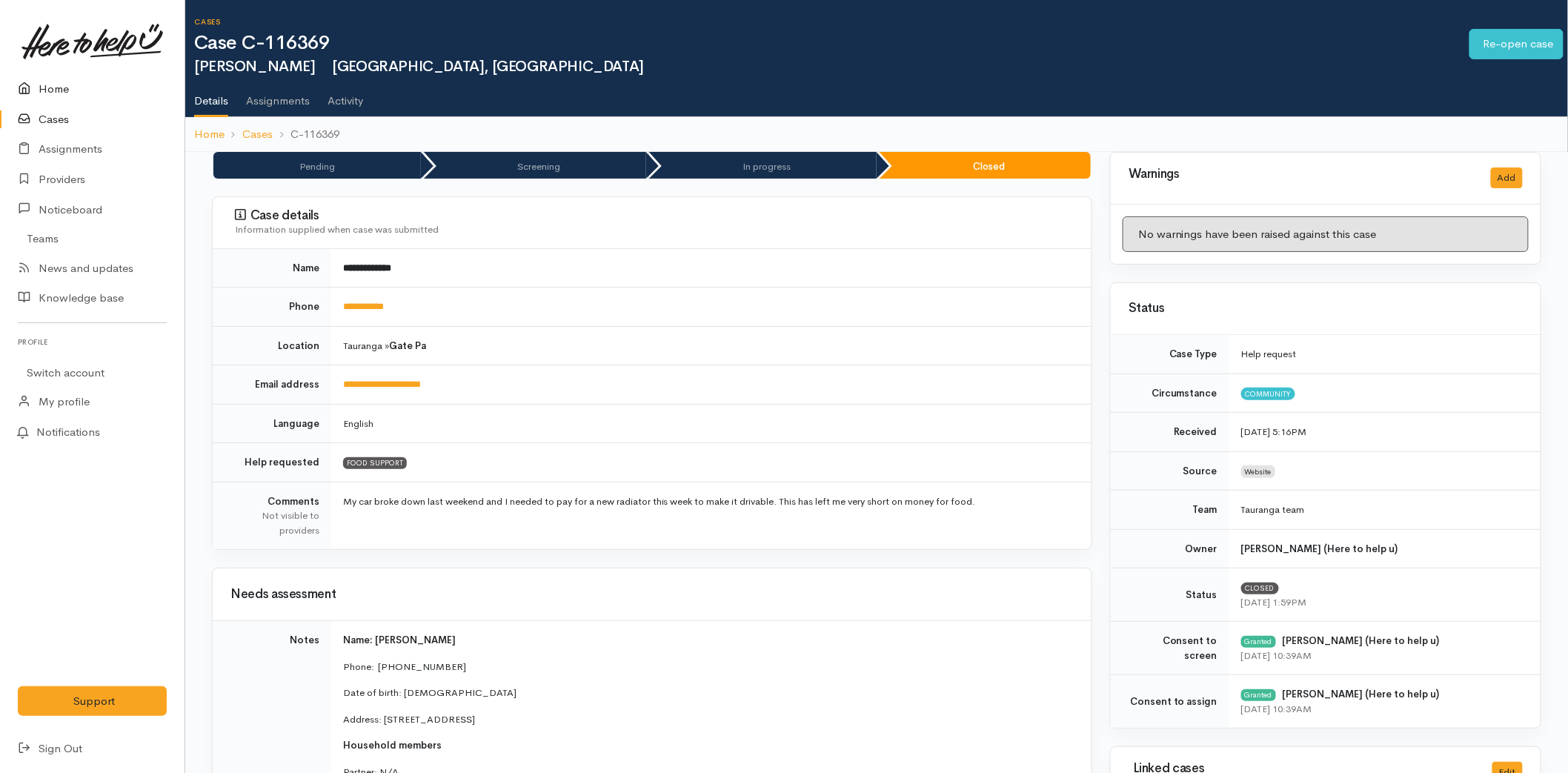
click at [54, 92] on link "Home" at bounding box center [92, 88] width 185 height 30
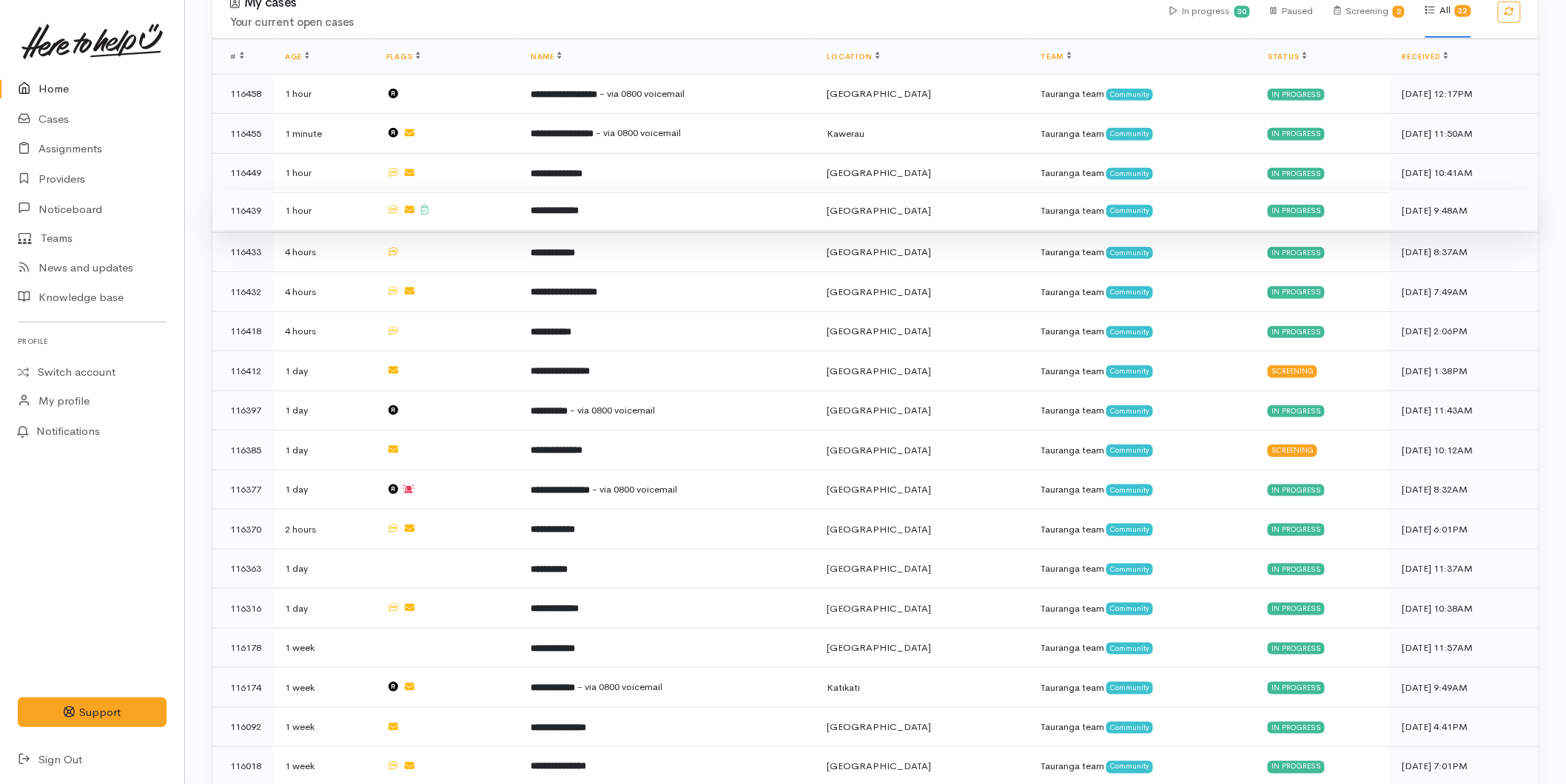
scroll to position [410, 0]
click at [496, 212] on td at bounding box center [447, 212] width 145 height 40
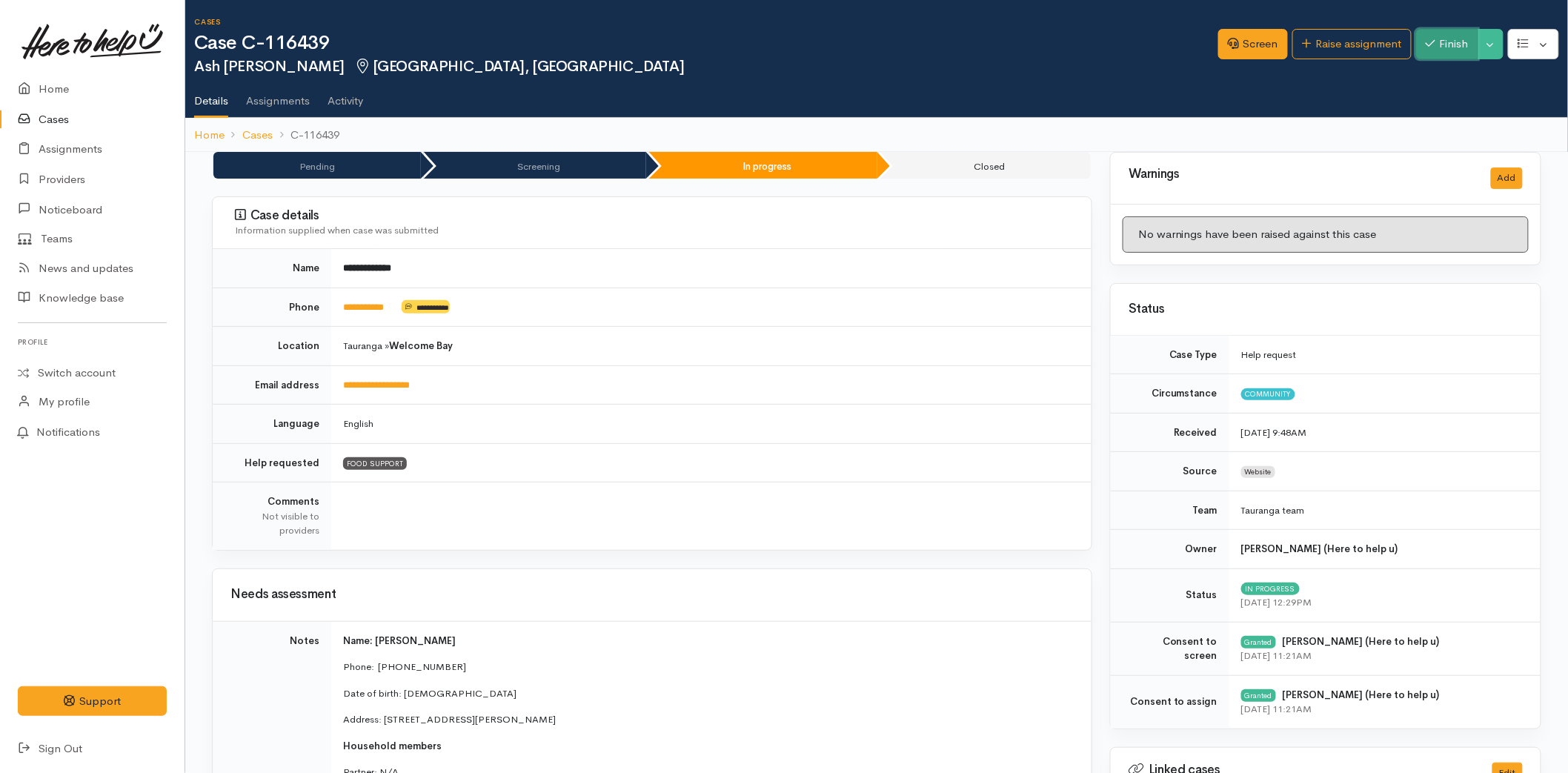
click at [1426, 41] on icon "button" at bounding box center [1430, 43] width 10 height 11
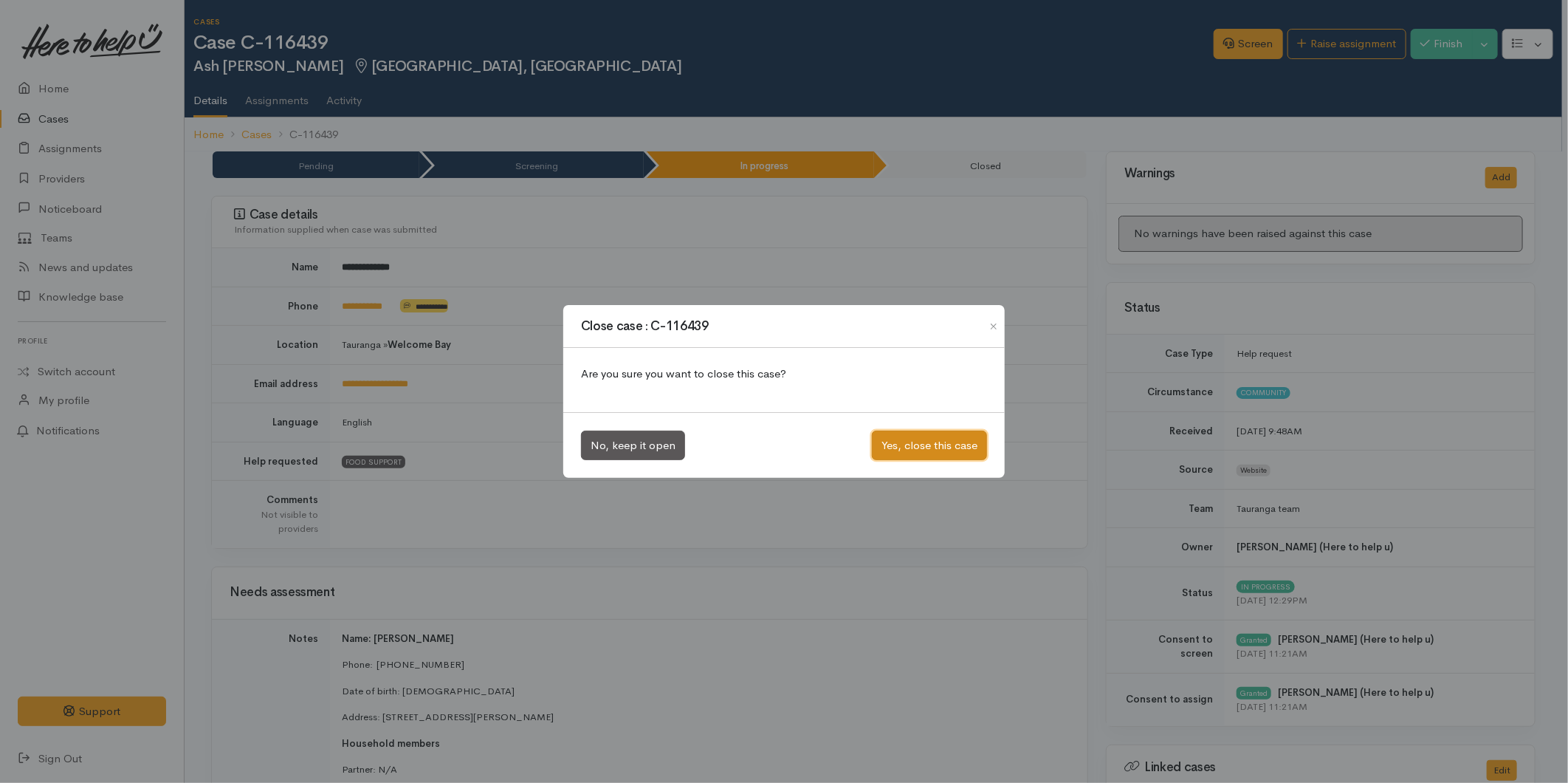
drag, startPoint x: 910, startPoint y: 441, endPoint x: 873, endPoint y: 441, distance: 37.0
click at [910, 441] on button "Yes, close this case" at bounding box center [929, 445] width 115 height 30
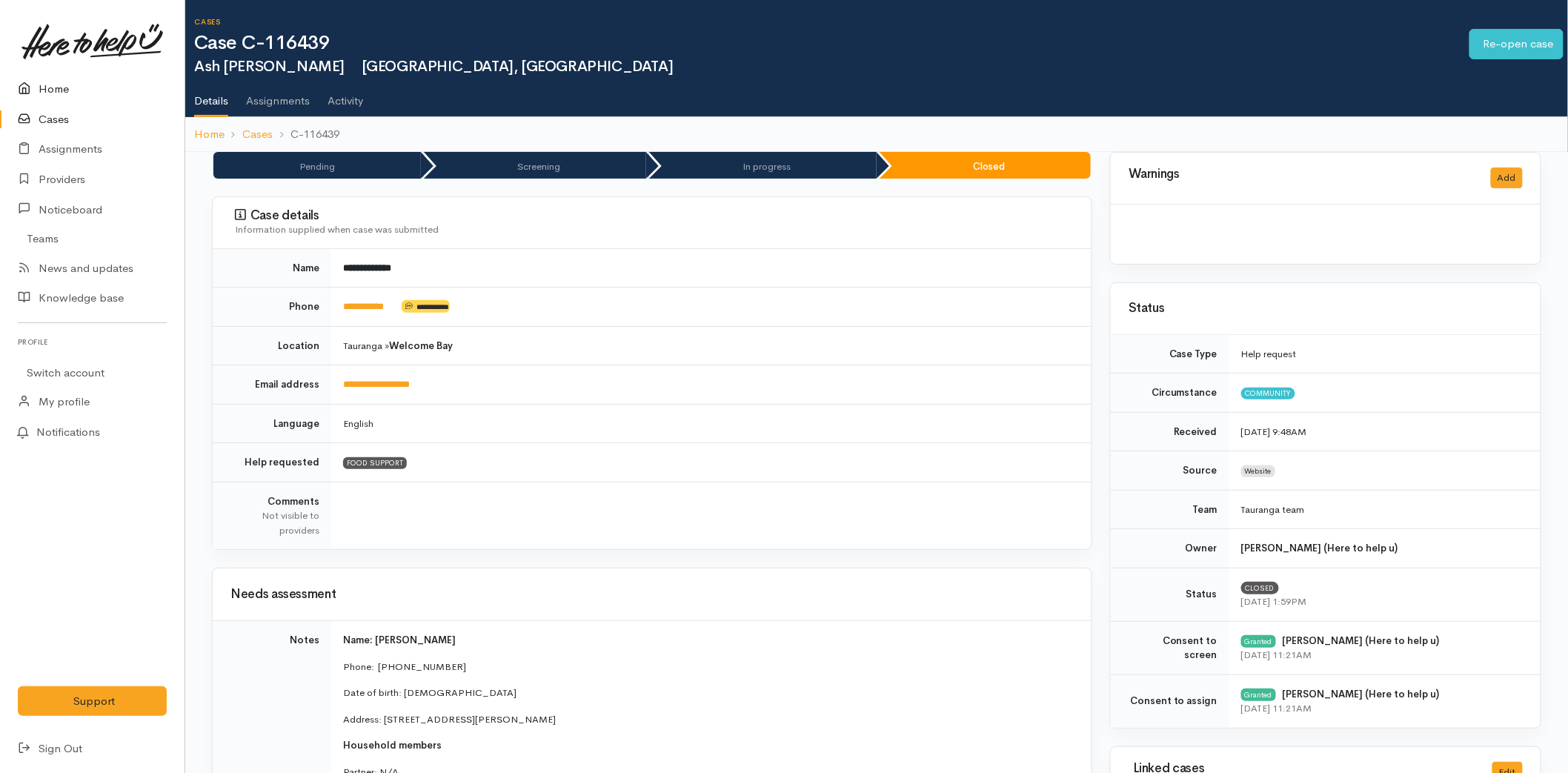
click at [42, 90] on link "Home" at bounding box center [92, 88] width 185 height 30
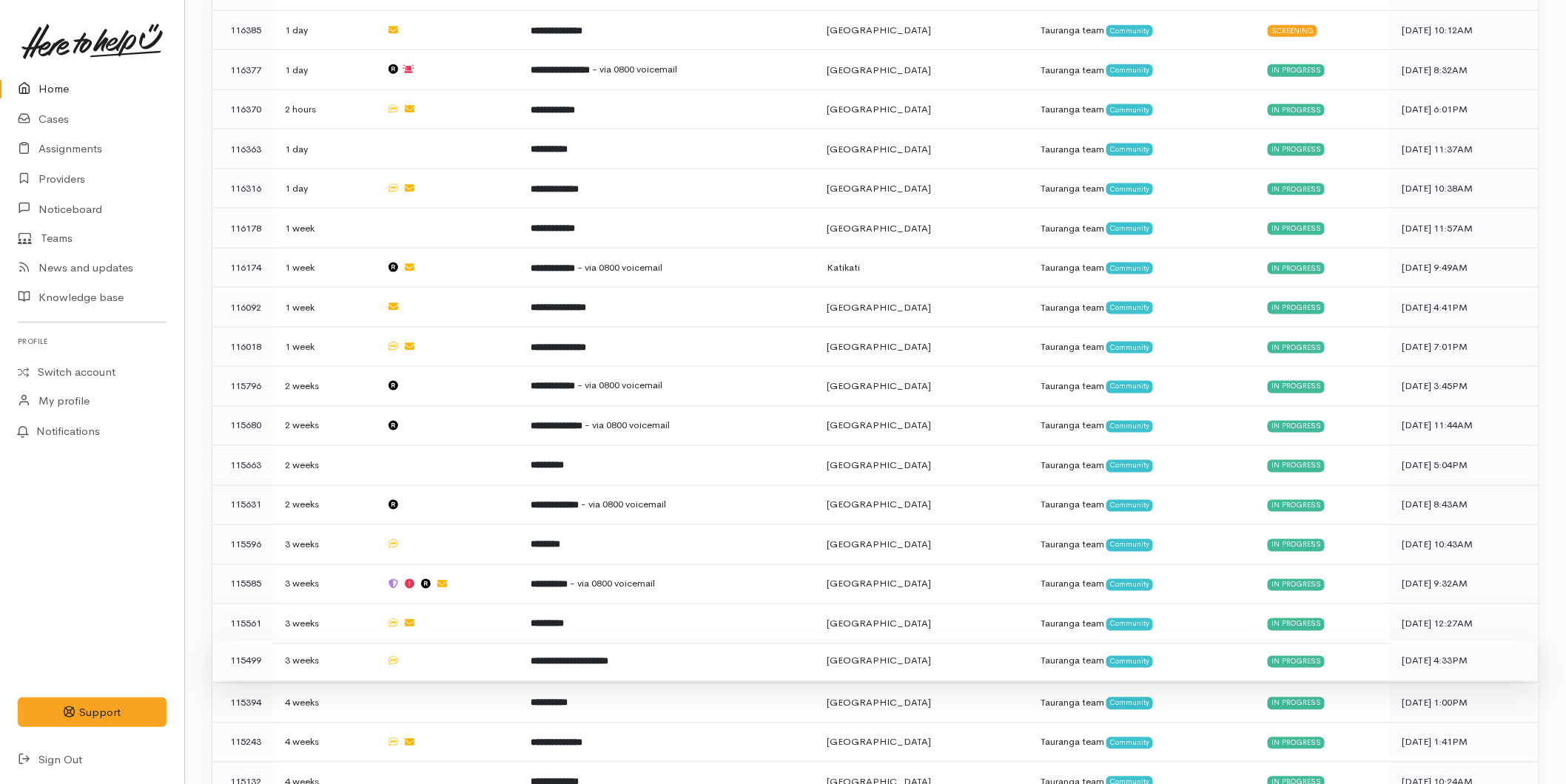
scroll to position [964, 0]
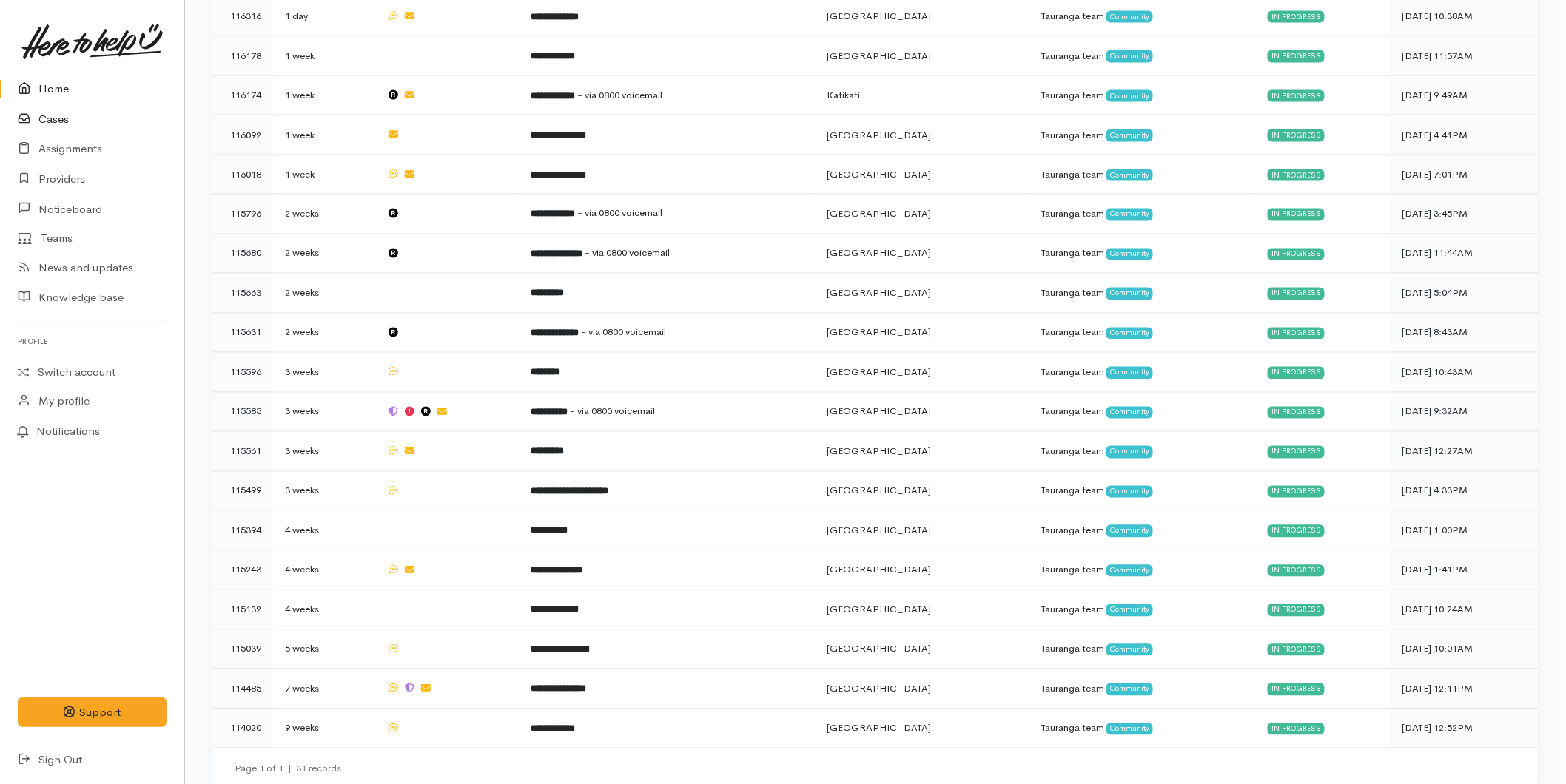
click at [71, 111] on link "Cases" at bounding box center [92, 119] width 185 height 30
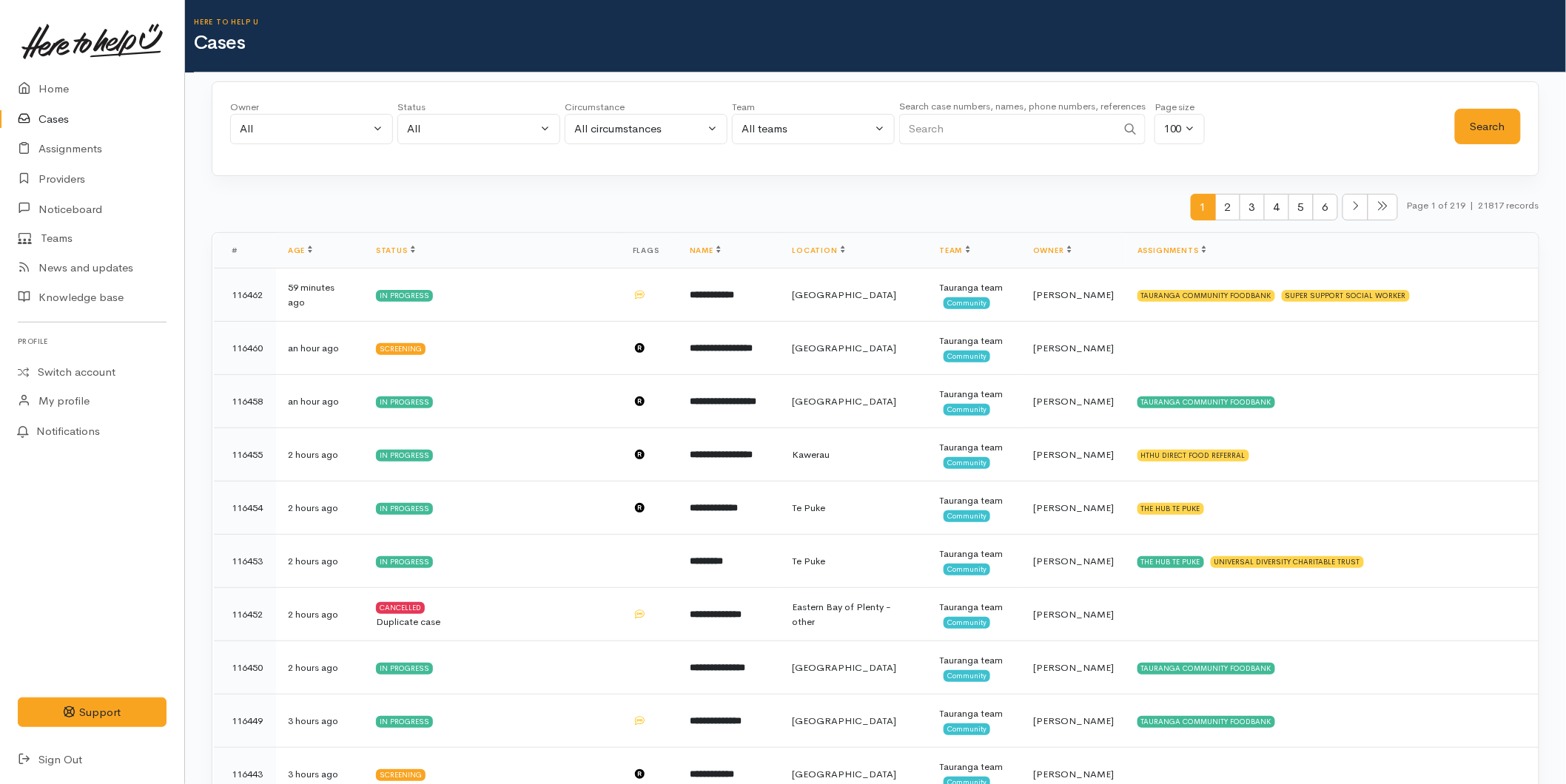
click at [949, 130] on input "Search" at bounding box center [1007, 128] width 217 height 30
click at [925, 135] on input "Search" at bounding box center [1007, 128] width 217 height 30
type input "0272741875"
click at [1510, 128] on button "Search" at bounding box center [1488, 127] width 66 height 36
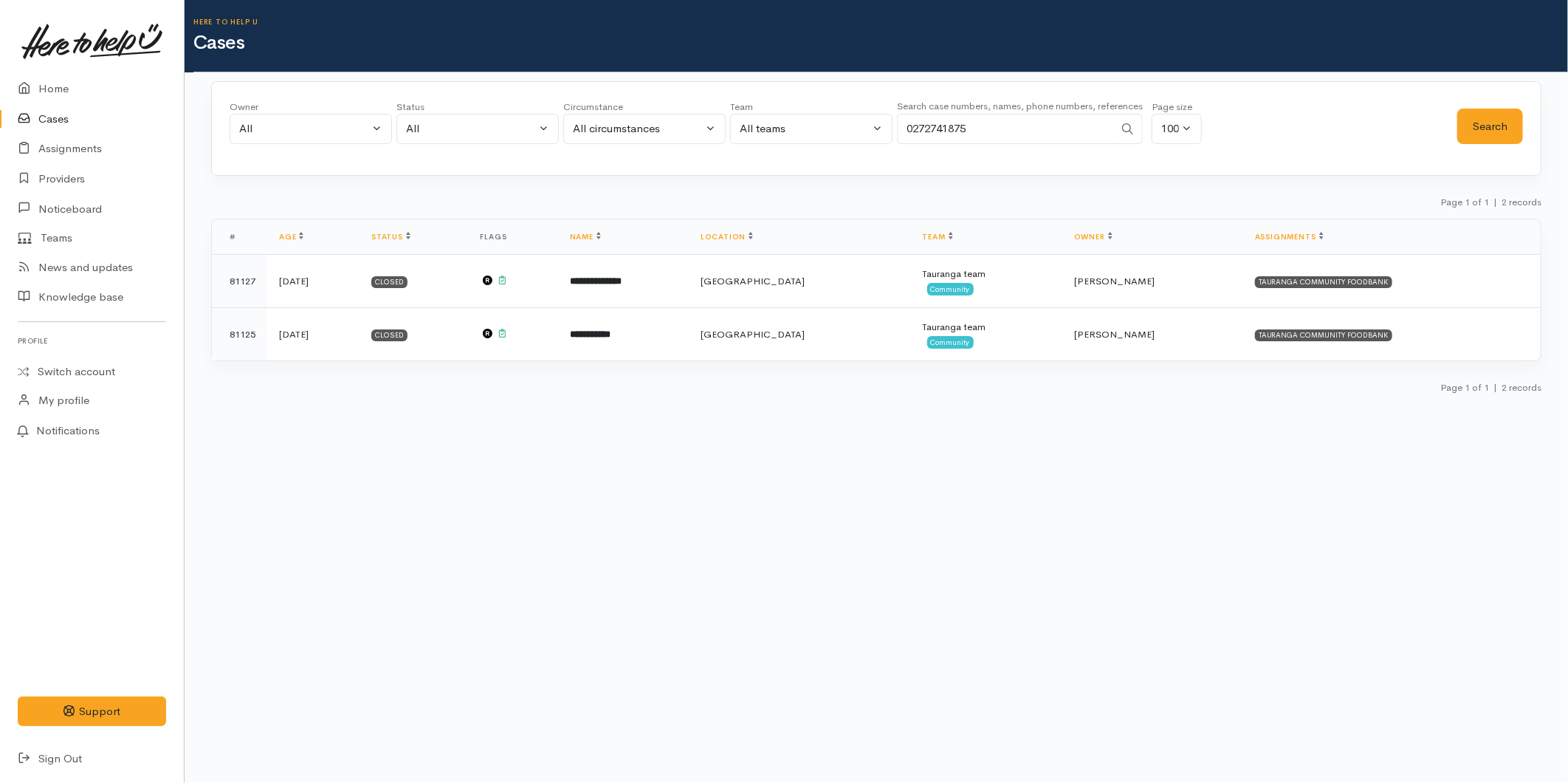
click at [49, 71] on link at bounding box center [92, 42] width 148 height 65
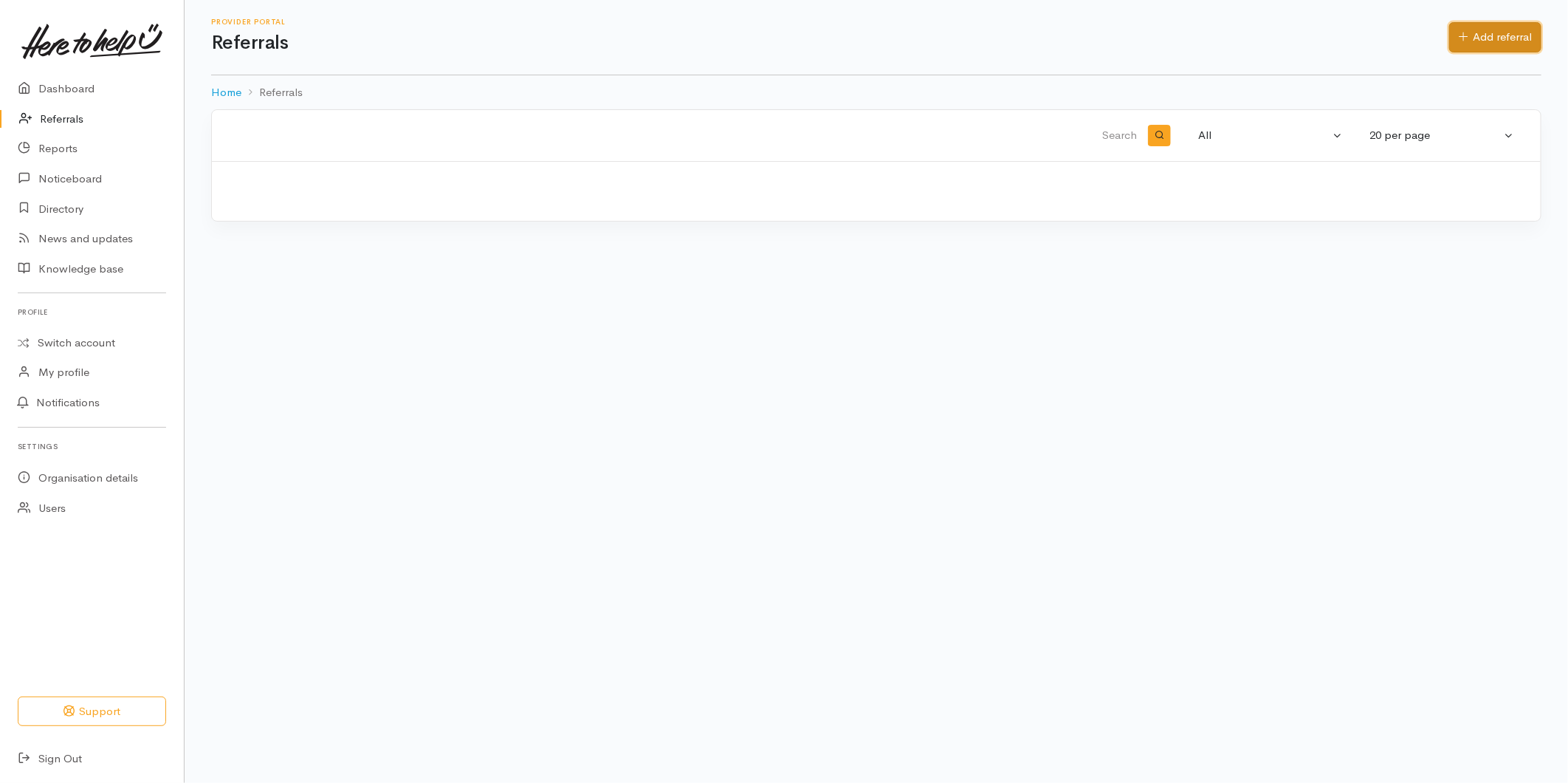
click at [1464, 30] on link "Add referral" at bounding box center [1495, 36] width 93 height 30
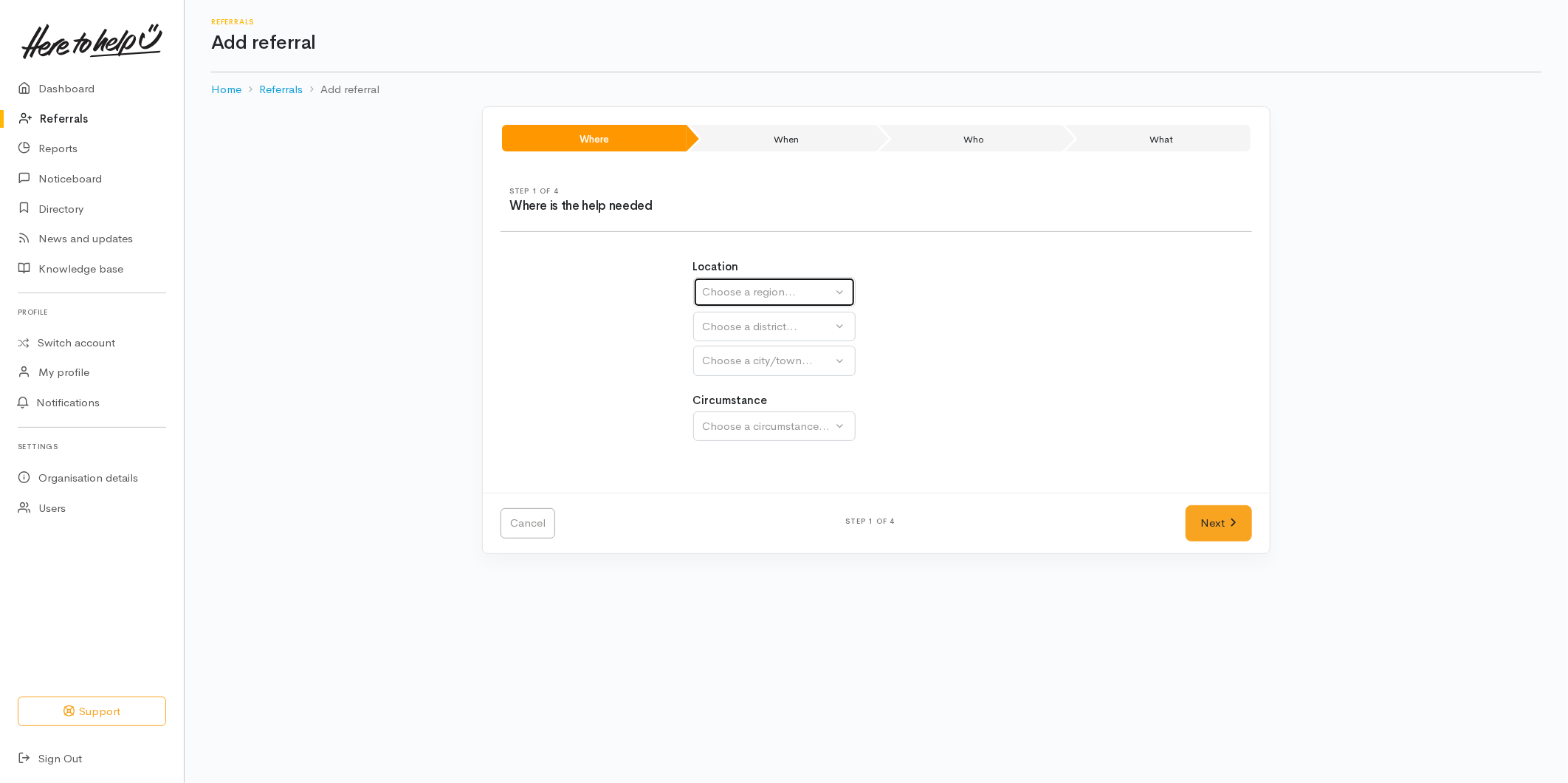
click at [770, 288] on div "Choose a region..." at bounding box center [767, 292] width 130 height 17
drag, startPoint x: 738, startPoint y: 401, endPoint x: 740, endPoint y: 385, distance: 16.1
click at [738, 394] on ul "[GEOGRAPHIC_DATA] [GEOGRAPHIC_DATA]" at bounding box center [774, 384] width 161 height 68
click at [735, 320] on div "Choose a district..." at bounding box center [767, 327] width 130 height 17
click at [716, 295] on div "Choose a region..." at bounding box center [767, 292] width 130 height 17
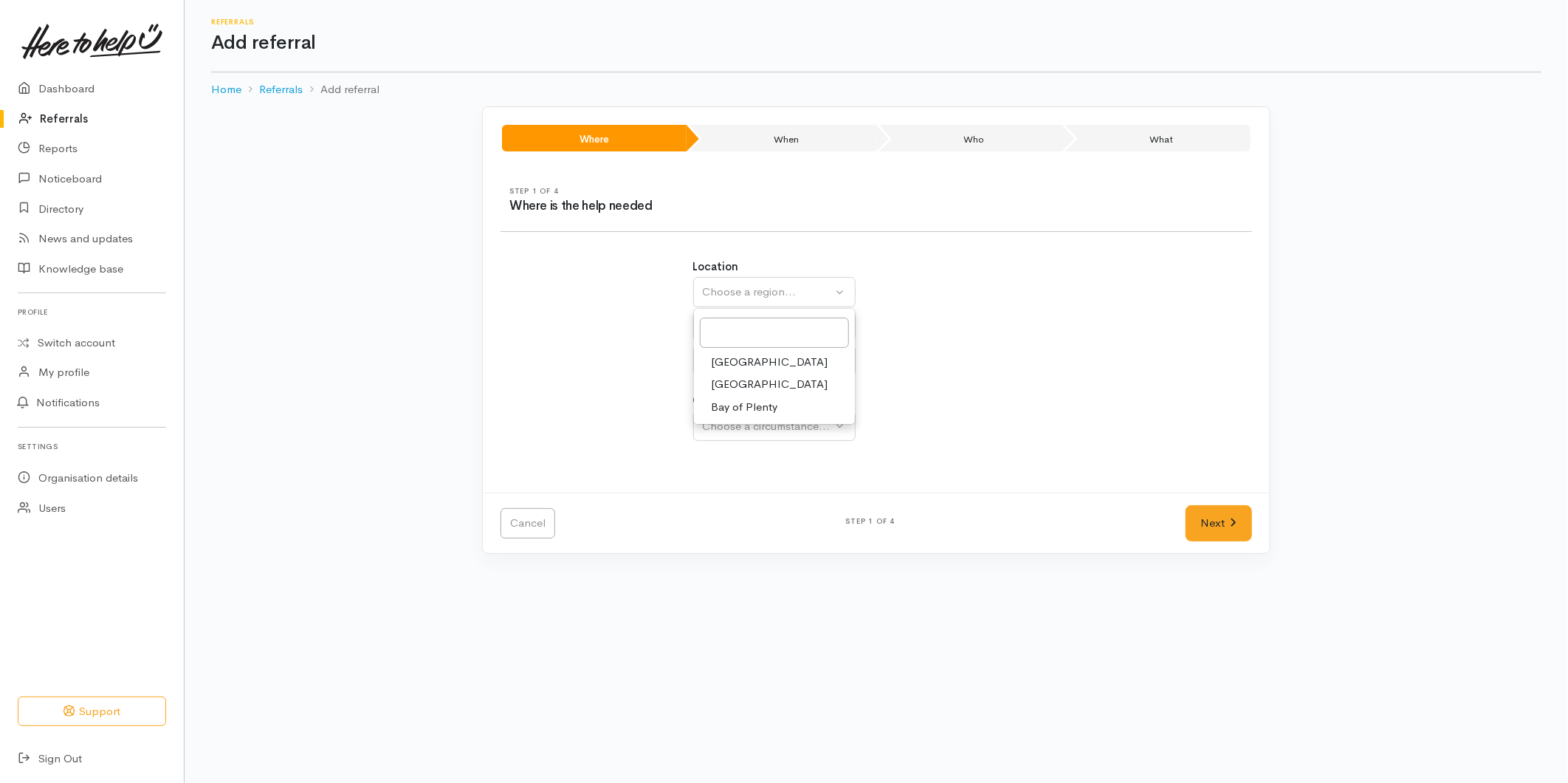
click at [731, 404] on span "Bay of Plenty" at bounding box center [745, 407] width 66 height 17
select select "4"
select select
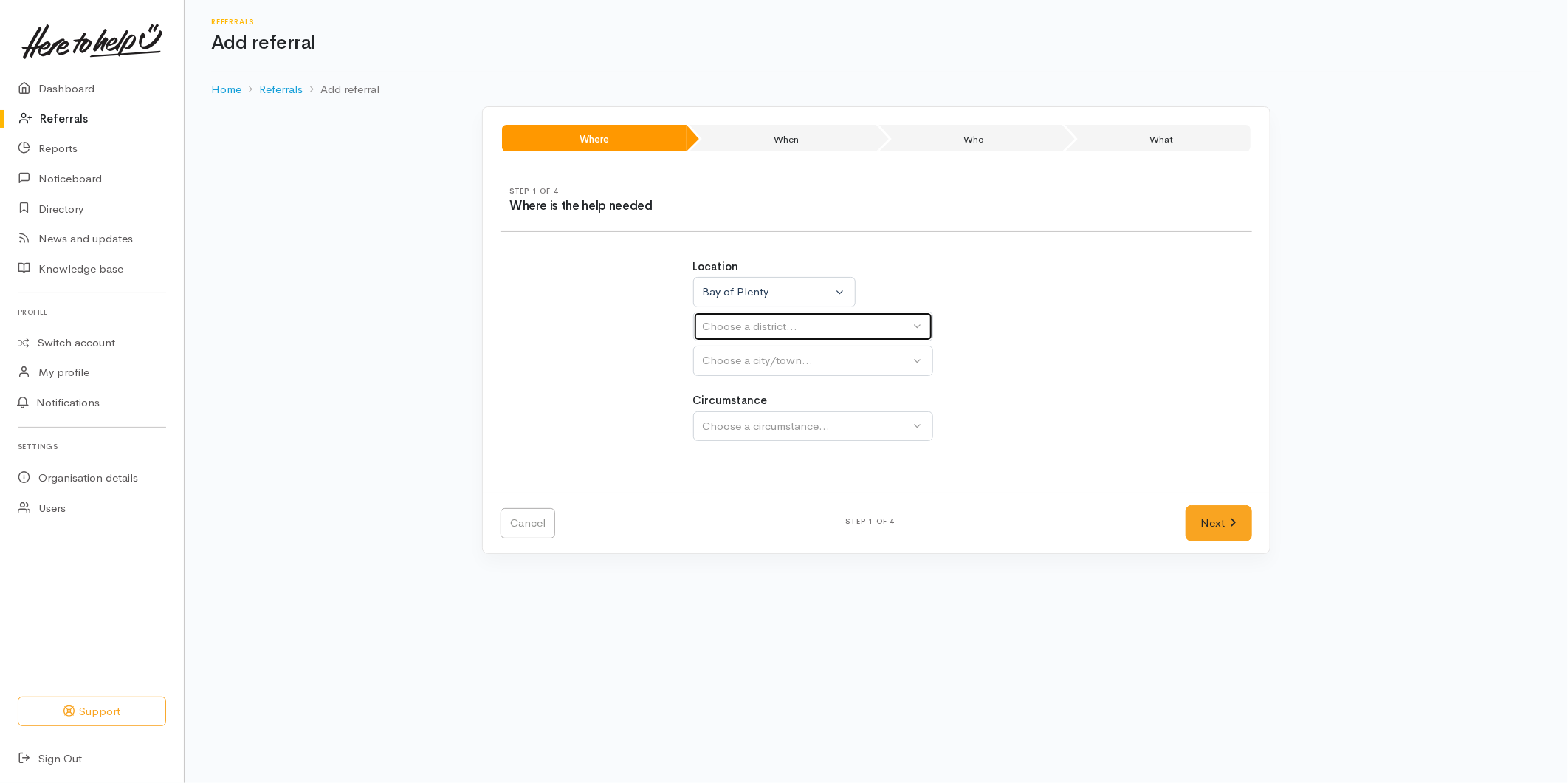
click at [720, 322] on div "Choose a district..." at bounding box center [806, 327] width 208 height 17
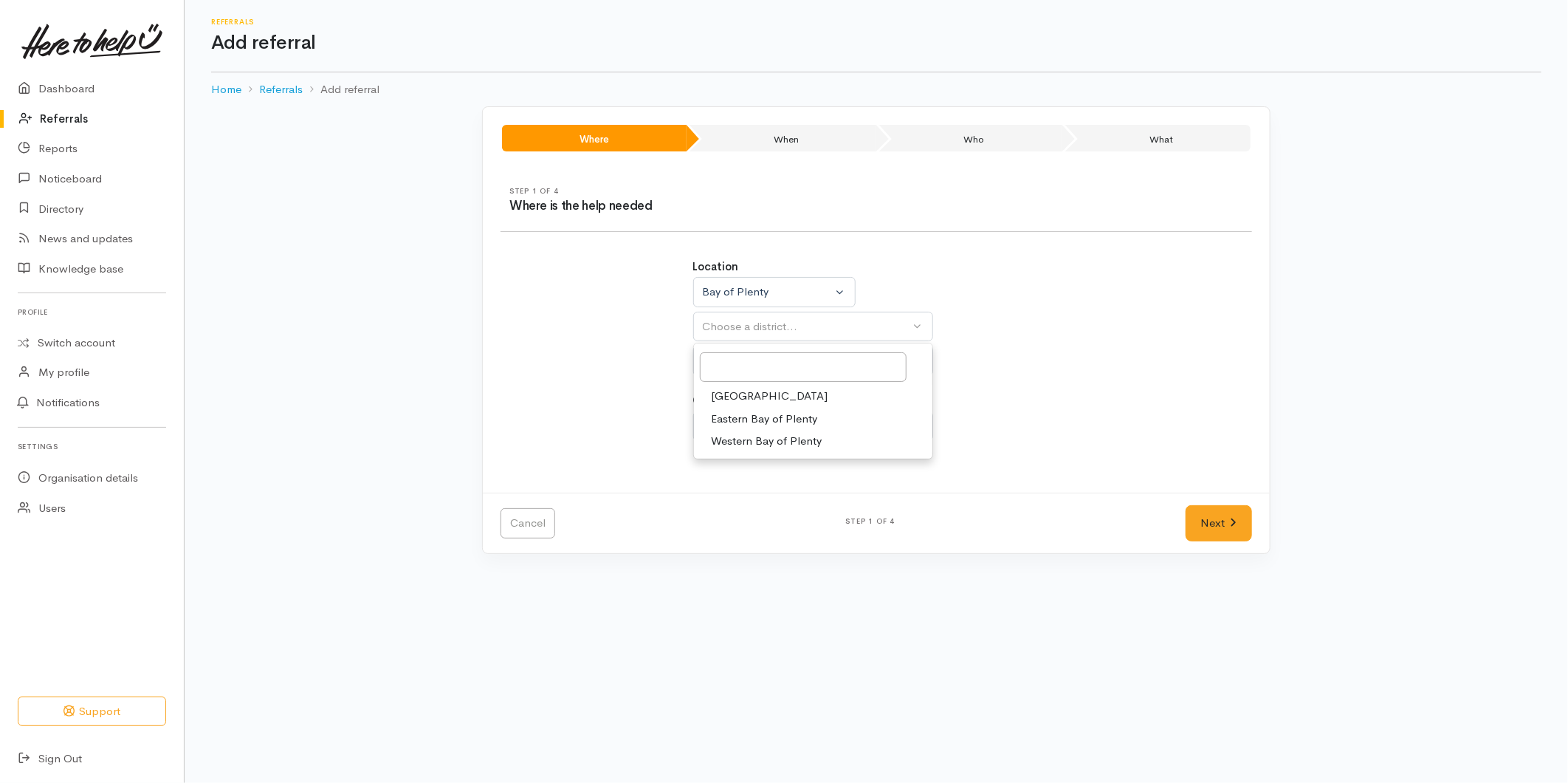
click at [729, 390] on span "[GEOGRAPHIC_DATA]" at bounding box center [770, 396] width 116 height 17
select select "6"
select select
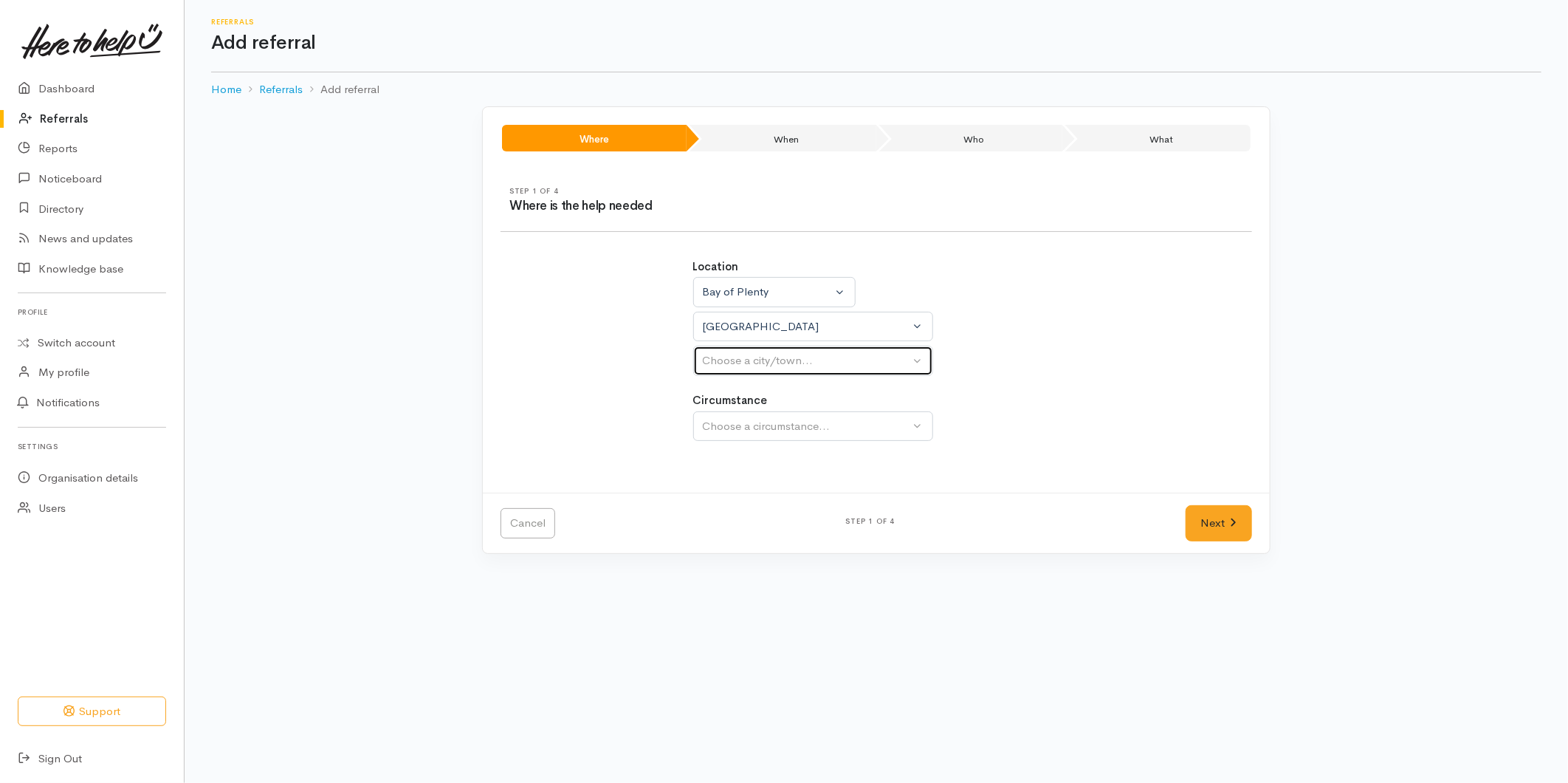
click at [734, 354] on div "Choose a city/town..." at bounding box center [806, 361] width 208 height 17
click at [737, 429] on span "[GEOGRAPHIC_DATA]" at bounding box center [770, 431] width 116 height 17
select select "4"
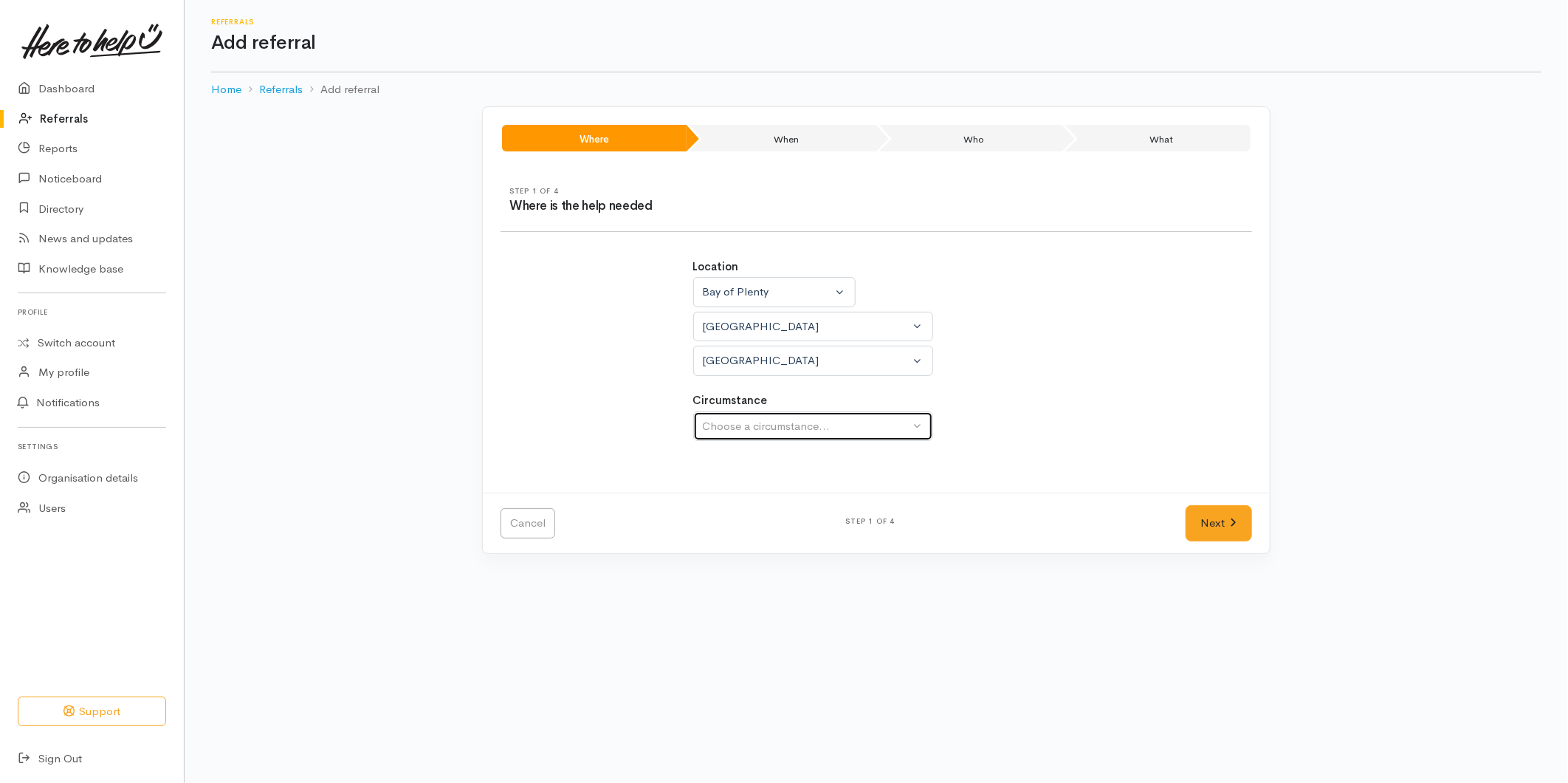
click at [745, 430] on div "Choose a circumstance..." at bounding box center [806, 426] width 208 height 17
click at [742, 497] on span "Community" at bounding box center [740, 496] width 56 height 17
select select "2"
drag, startPoint x: 1208, startPoint y: 526, endPoint x: 1180, endPoint y: 526, distance: 28.0
click at [1208, 526] on link "Next" at bounding box center [1218, 523] width 66 height 36
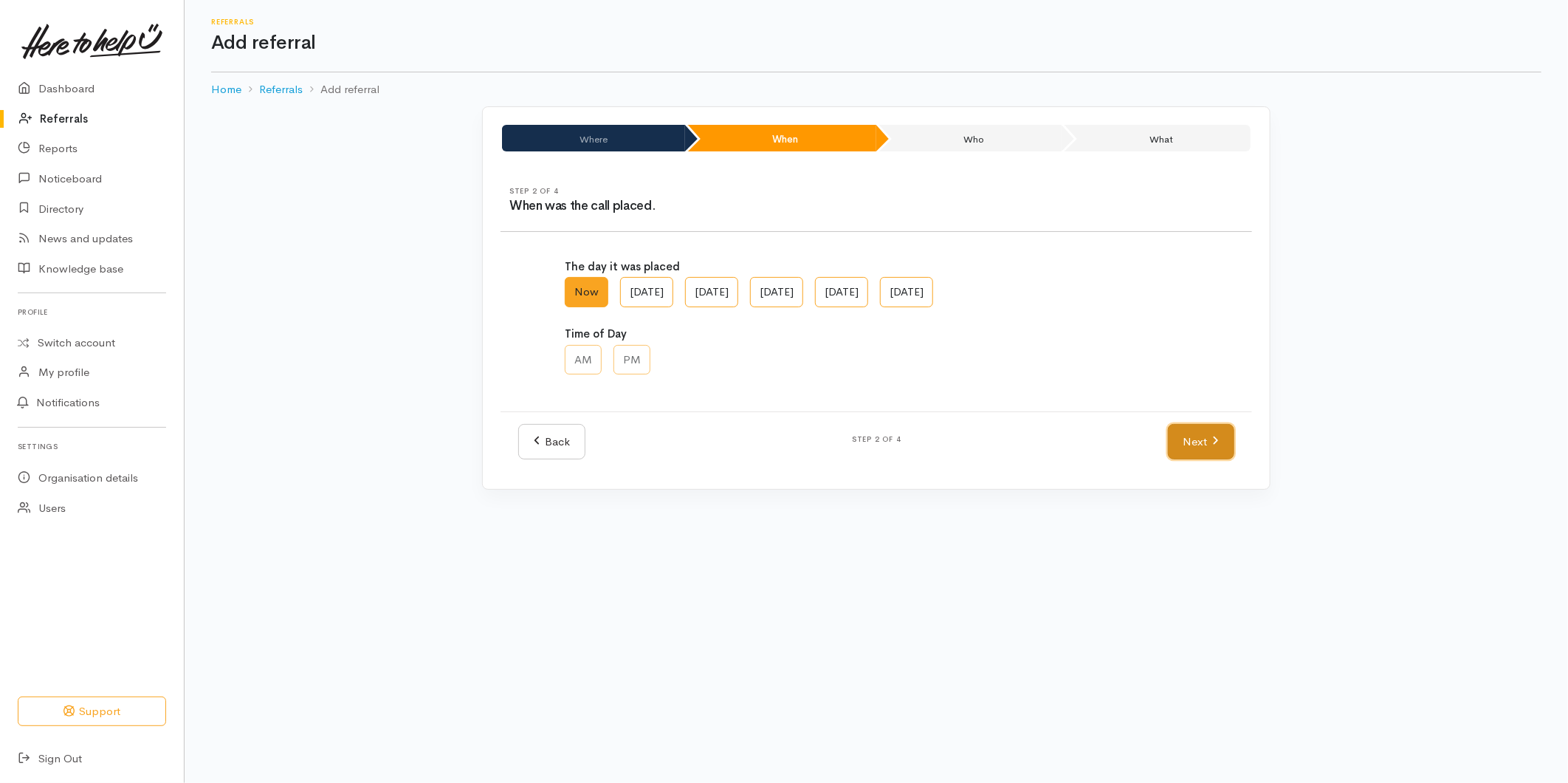
drag, startPoint x: 1192, startPoint y: 447, endPoint x: 1089, endPoint y: 422, distance: 106.0
click at [1191, 447] on link "Next" at bounding box center [1201, 442] width 66 height 36
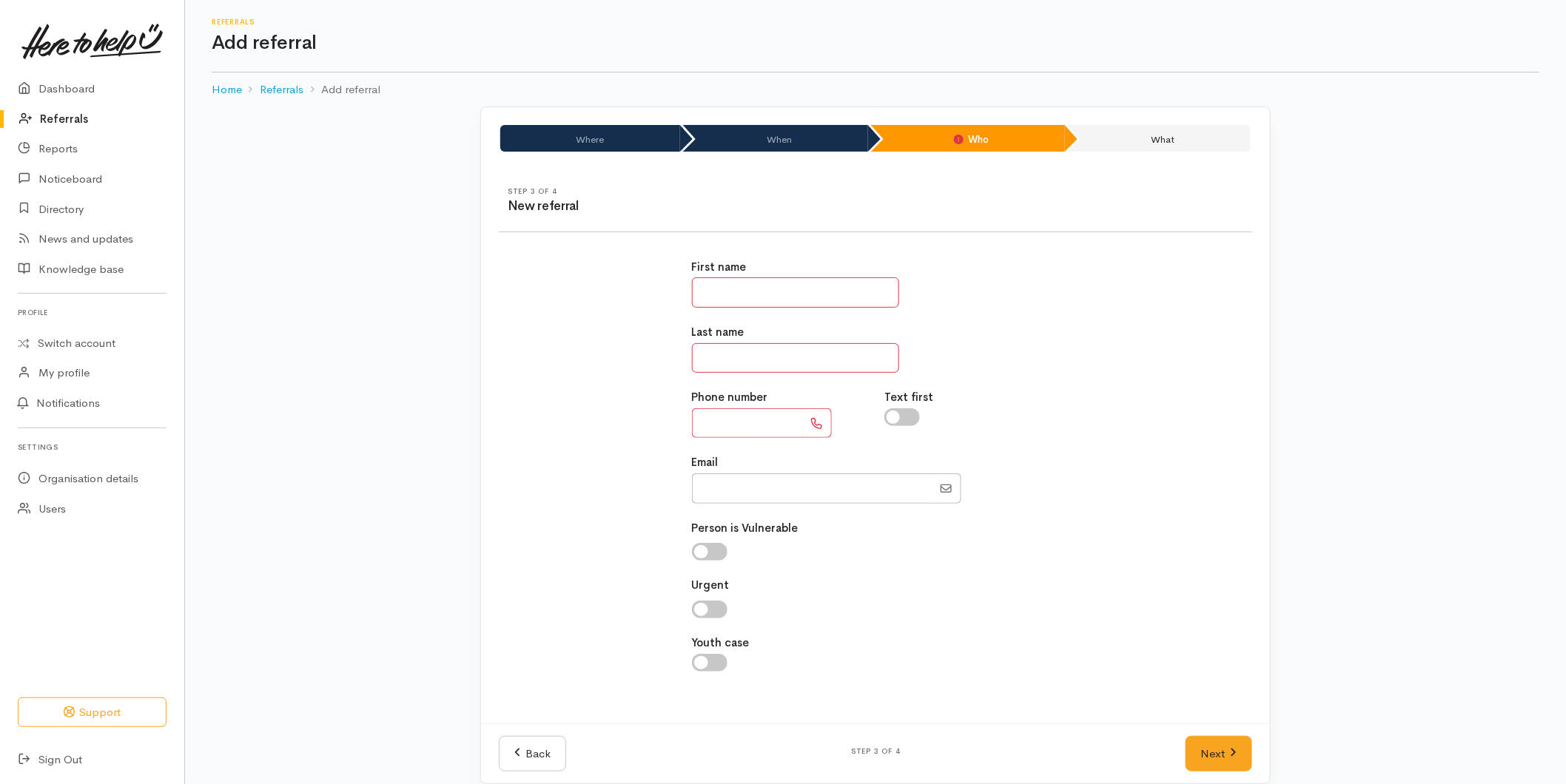
drag, startPoint x: 767, startPoint y: 283, endPoint x: 751, endPoint y: 276, distance: 17.5
click at [767, 283] on input "text" at bounding box center [795, 292] width 207 height 30
type input "*****"
type input "**"
type input "**********"
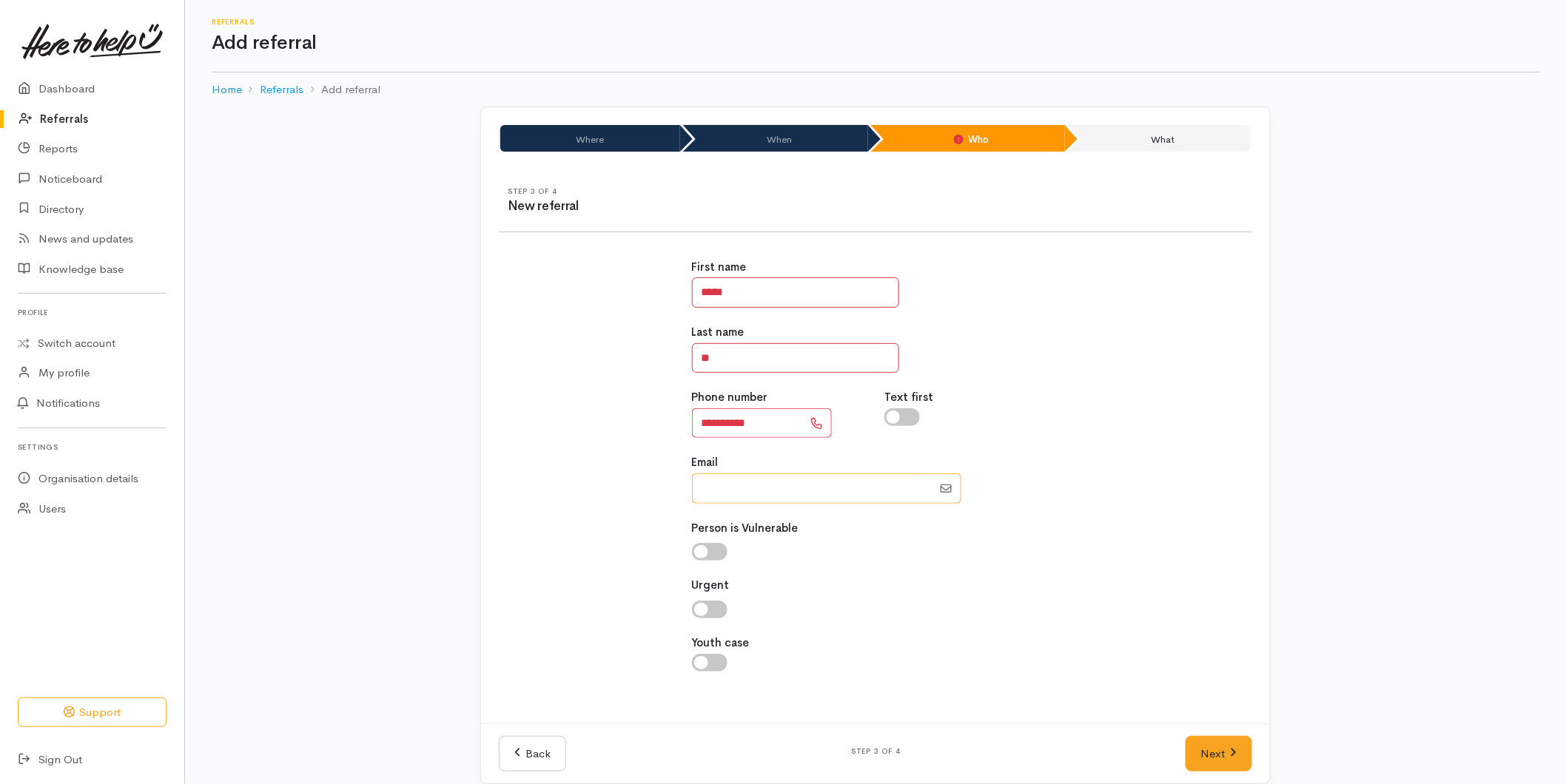
click at [735, 489] on input "Email" at bounding box center [812, 487] width 240 height 30
click at [732, 296] on input "*****" at bounding box center [795, 292] width 207 height 30
click at [715, 489] on input "Email" at bounding box center [812, 487] width 240 height 30
type input "Te-ra"
drag, startPoint x: 741, startPoint y: 483, endPoint x: 621, endPoint y: 458, distance: 122.6
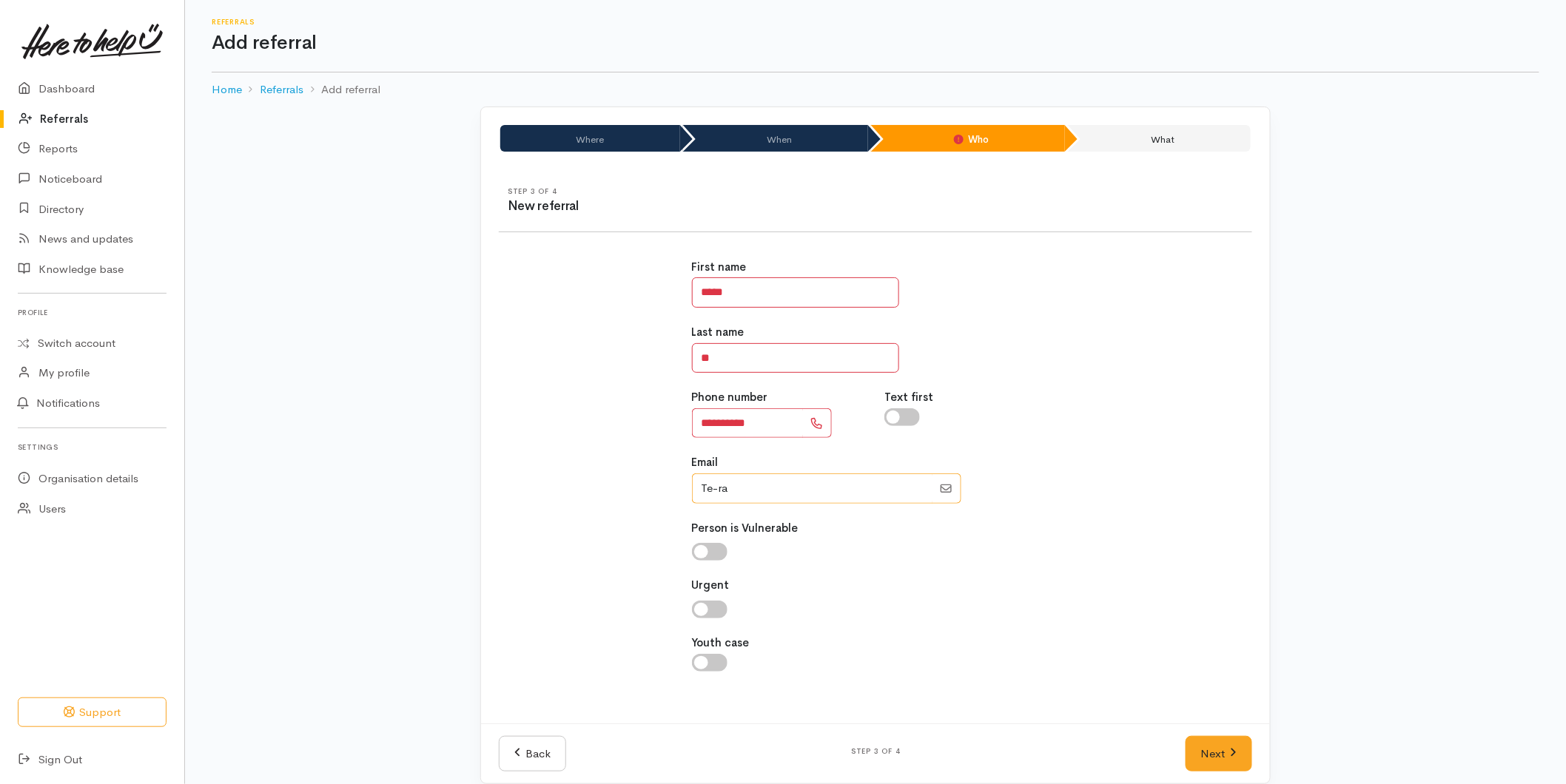
click at [645, 477] on div "**********" at bounding box center [874, 473] width 771 height 465
drag, startPoint x: 1216, startPoint y: 749, endPoint x: 1195, endPoint y: 742, distance: 22.1
click at [1216, 749] on link "Next" at bounding box center [1218, 754] width 66 height 36
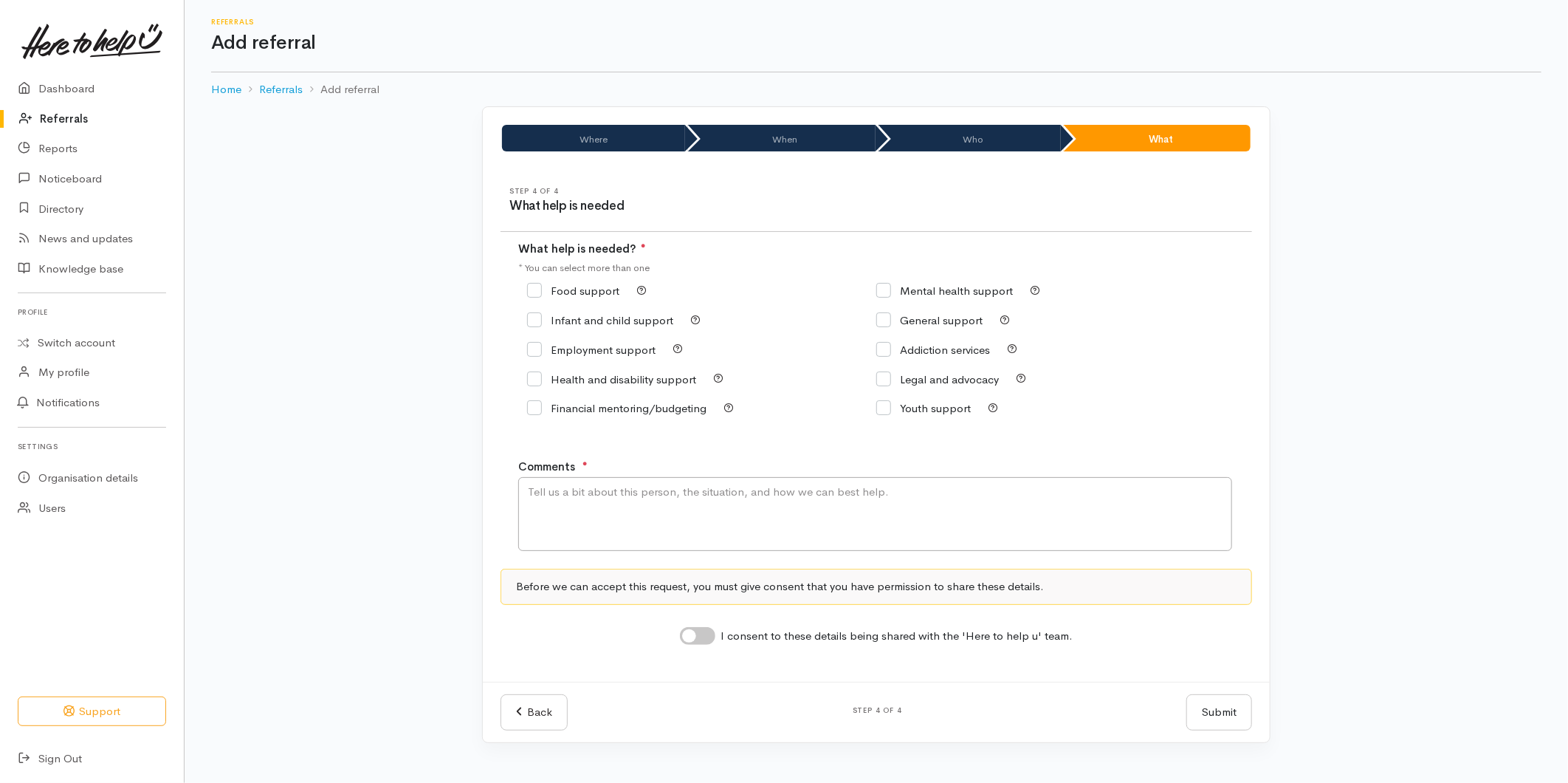
click at [563, 294] on input "Food support" at bounding box center [574, 291] width 93 height 11
checkbox input "true"
drag, startPoint x: 565, startPoint y: 512, endPoint x: 559, endPoint y: 517, distance: 7.8
click at [564, 513] on textarea "Comments" at bounding box center [875, 513] width 714 height 74
type textarea "Requesting kai support for an elderly client - she is from the Elder Abuse Resp…"
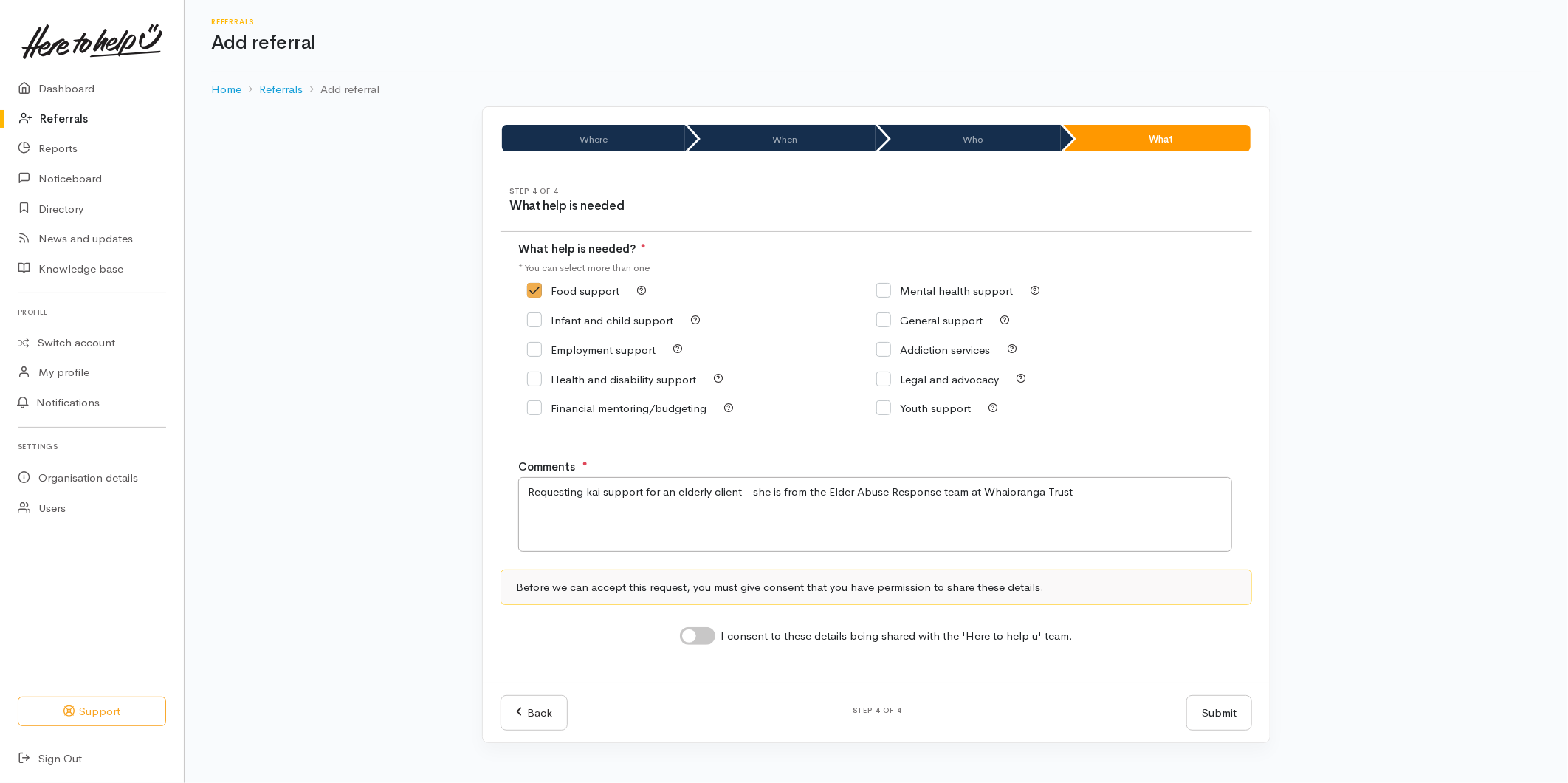
click at [706, 647] on div "I consent to these details being shared with the 'Here to help u' team." at bounding box center [876, 636] width 393 height 19
click at [698, 635] on input "I consent to these details being shared with the 'Here to help u' team." at bounding box center [697, 636] width 35 height 18
checkbox input "true"
drag, startPoint x: 1214, startPoint y: 728, endPoint x: 1197, endPoint y: 721, distance: 18.4
click at [1214, 728] on button "Submit" at bounding box center [1219, 713] width 65 height 36
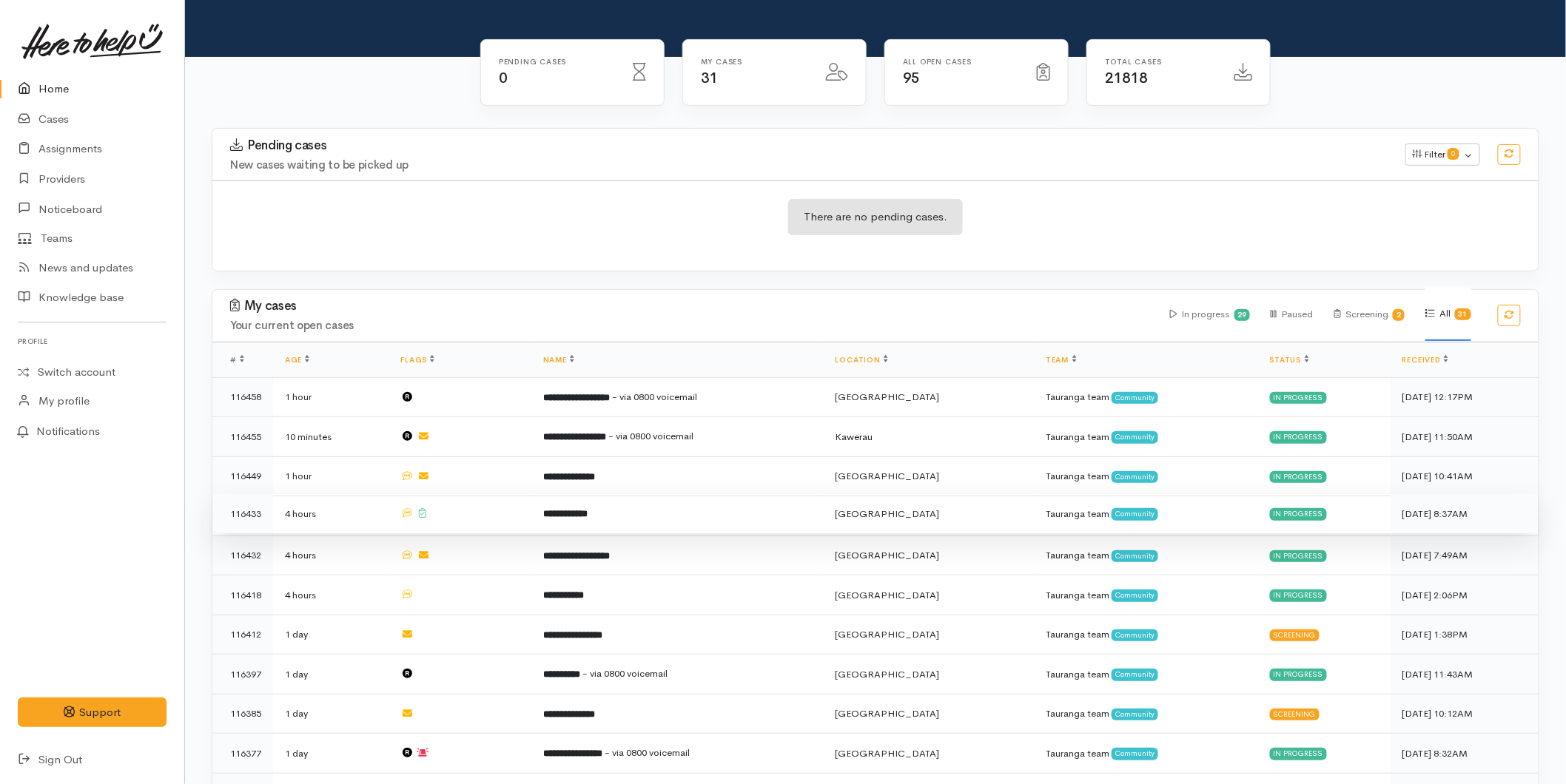
scroll to position [328, 0]
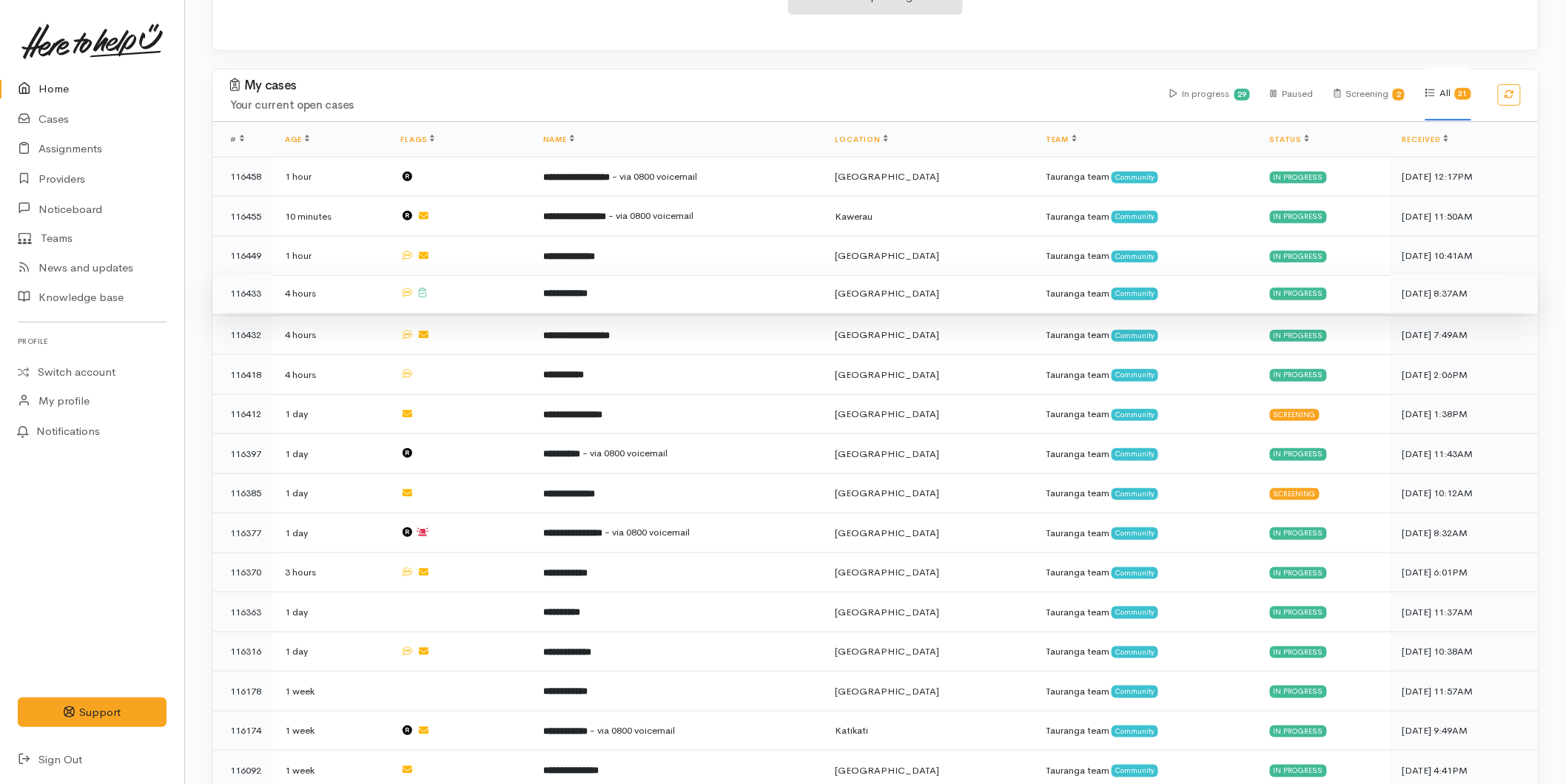
click at [588, 293] on b "**********" at bounding box center [565, 293] width 45 height 10
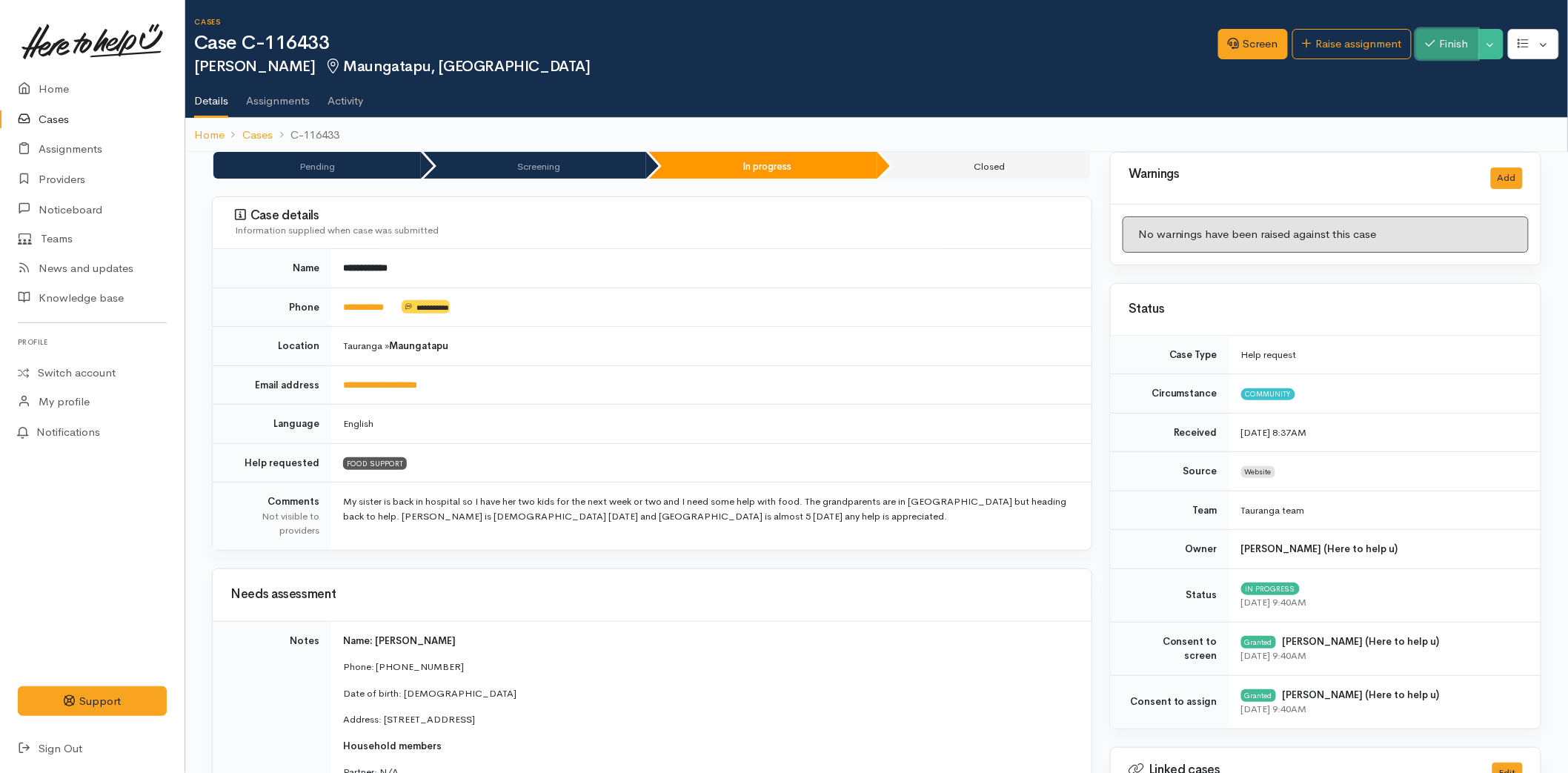
click at [1427, 47] on icon "button" at bounding box center [1430, 43] width 10 height 11
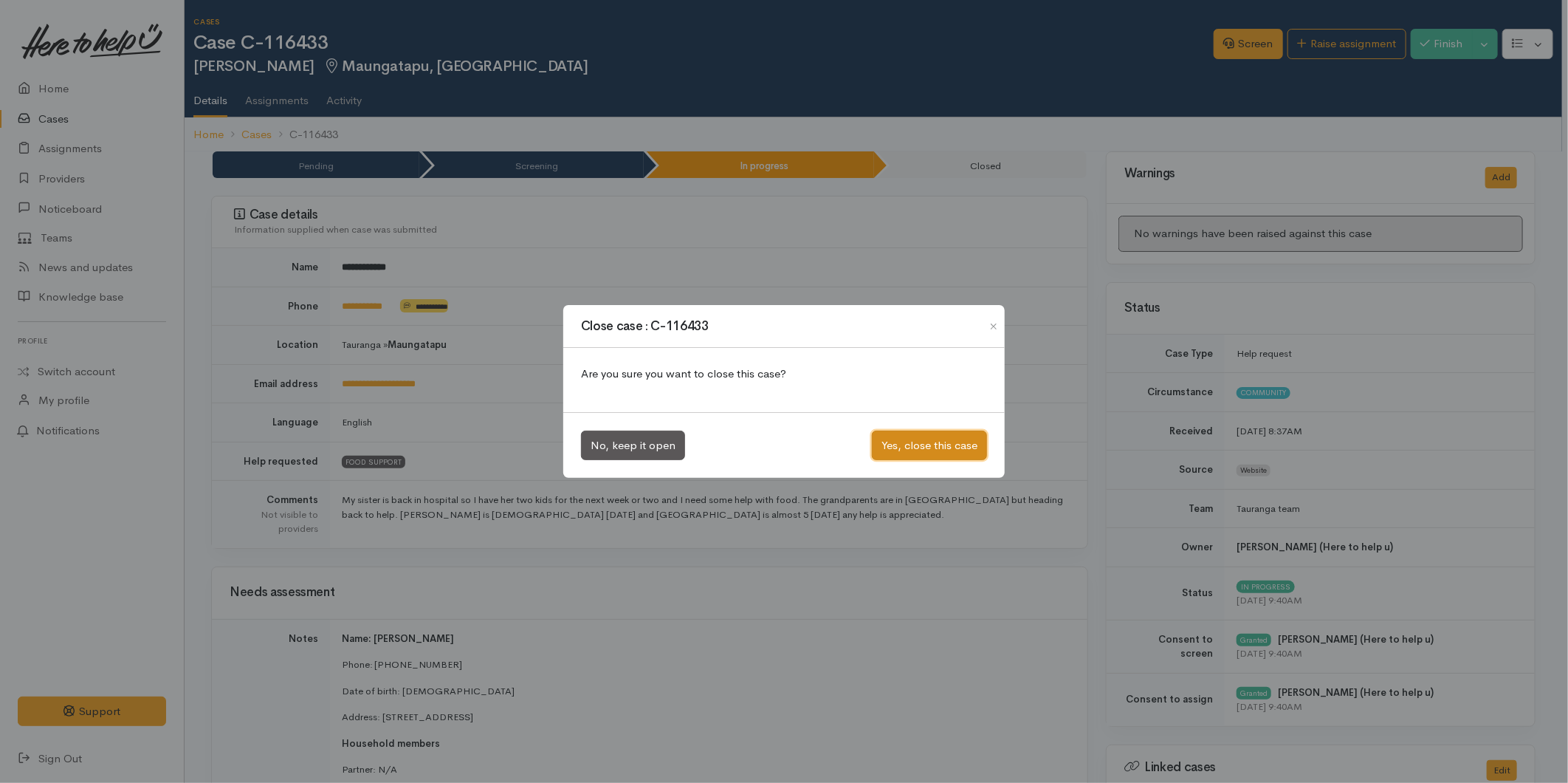
click at [903, 449] on button "Yes, close this case" at bounding box center [929, 445] width 115 height 30
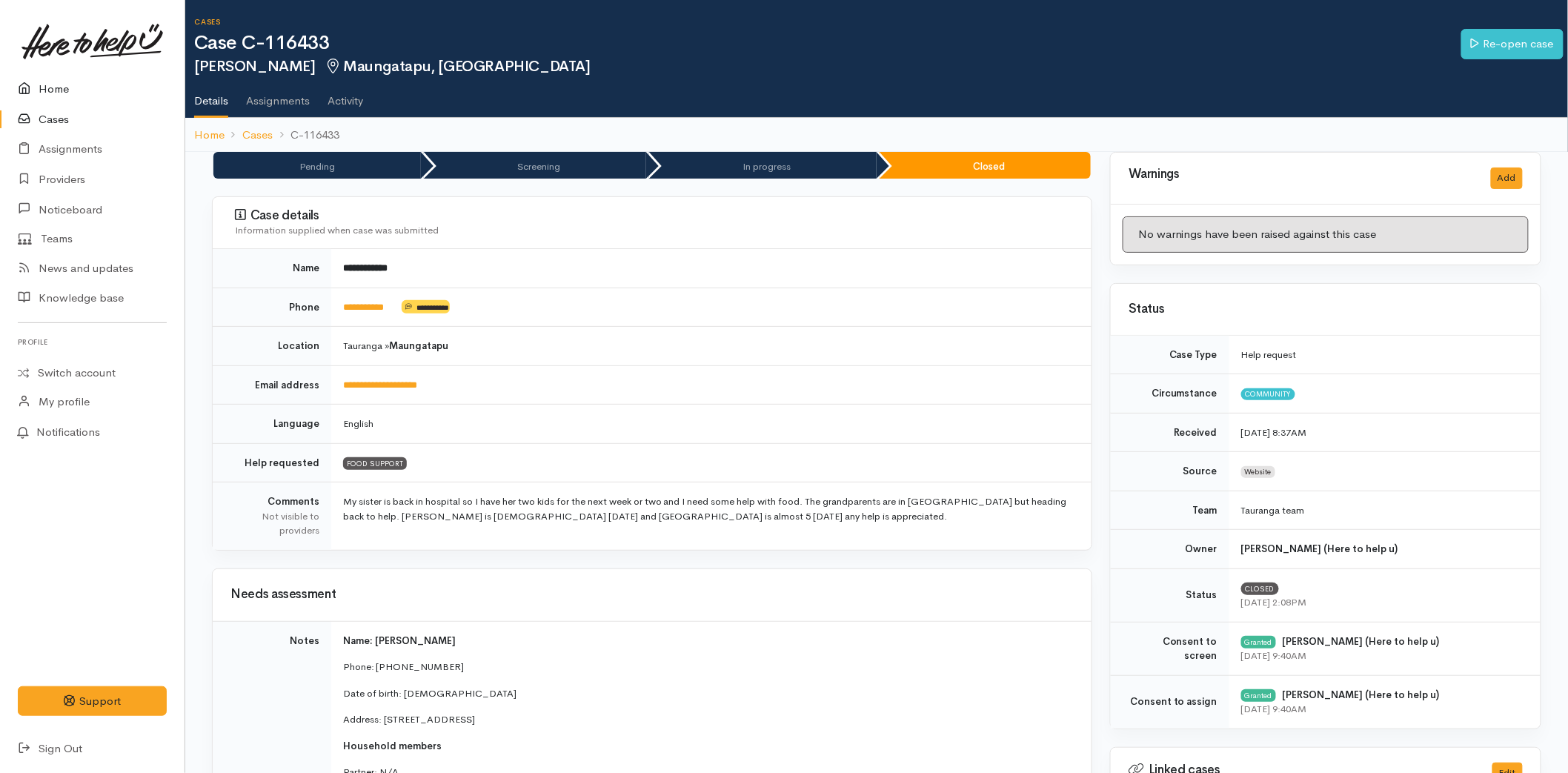
click at [62, 80] on link "Home" at bounding box center [92, 88] width 185 height 30
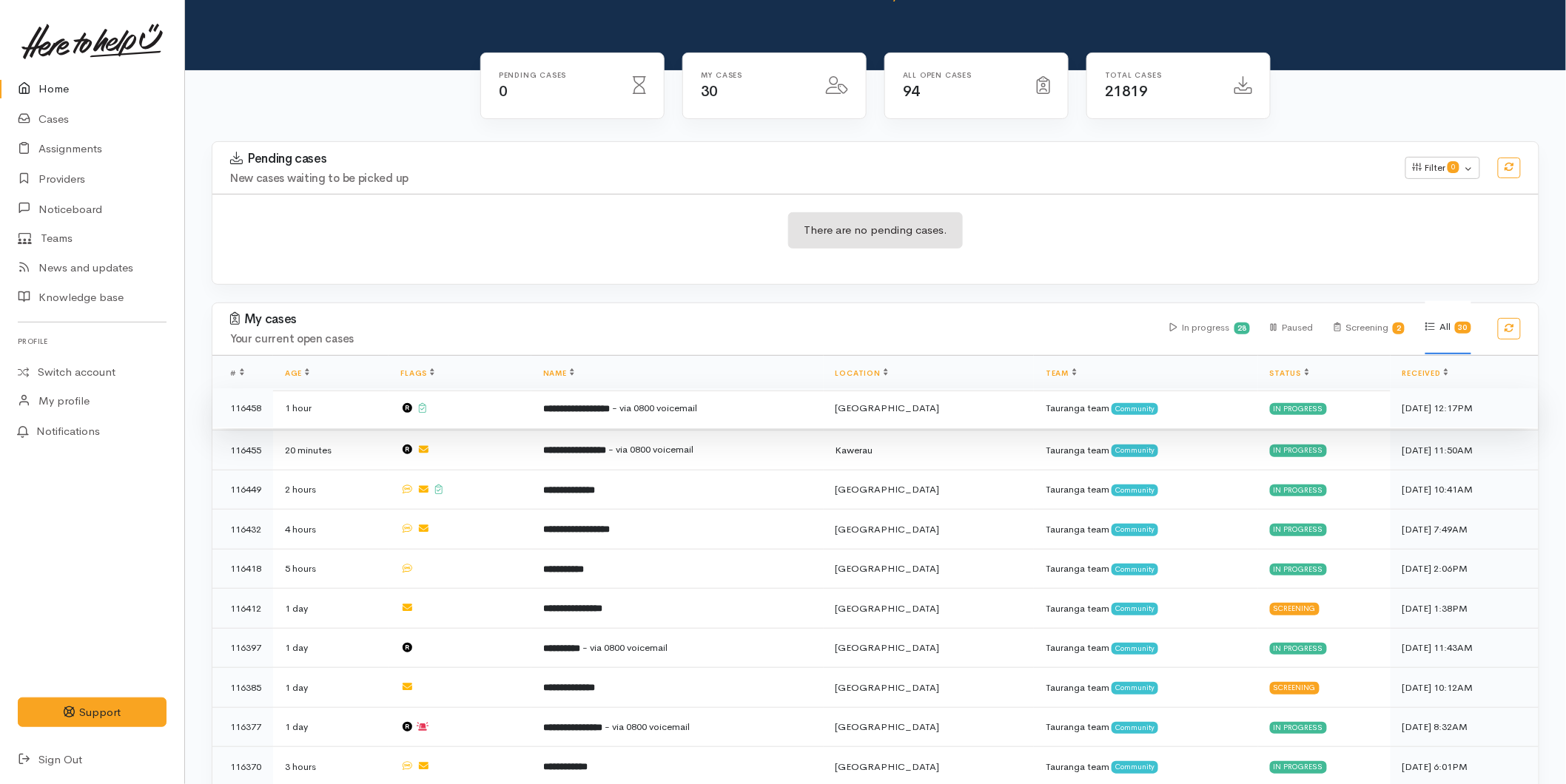
scroll to position [82, 0]
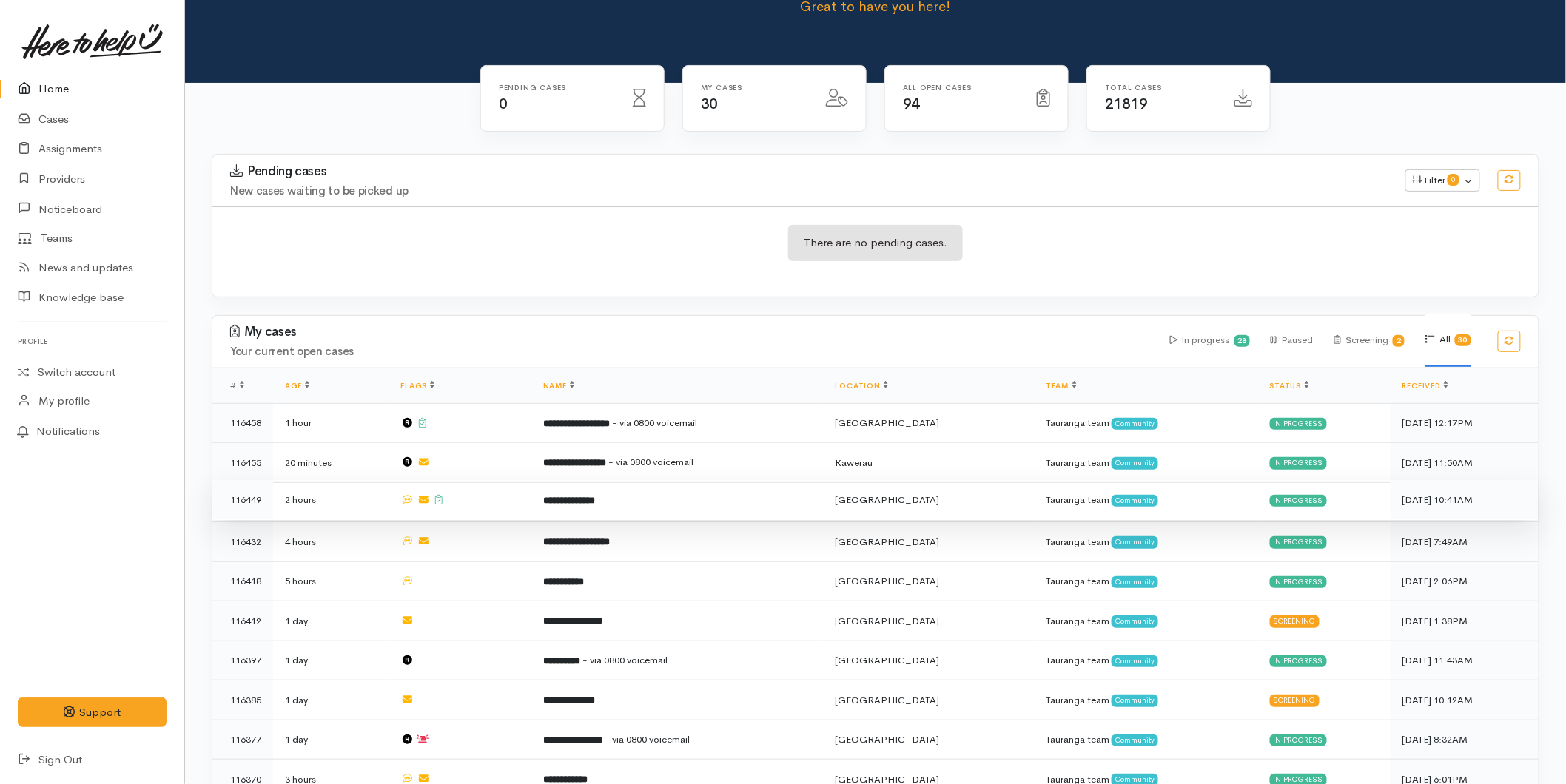
click at [576, 496] on b "**********" at bounding box center [569, 500] width 52 height 10
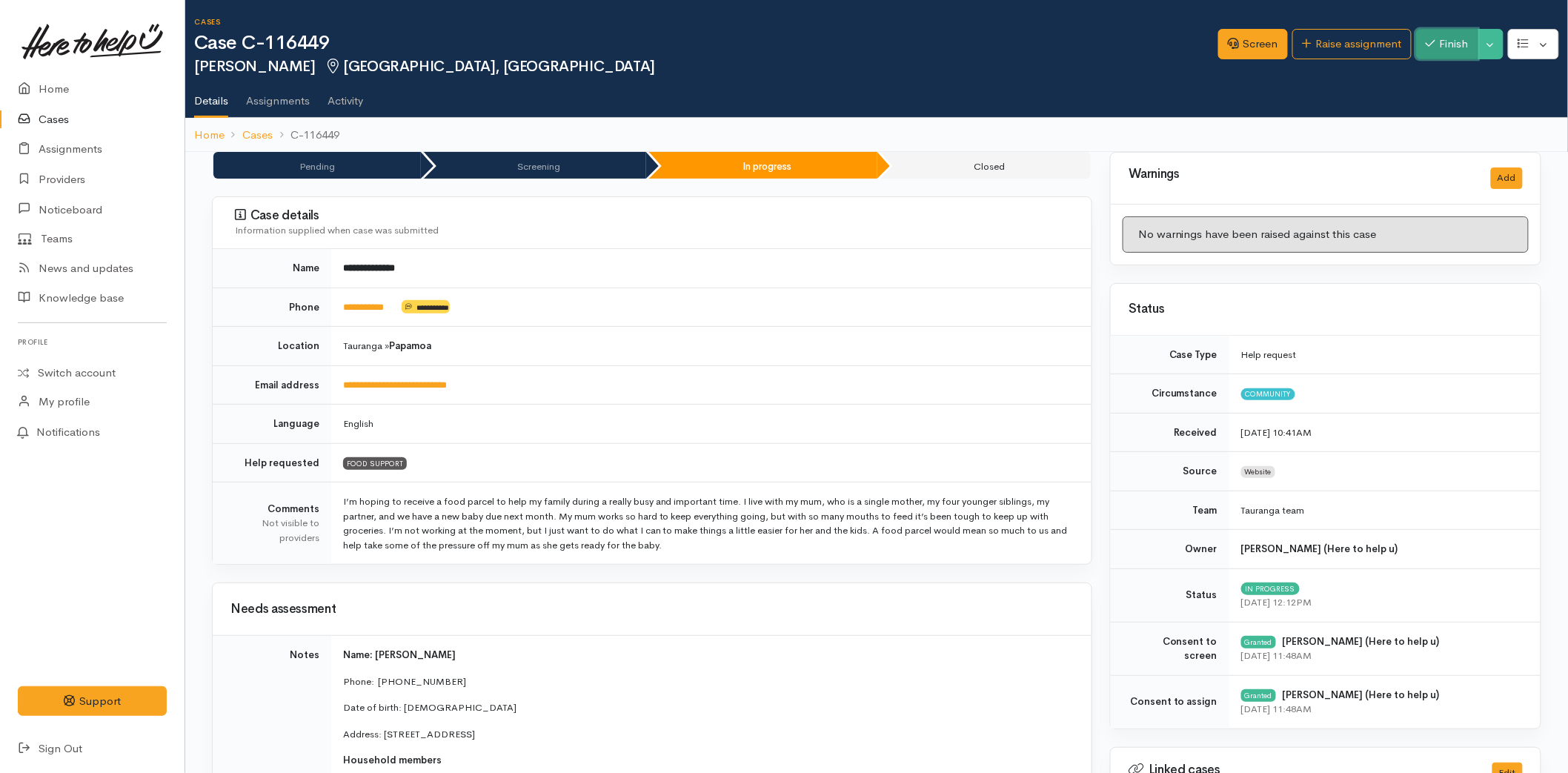
click at [1450, 43] on button "Finish" at bounding box center [1447, 44] width 62 height 30
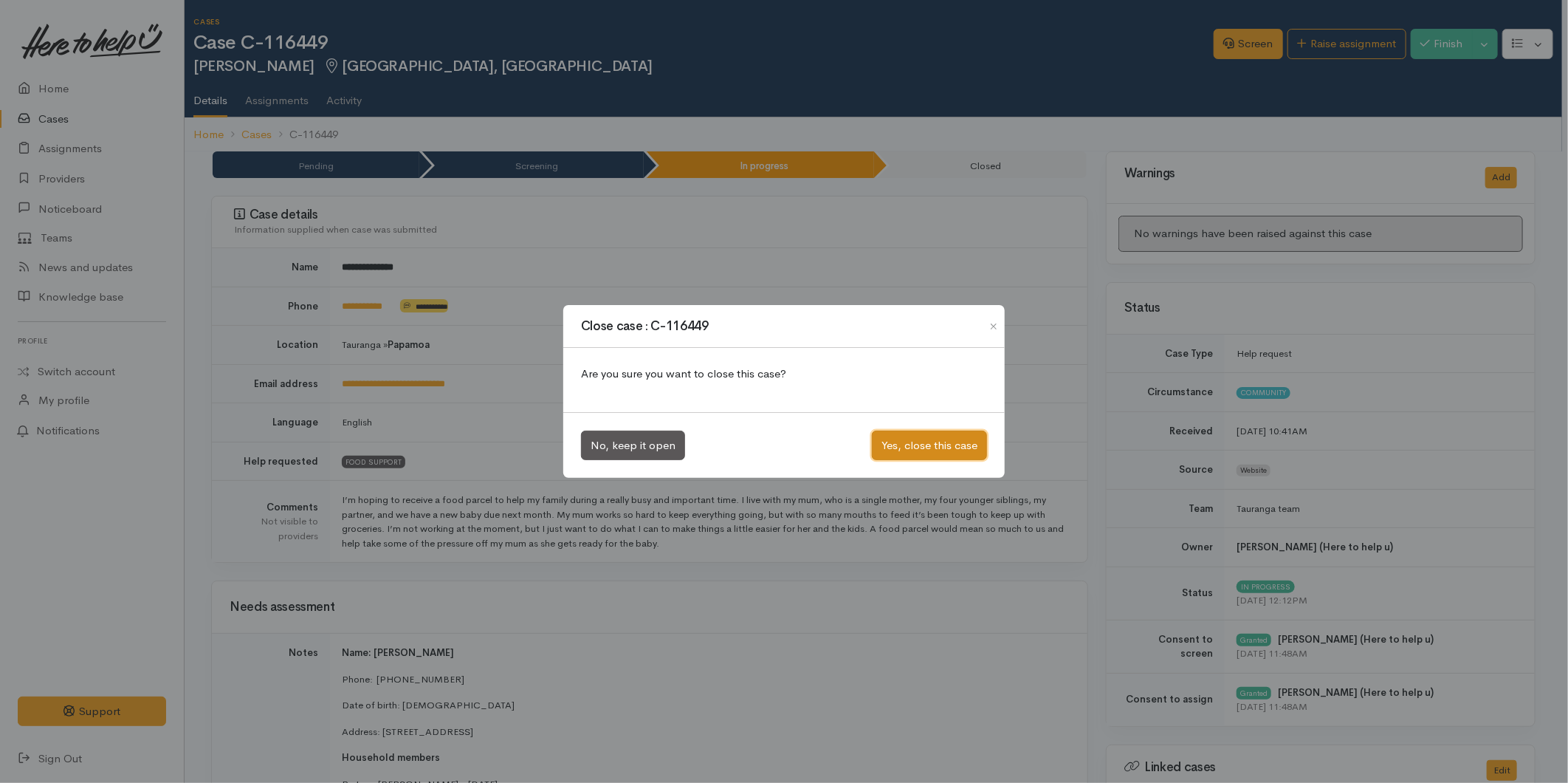
click at [904, 439] on button "Yes, close this case" at bounding box center [929, 445] width 115 height 30
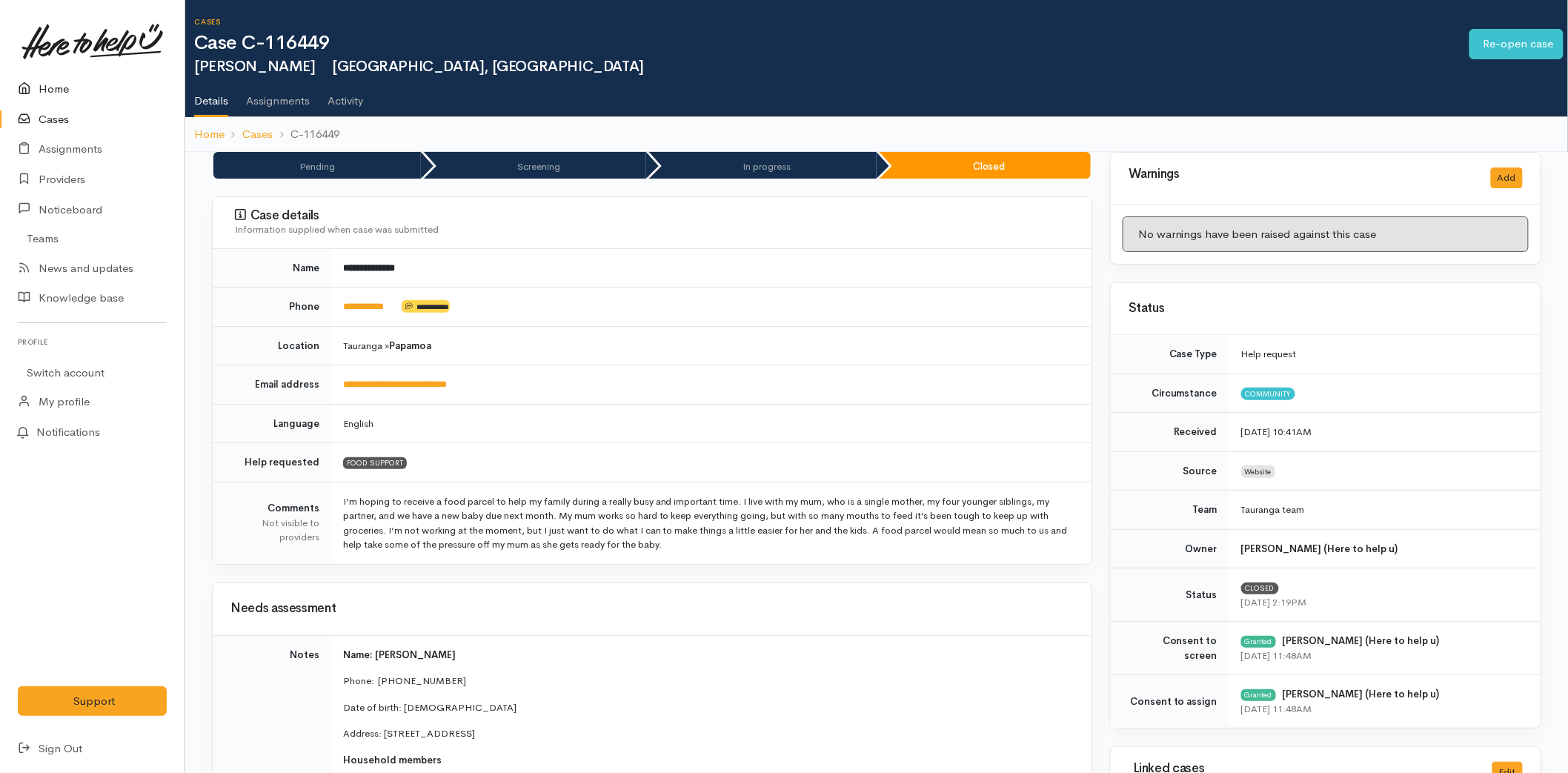
click at [62, 78] on link "Home" at bounding box center [92, 88] width 185 height 30
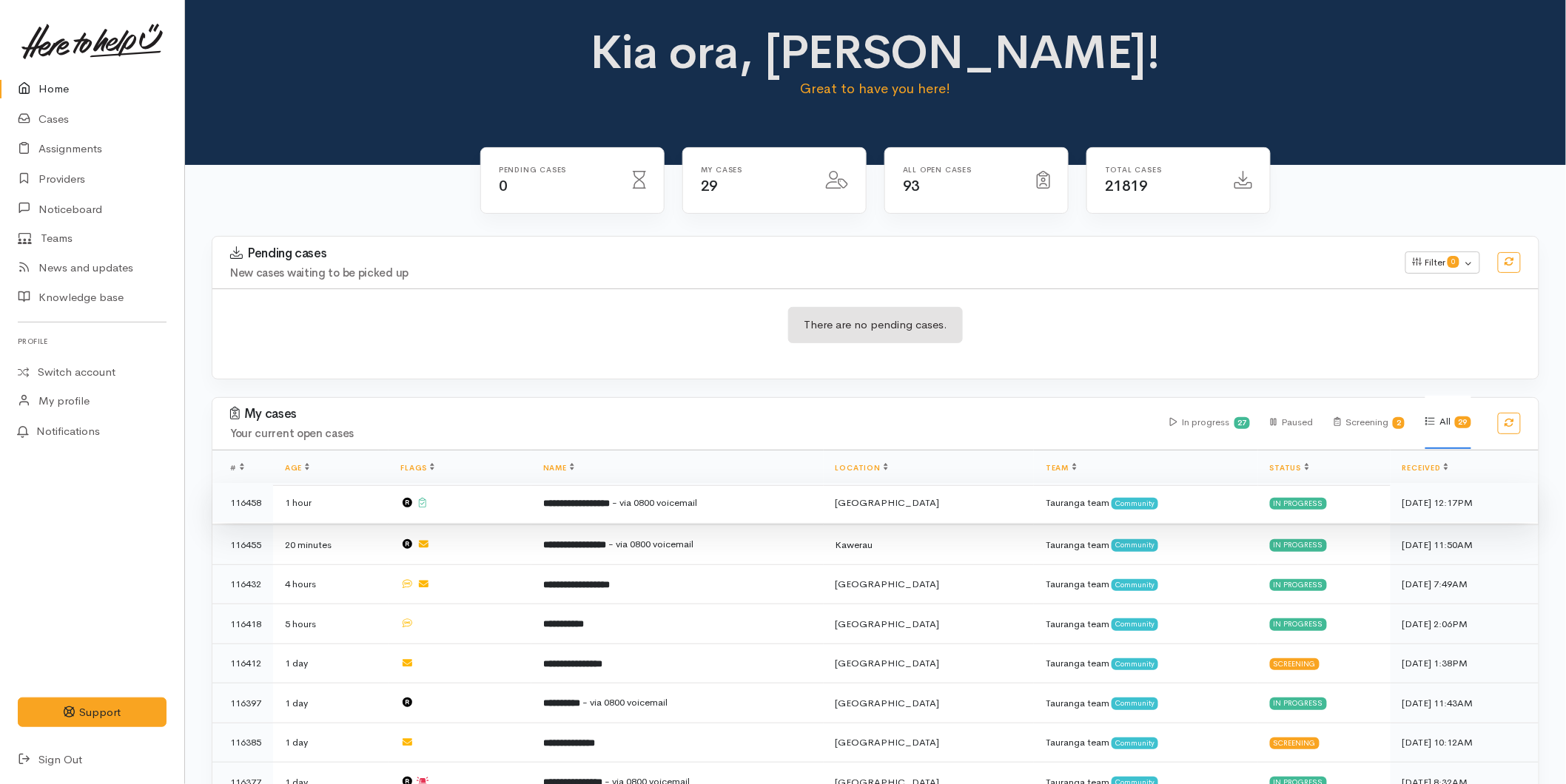
click at [610, 498] on b "**********" at bounding box center [576, 503] width 66 height 10
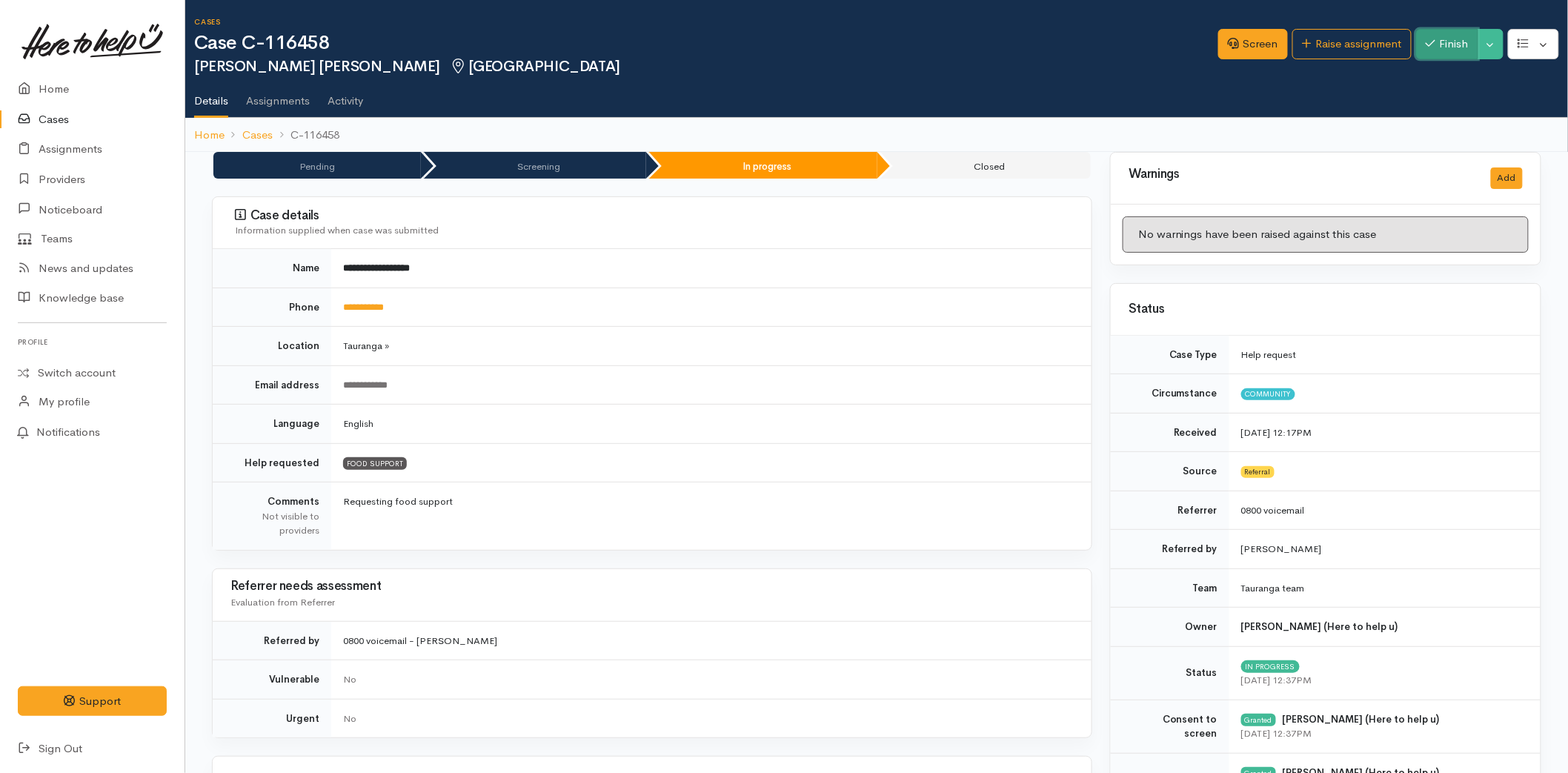
click at [1427, 39] on icon "button" at bounding box center [1430, 43] width 10 height 11
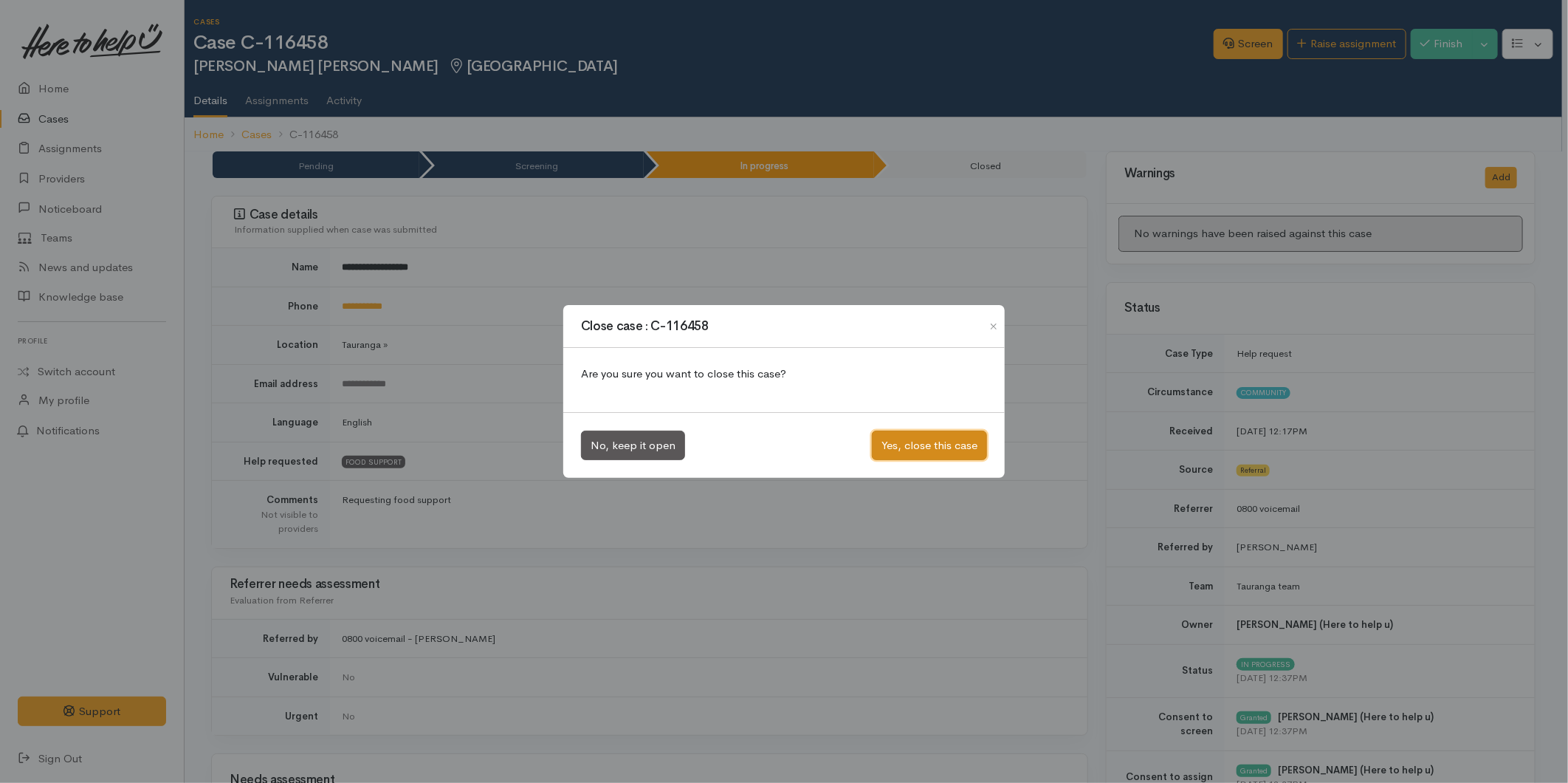
click at [912, 453] on button "Yes, close this case" at bounding box center [929, 445] width 115 height 30
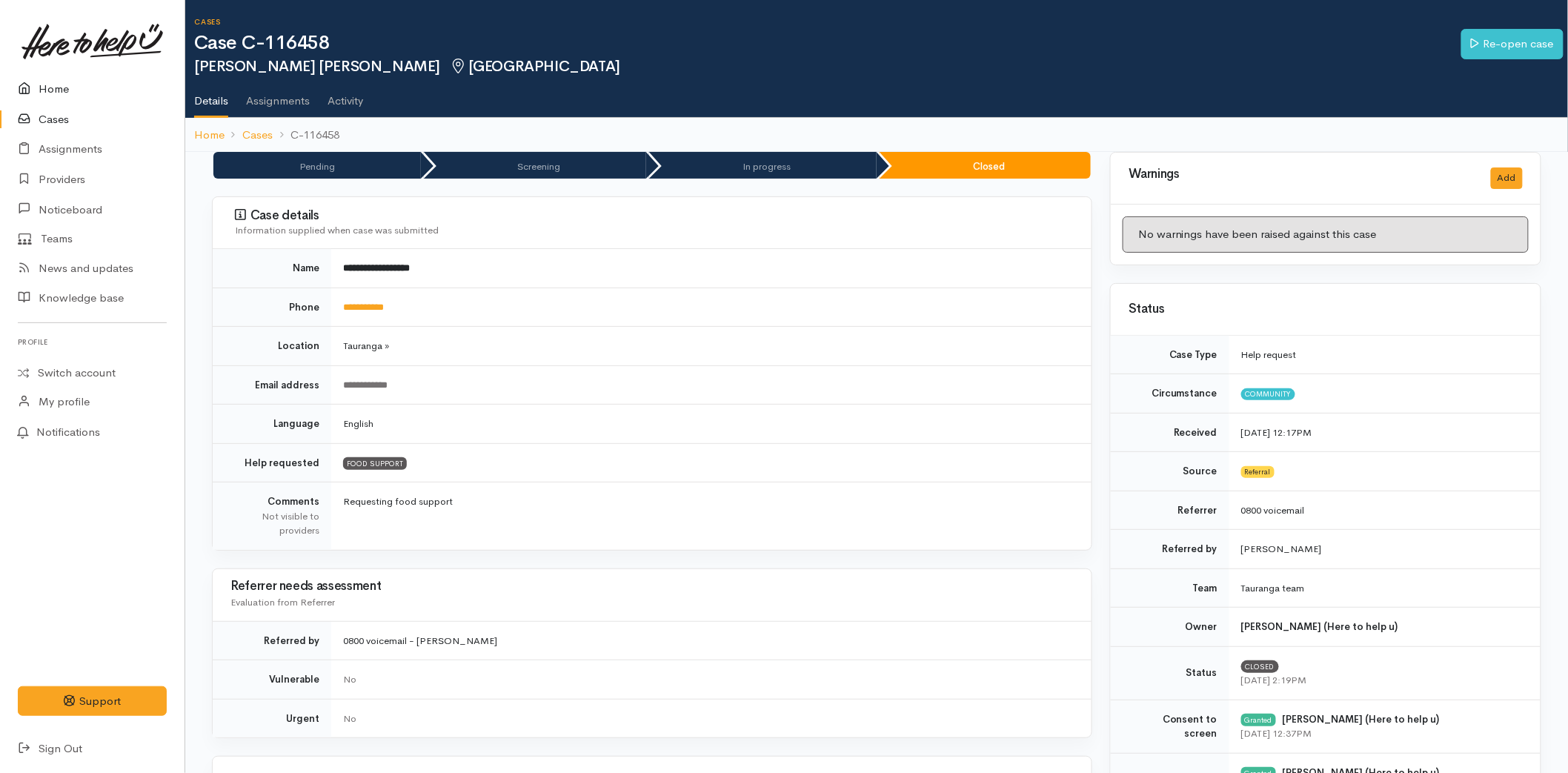
drag, startPoint x: 71, startPoint y: 90, endPoint x: 320, endPoint y: 17, distance: 259.5
click at [71, 89] on link "Home" at bounding box center [92, 88] width 185 height 30
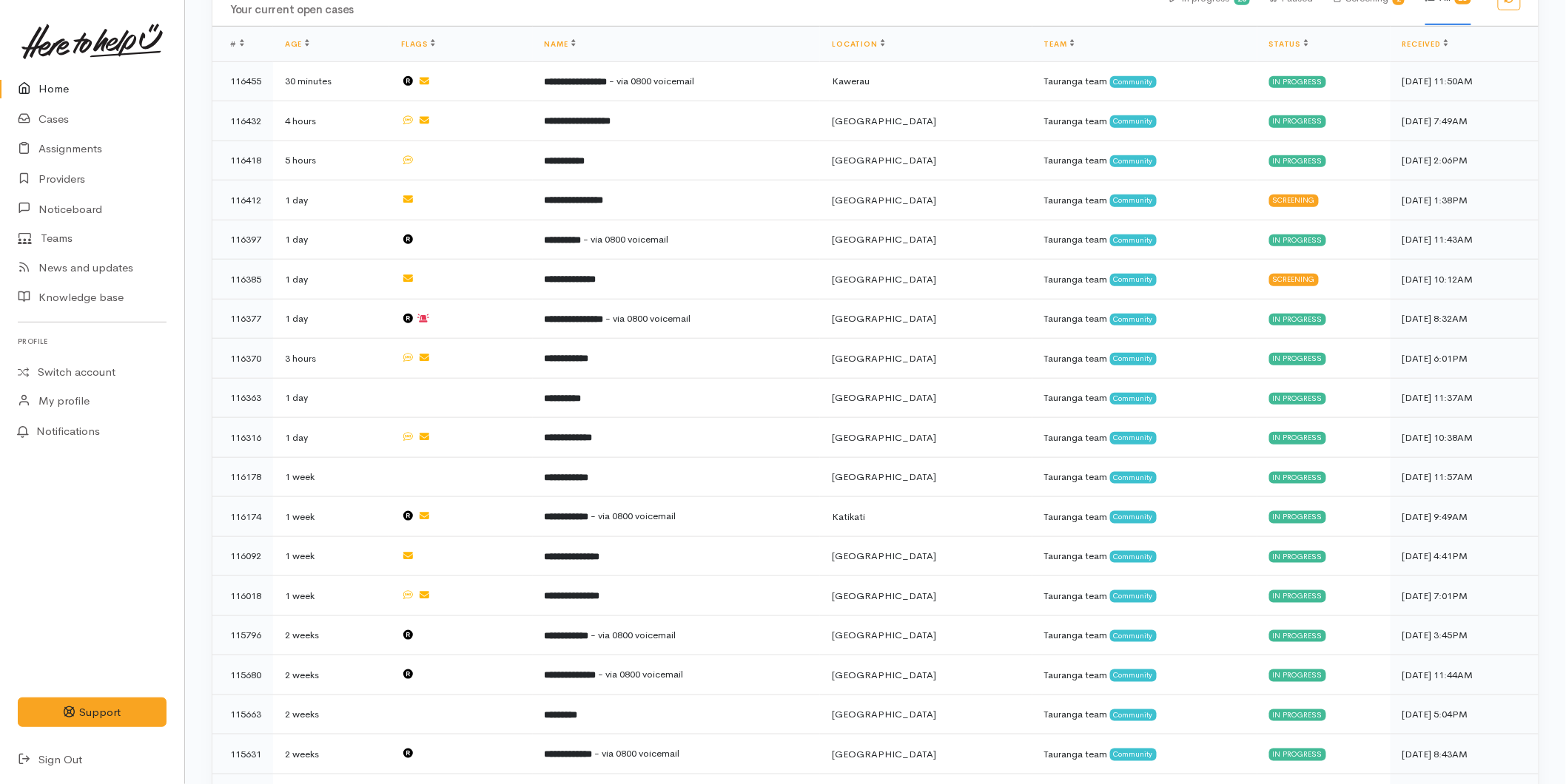
scroll to position [410, 0]
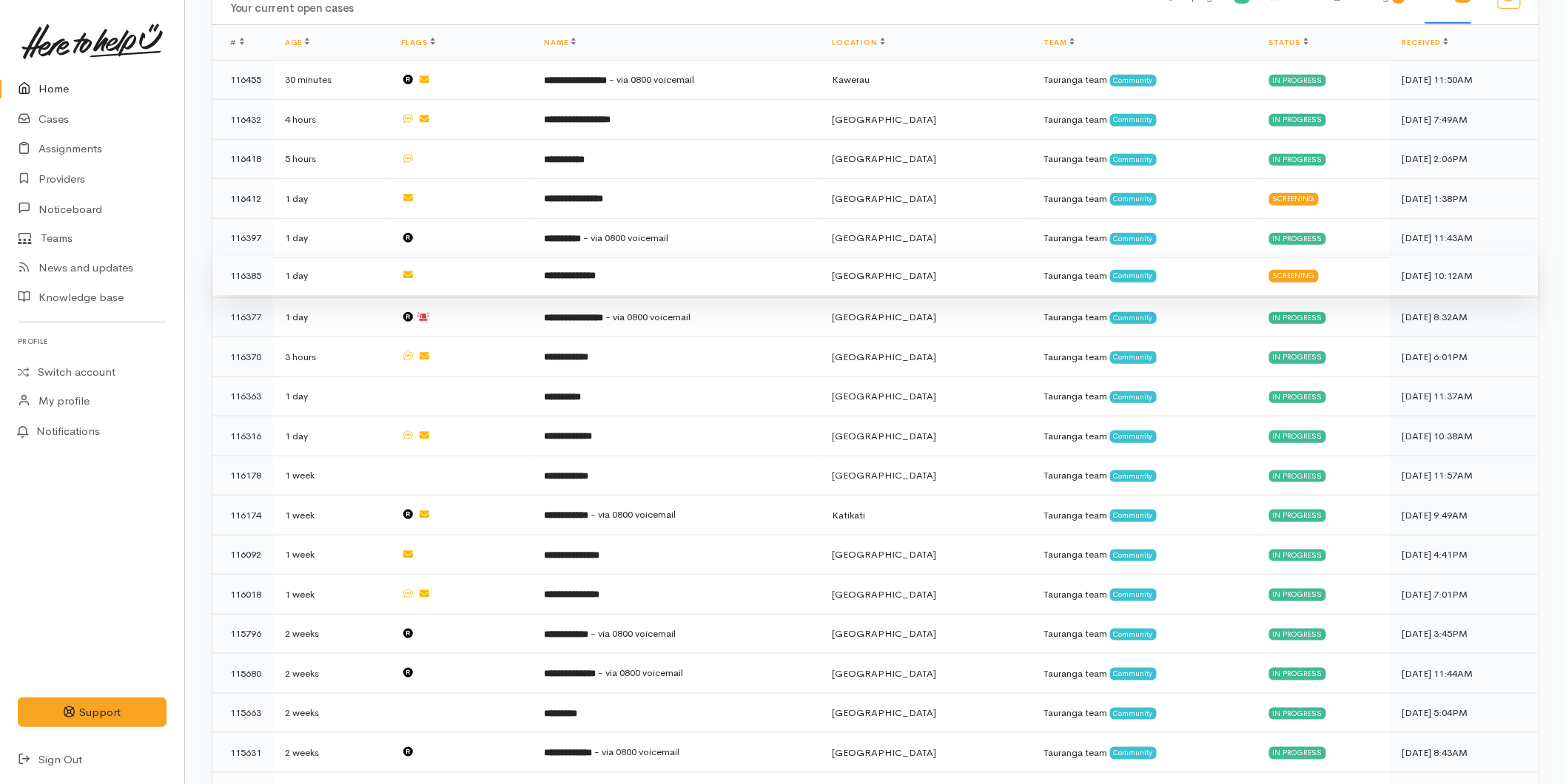
click at [596, 276] on b "**********" at bounding box center [571, 276] width 52 height 10
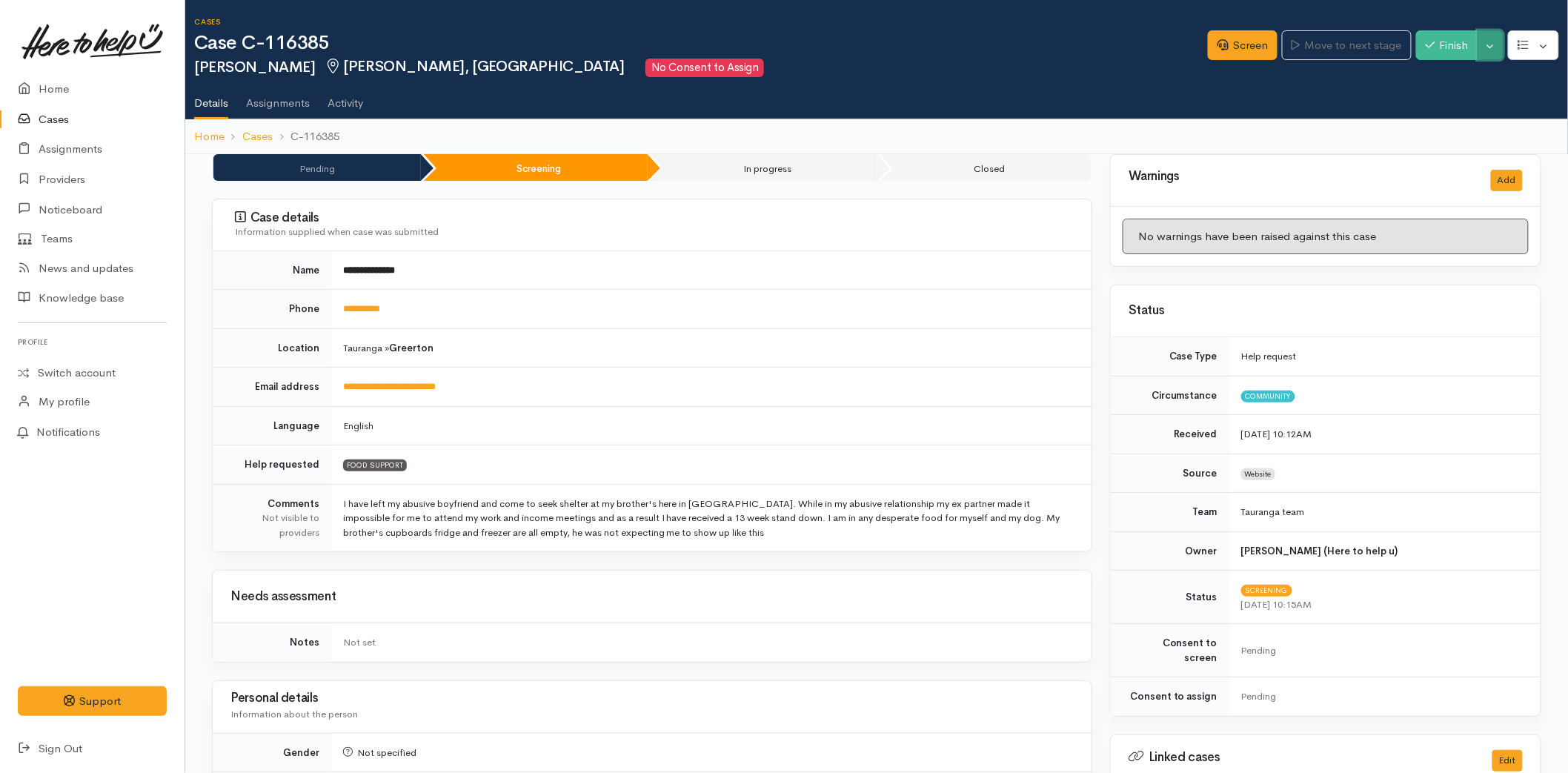
click at [1488, 36] on button "Toggle Dropdown" at bounding box center [1491, 45] width 26 height 30
click at [1434, 95] on link "Cancel" at bounding box center [1443, 101] width 117 height 23
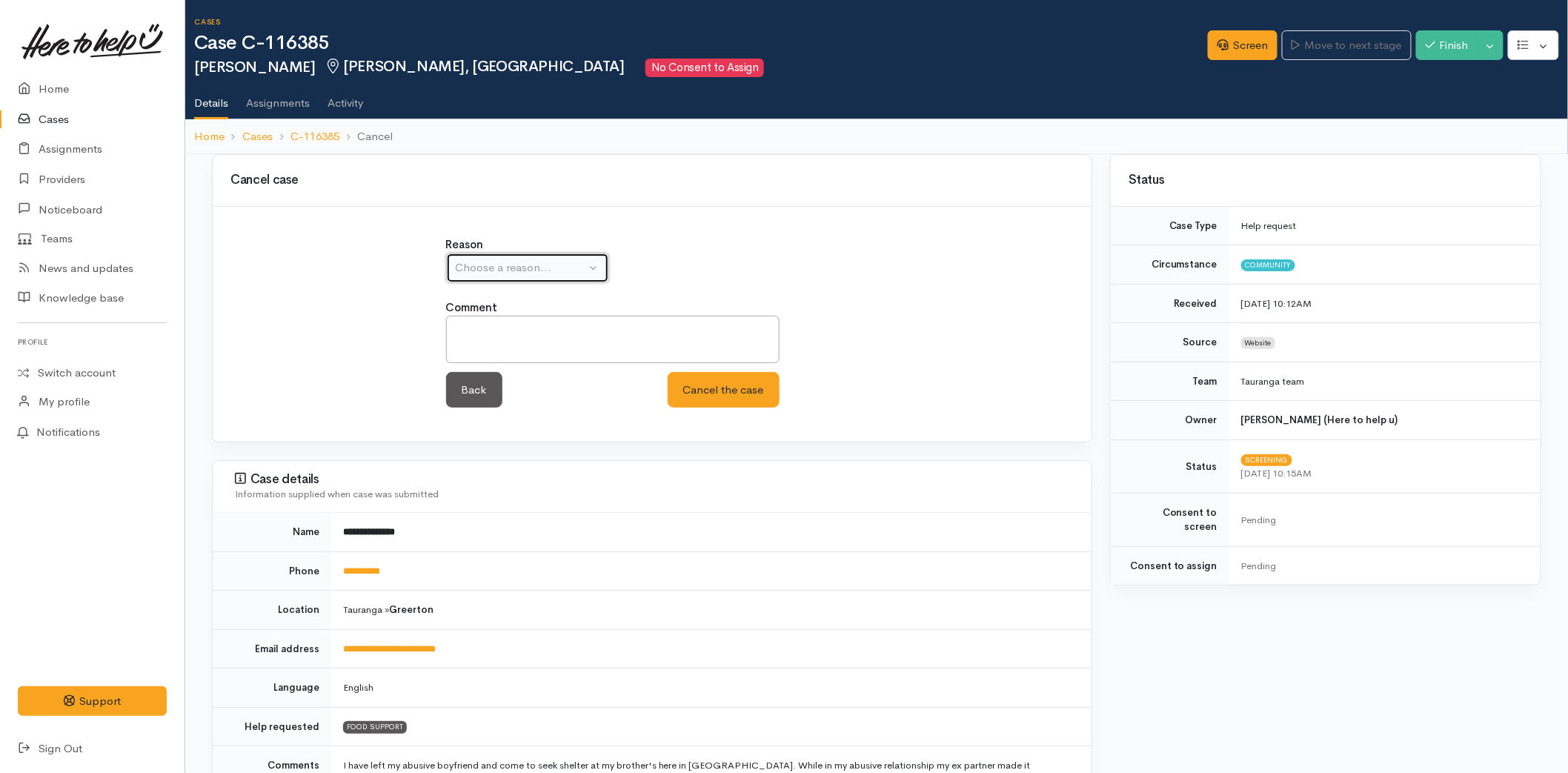
click at [529, 272] on div "Choose a reason..." at bounding box center [520, 268] width 130 height 17
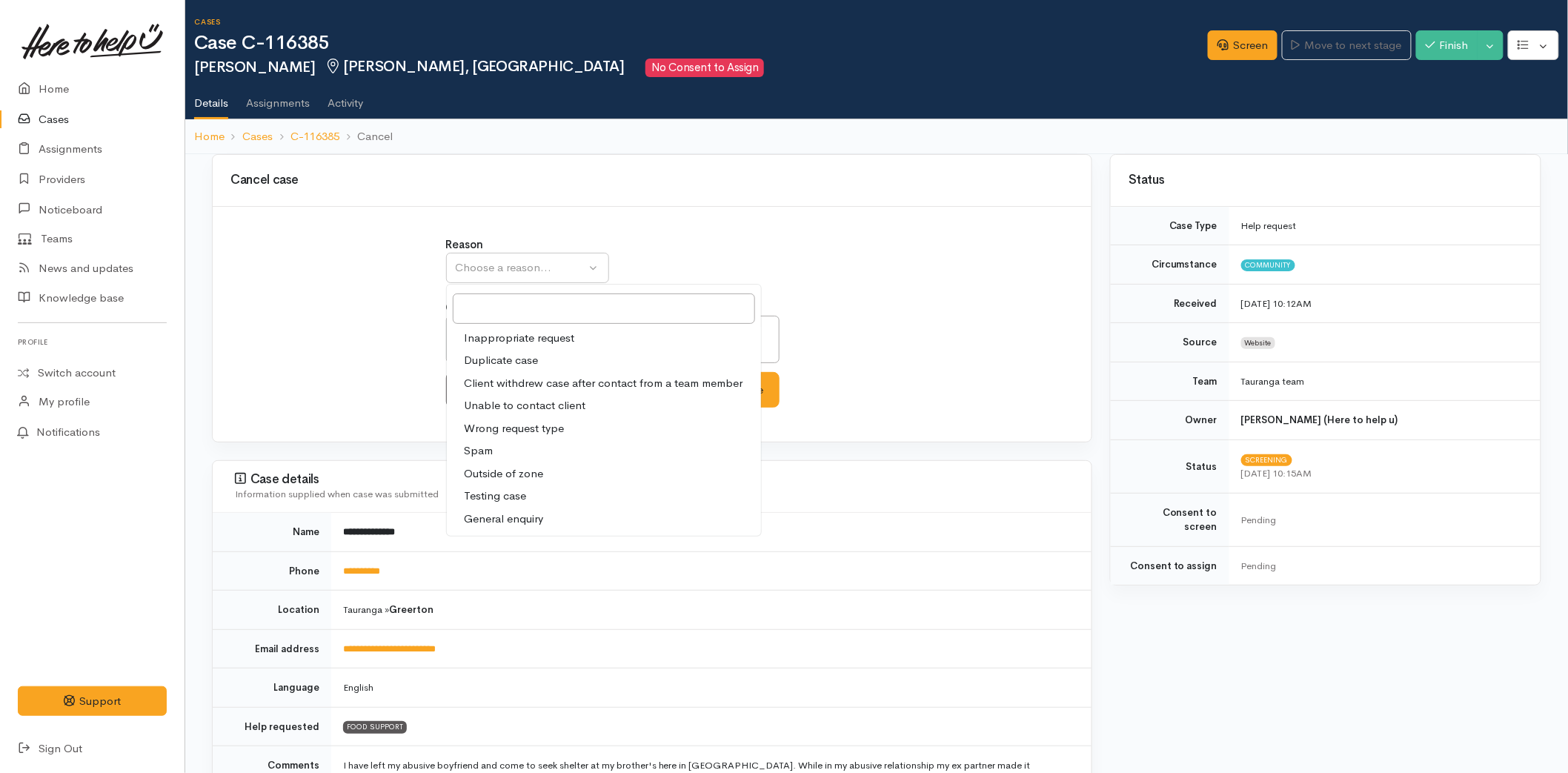
click at [523, 403] on span "Unable to contact client" at bounding box center [525, 406] width 121 height 17
select select "4"
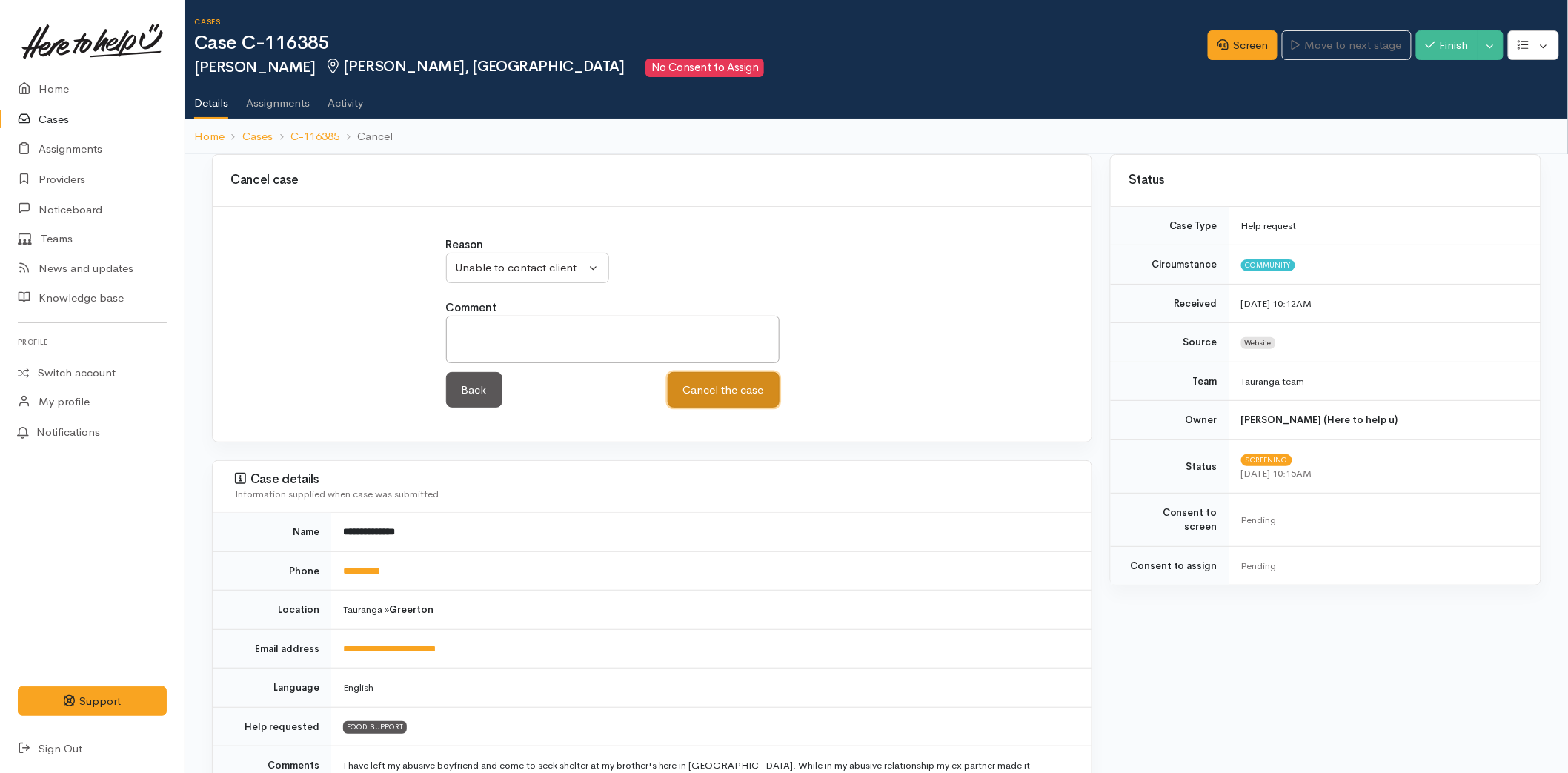
click at [728, 394] on button "Cancel the case" at bounding box center [723, 390] width 112 height 36
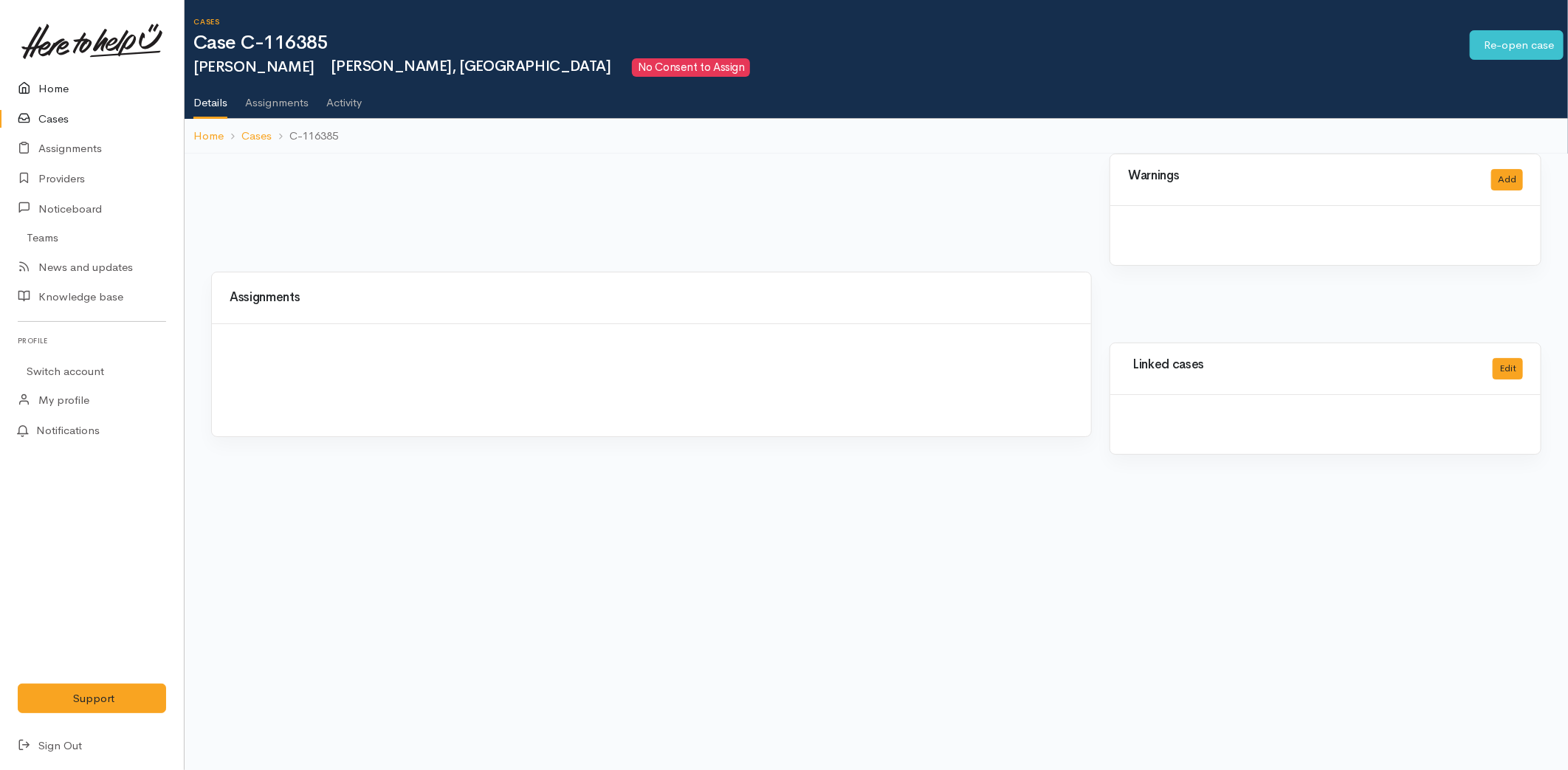
click at [54, 87] on link "Home" at bounding box center [92, 88] width 184 height 30
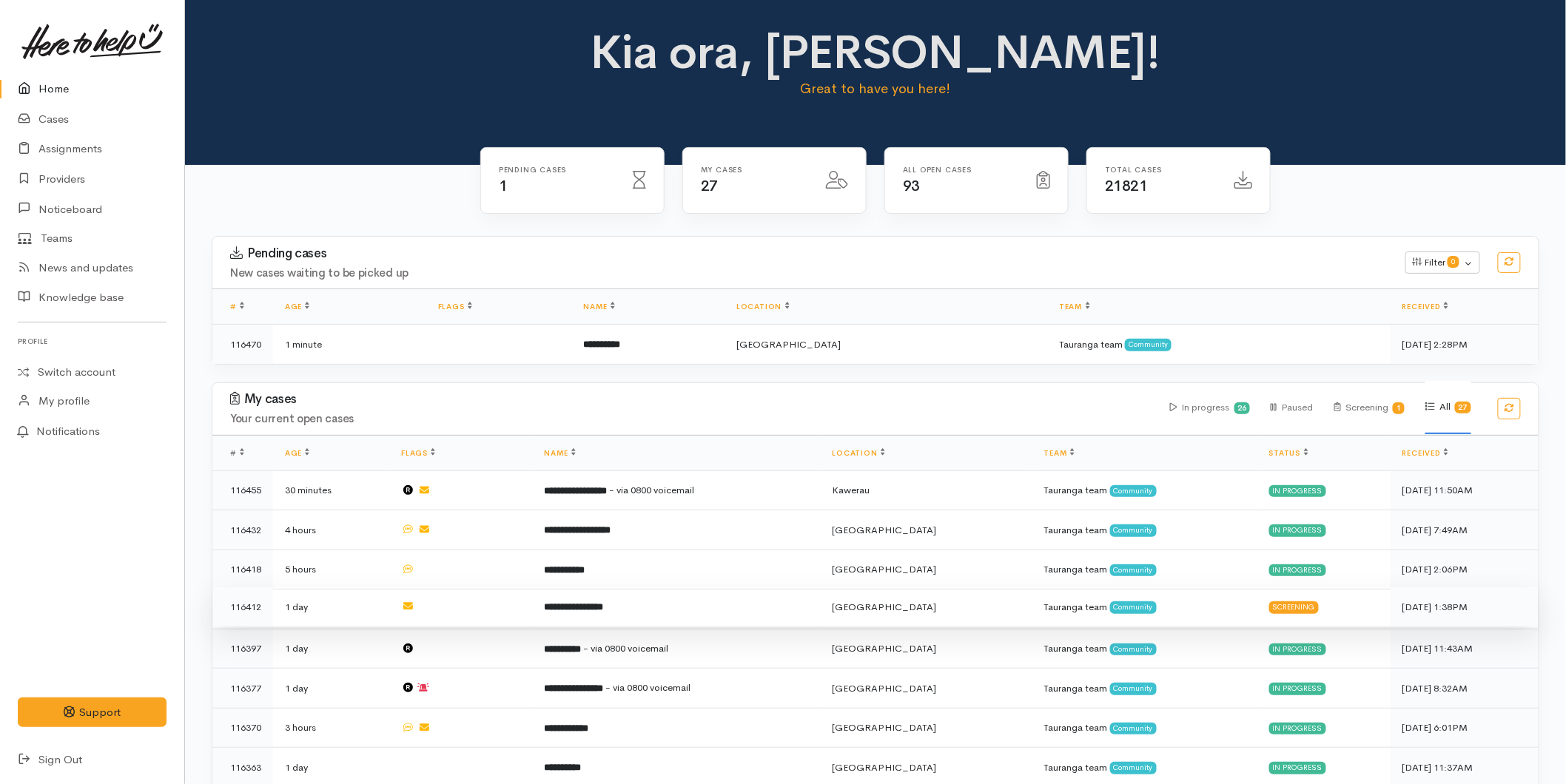
click at [601, 614] on td "**********" at bounding box center [677, 608] width 288 height 40
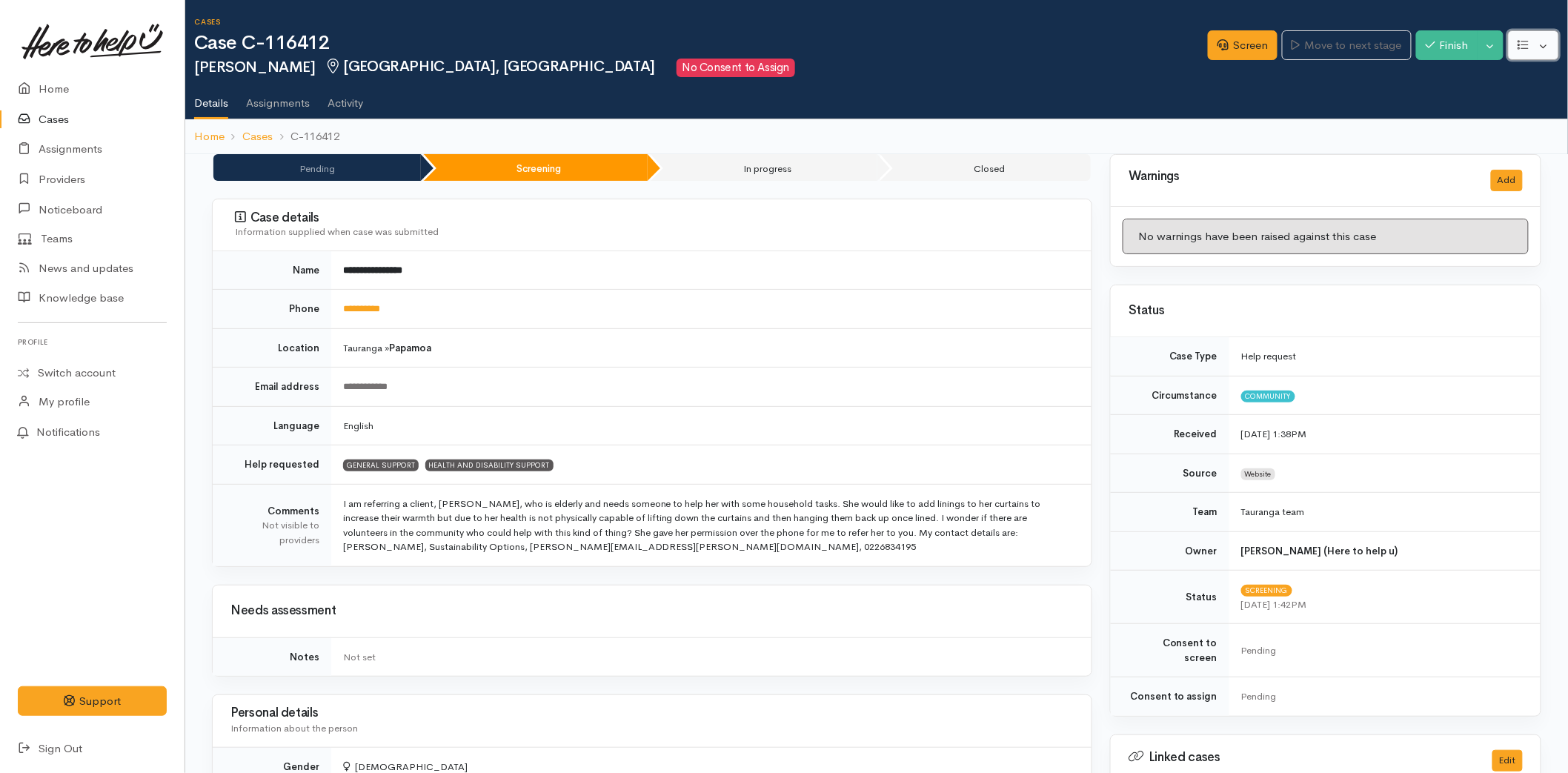
click at [1550, 43] on button "button" at bounding box center [1533, 45] width 51 height 30
click at [1467, 124] on link "Re-assign team" at bounding box center [1479, 124] width 159 height 23
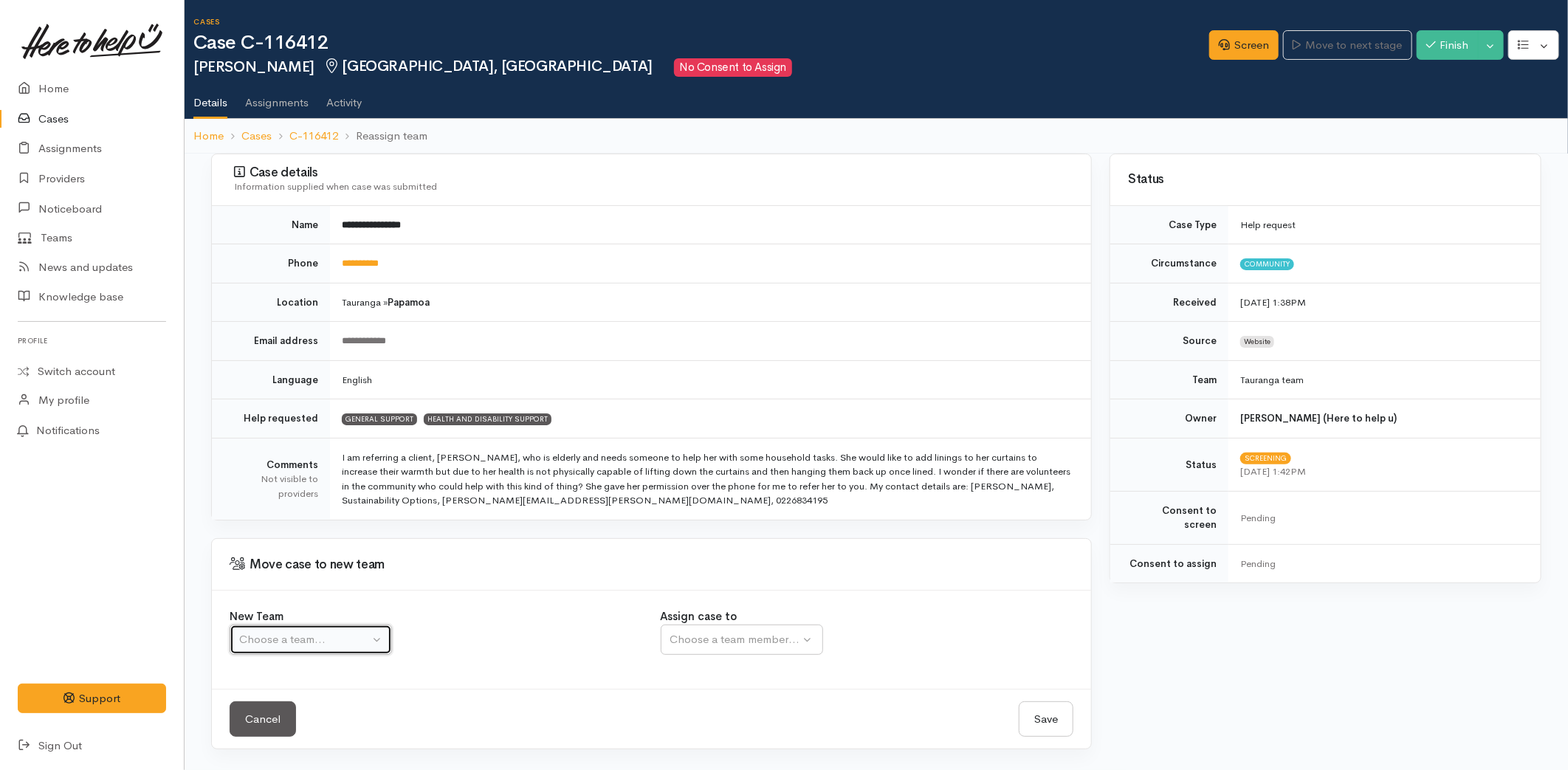
click at [288, 637] on div "Choose a team..." at bounding box center [303, 639] width 130 height 17
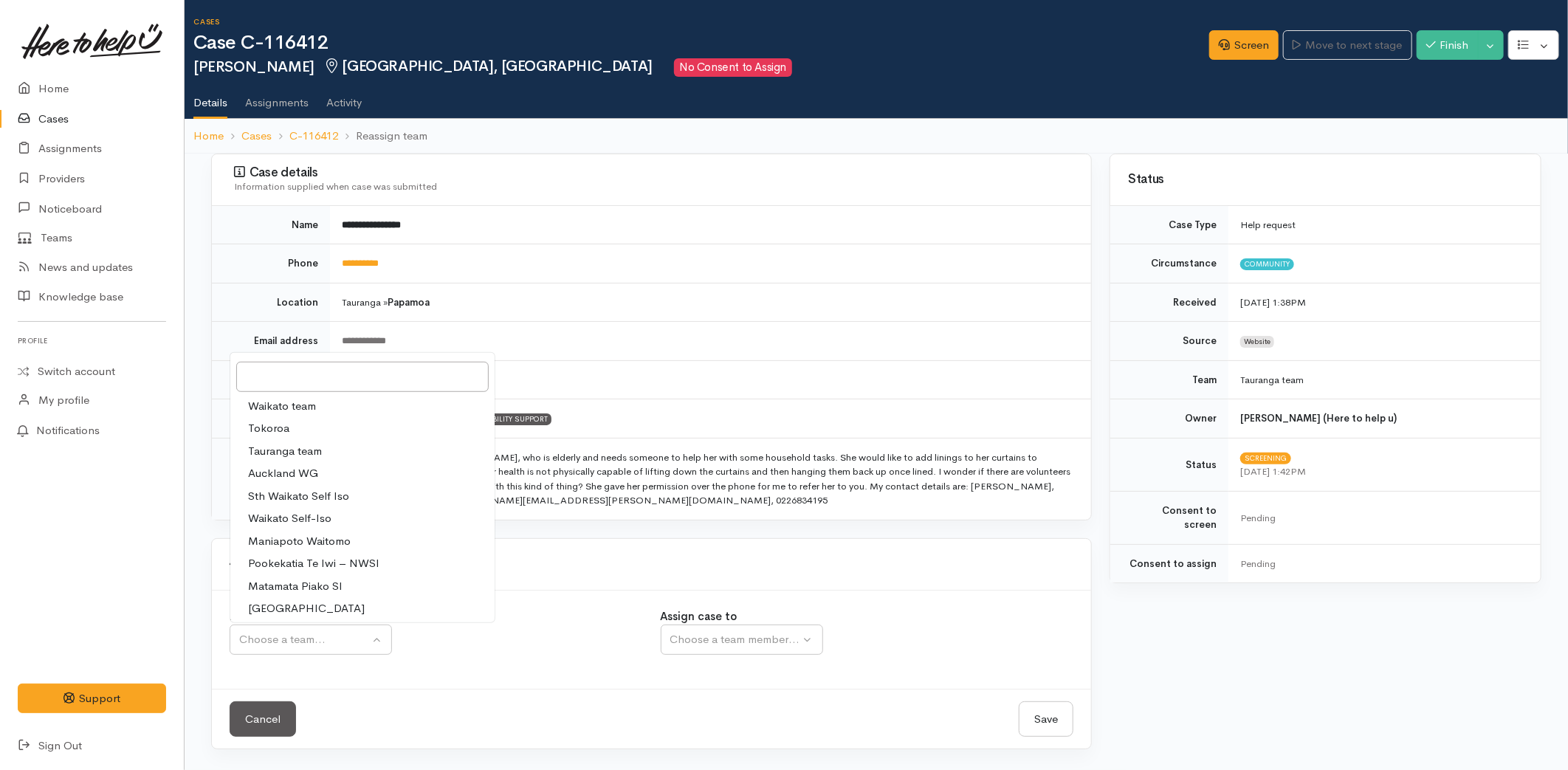
click at [297, 455] on span "Tauranga team" at bounding box center [284, 451] width 74 height 17
select select "3"
select select
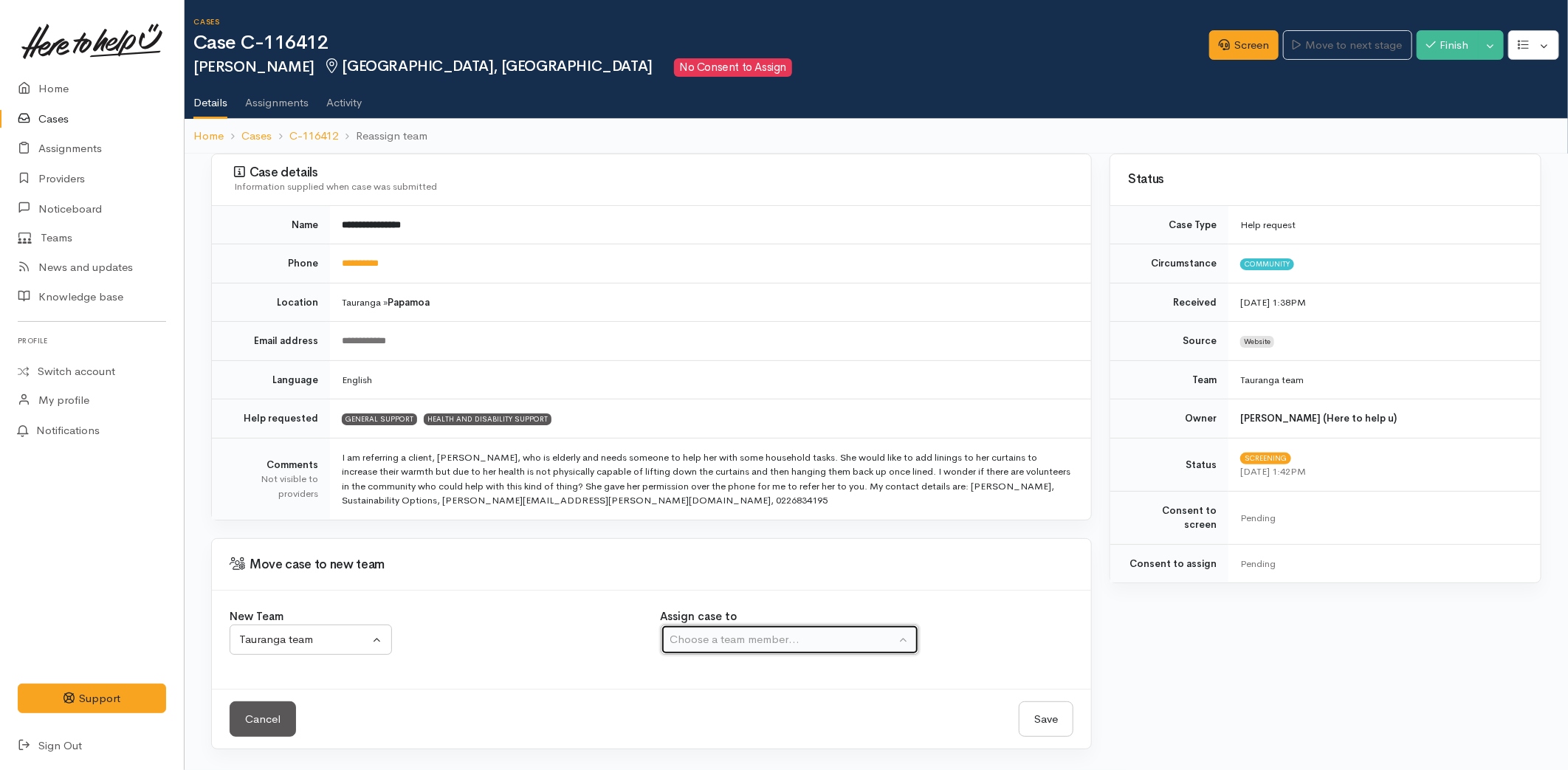
drag, startPoint x: 716, startPoint y: 636, endPoint x: 696, endPoint y: 581, distance: 58.5
click at [715, 636] on div "Choose a team member..." at bounding box center [783, 639] width 226 height 17
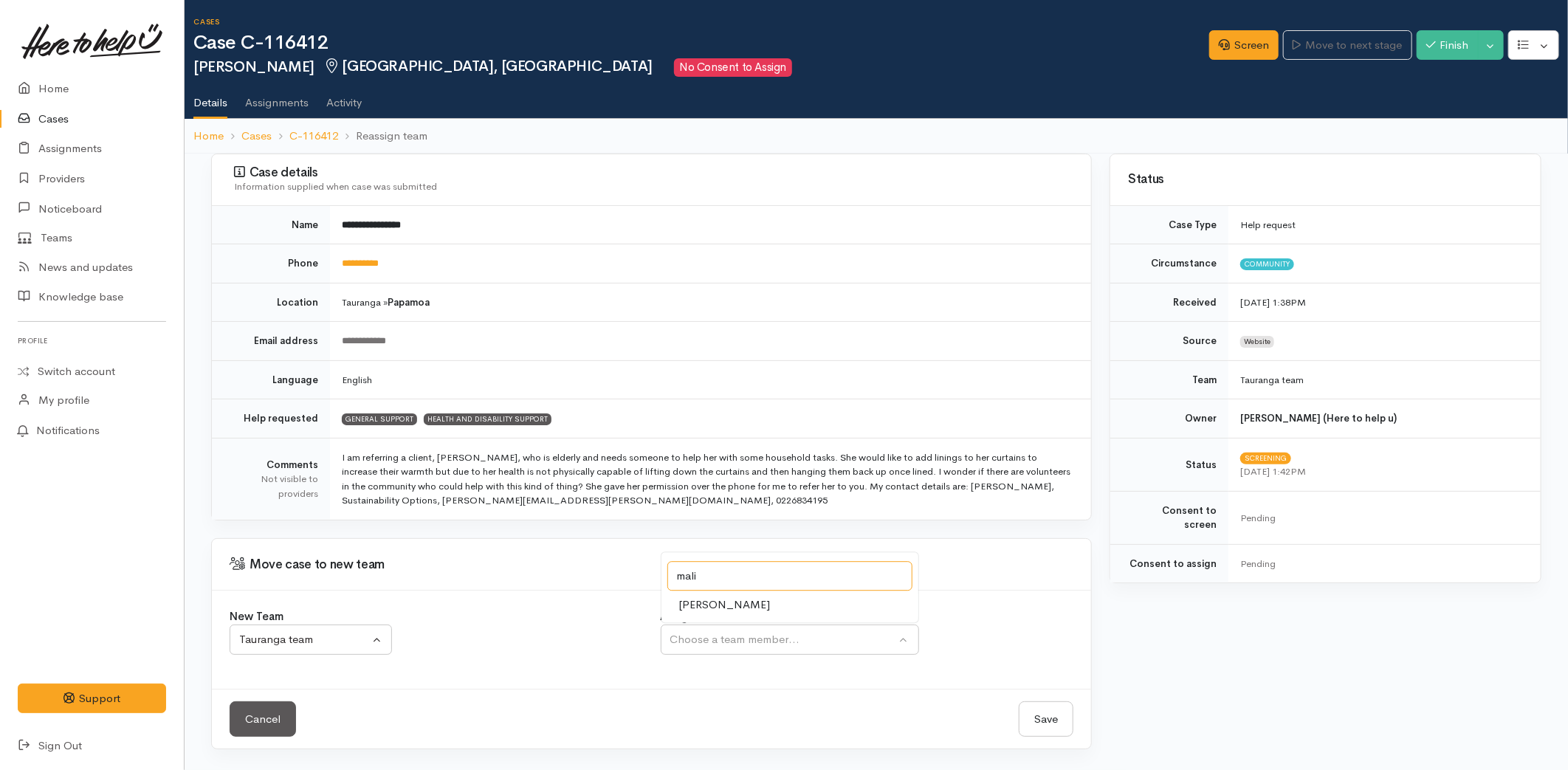
type input "mali"
click at [710, 603] on span "Malia Stowers" at bounding box center [725, 606] width 92 height 17
select select "1613"
click at [1034, 711] on button "Save" at bounding box center [1046, 720] width 54 height 36
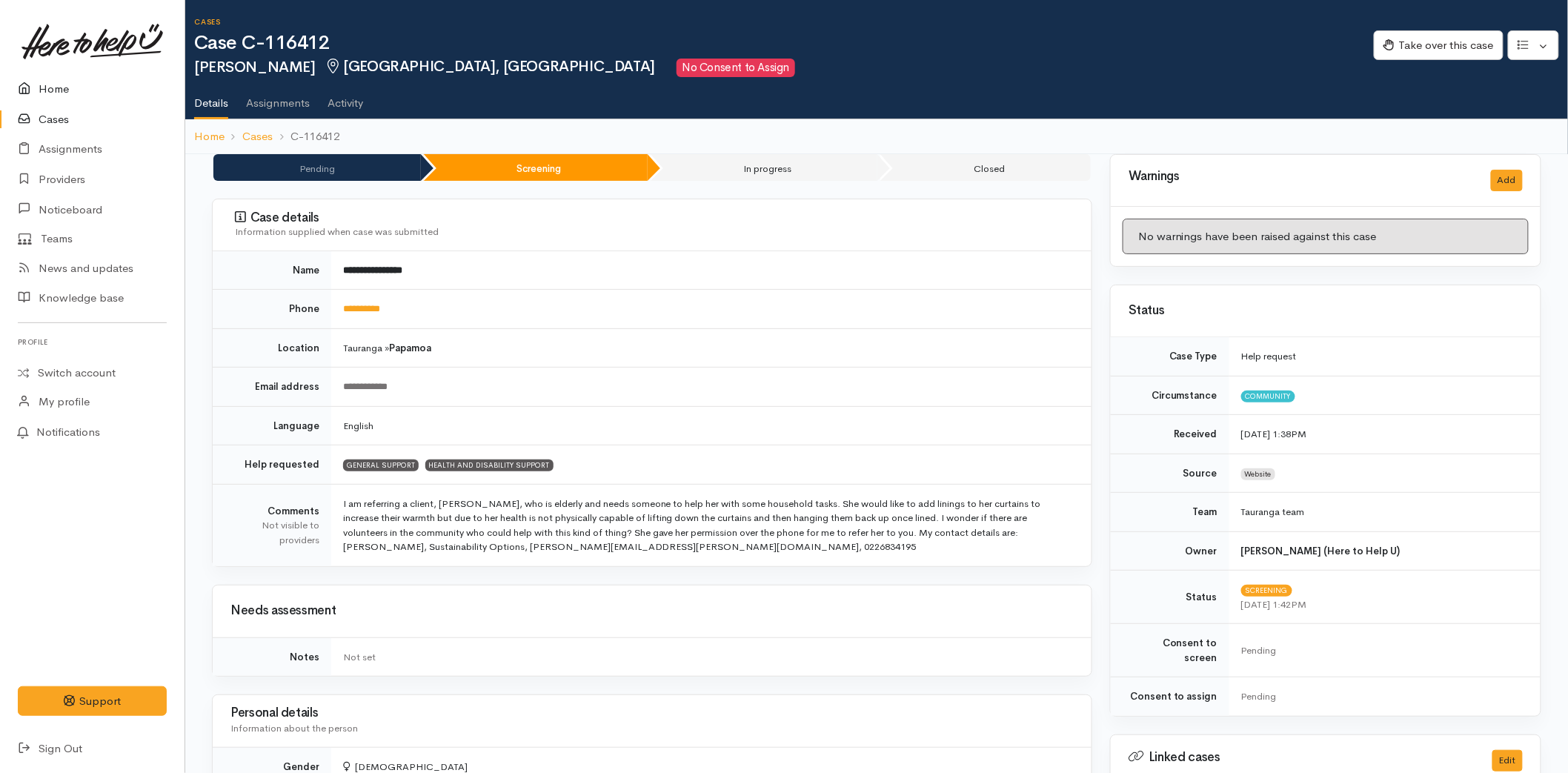
click at [72, 85] on link "Home" at bounding box center [92, 88] width 185 height 30
